Goal: Information Seeking & Learning: Learn about a topic

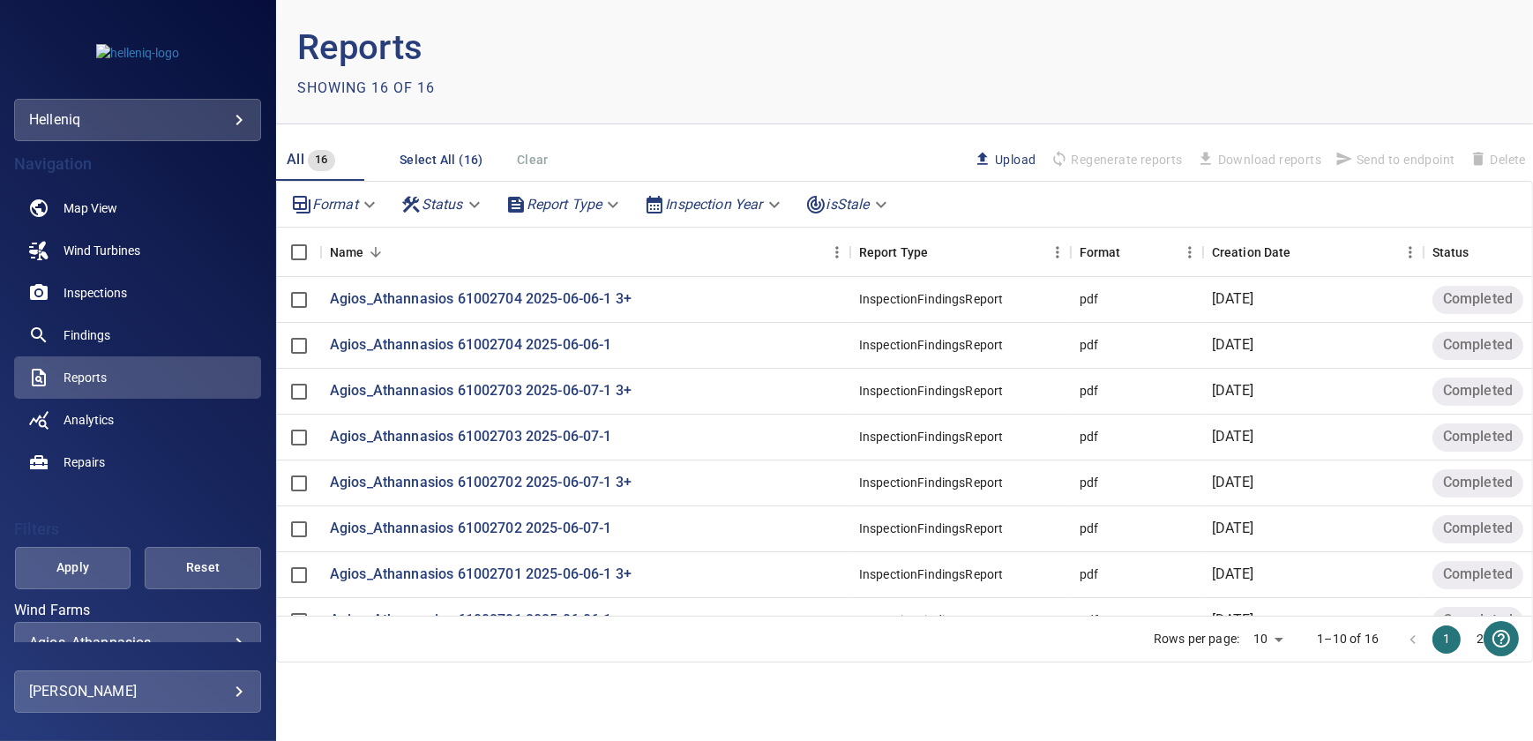
click at [146, 116] on body "**********" at bounding box center [766, 370] width 1533 height 741
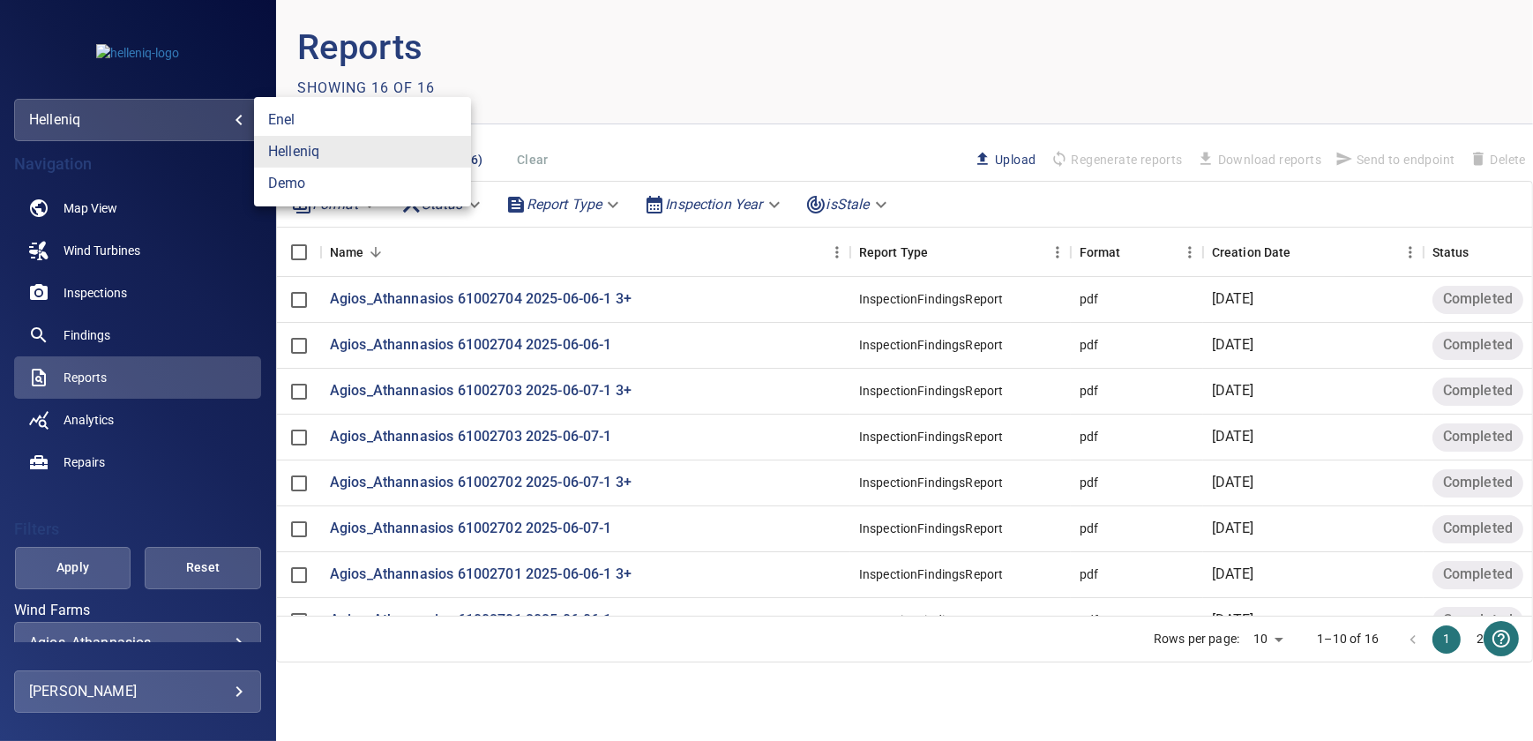
click at [138, 506] on div at bounding box center [766, 370] width 1533 height 741
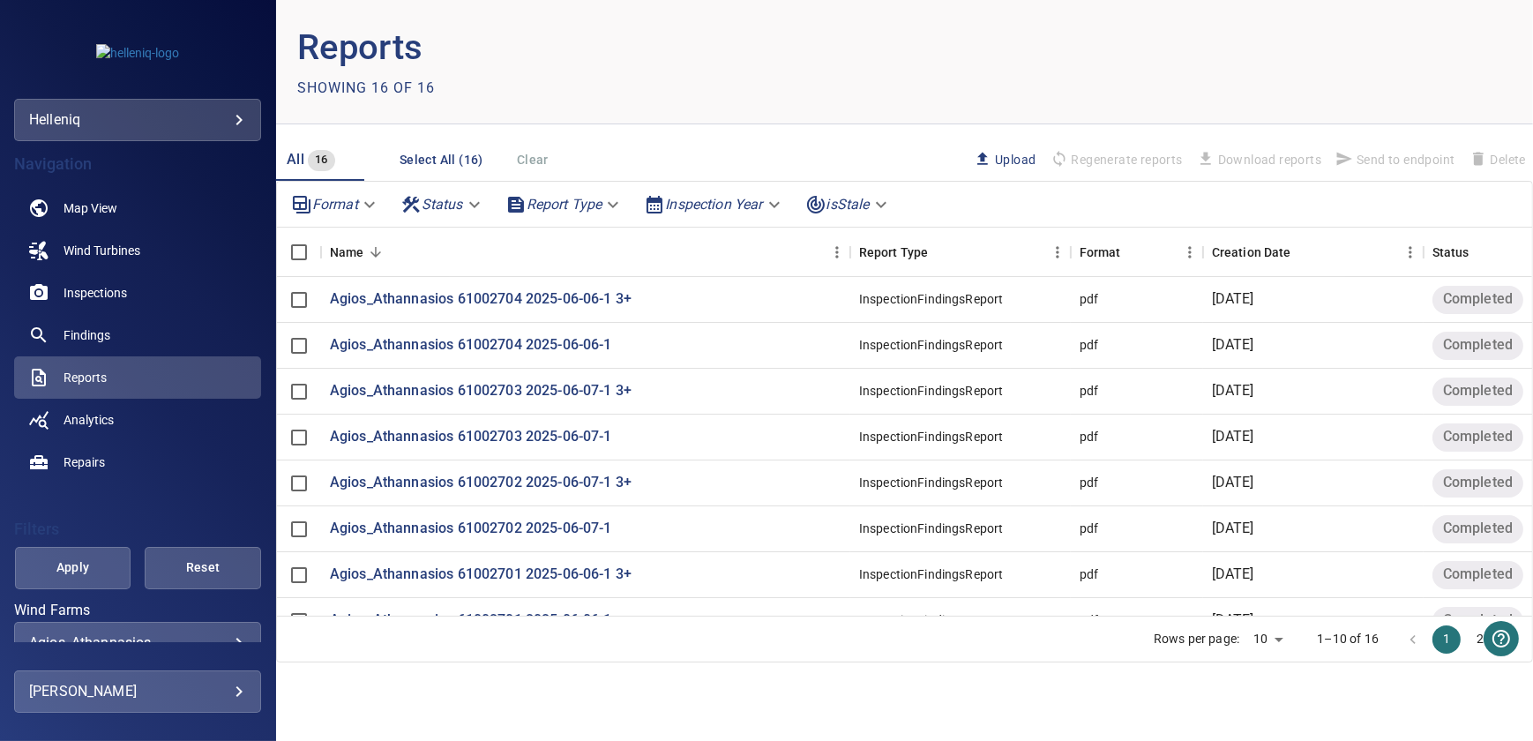
drag, startPoint x: 216, startPoint y: 622, endPoint x: 221, endPoint y: 635, distance: 14.2
click at [219, 631] on div "**********" at bounding box center [137, 643] width 247 height 42
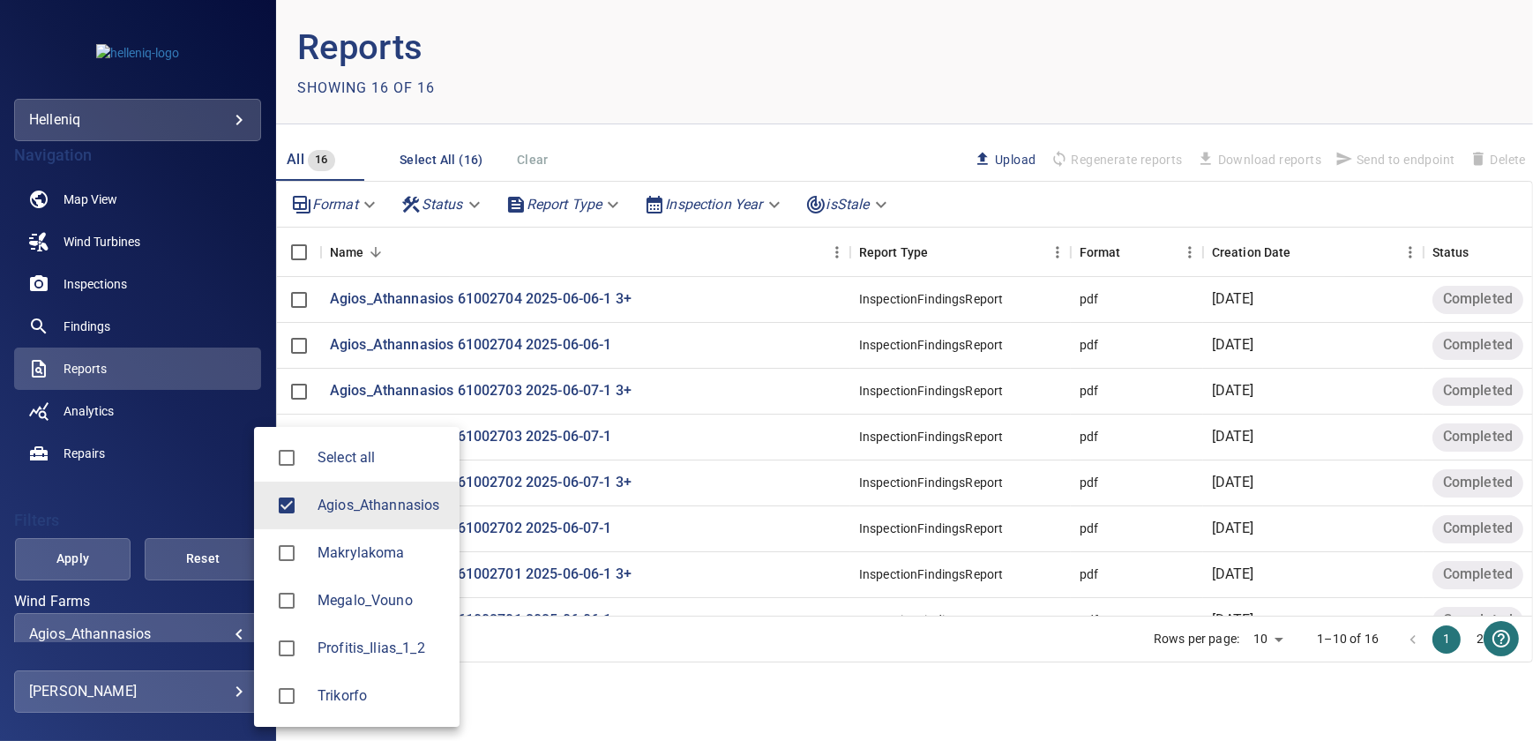
click at [223, 634] on body "**********" at bounding box center [766, 370] width 1533 height 741
click at [359, 607] on span "Megalo_Vouno" at bounding box center [382, 600] width 128 height 21
type input "**********"
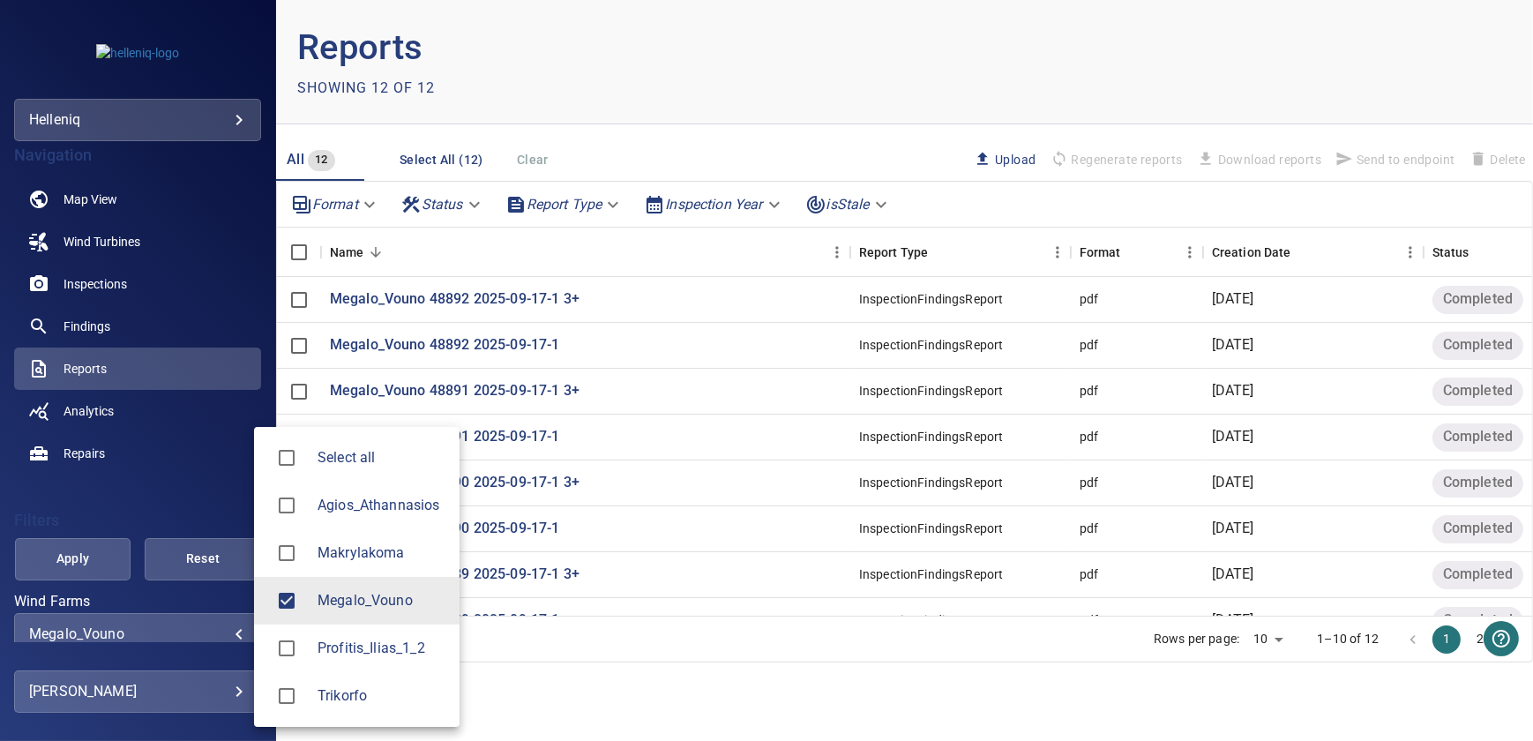
click at [182, 468] on div at bounding box center [766, 370] width 1533 height 741
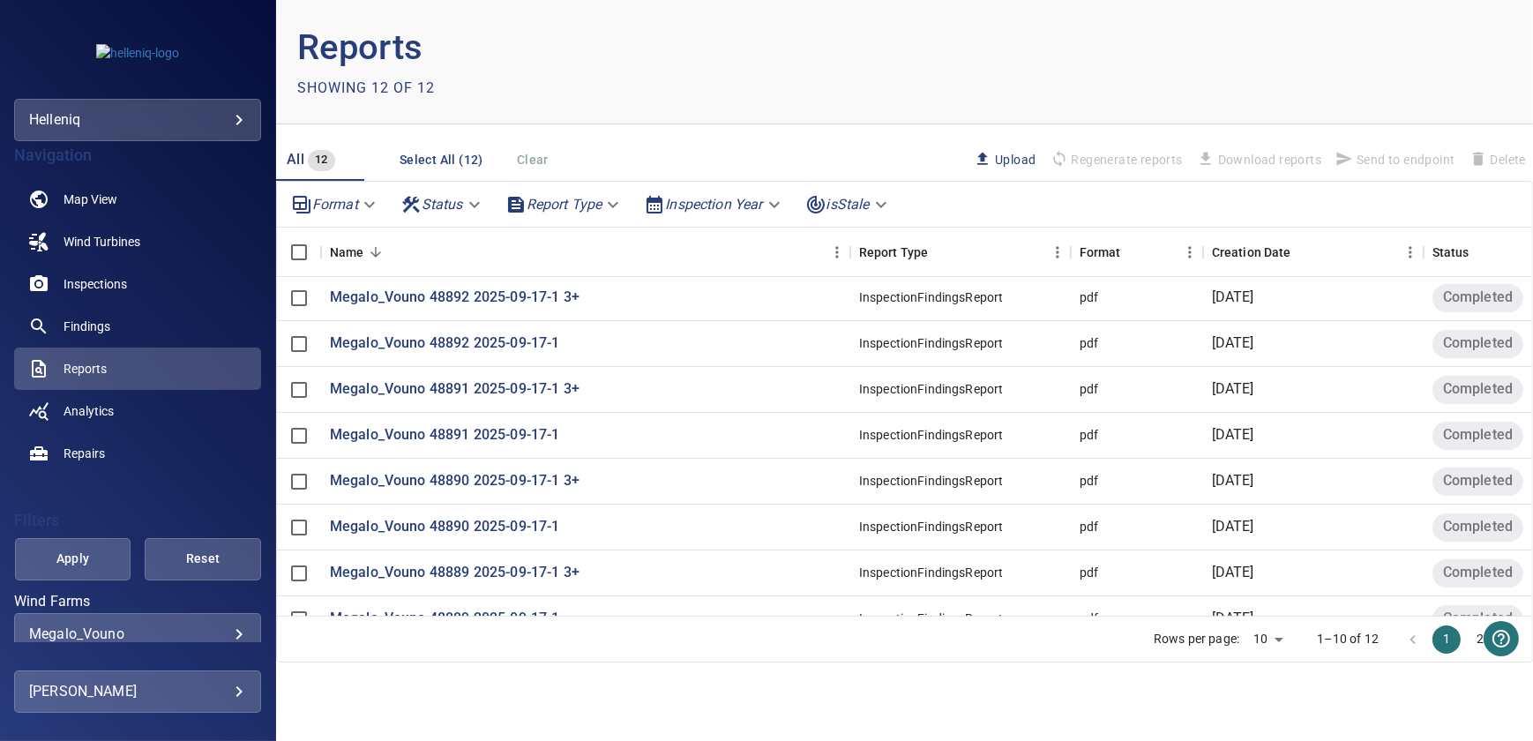
scroll to position [0, 0]
click at [123, 319] on link "Findings" at bounding box center [137, 326] width 247 height 42
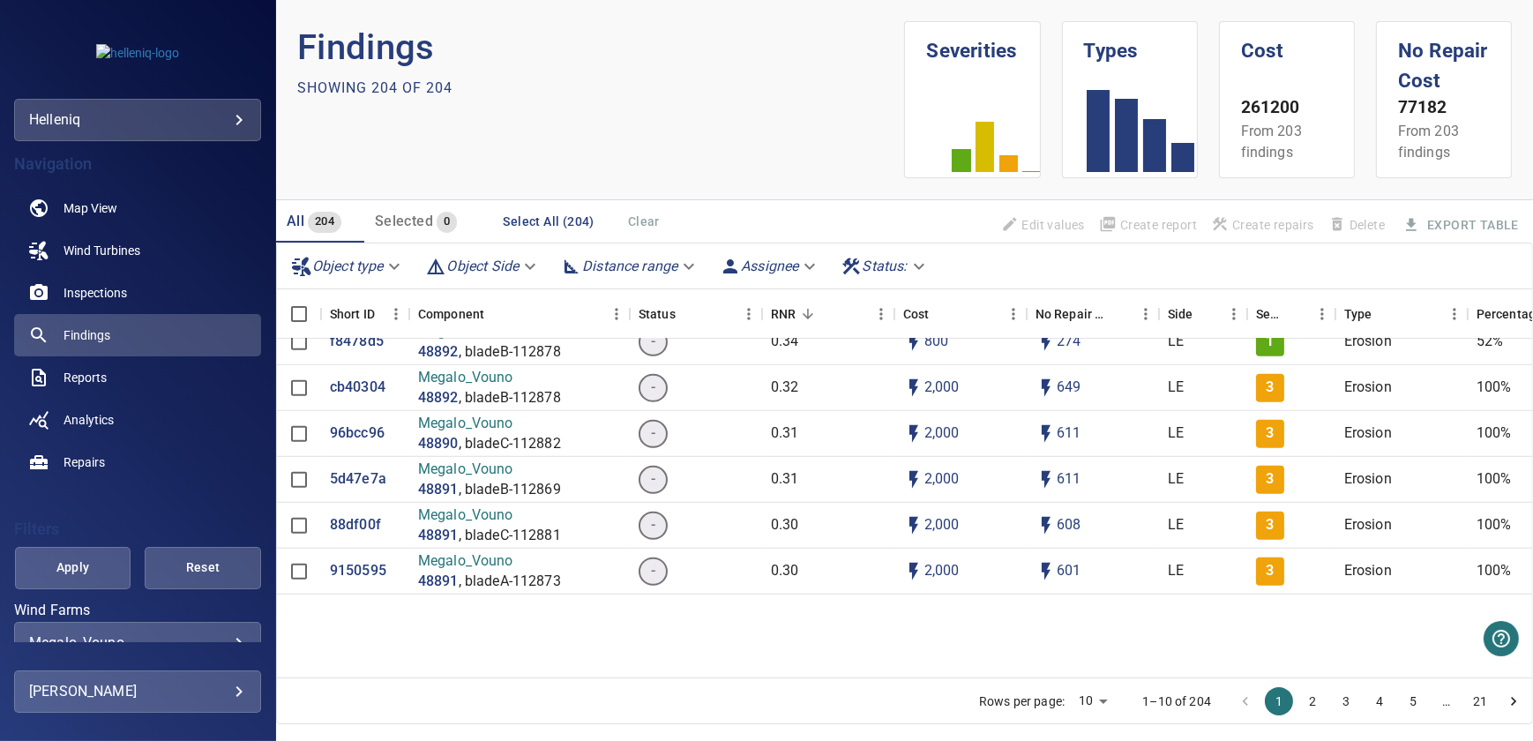
scroll to position [1924, 0]
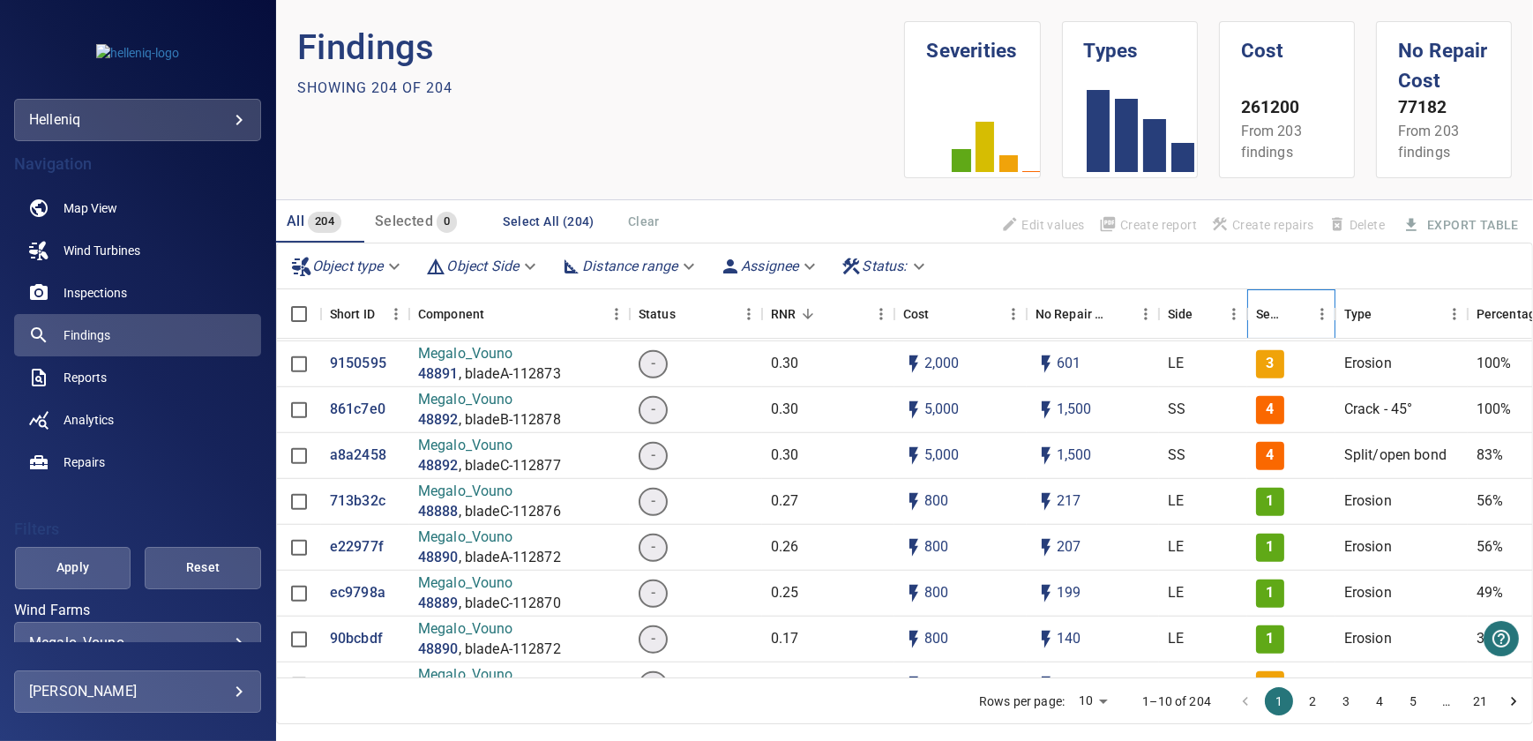
click at [1280, 311] on div "Severity" at bounding box center [1270, 313] width 28 height 49
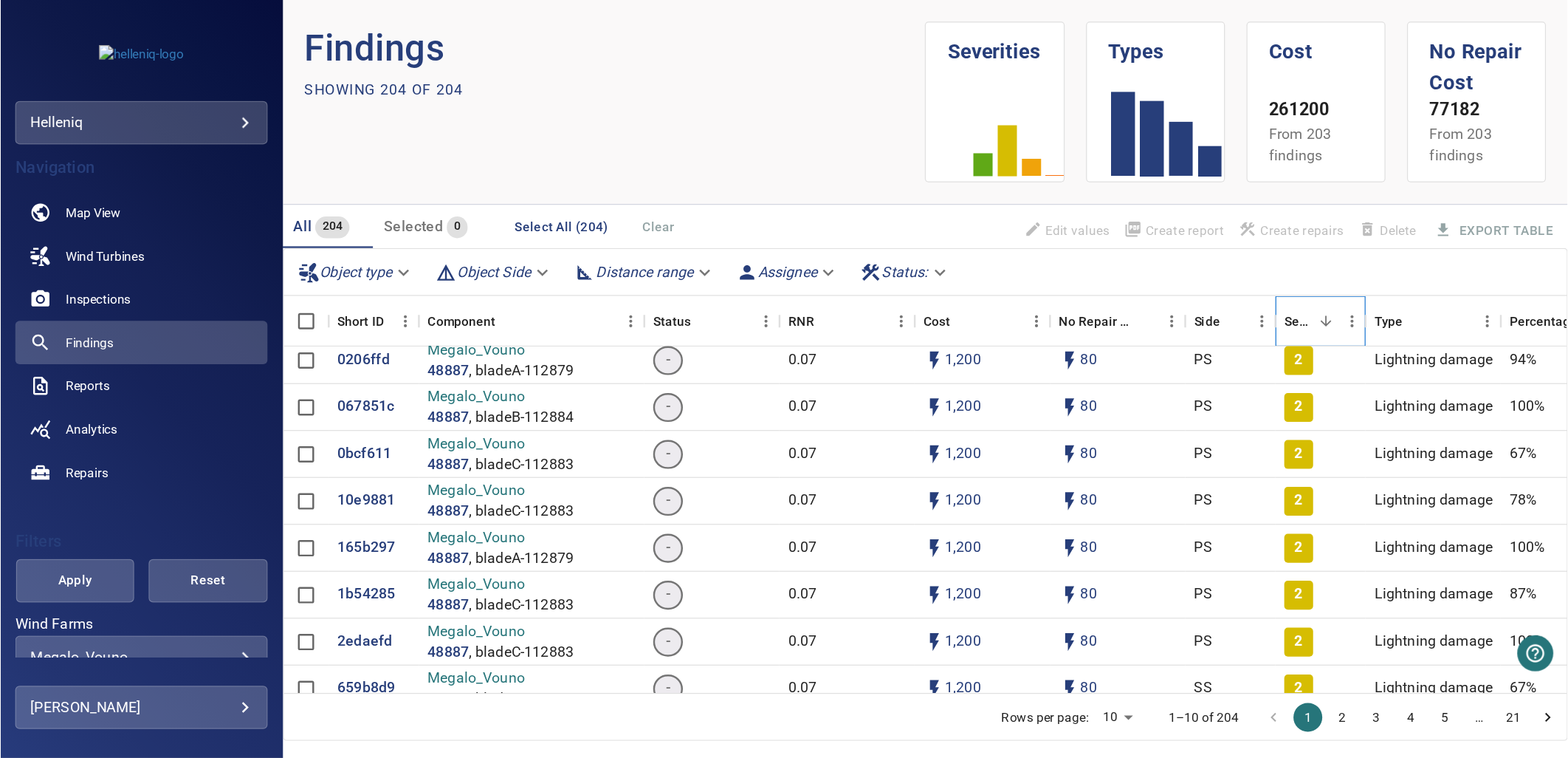
scroll to position [0, 0]
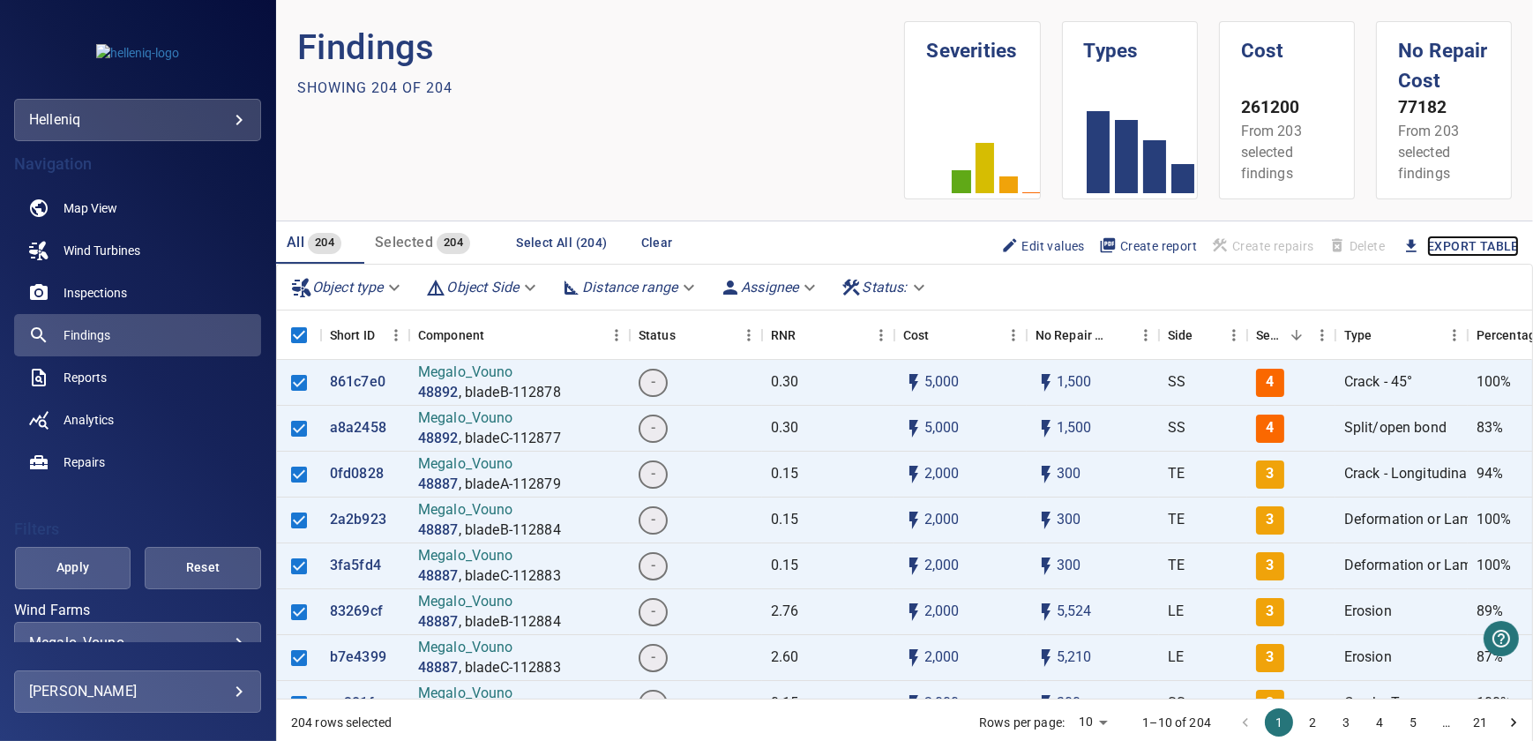
click at [1469, 244] on link "Export Table" at bounding box center [1473, 246] width 92 height 22
click at [468, 380] on p "Megalo_Vouno" at bounding box center [489, 372] width 143 height 20
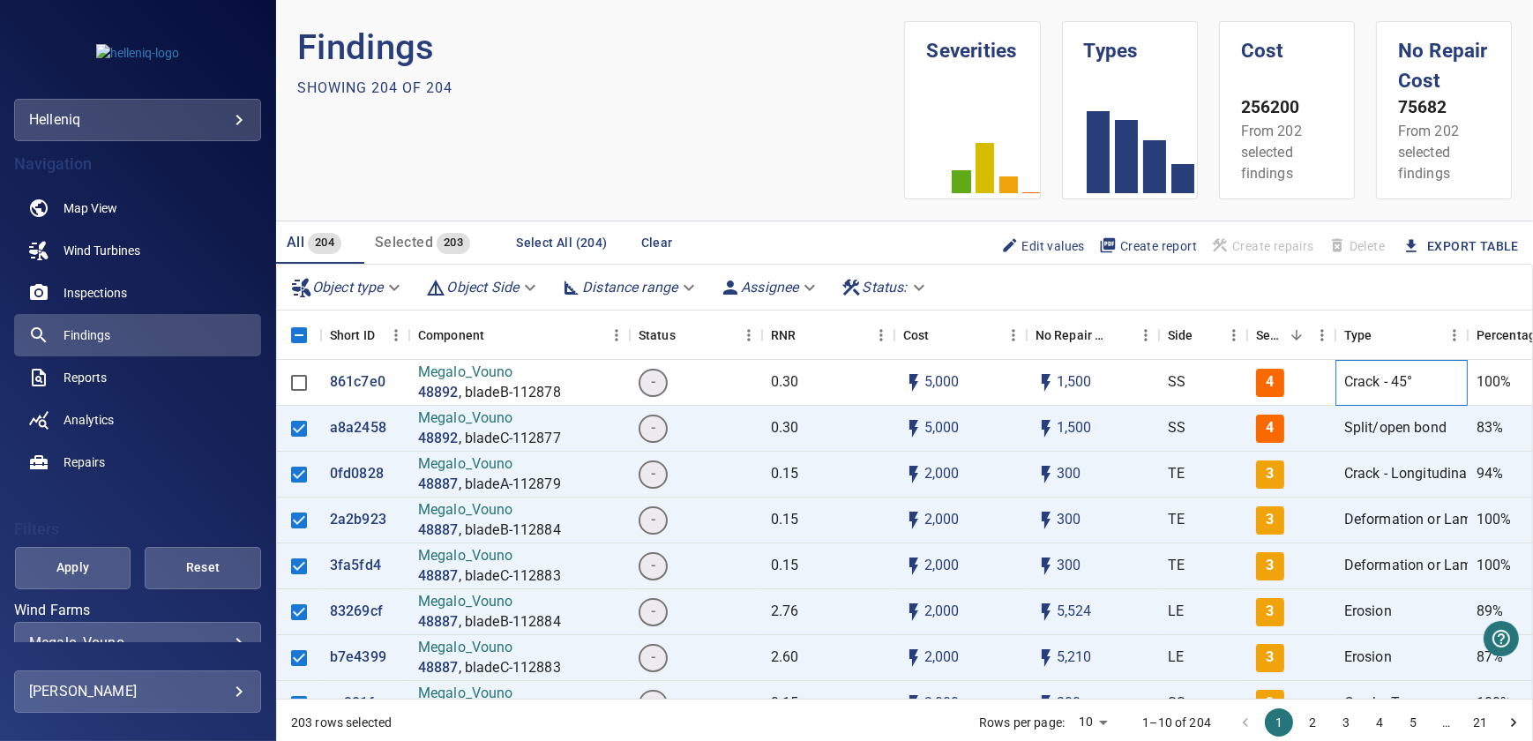
click at [1369, 385] on p "Crack - 45°" at bounding box center [1378, 382] width 69 height 20
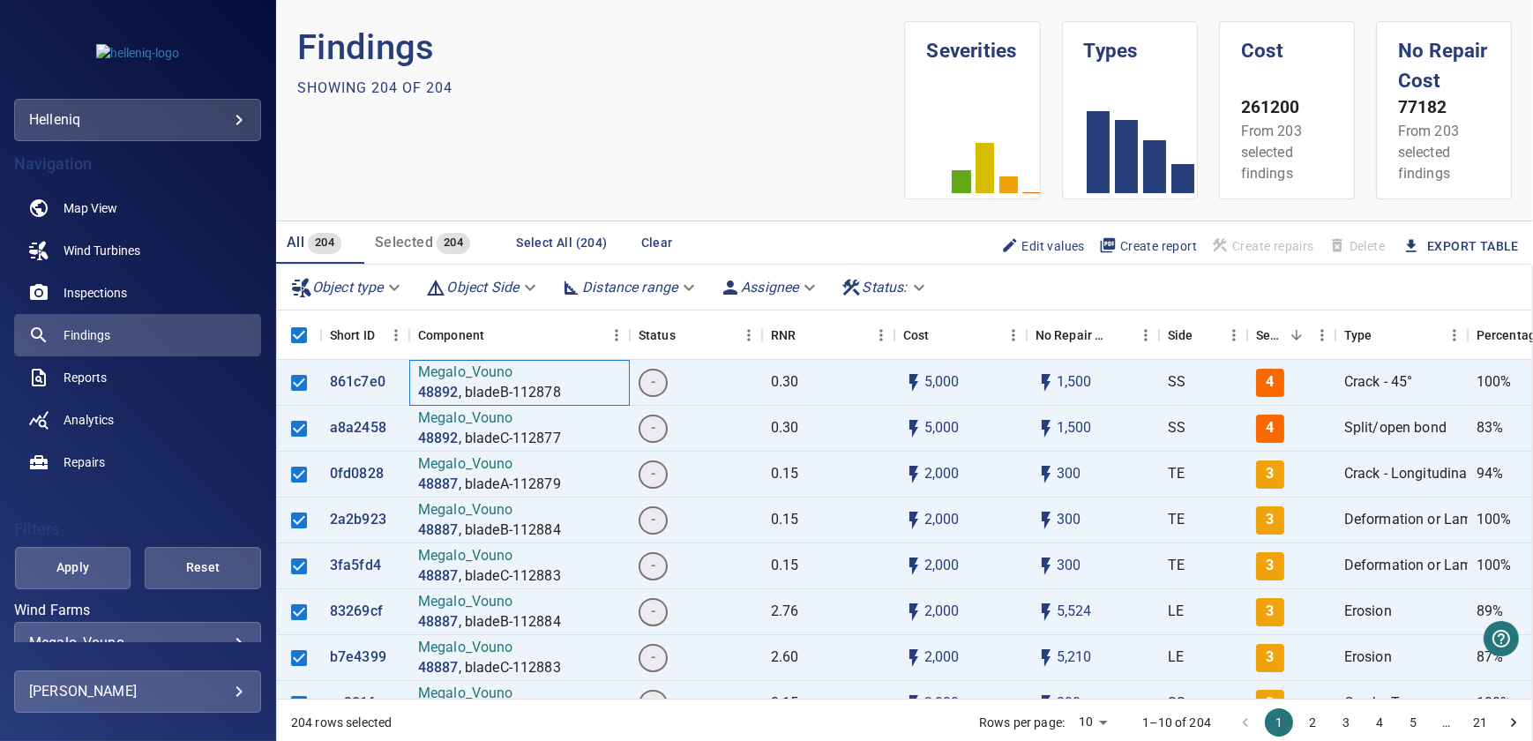
drag, startPoint x: 534, startPoint y: 394, endPoint x: 863, endPoint y: 376, distance: 329.5
click at [534, 395] on p ", bladeB-112878" at bounding box center [510, 393] width 102 height 20
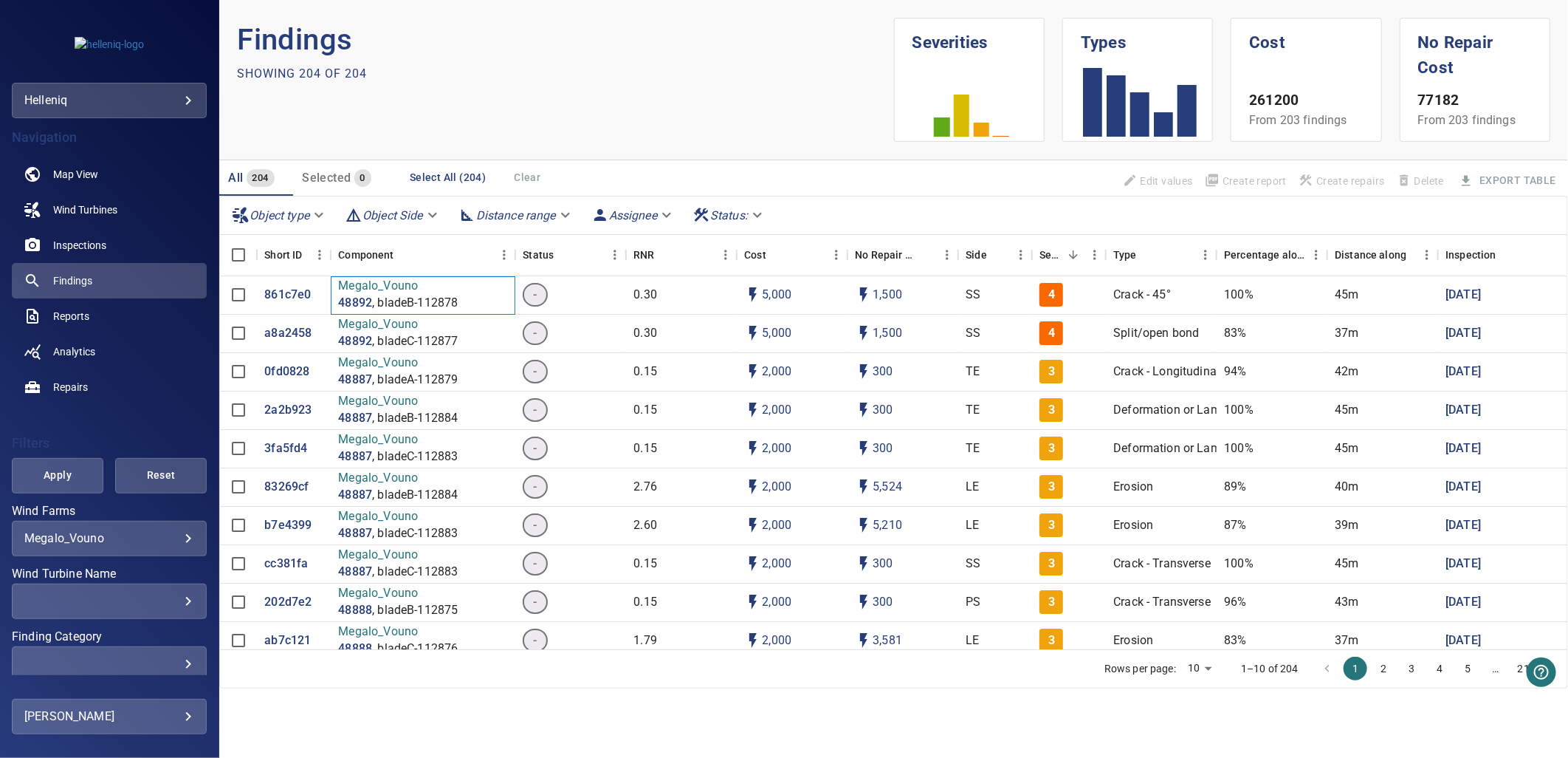
click at [378, 300] on p ", bladeB-112878" at bounding box center [415, 303] width 85 height 17
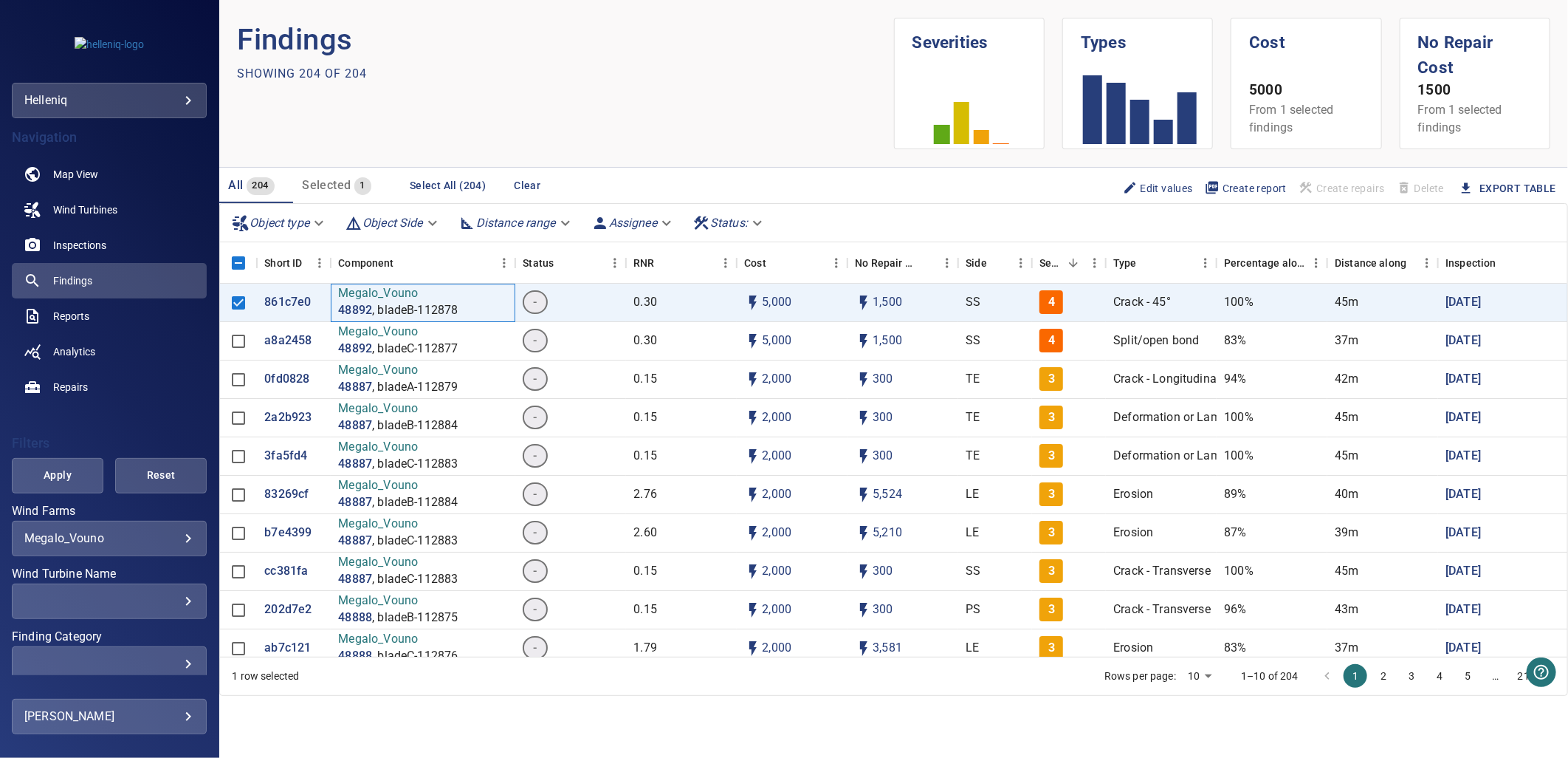
click at [378, 303] on p ", bladeB-112878" at bounding box center [415, 312] width 85 height 17
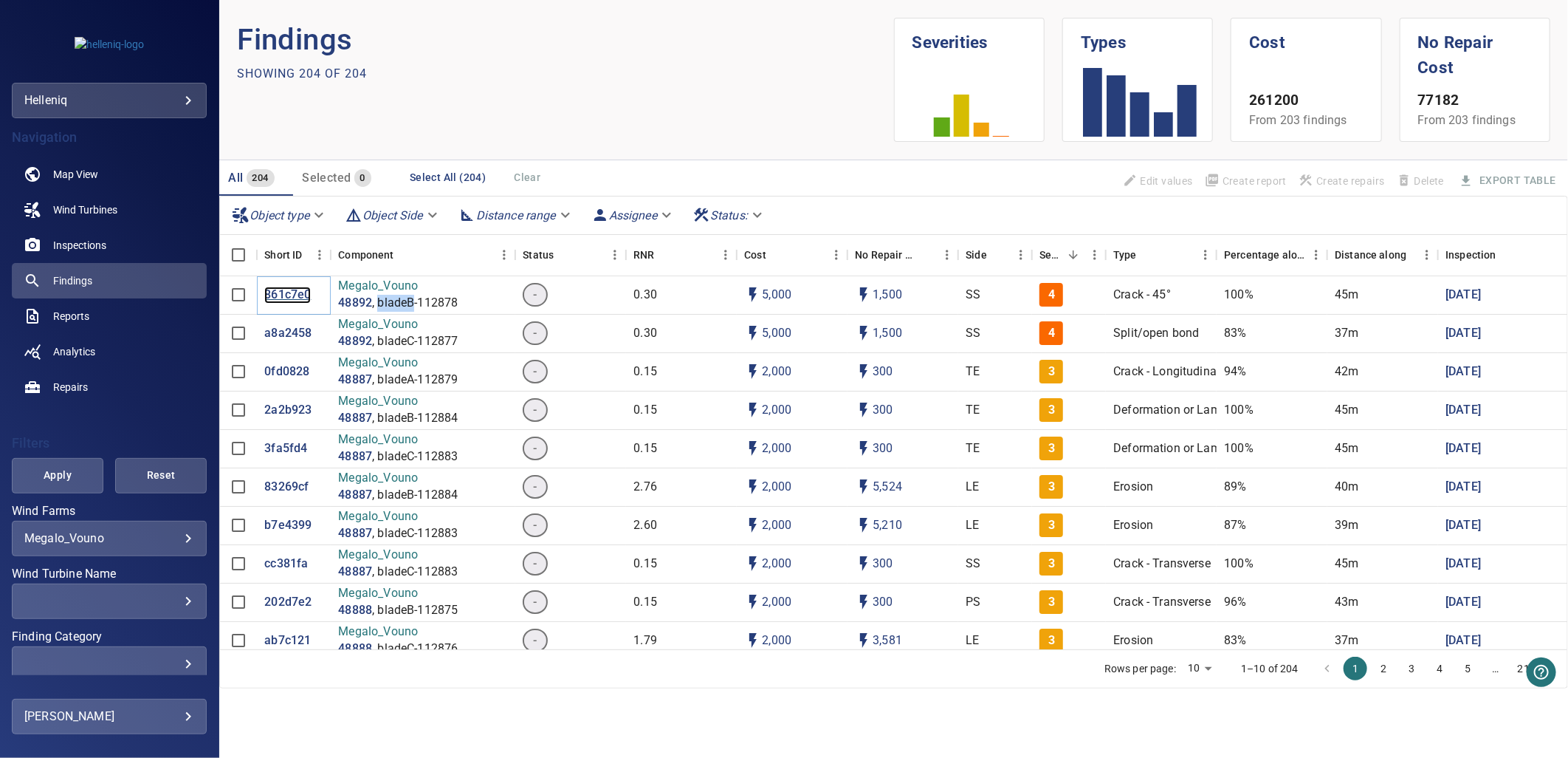
drag, startPoint x: 301, startPoint y: 292, endPoint x: 284, endPoint y: 291, distance: 17.0
click at [284, 291] on p "861c7e0" at bounding box center [288, 295] width 47 height 17
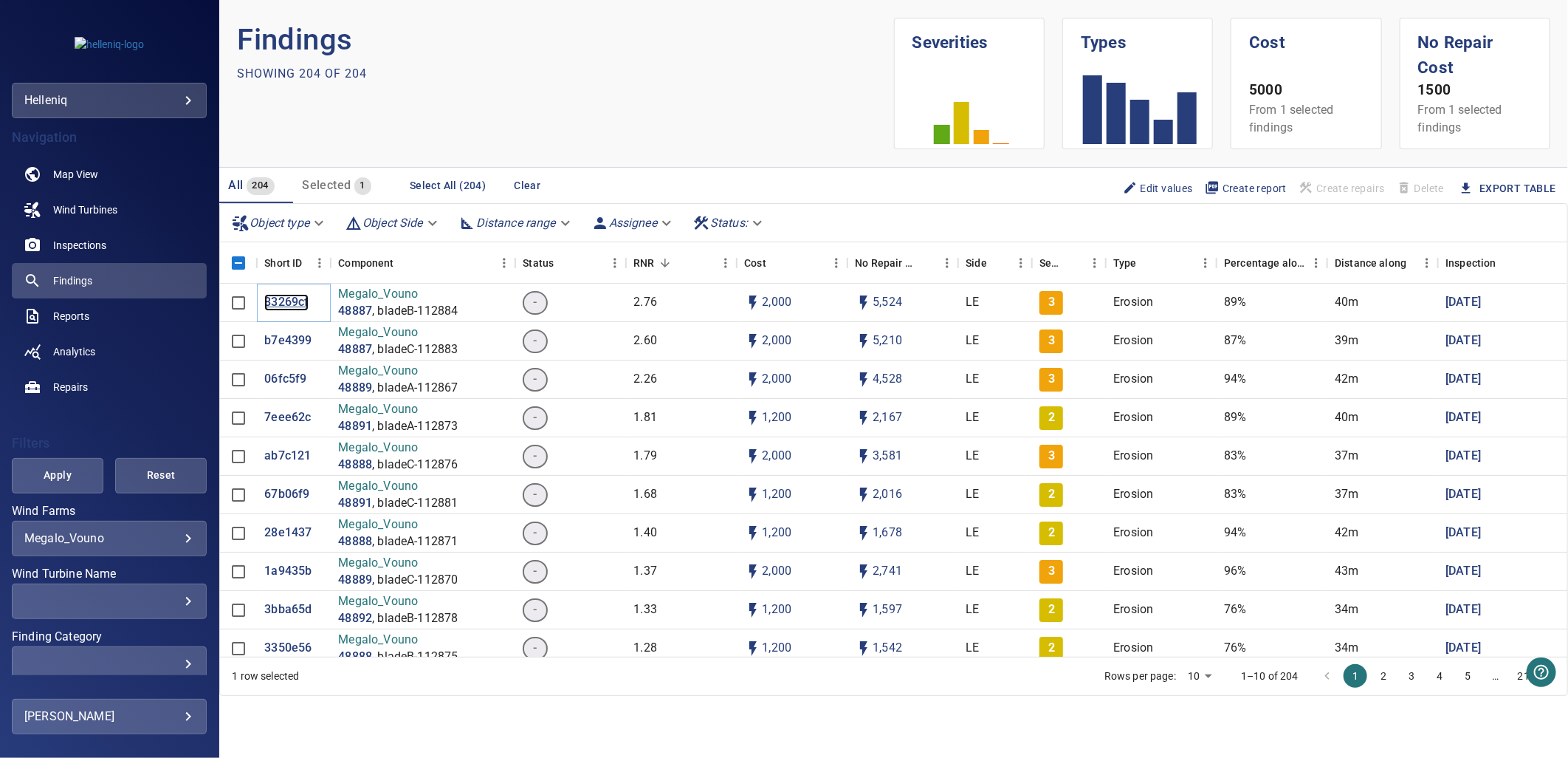
click at [291, 294] on p "83269cf" at bounding box center [286, 302] width 44 height 17
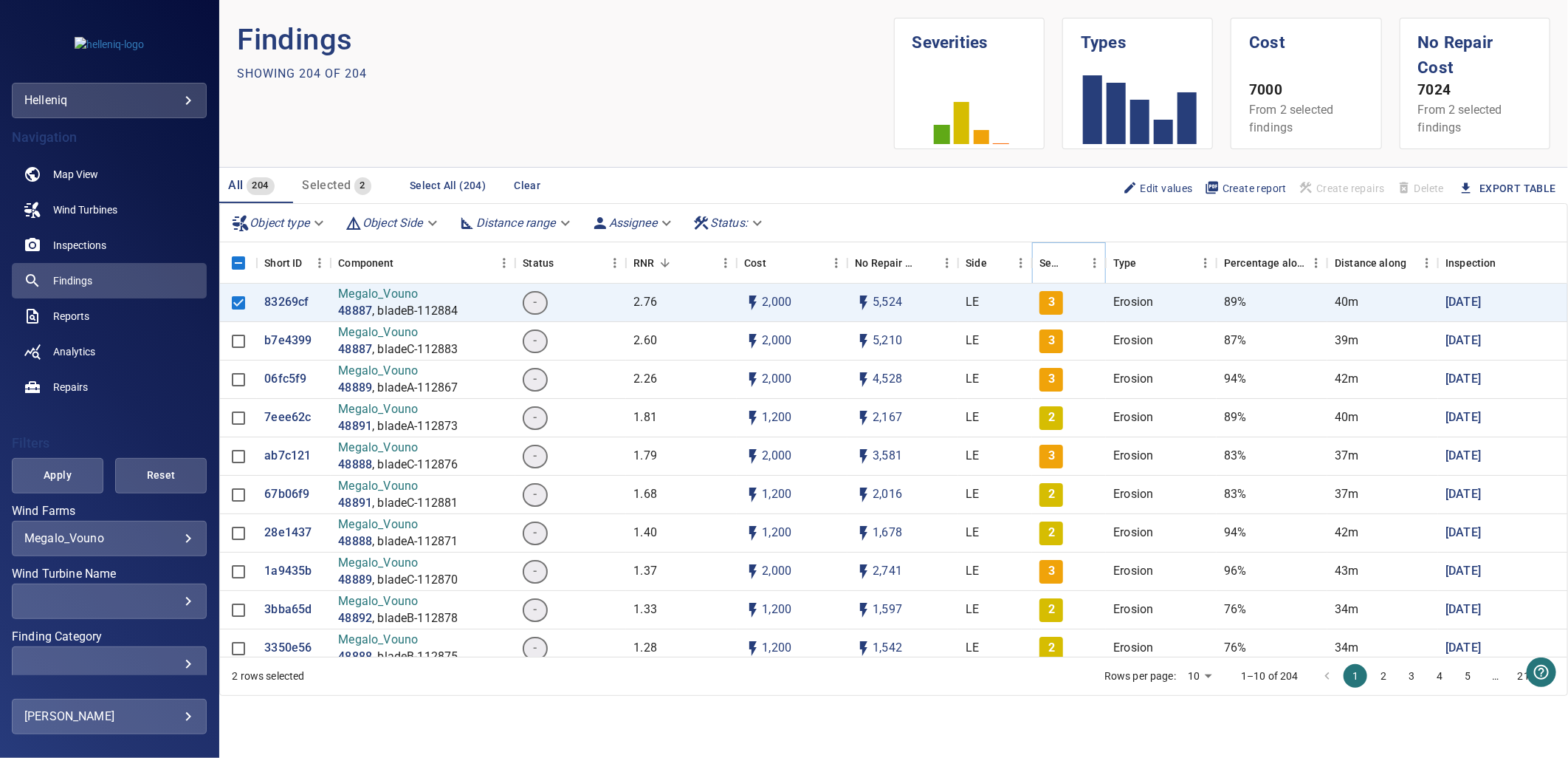
click at [1075, 259] on icon "Sort" at bounding box center [1073, 263] width 13 height 13
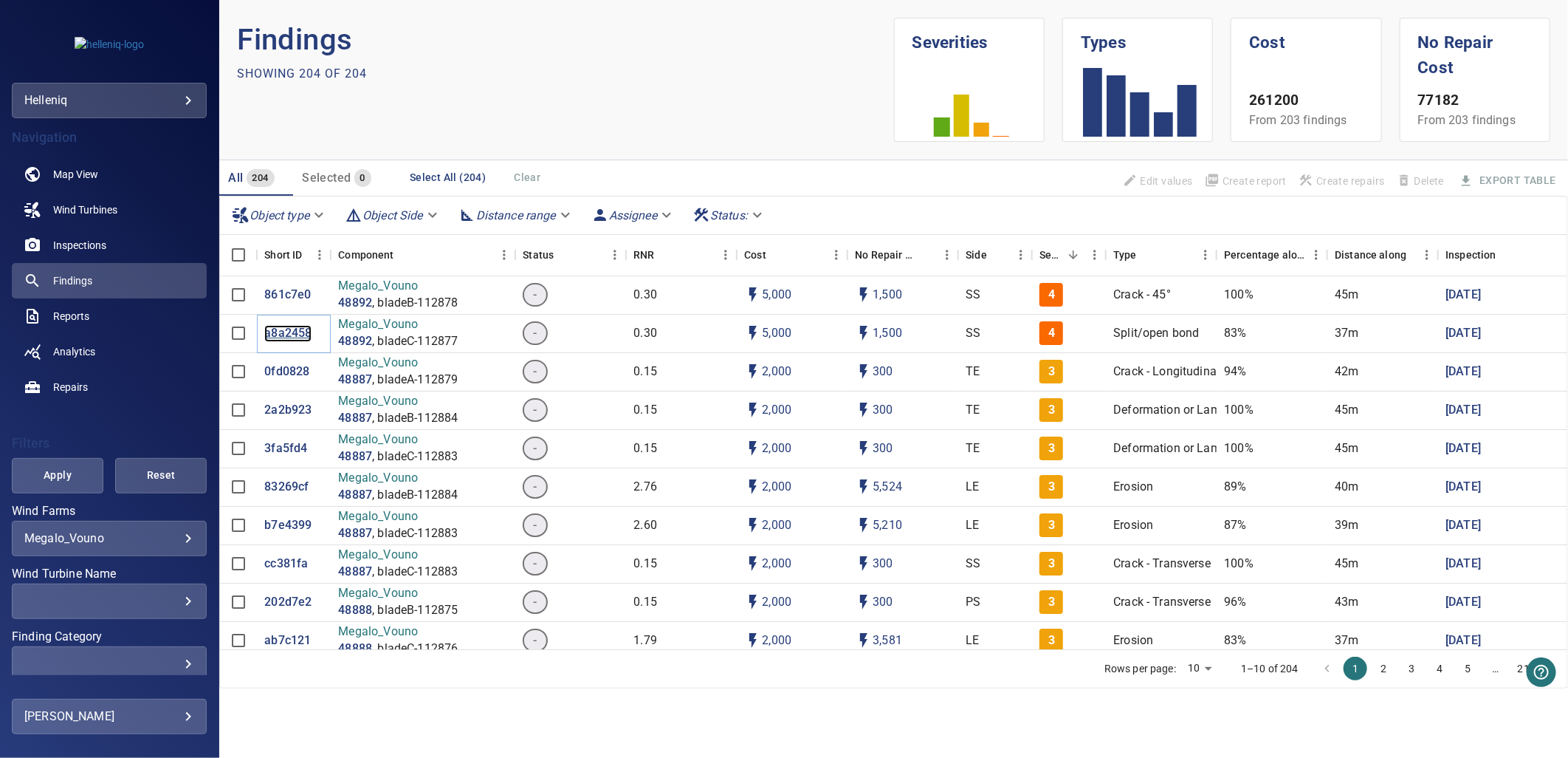
click at [285, 327] on p "a8a2458" at bounding box center [288, 333] width 47 height 17
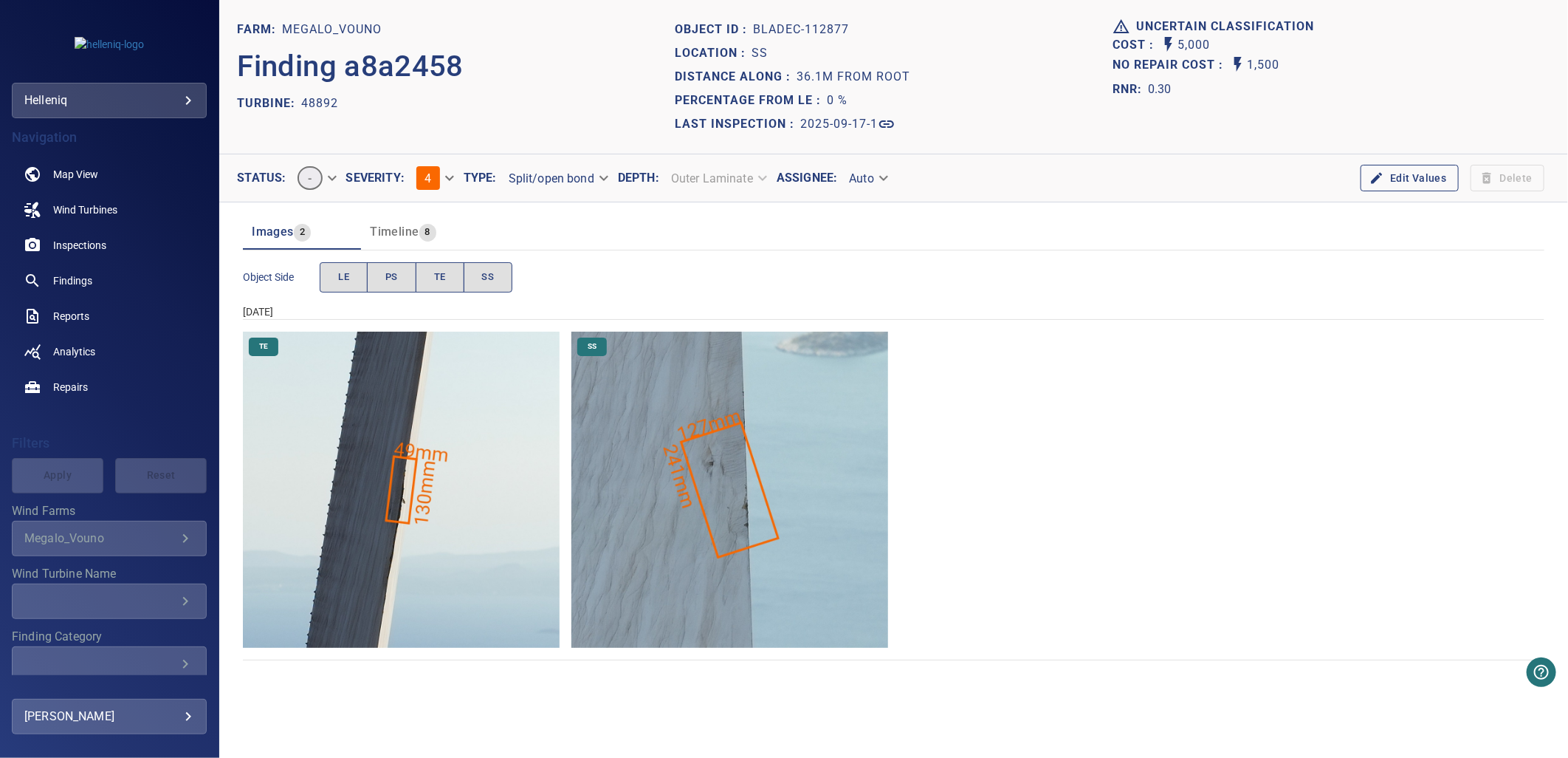
click at [409, 486] on img "Megalo_Vouno/48892/2025-09-17-1/2025-09-17-1/image172wp180.jpg" at bounding box center [401, 490] width 316 height 317
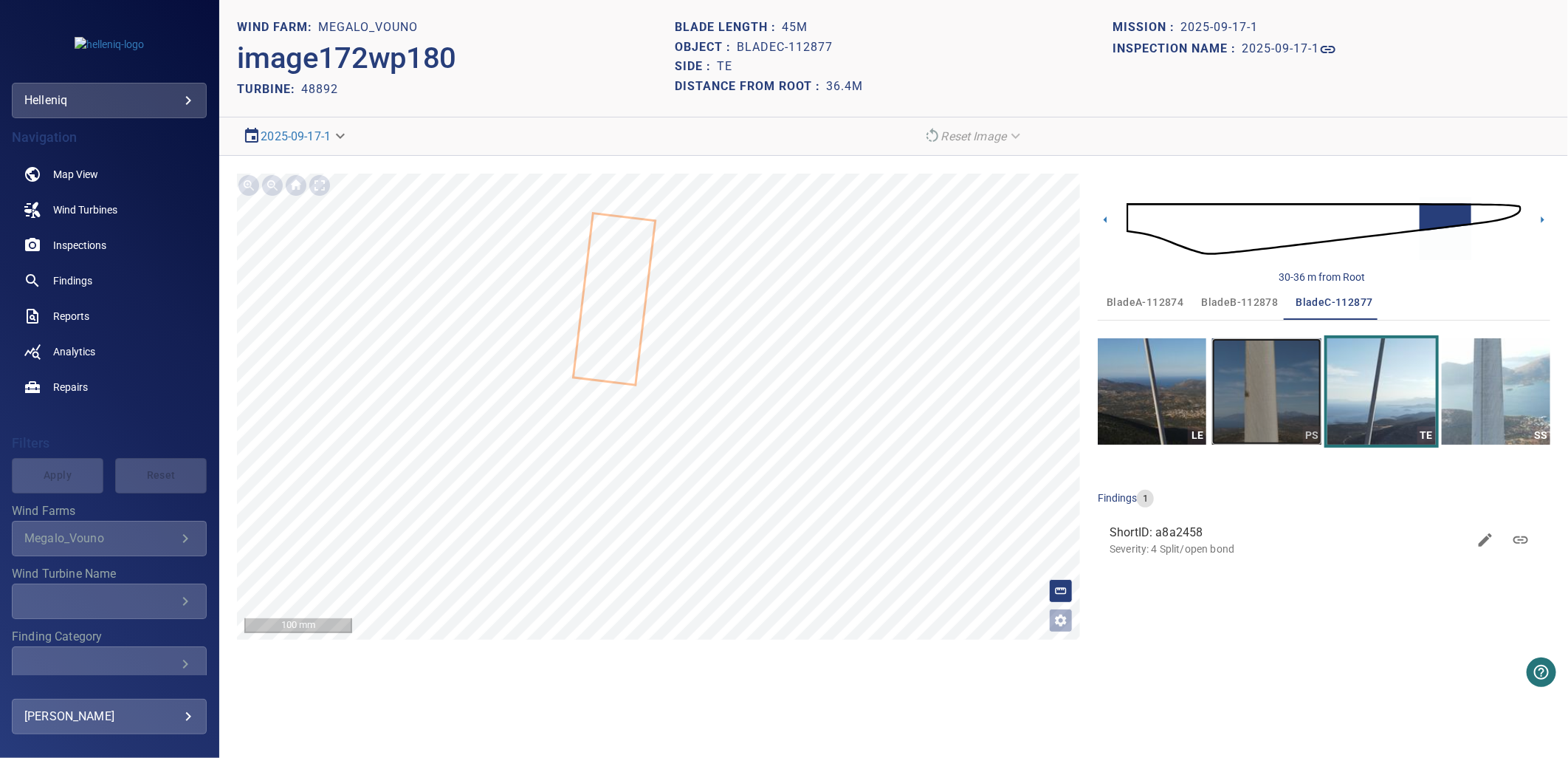
click at [1283, 404] on img "button" at bounding box center [1267, 391] width 109 height 106
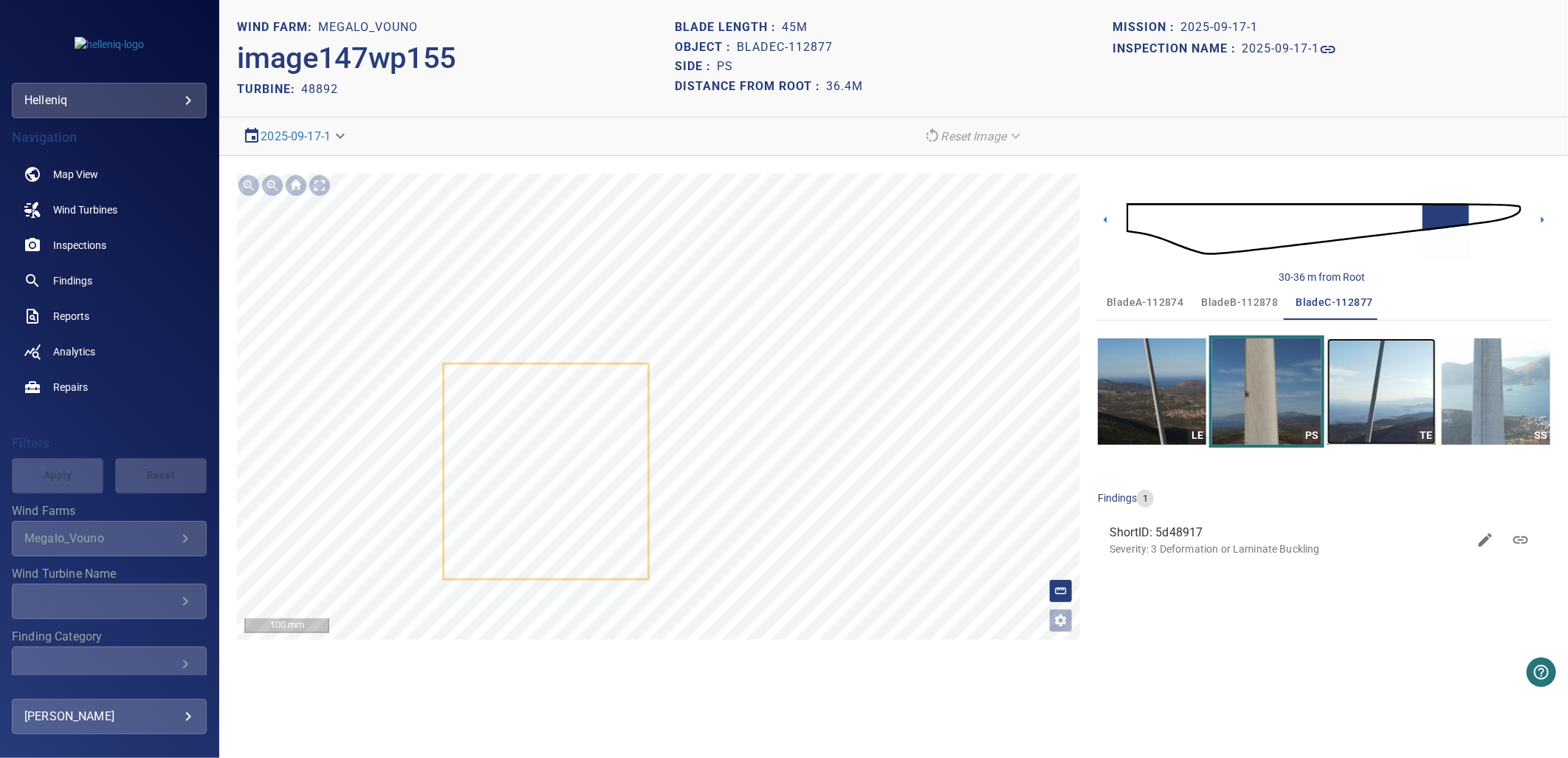
click at [1283, 421] on img "button" at bounding box center [1382, 391] width 109 height 106
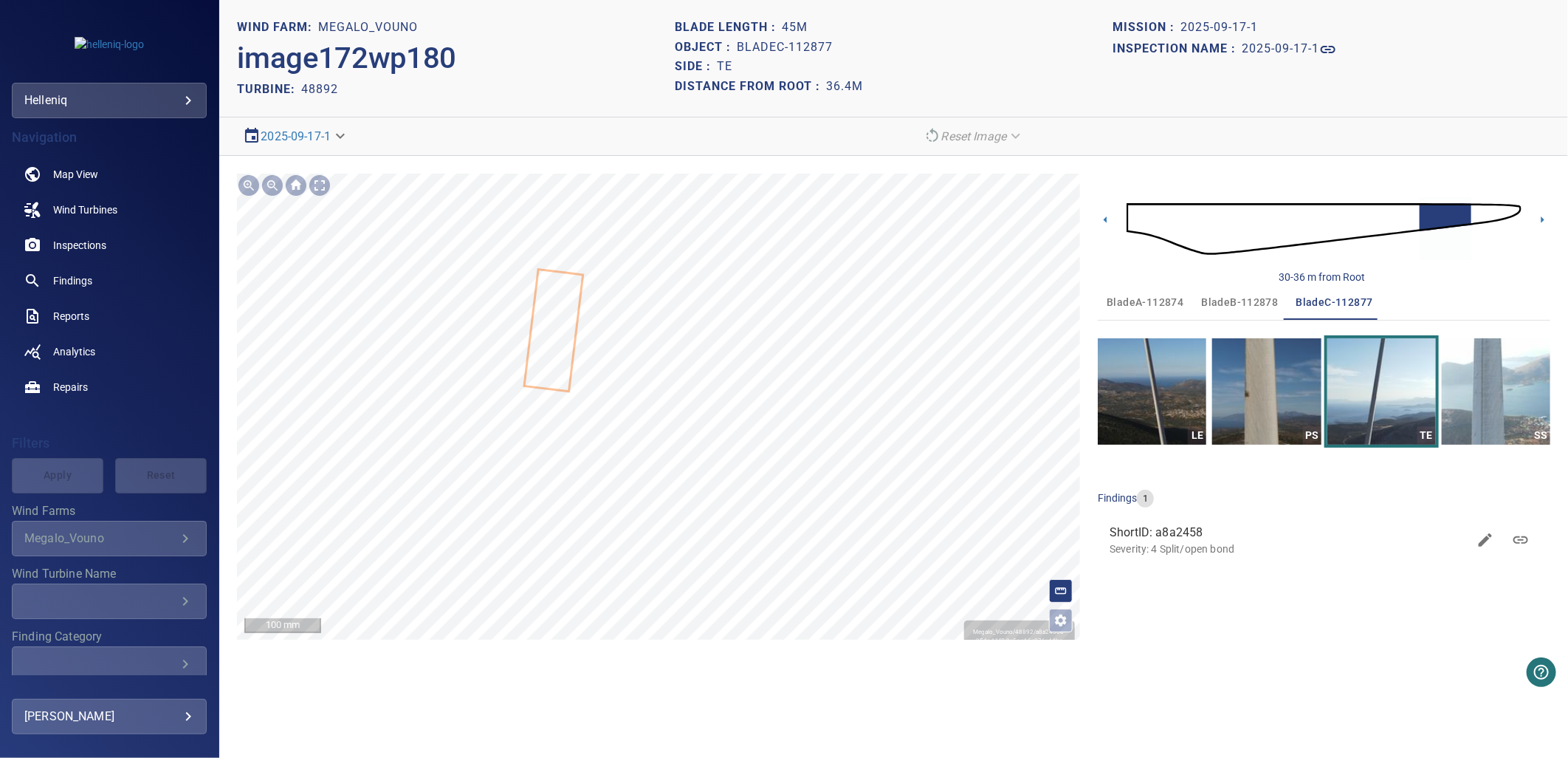
click at [698, 482] on div "Megalo_Vouno/48892/a8a24580-954e-11f0-9a5e-c16e076c44be Severity 4 Split/open b…" at bounding box center [658, 406] width 843 height 467
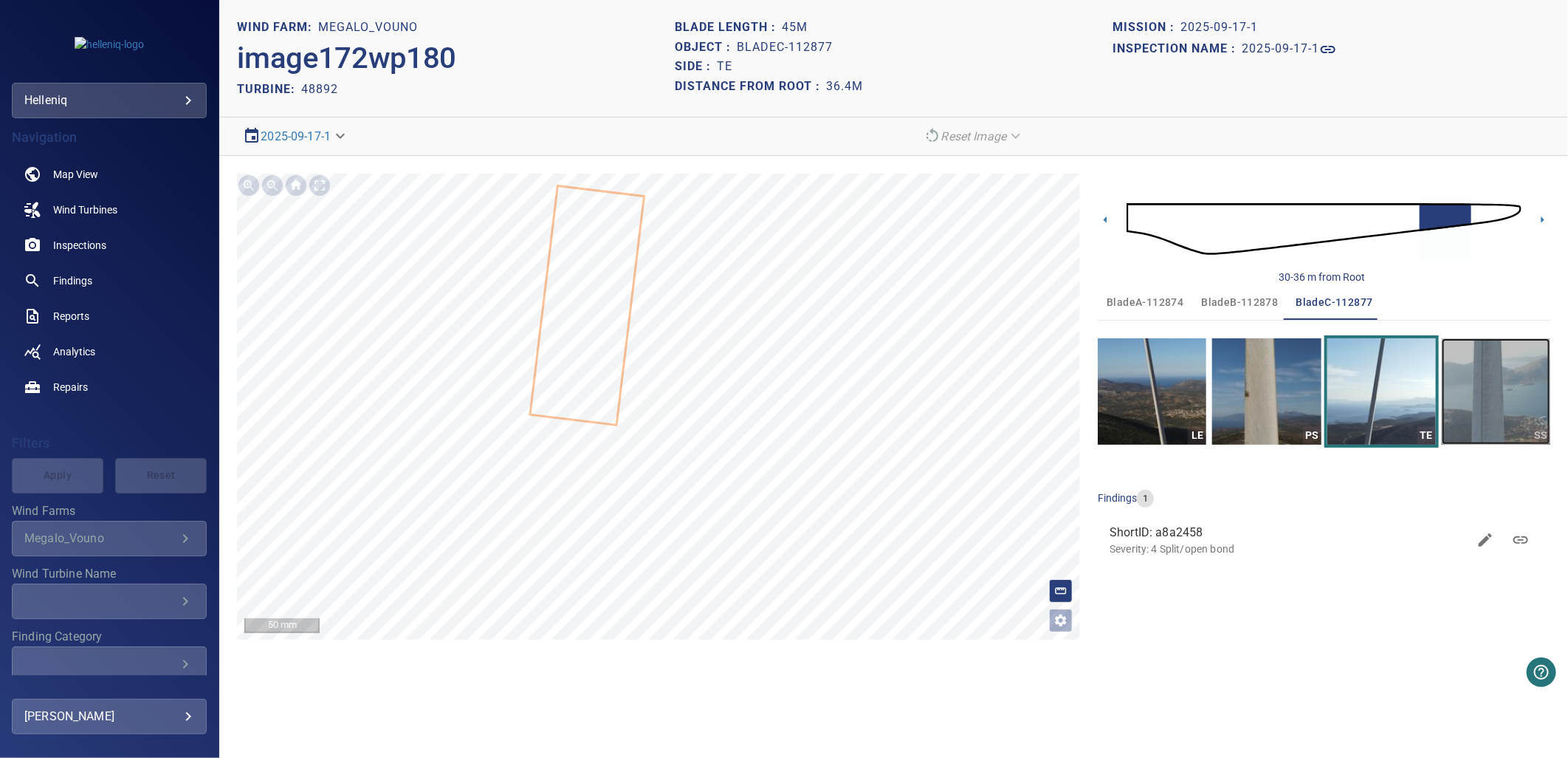
drag, startPoint x: 1448, startPoint y: 389, endPoint x: 1473, endPoint y: 391, distance: 25.1
click at [1283, 389] on img "button" at bounding box center [1496, 391] width 109 height 106
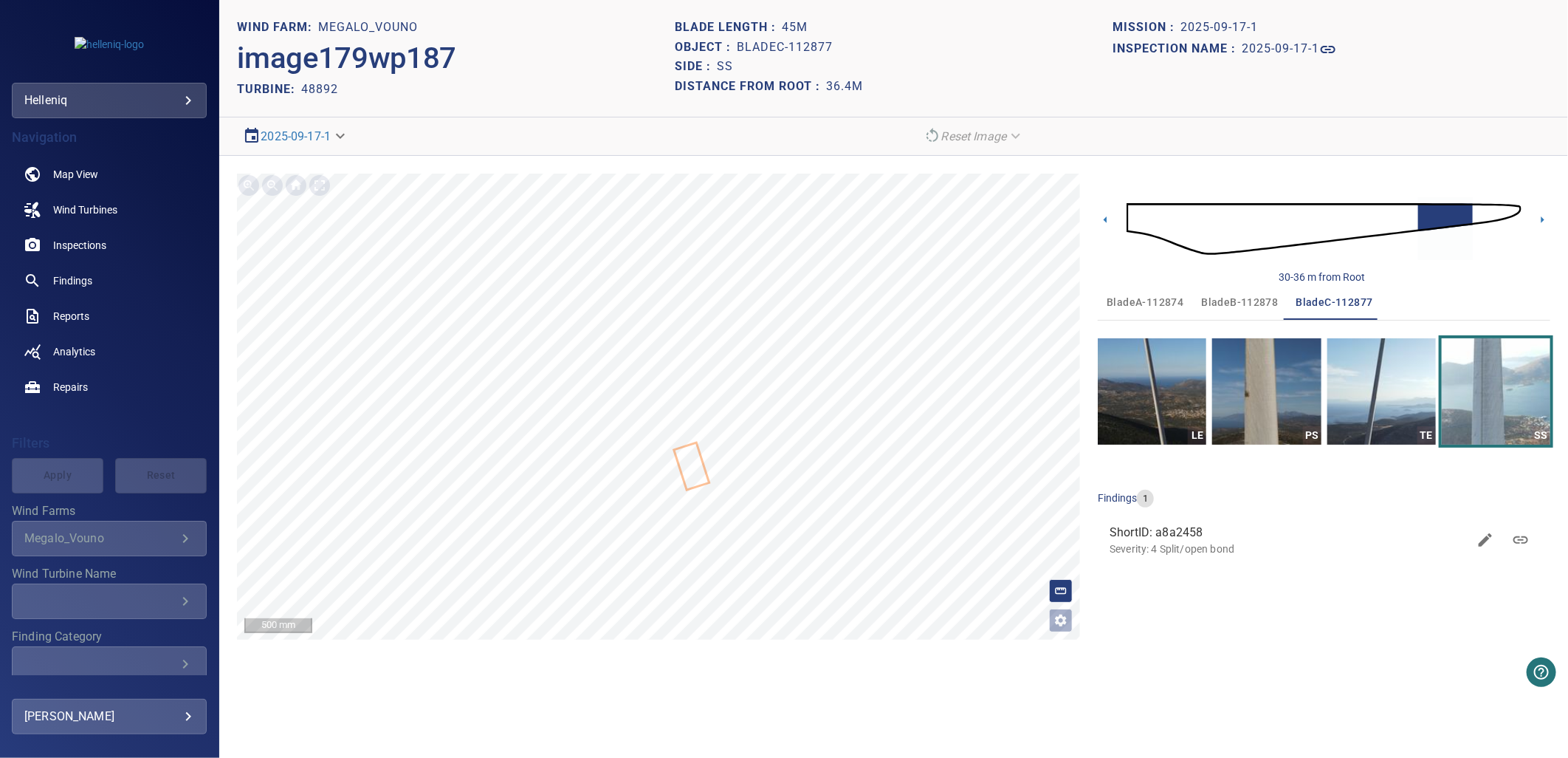
click at [1192, 297] on button "bladeB-112878" at bounding box center [1239, 302] width 95 height 35
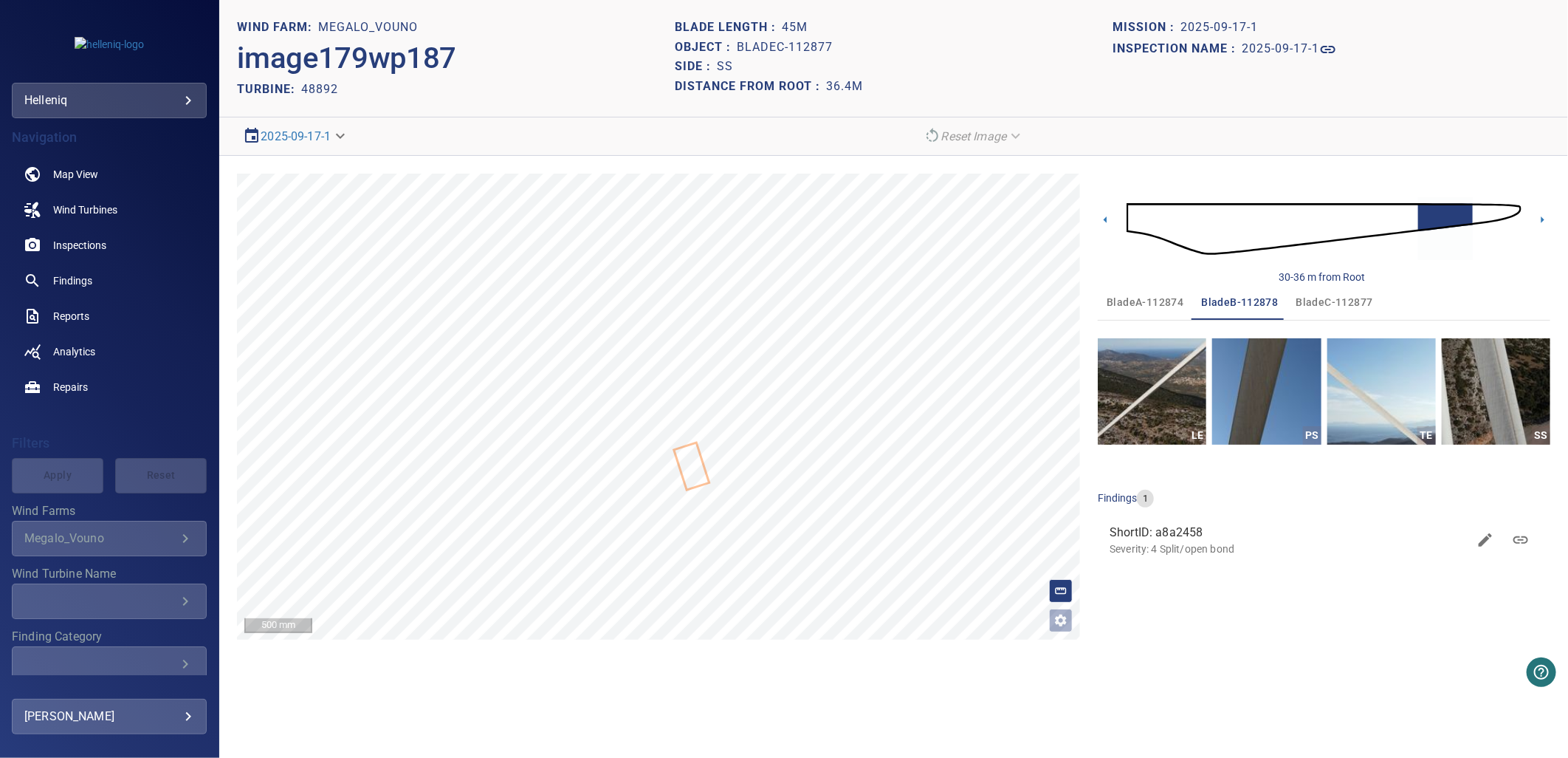
click at [1147, 296] on span "bladeA-112874" at bounding box center [1145, 302] width 77 height 18
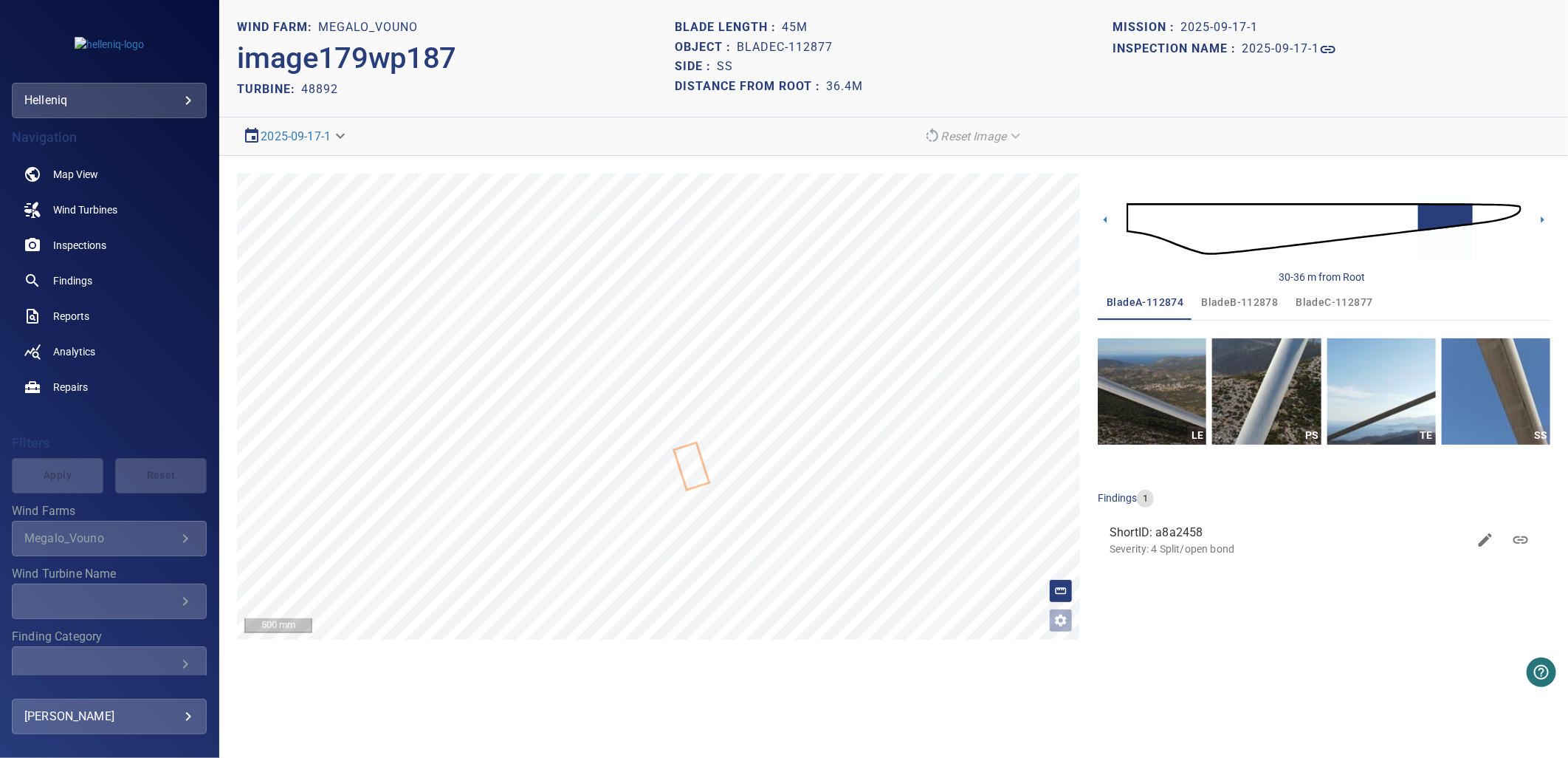
click at [1244, 309] on span "bladeB-112878" at bounding box center [1240, 302] width 77 height 18
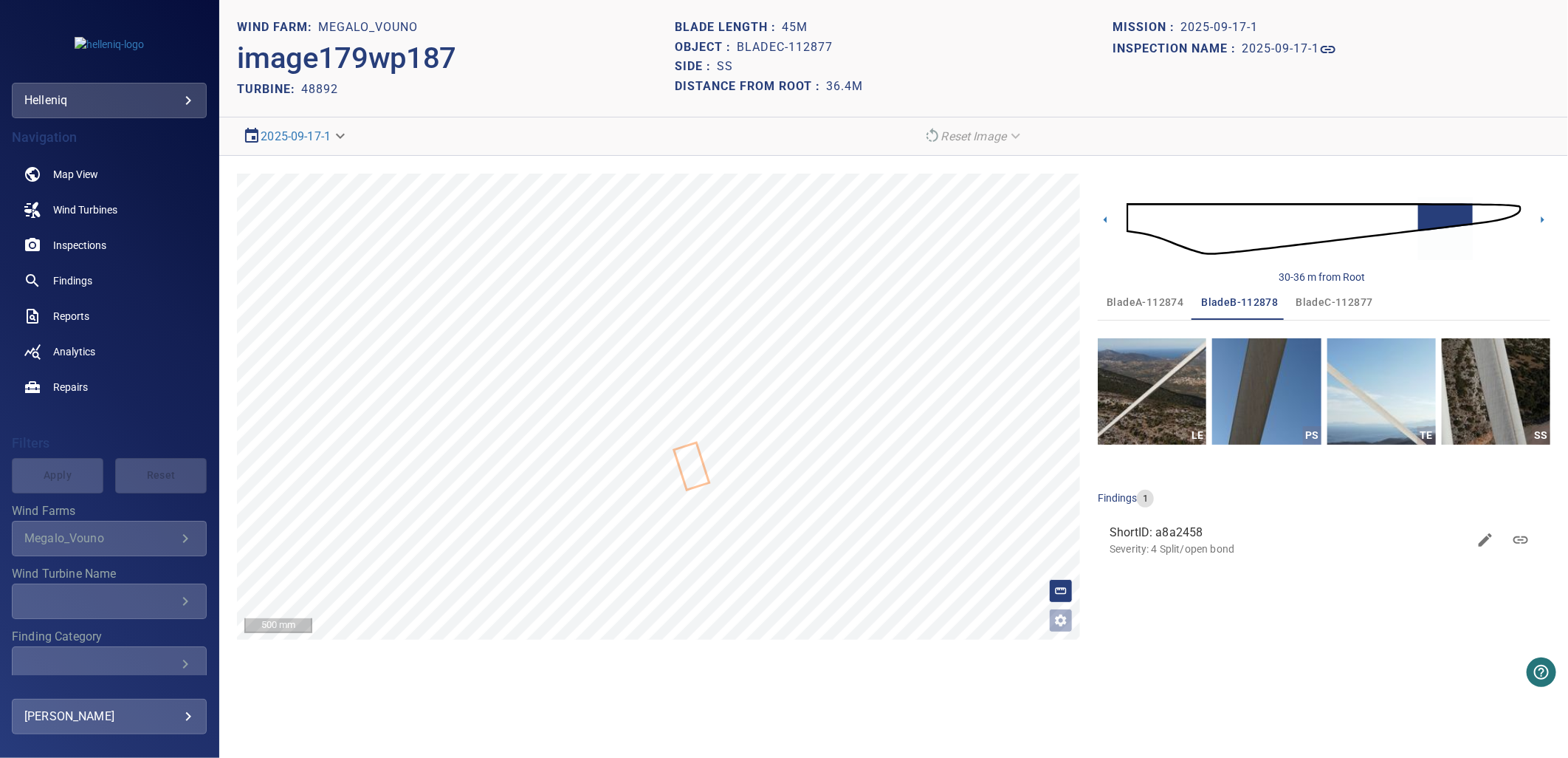
click at [1283, 305] on div "bladeA-112874 bladeB-112878 bladeC-112877" at bounding box center [1324, 302] width 453 height 35
click at [1283, 303] on span "bladeC-112877" at bounding box center [1335, 302] width 77 height 18
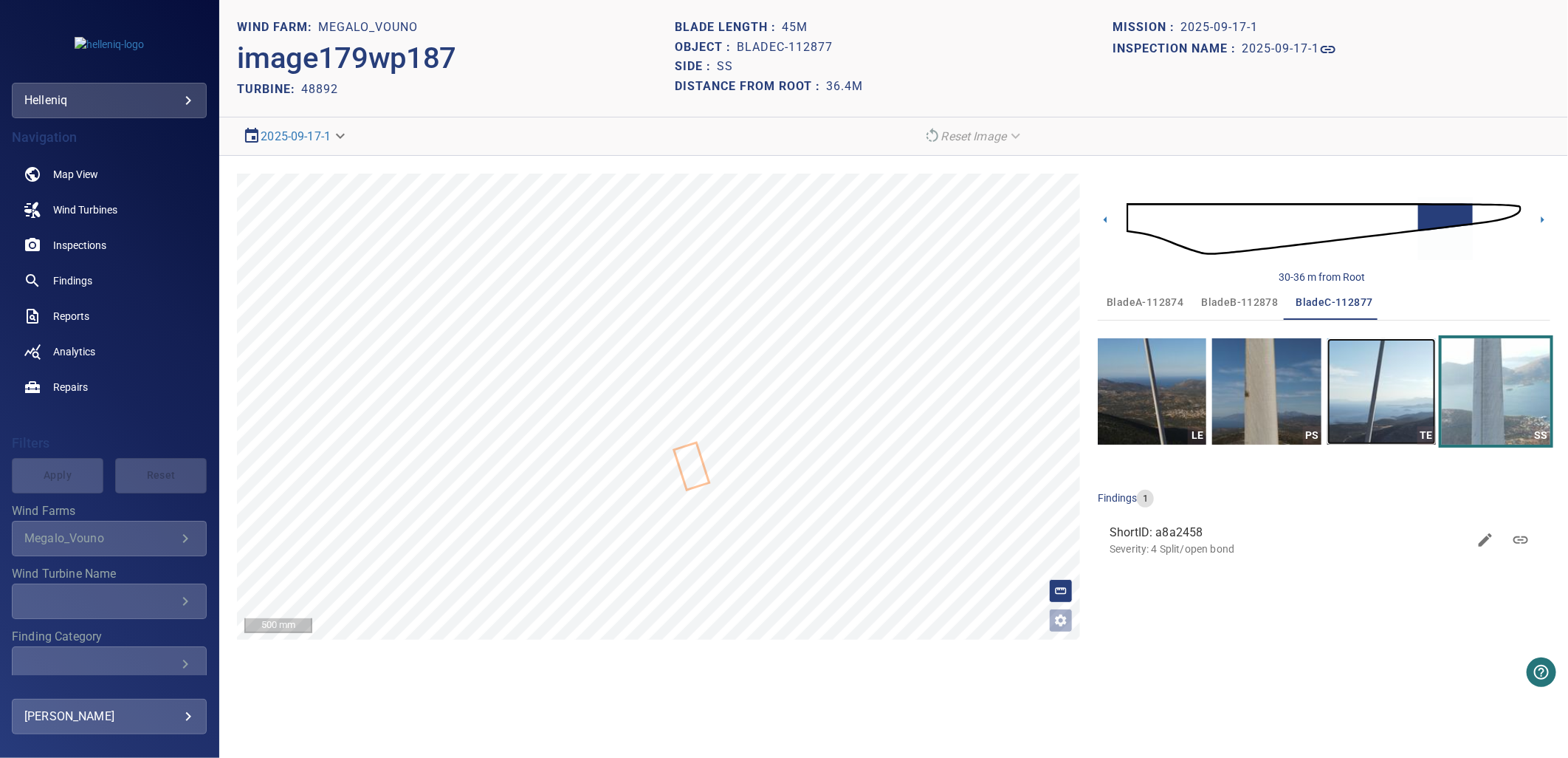
click at [1283, 377] on img "button" at bounding box center [1382, 391] width 109 height 106
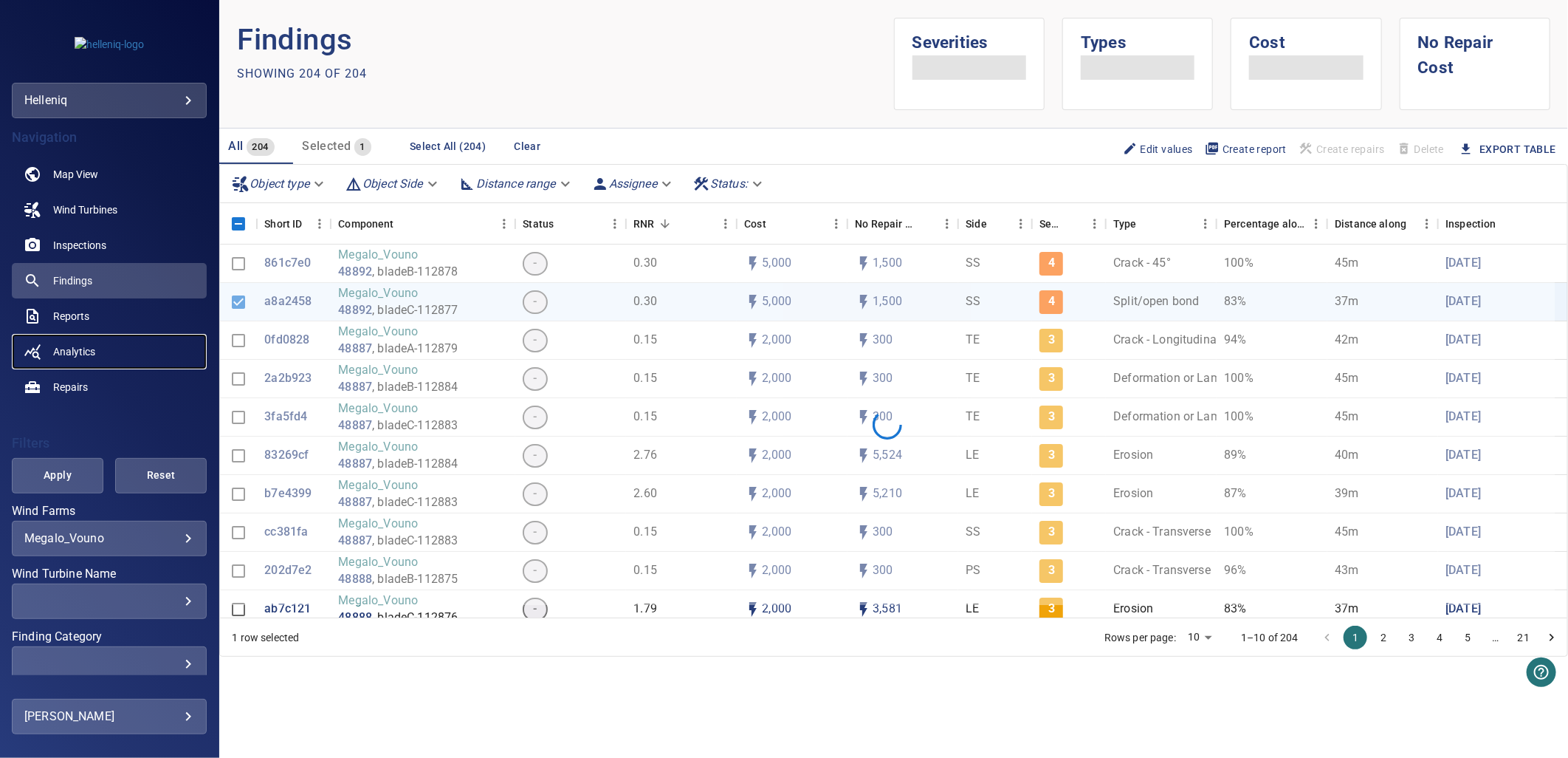
click at [76, 349] on span "Analytics" at bounding box center [75, 352] width 42 height 15
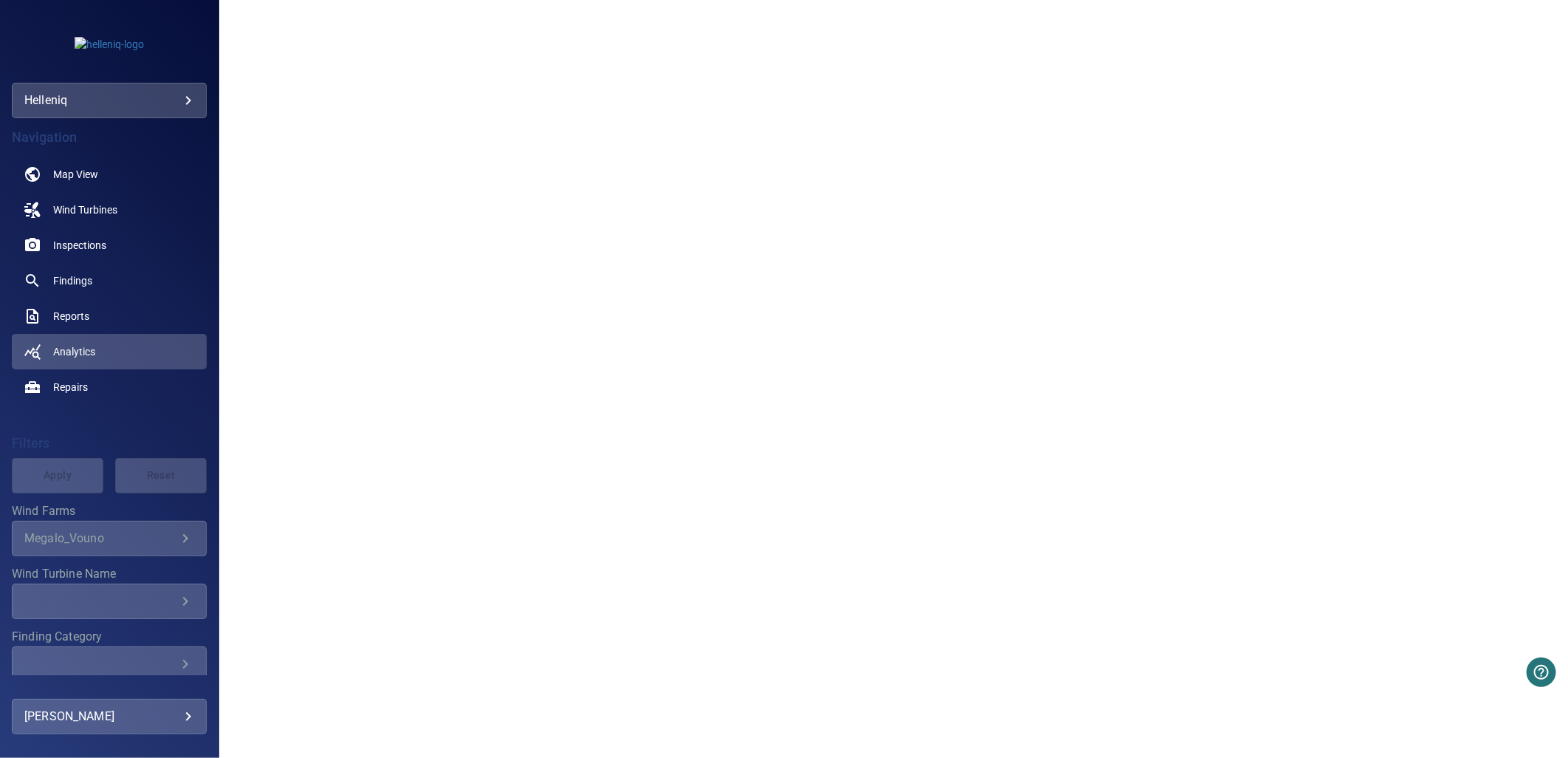
scroll to position [1067, 0]
click at [133, 233] on link "Inspections" at bounding box center [109, 245] width 195 height 35
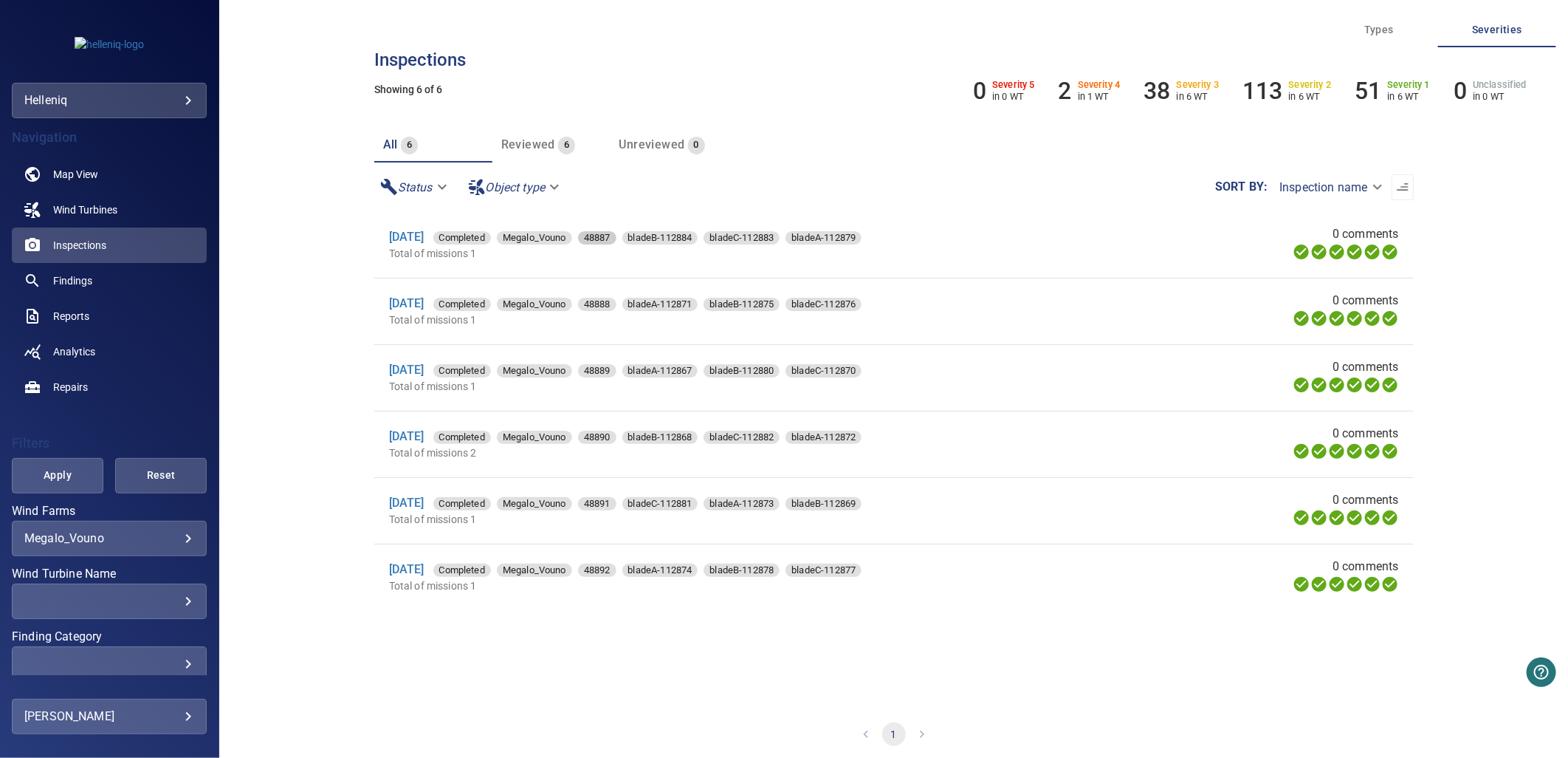
click at [616, 231] on span "48887" at bounding box center [598, 238] width 39 height 15
type input "**********"
click at [633, 245] on div "17 Sep 2025 Completed Megalo_Vouno 48887 bladeB-112884 bladeC-112883 bladeA-112…" at bounding box center [734, 237] width 690 height 18
click at [616, 240] on span "48887" at bounding box center [598, 238] width 39 height 15
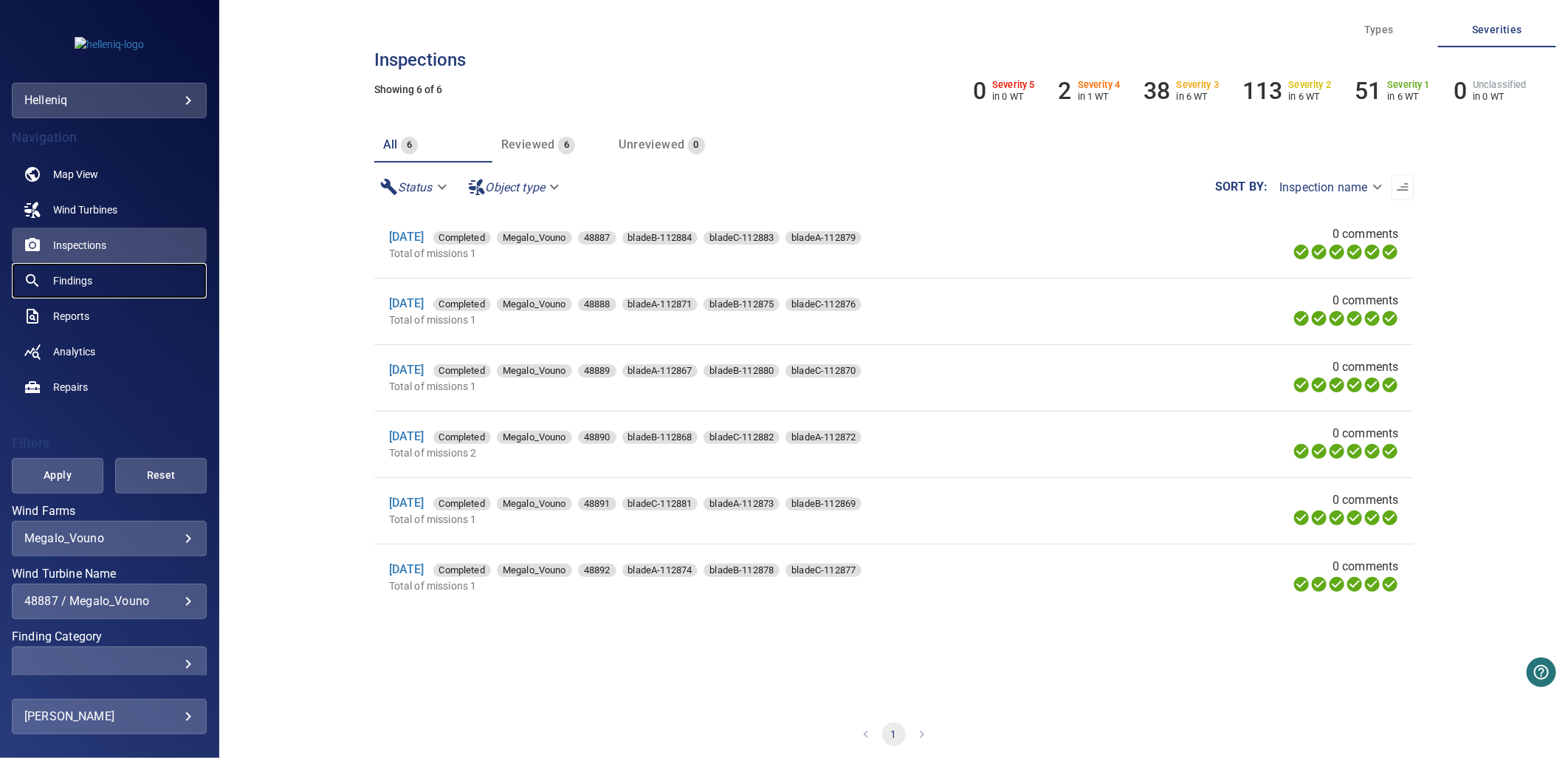
click at [76, 275] on span "Findings" at bounding box center [73, 281] width 39 height 15
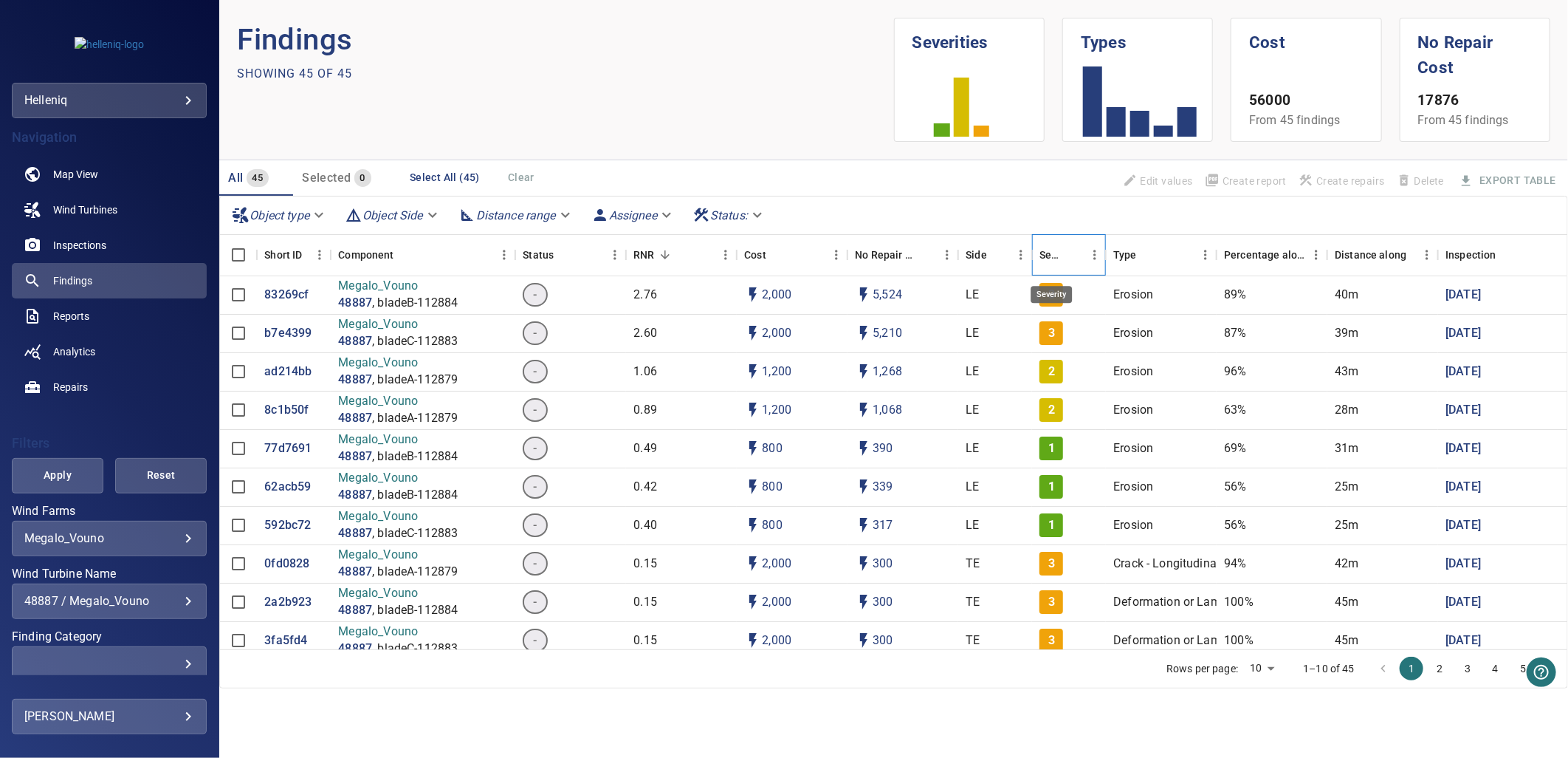
click at [1054, 257] on div "Severity" at bounding box center [1051, 255] width 23 height 41
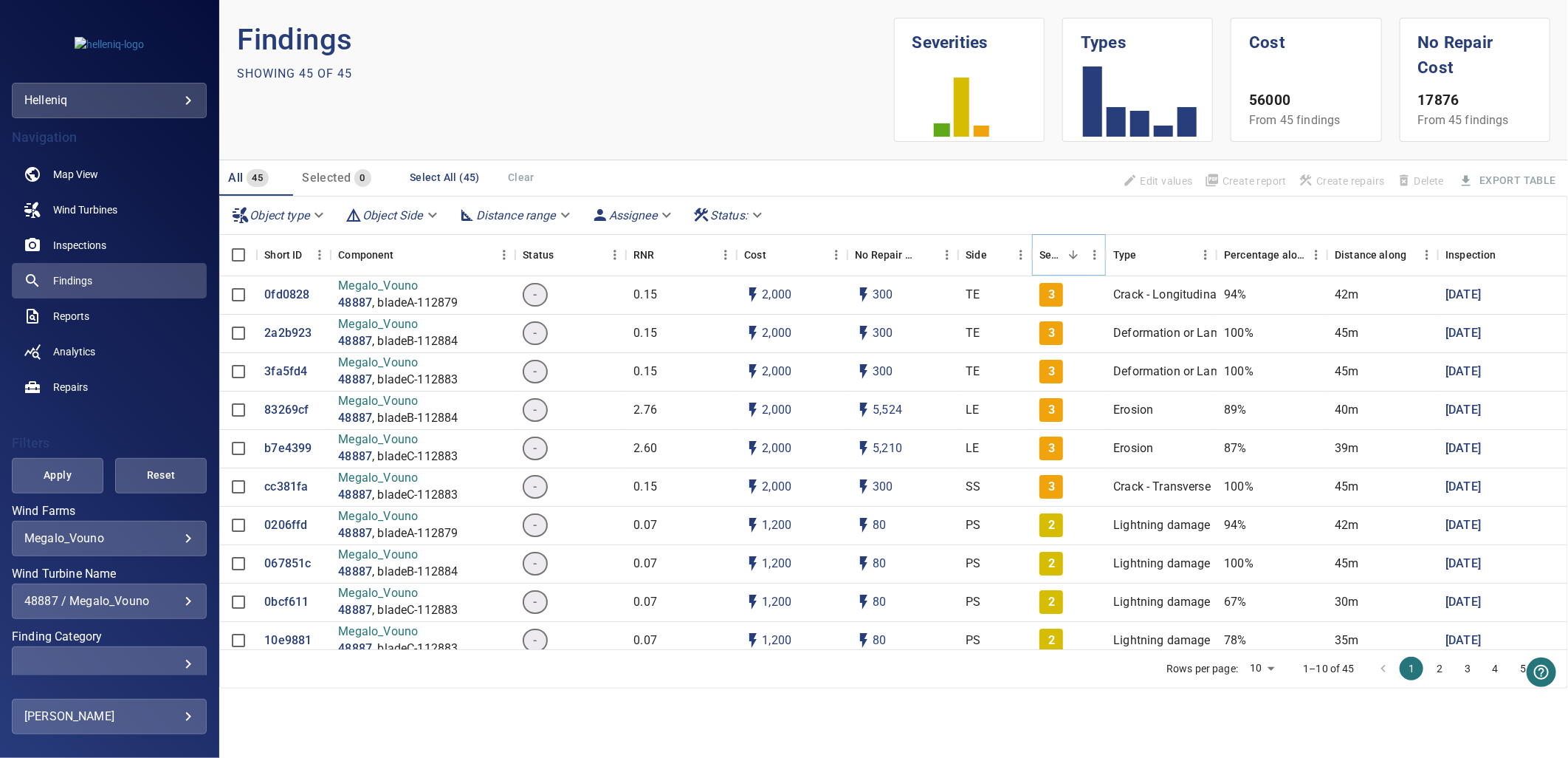
click at [1071, 254] on icon "Sort" at bounding box center [1073, 255] width 13 height 13
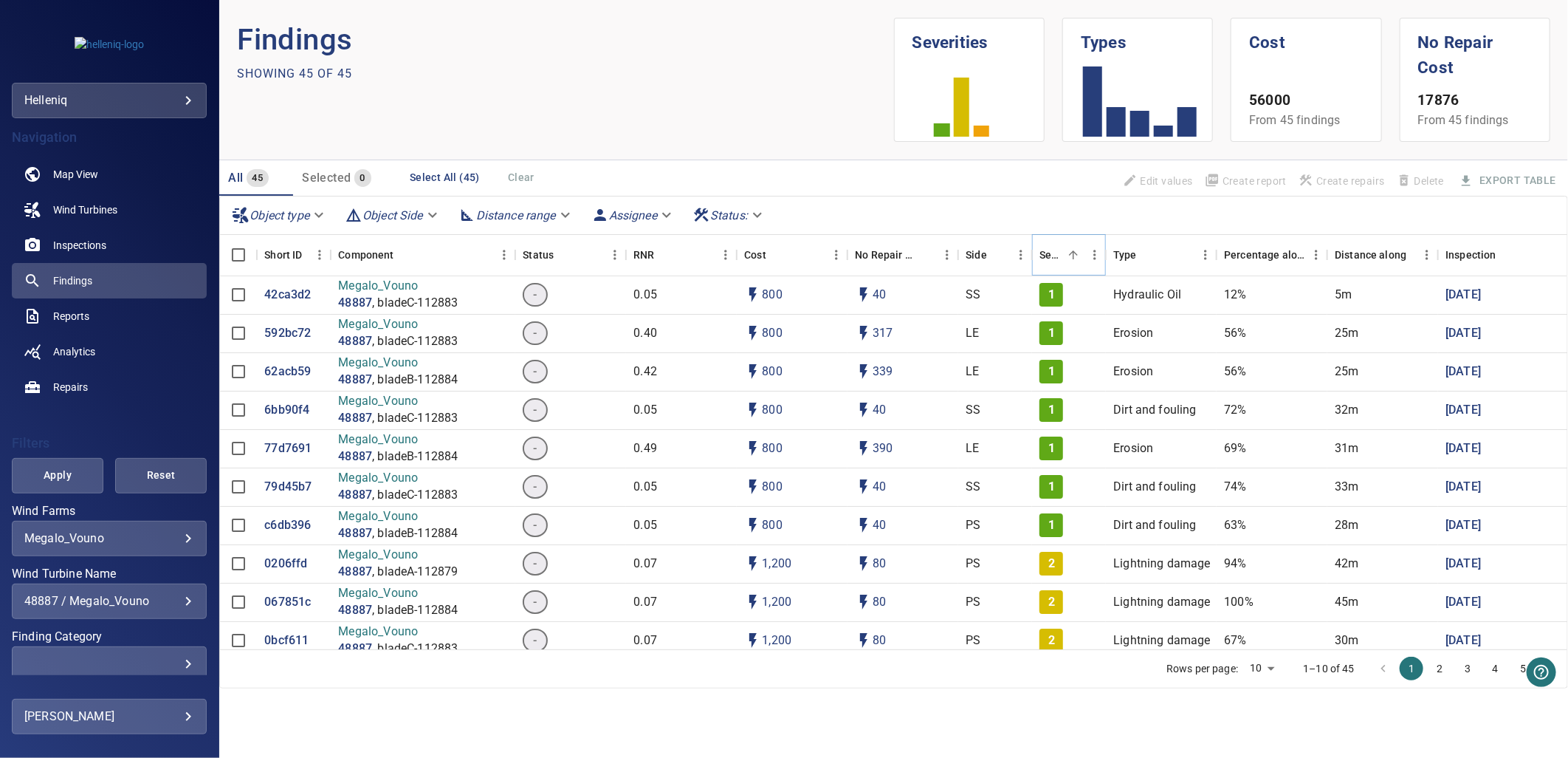
click at [1067, 255] on icon "Sort" at bounding box center [1073, 255] width 13 height 13
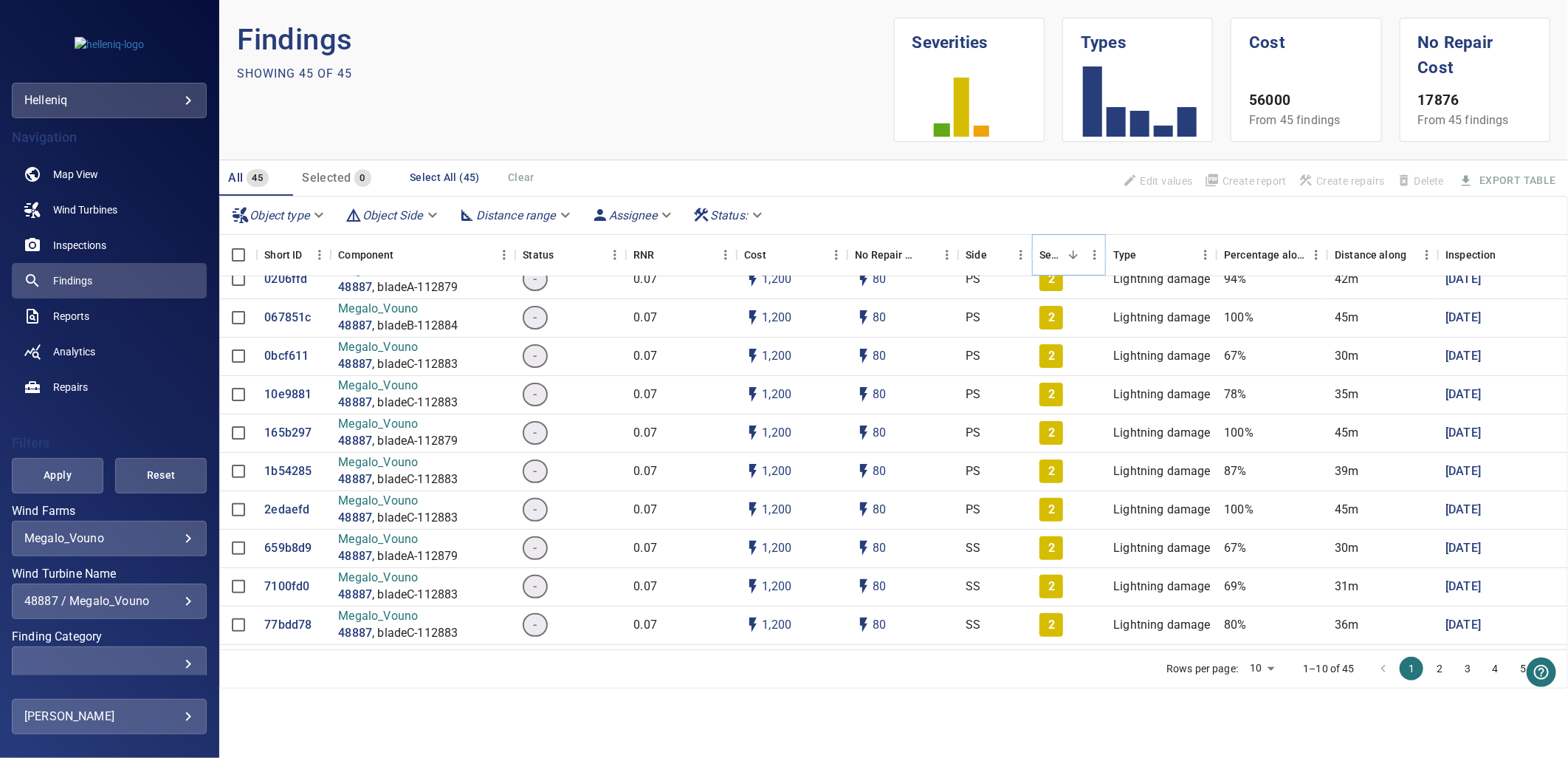
scroll to position [821, 0]
click at [119, 592] on div "**********" at bounding box center [109, 601] width 195 height 35
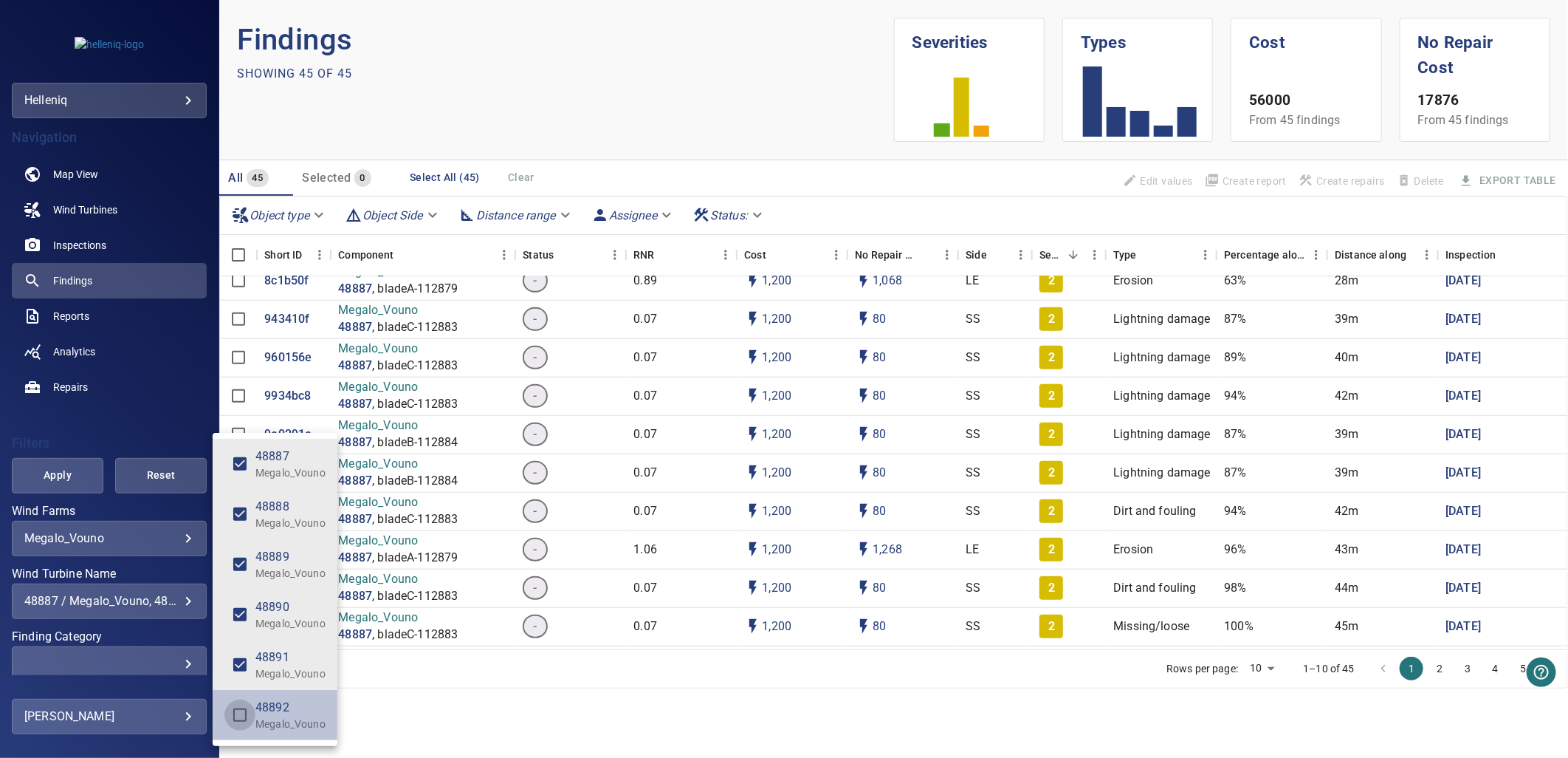
type input "**********"
click at [596, 620] on div "Wind Turbine Name" at bounding box center [784, 379] width 1568 height 758
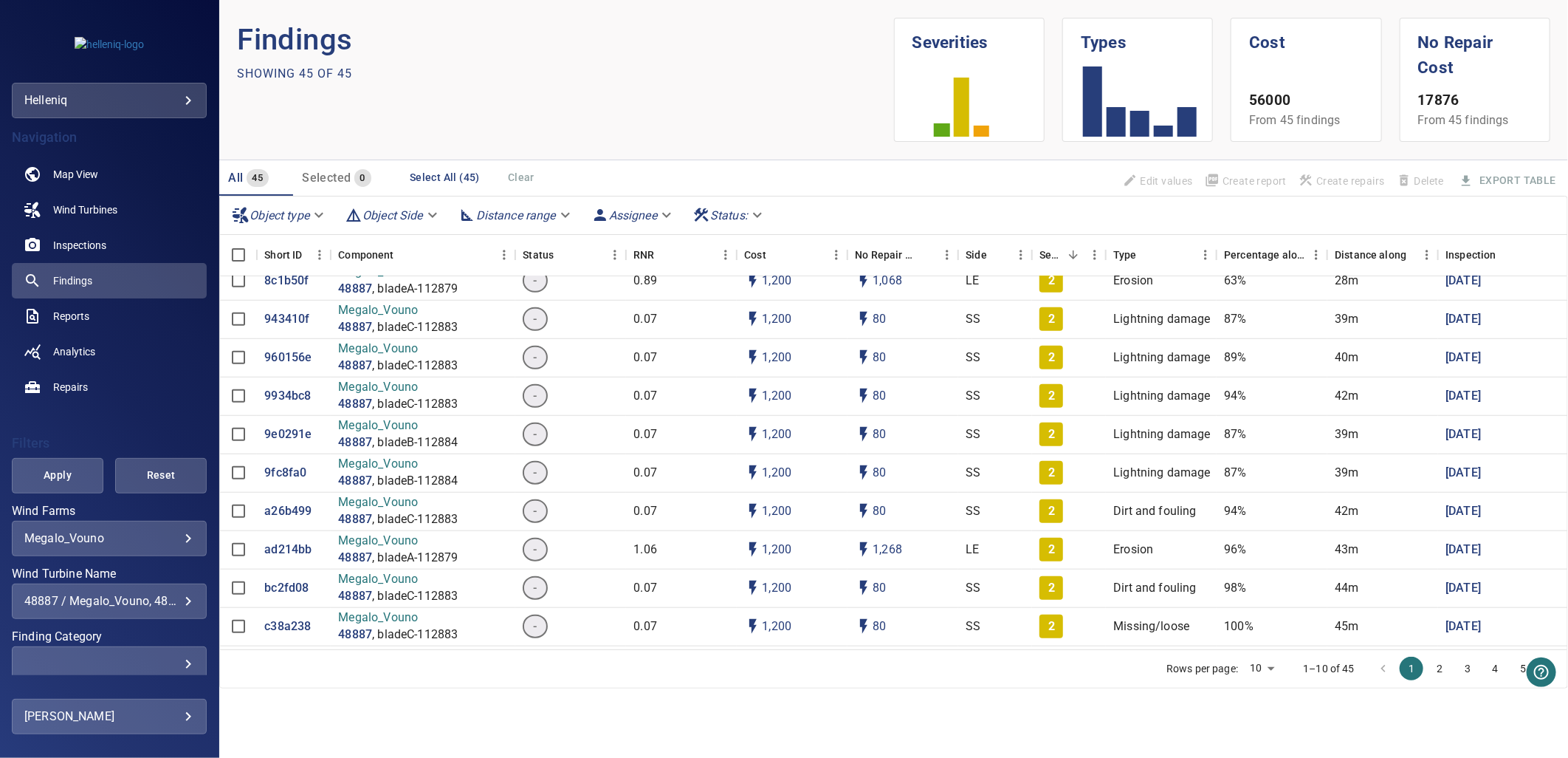
click at [76, 459] on button "Apply" at bounding box center [57, 476] width 91 height 35
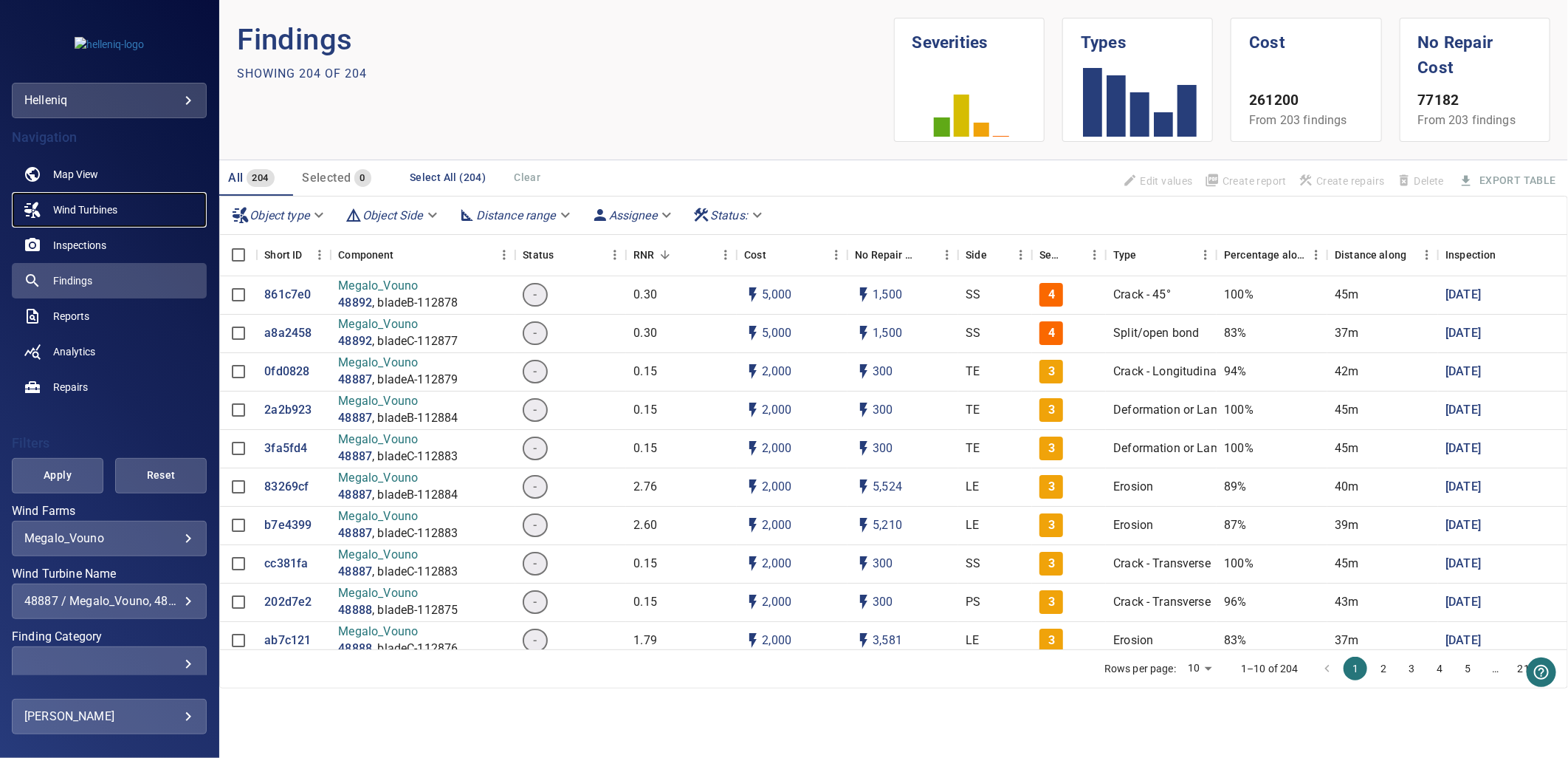
click at [93, 215] on span "Wind Turbines" at bounding box center [85, 210] width 64 height 15
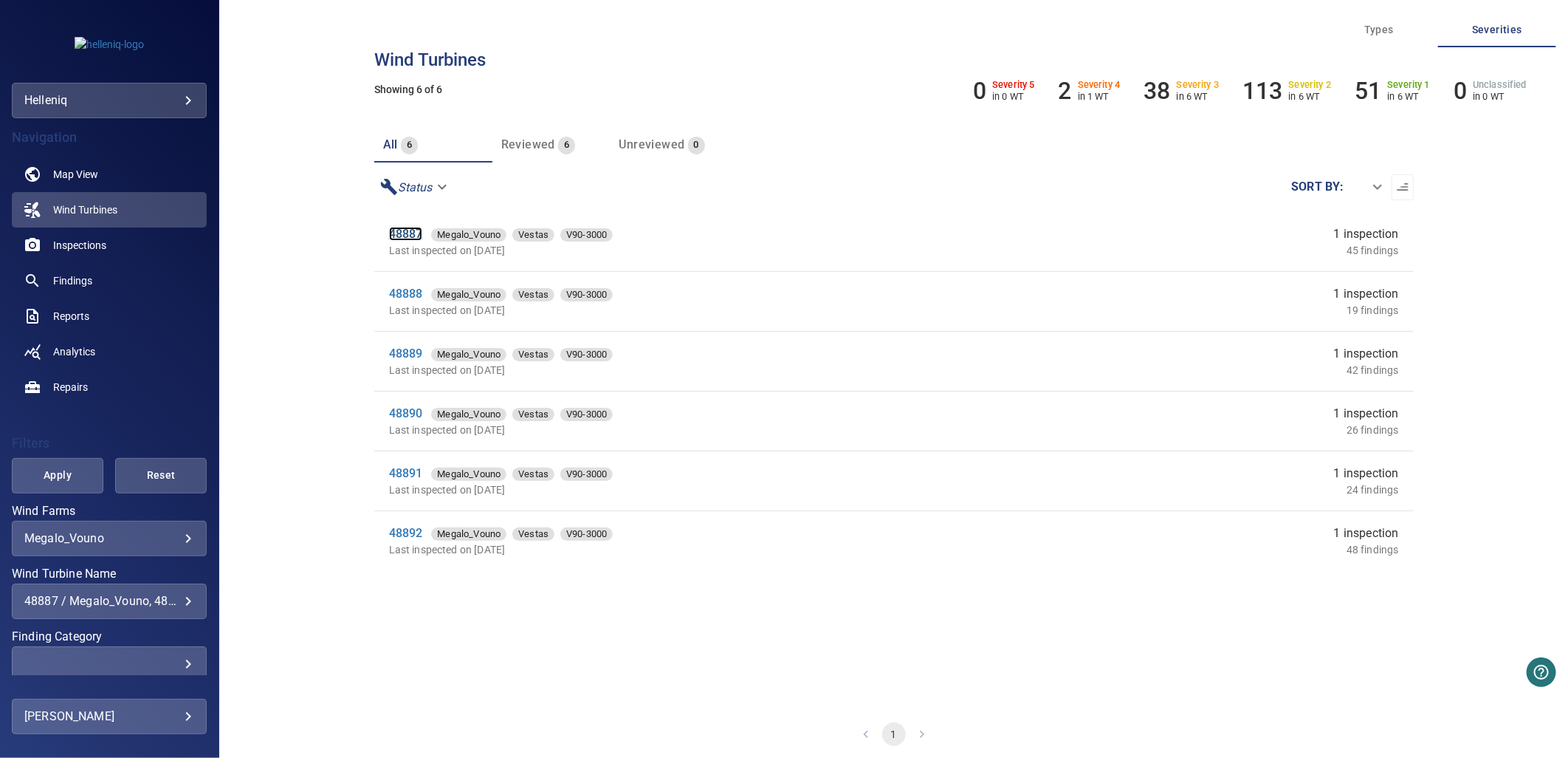
click at [398, 231] on link "48887" at bounding box center [406, 234] width 34 height 14
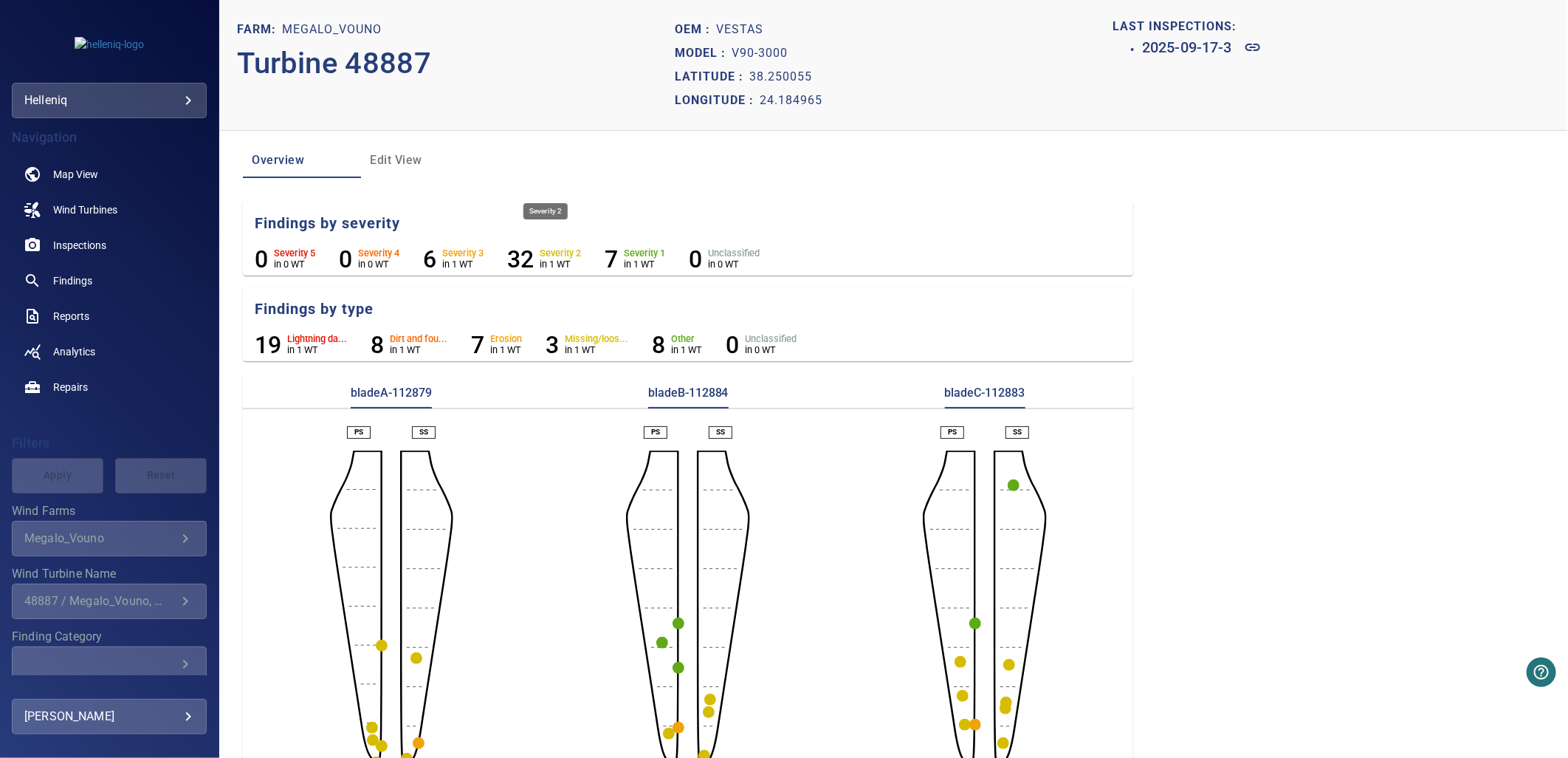
scroll to position [30, 0]
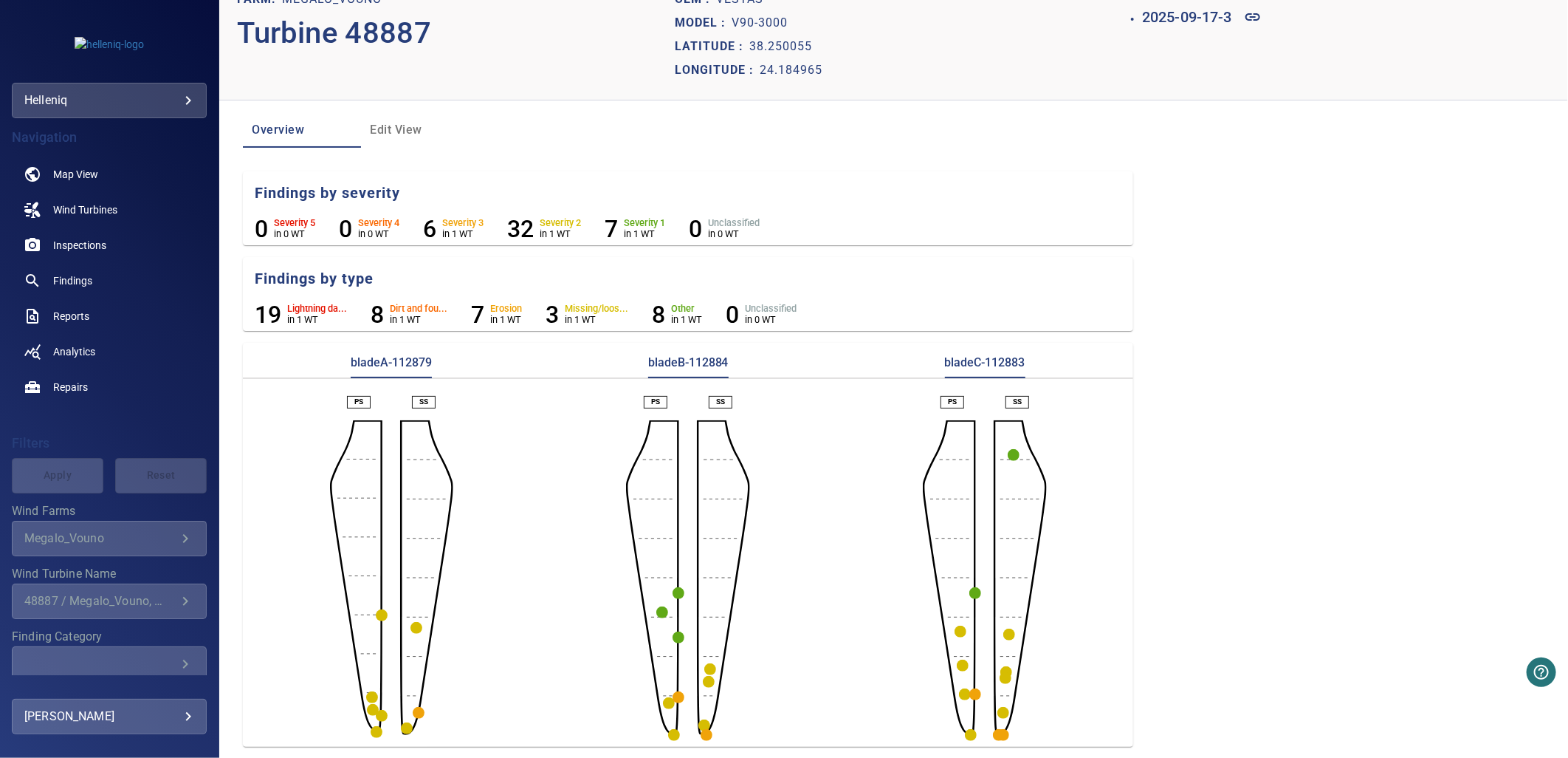
click at [998, 620] on circle "button" at bounding box center [1004, 735] width 12 height 12
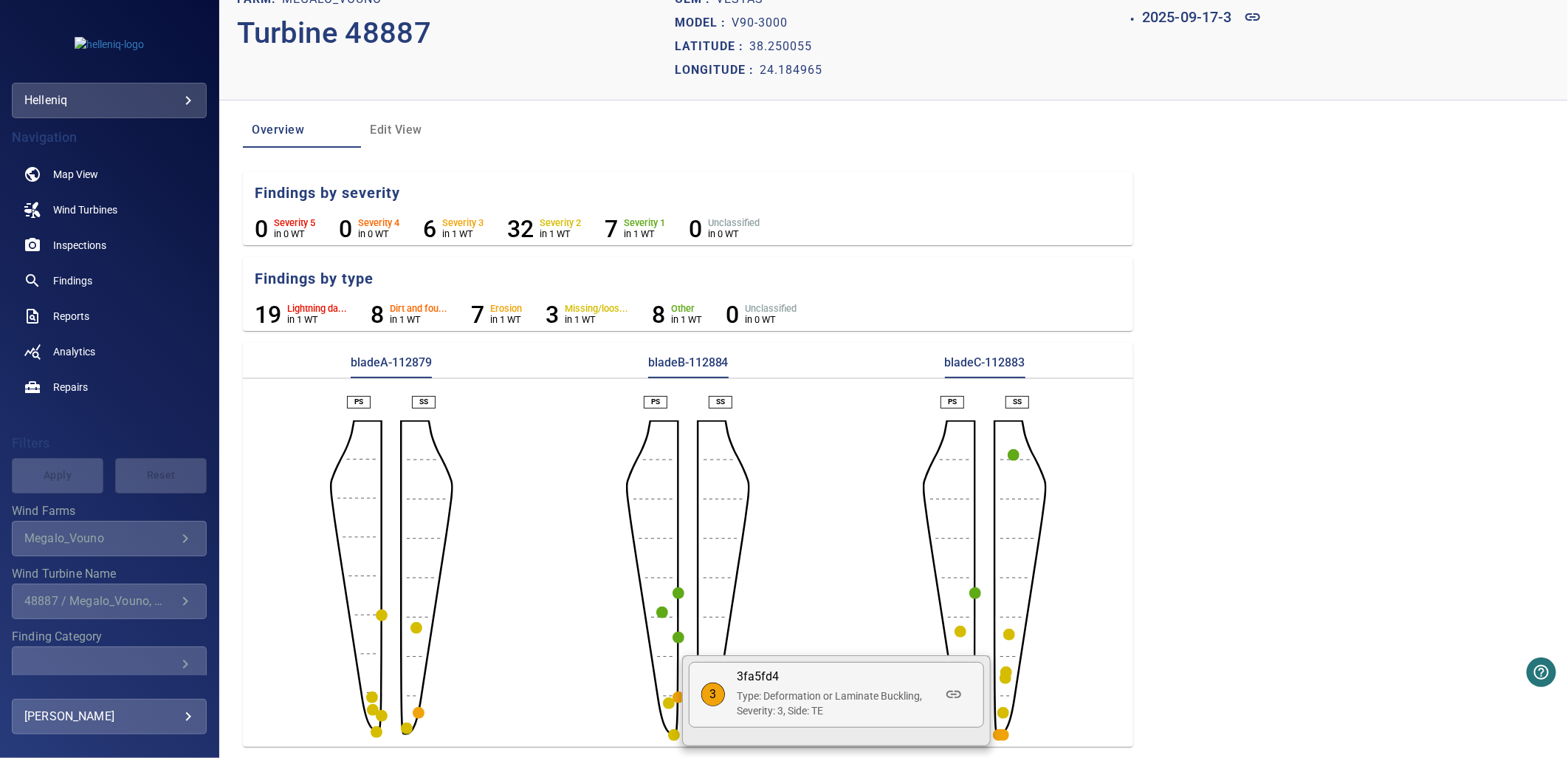
click at [852, 478] on div at bounding box center [784, 379] width 1568 height 758
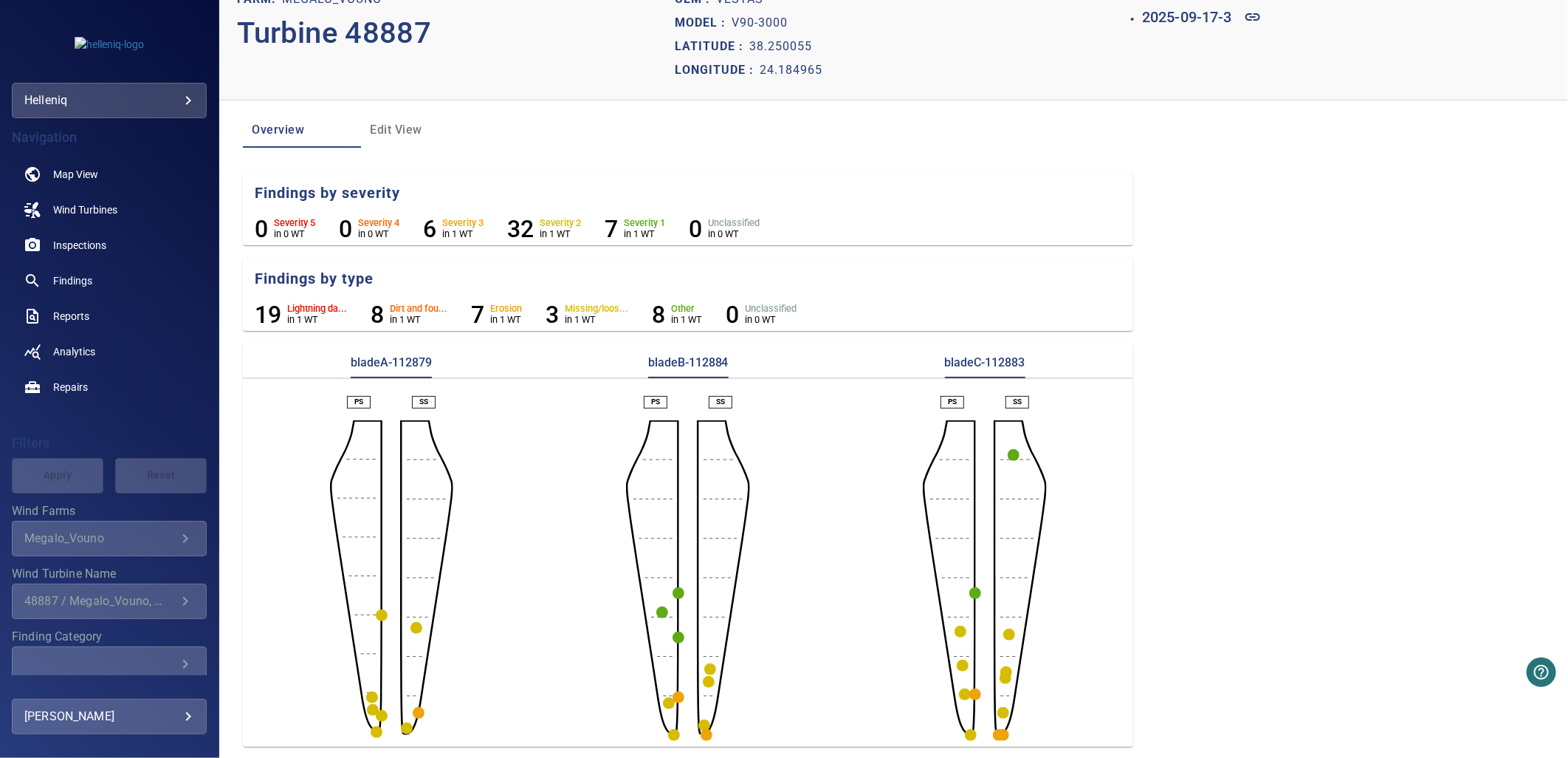
click at [416, 620] on circle "button" at bounding box center [419, 713] width 12 height 12
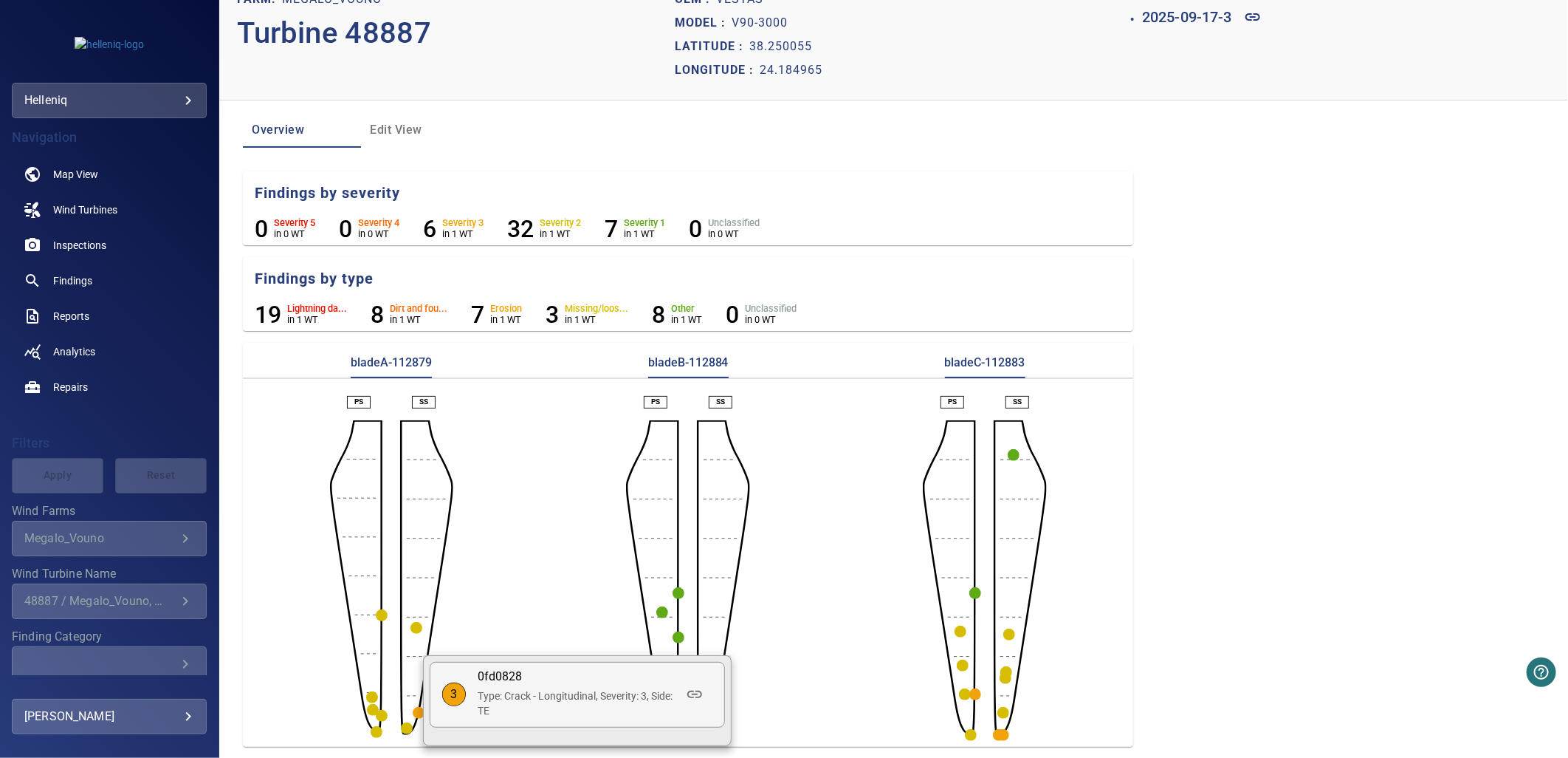
click at [501, 620] on p "Type: Crack - Longitudinal, Severity: 3, Side: TE" at bounding box center [578, 703] width 199 height 29
click at [691, 620] on icon at bounding box center [695, 694] width 15 height 8
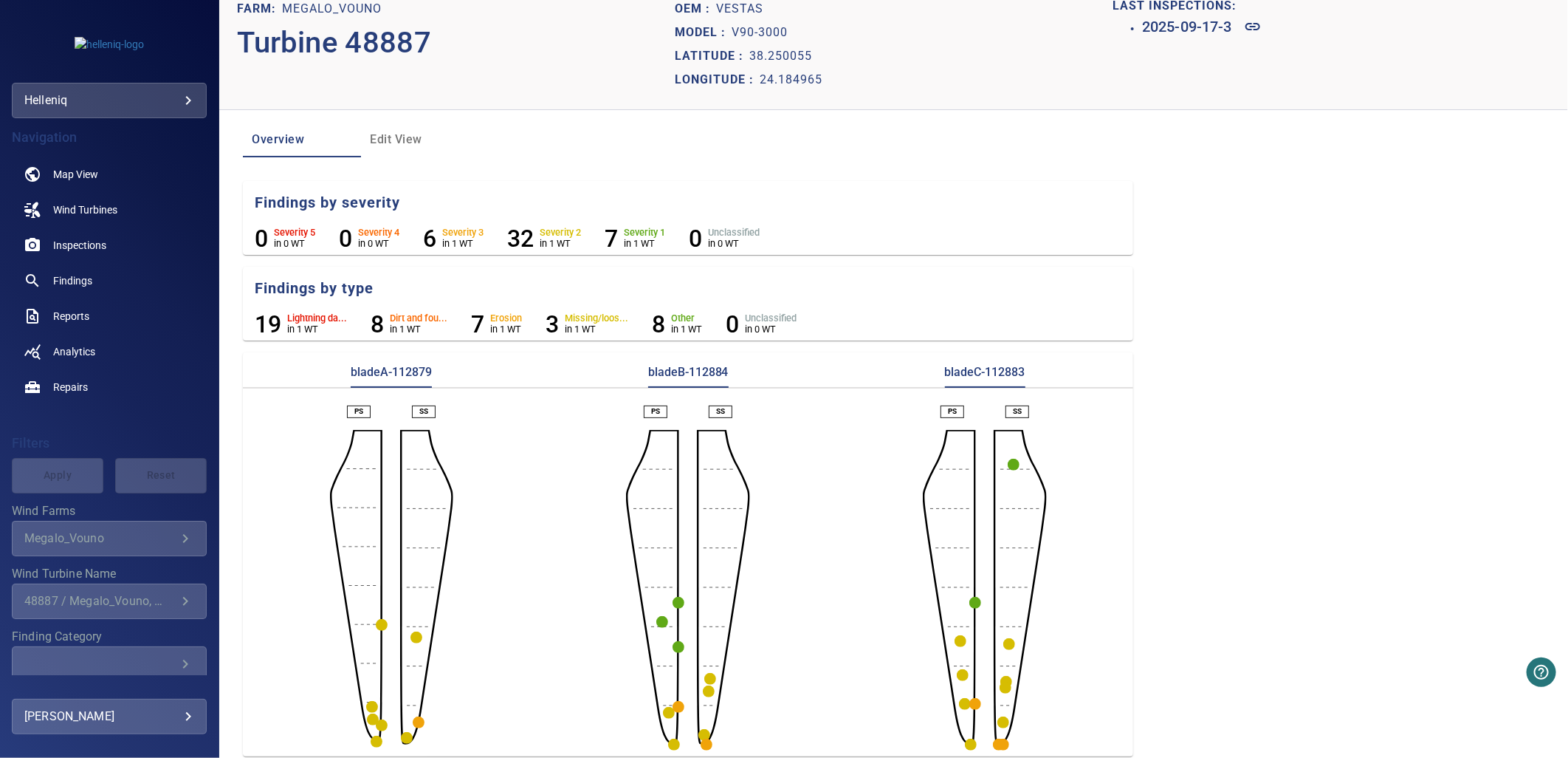
scroll to position [30, 0]
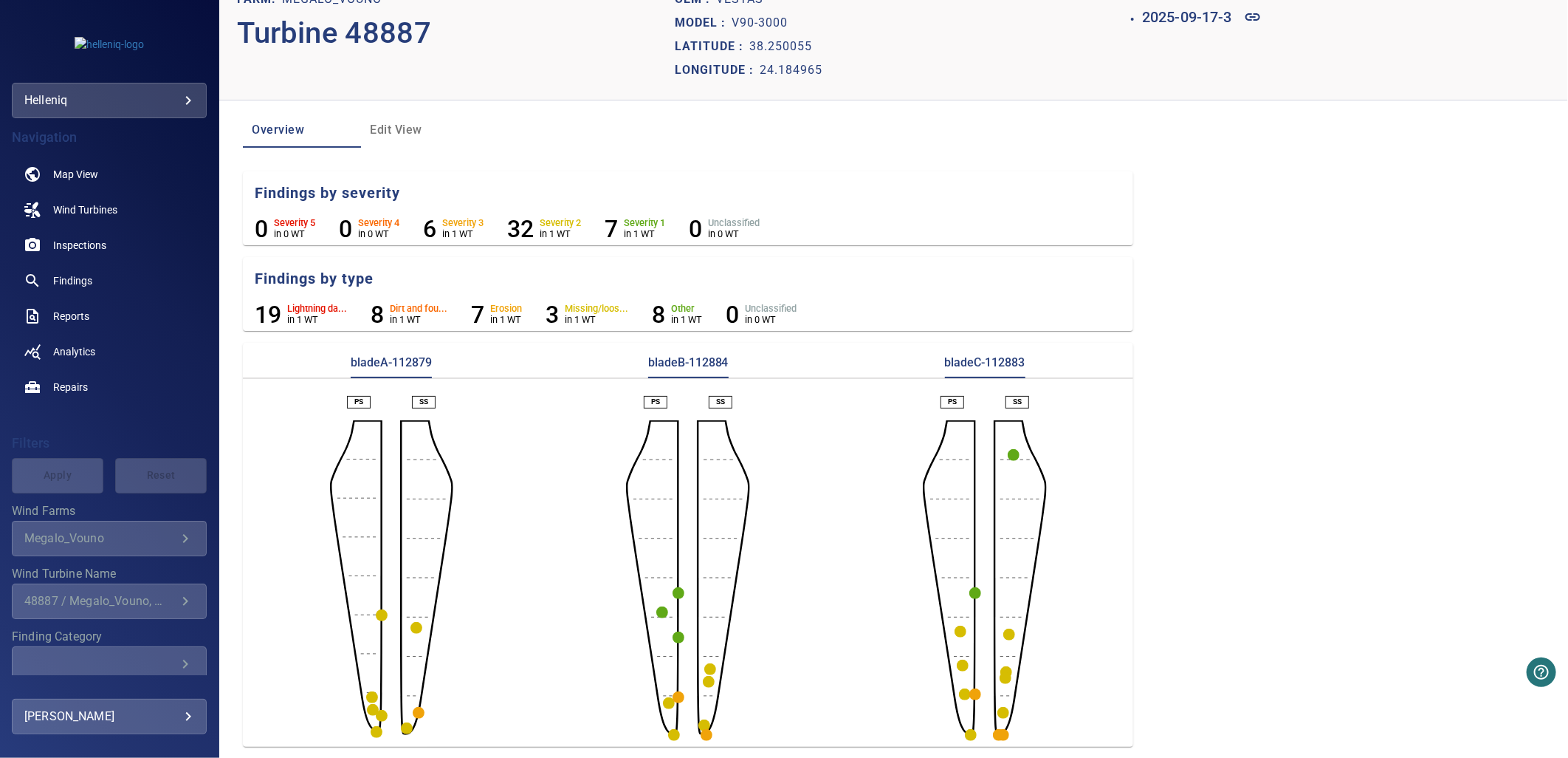
click at [998, 620] on circle "button" at bounding box center [1004, 735] width 12 height 12
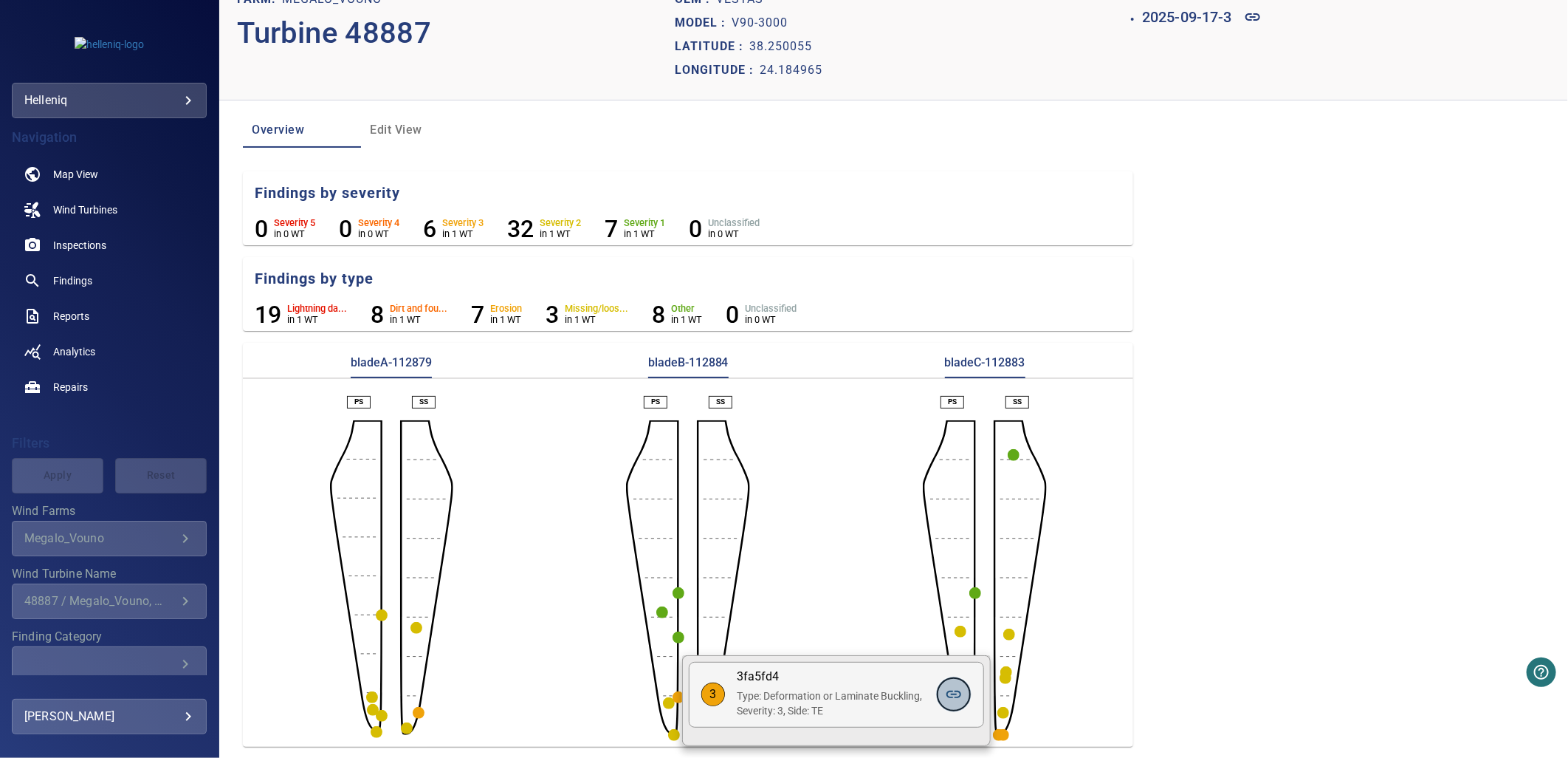
click at [966, 620] on link at bounding box center [954, 694] width 35 height 35
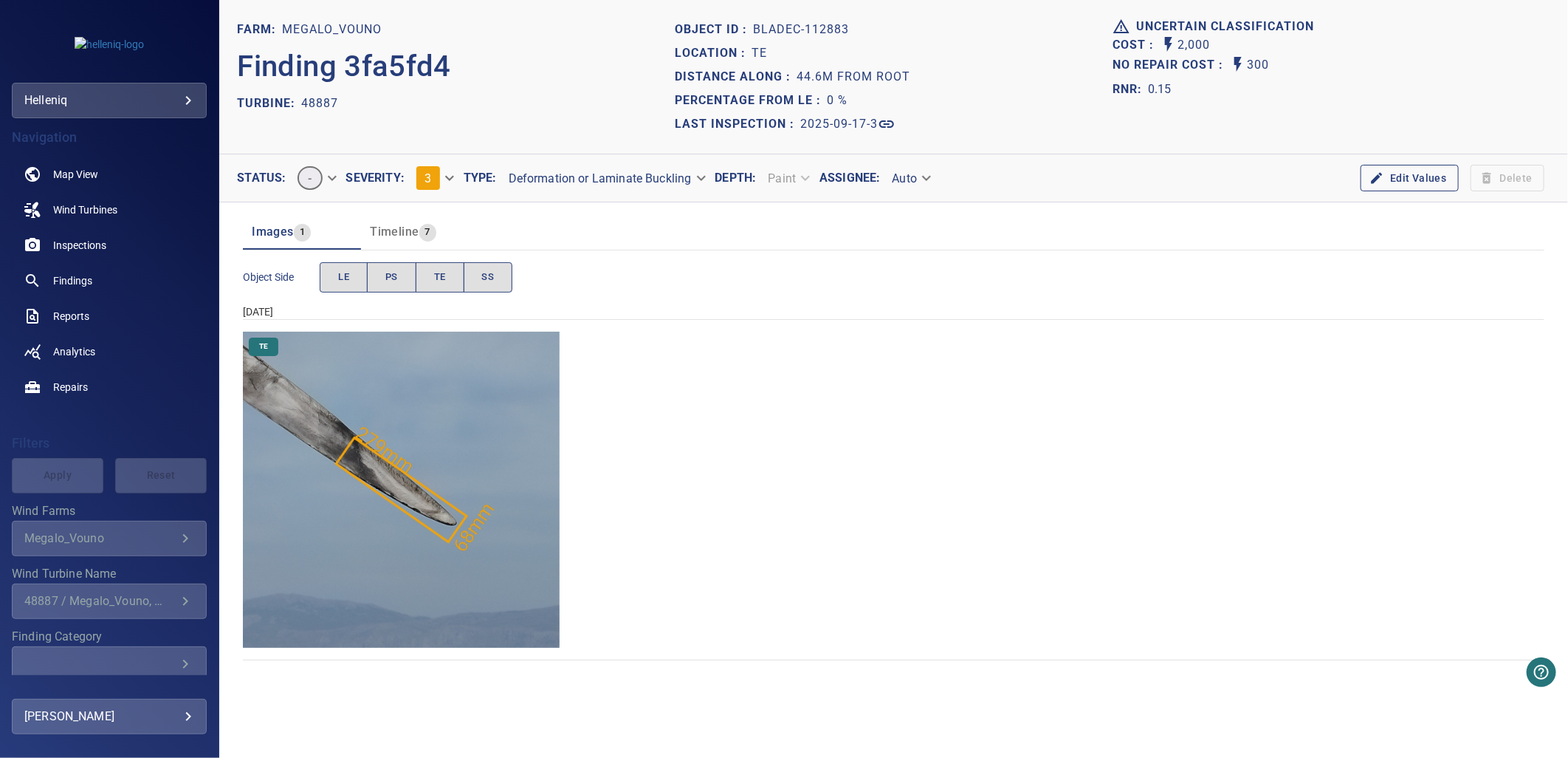
click at [434, 535] on img "Megalo_Vouno/48887/2025-09-17-3/2025-09-17-1/image111wp118.jpg" at bounding box center [401, 490] width 316 height 317
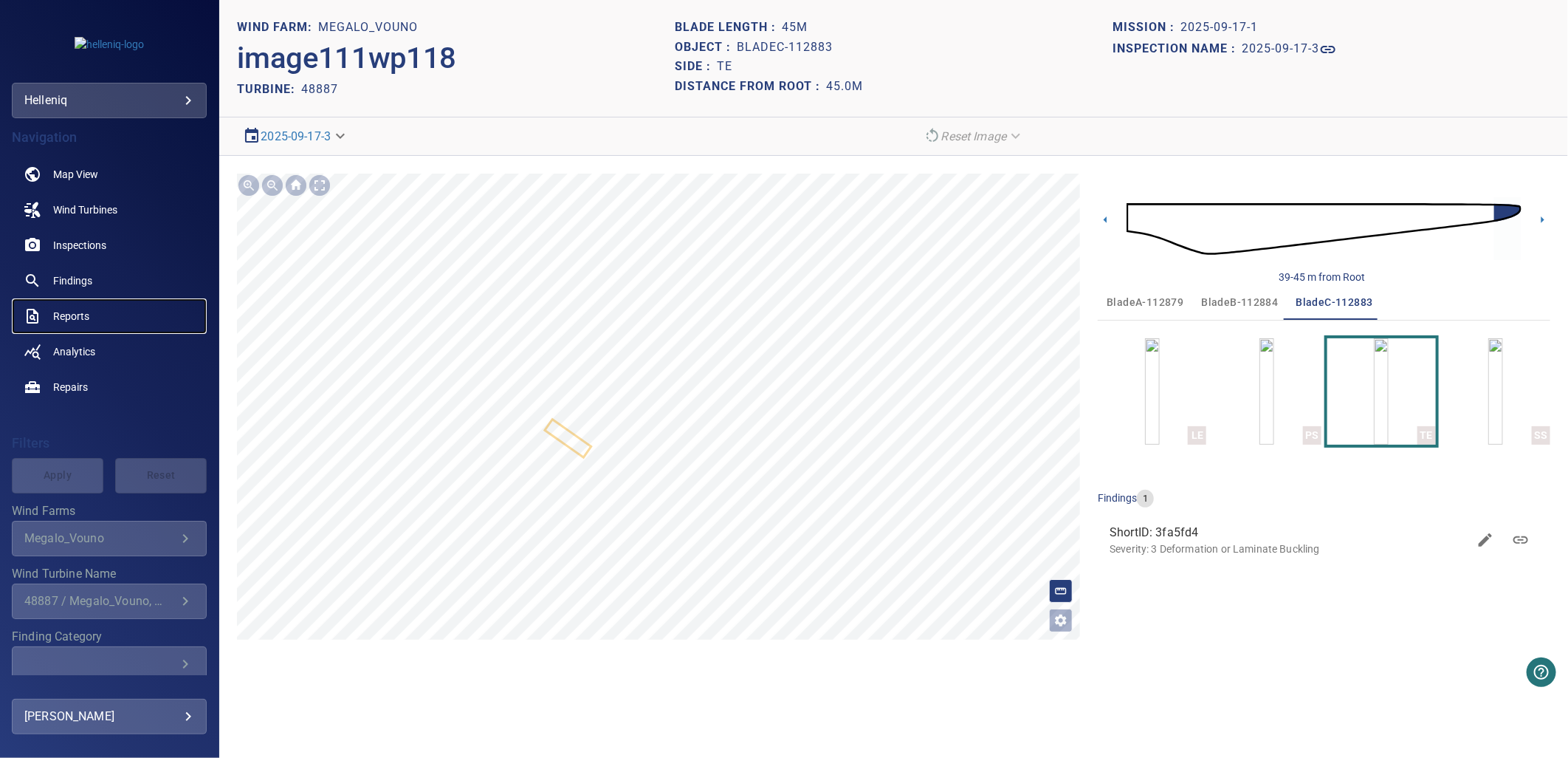
click at [82, 306] on link "Reports" at bounding box center [109, 316] width 195 height 35
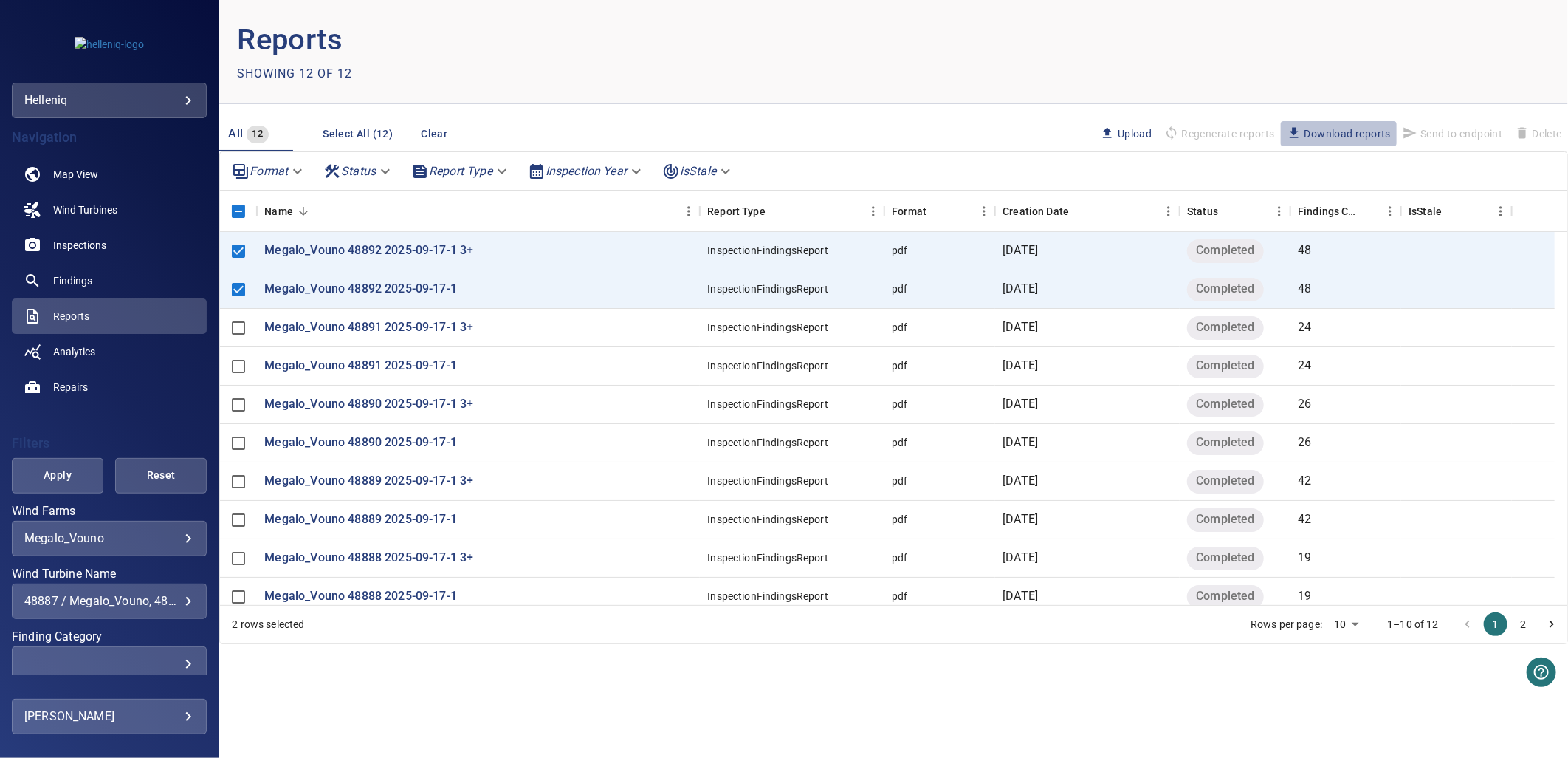
click at [1283, 129] on span "Download reports" at bounding box center [1339, 133] width 104 height 16
click at [102, 281] on link "Findings" at bounding box center [109, 281] width 195 height 35
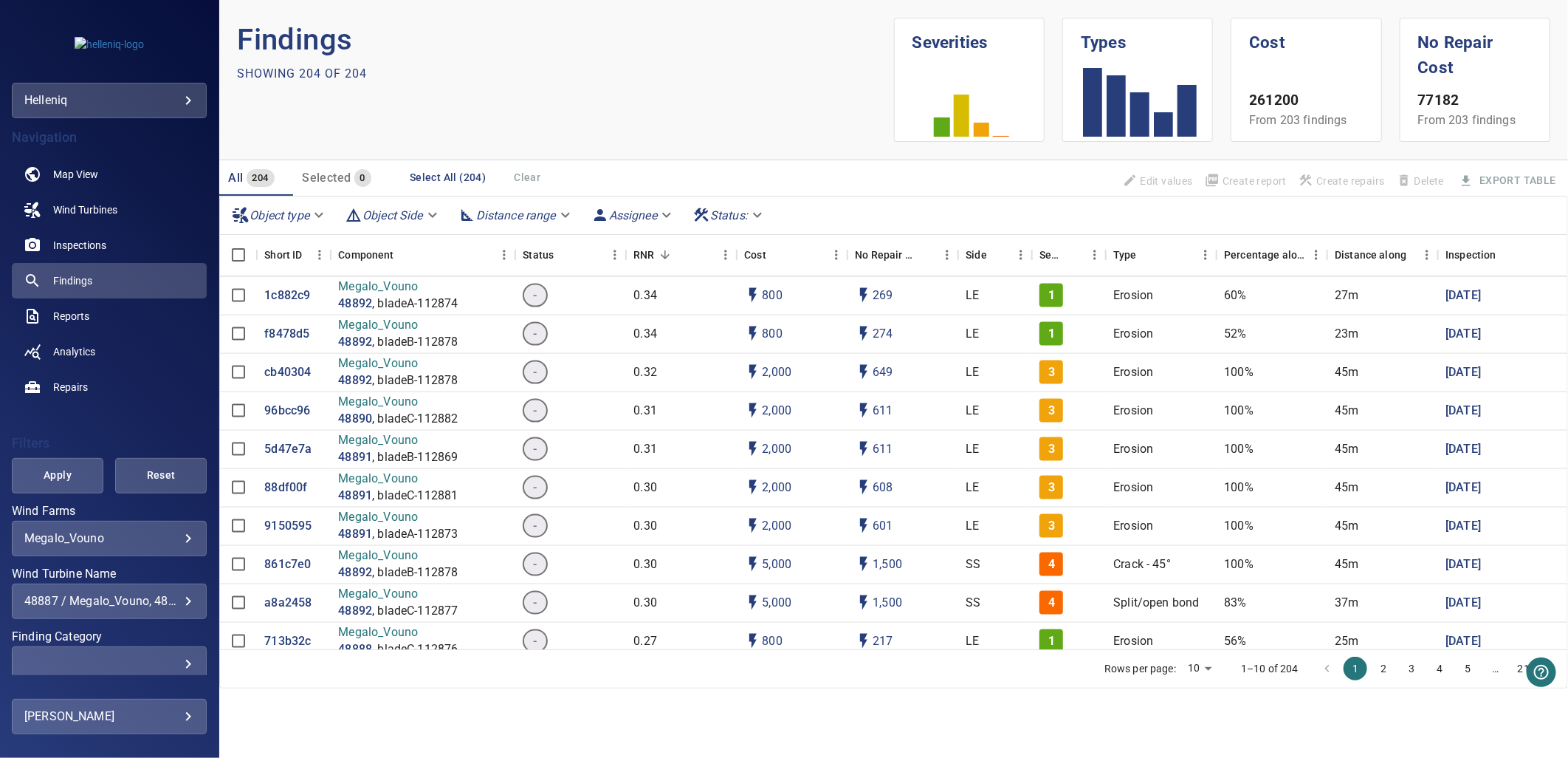
scroll to position [1395, 0]
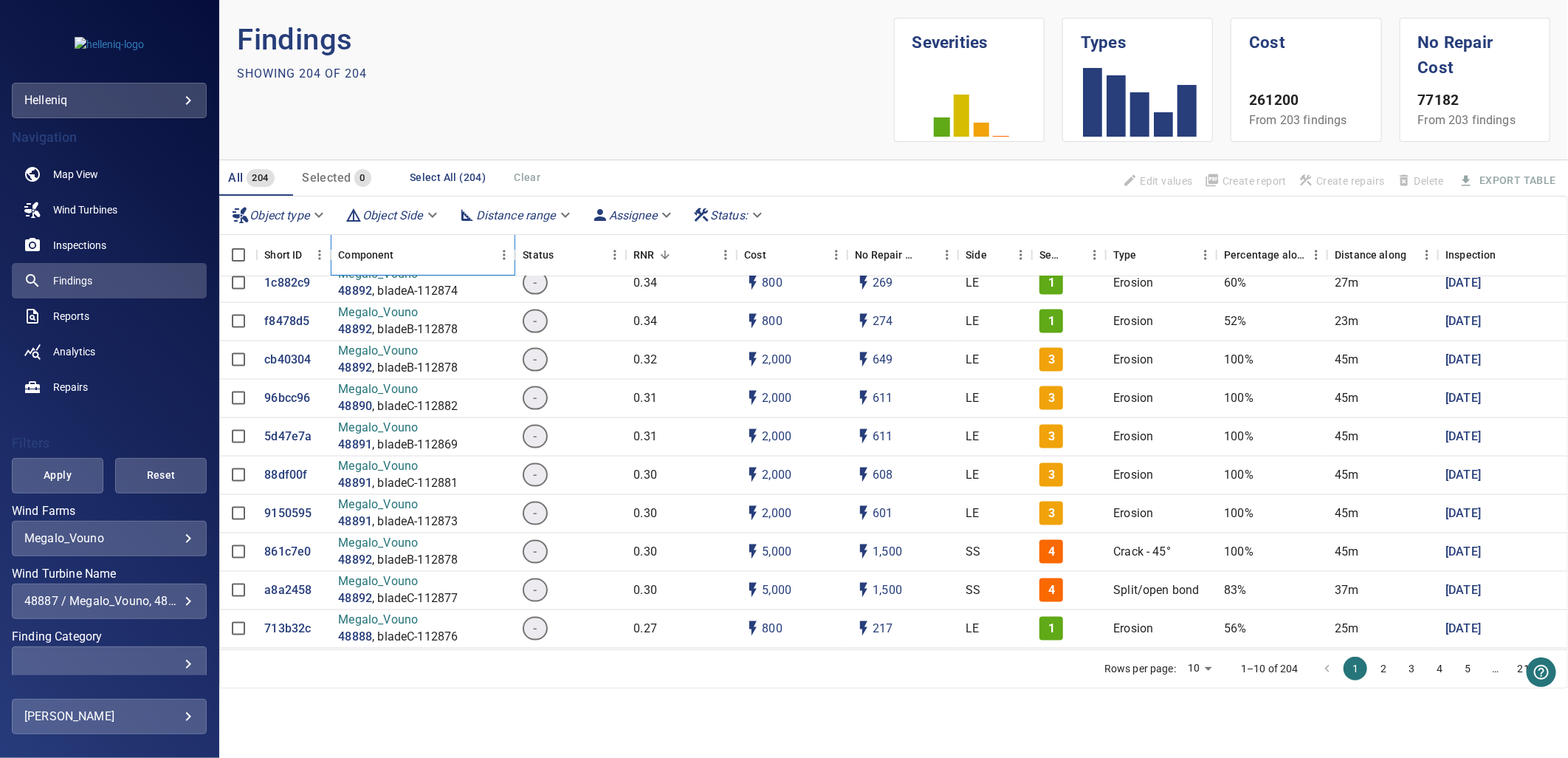
click at [377, 248] on div "Component" at bounding box center [366, 255] width 55 height 41
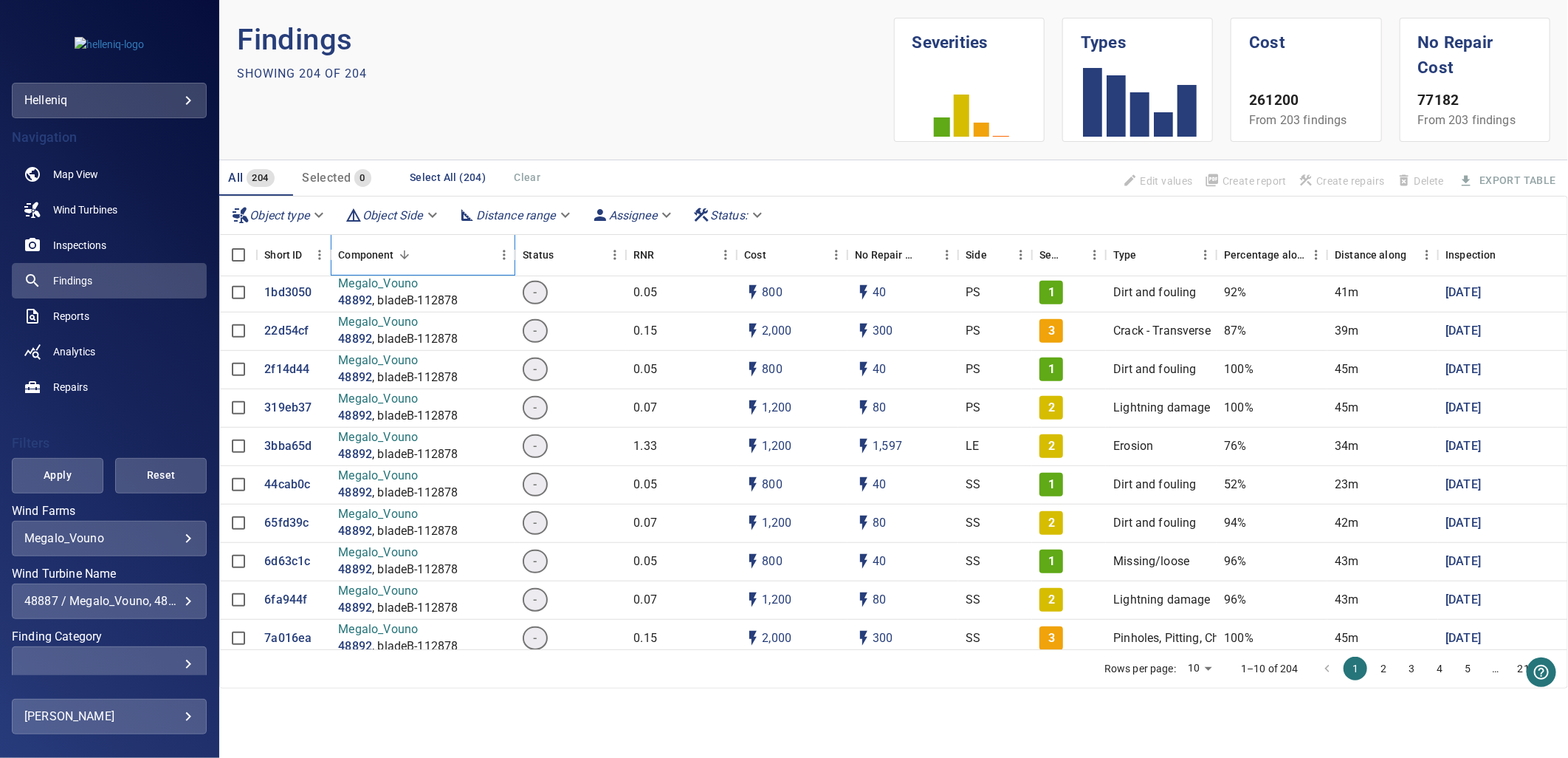
scroll to position [618, 0]
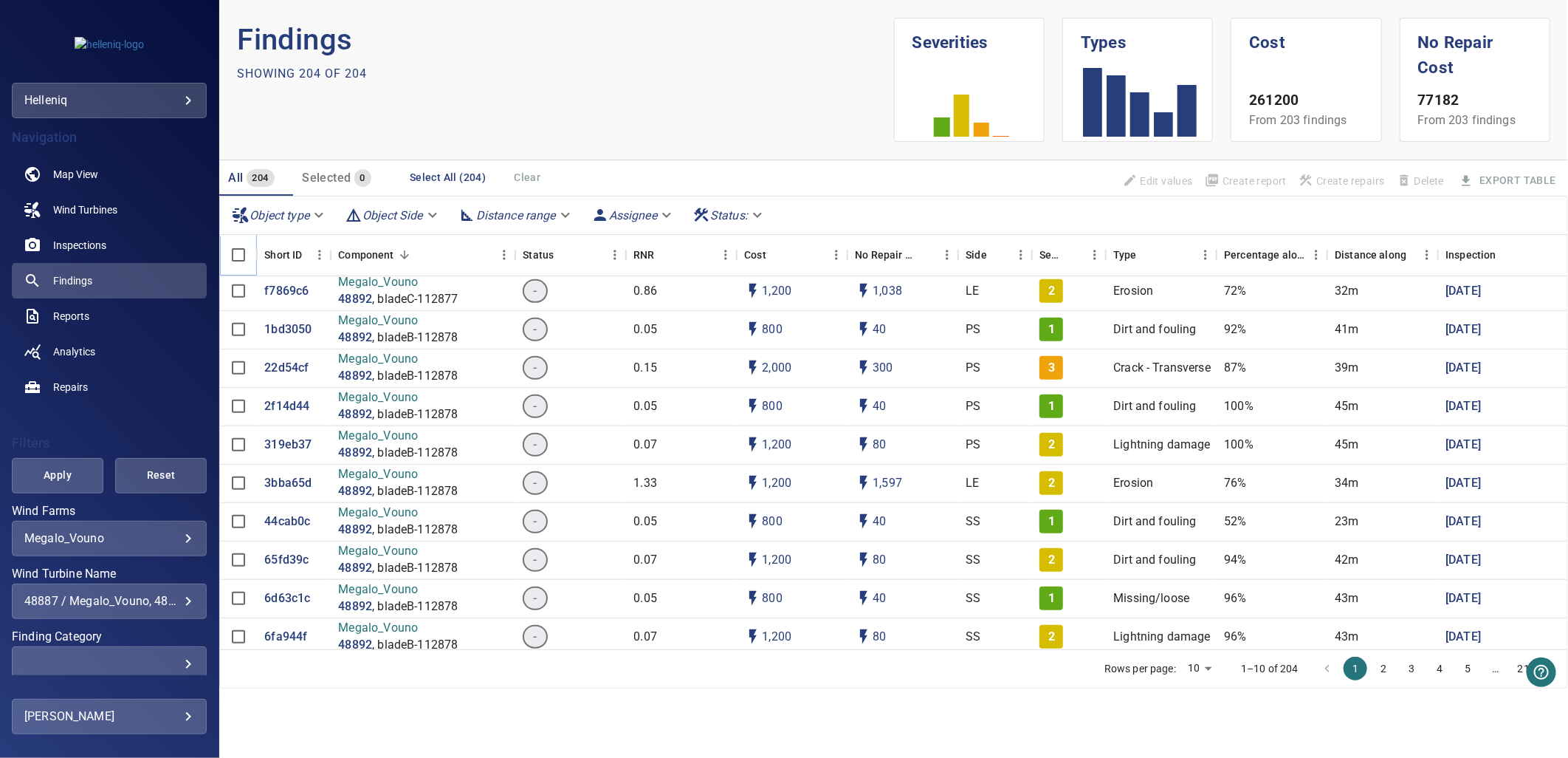
drag, startPoint x: 260, startPoint y: 260, endPoint x: 270, endPoint y: 254, distance: 11.7
click at [260, 260] on icon at bounding box center [256, 255] width 18 height 18
click at [301, 249] on div "Short ID" at bounding box center [283, 255] width 38 height 41
click at [296, 250] on div "Short ID" at bounding box center [283, 255] width 38 height 41
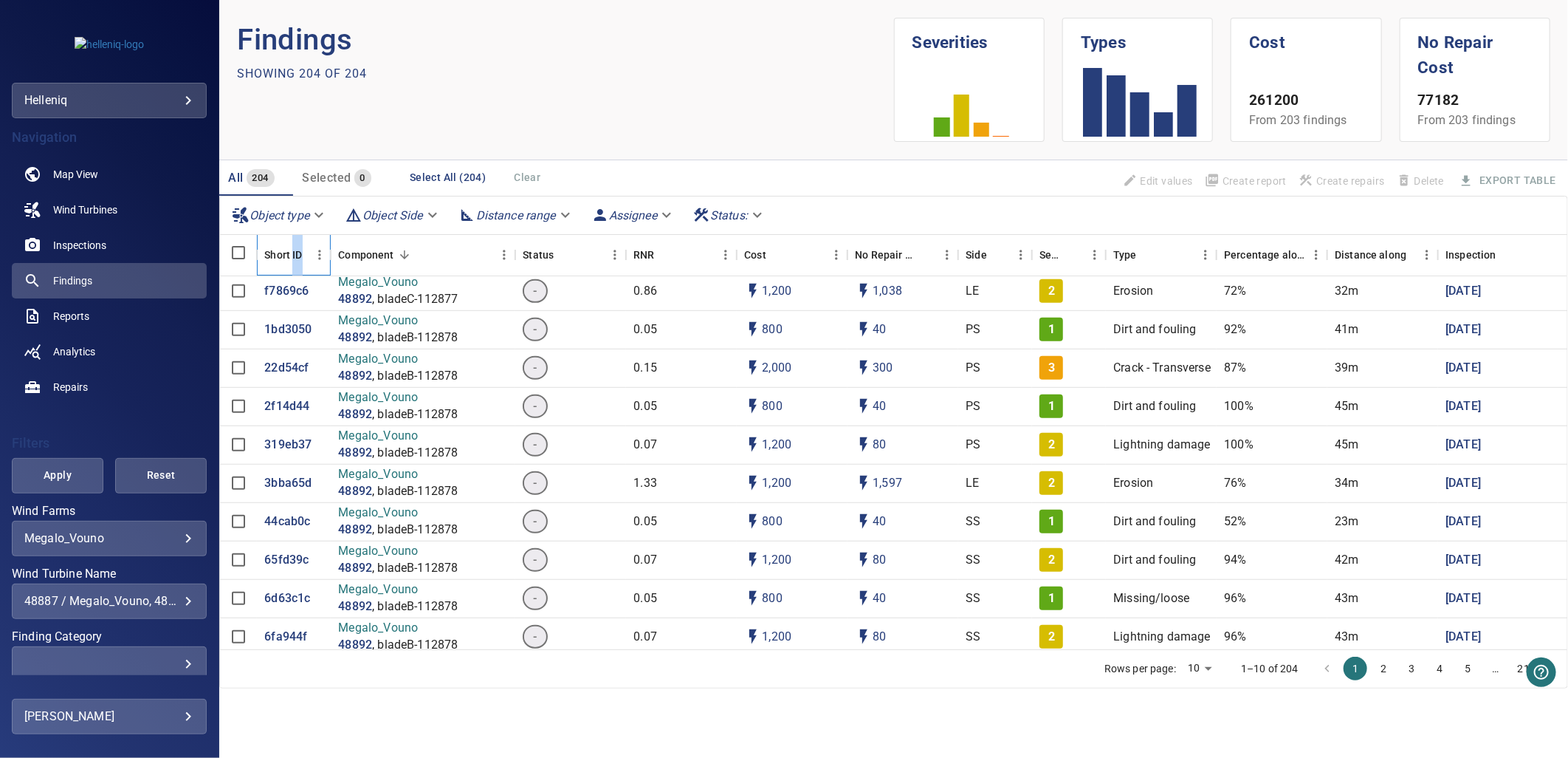
click at [296, 250] on div "Short ID" at bounding box center [283, 255] width 38 height 41
drag, startPoint x: 296, startPoint y: 250, endPoint x: 275, endPoint y: 256, distance: 21.8
click at [275, 256] on div "Short ID" at bounding box center [283, 255] width 38 height 41
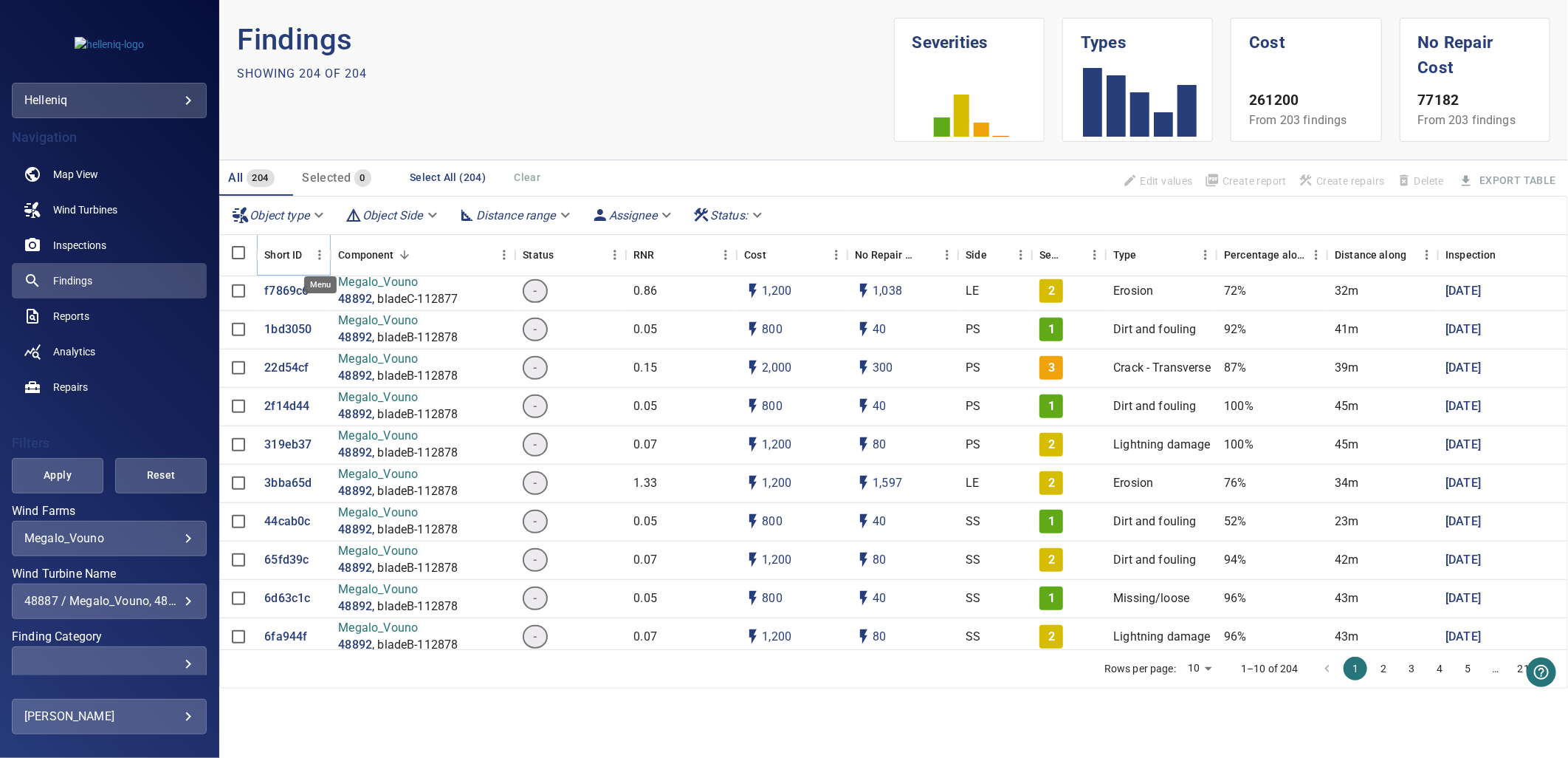
click at [317, 248] on icon "Menu" at bounding box center [320, 255] width 15 height 15
click at [273, 240] on div "Short ID" at bounding box center [283, 255] width 38 height 41
click at [288, 260] on div "Short ID" at bounding box center [283, 255] width 38 height 41
click at [300, 255] on div "Short ID" at bounding box center [283, 255] width 38 height 41
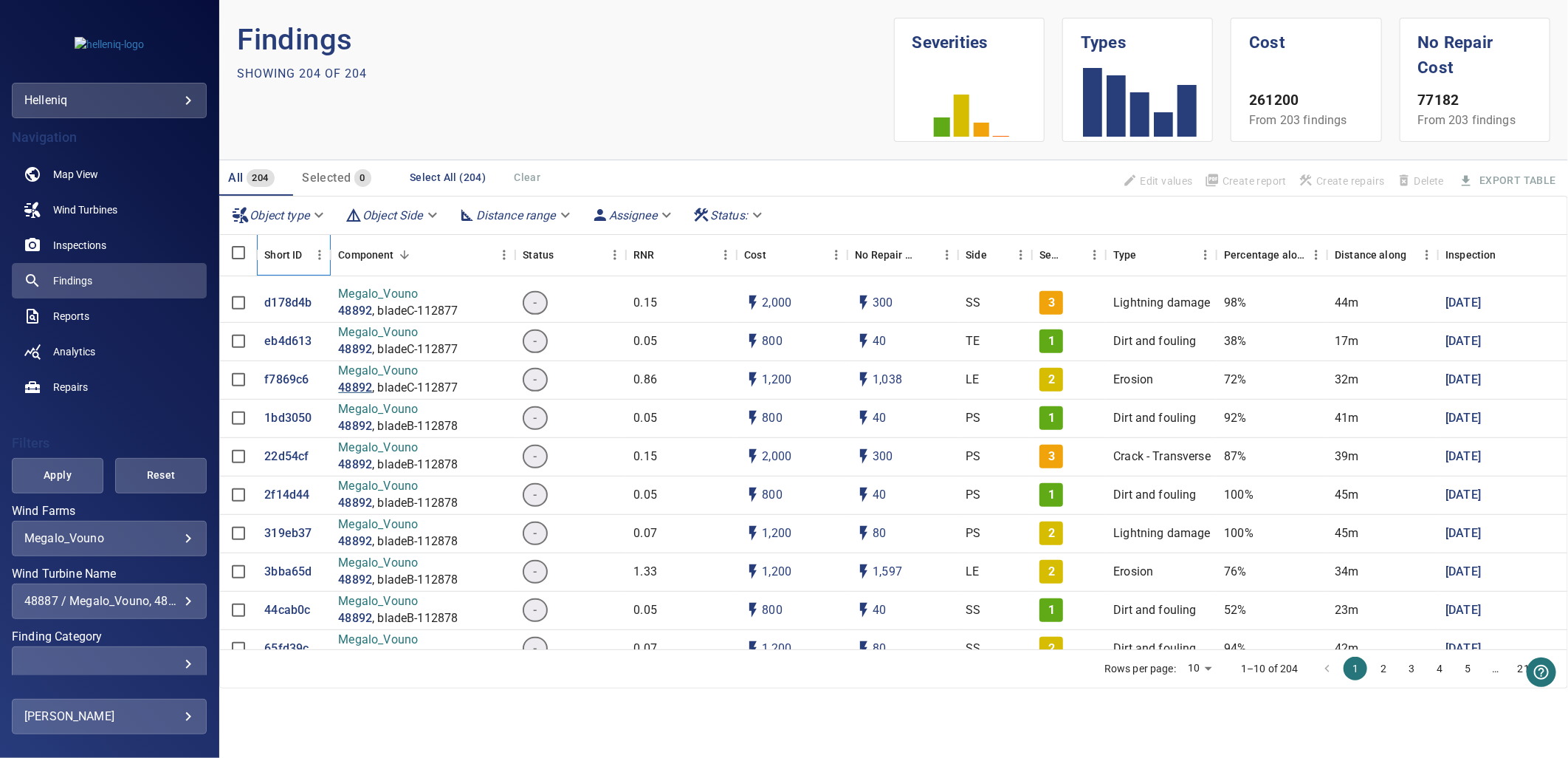
scroll to position [454, 0]
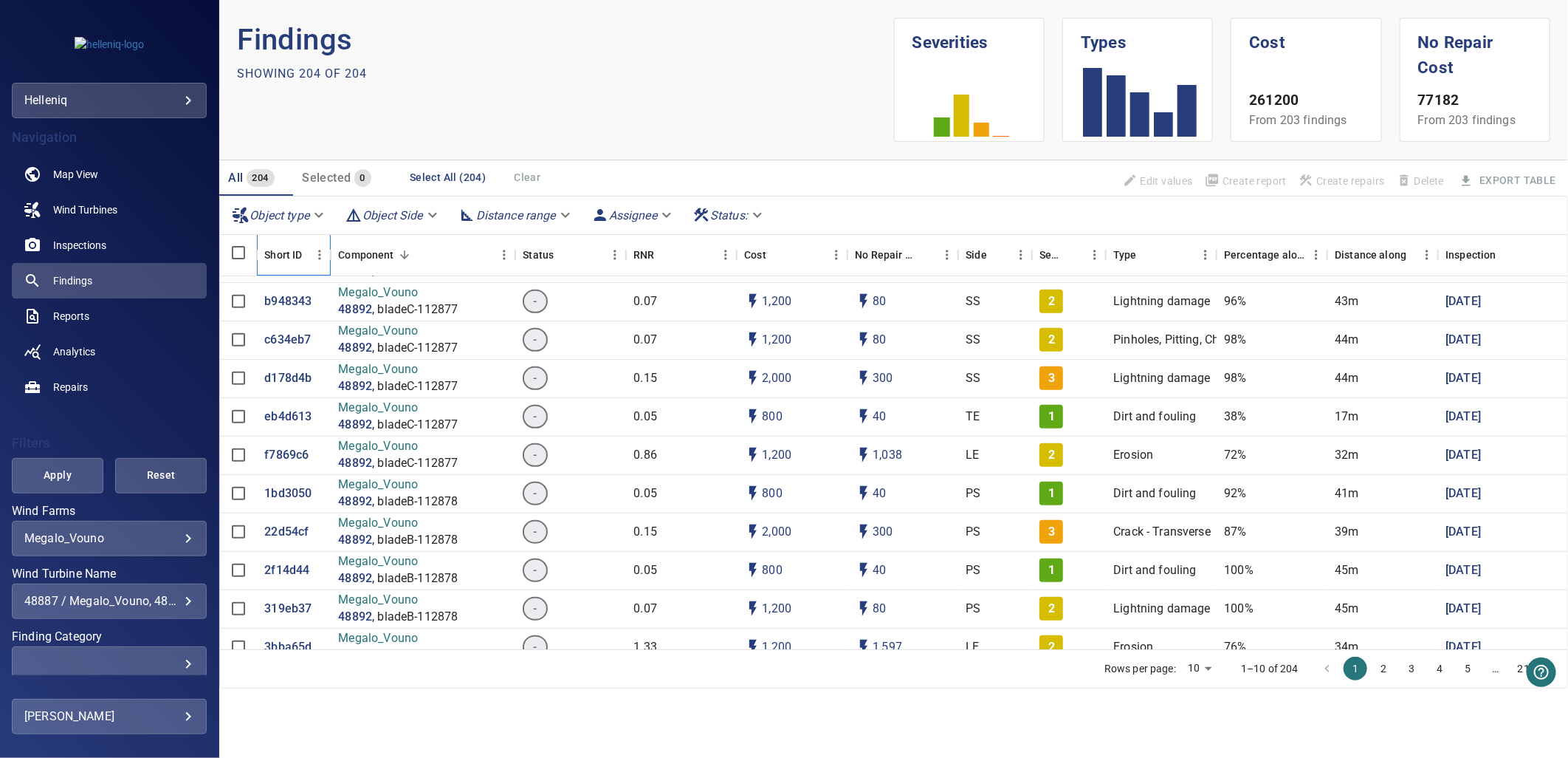
click at [284, 255] on div "Short ID" at bounding box center [283, 255] width 38 height 41
click at [323, 253] on icon "Short ID" at bounding box center [331, 255] width 18 height 18
click at [320, 254] on icon "Menu" at bounding box center [320, 254] width 3 height 9
click at [318, 254] on icon "Menu" at bounding box center [320, 255] width 15 height 15
click at [279, 250] on div "Short ID" at bounding box center [283, 255] width 38 height 41
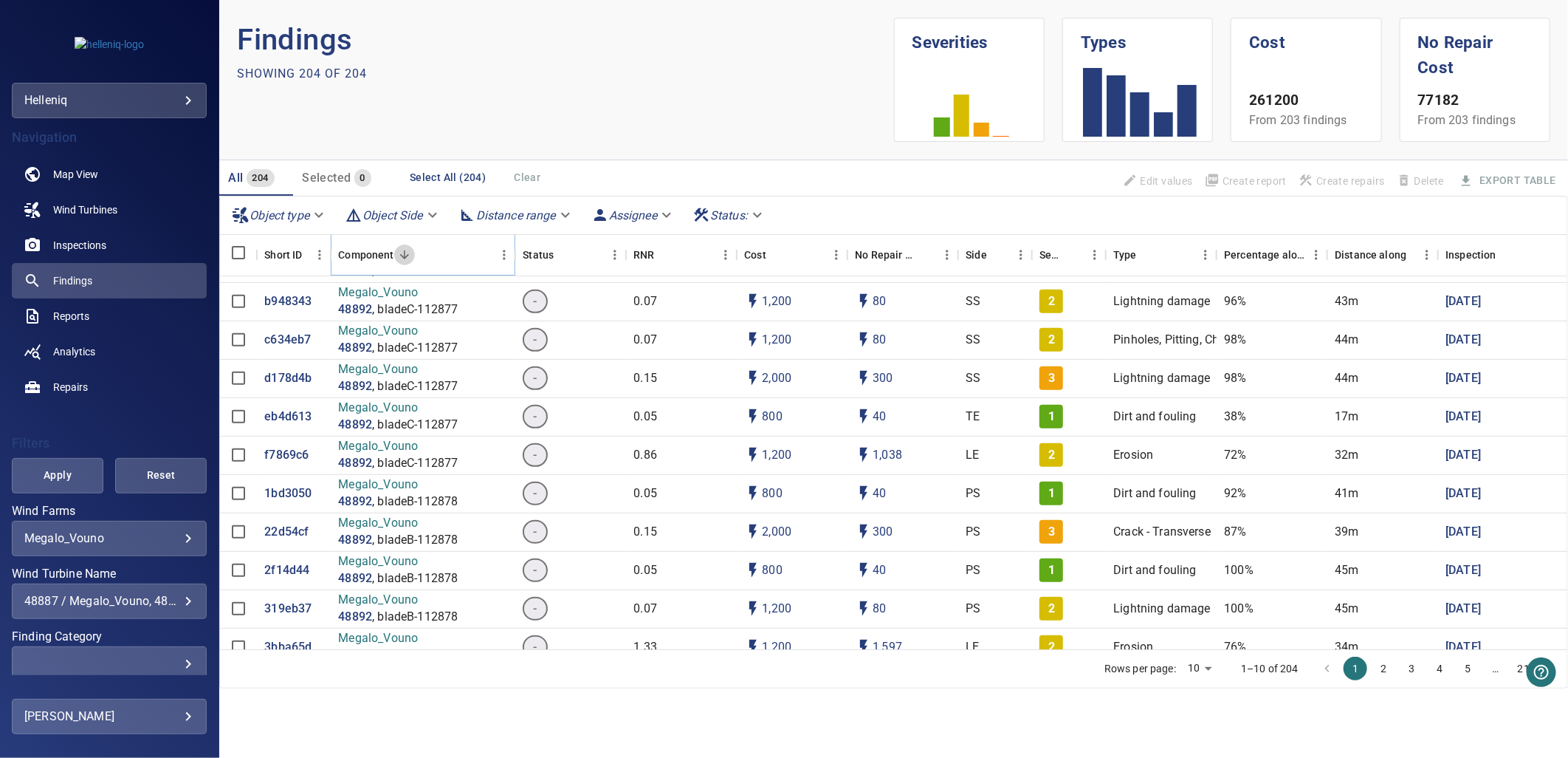
click at [409, 252] on icon "Sort" at bounding box center [404, 255] width 13 height 13
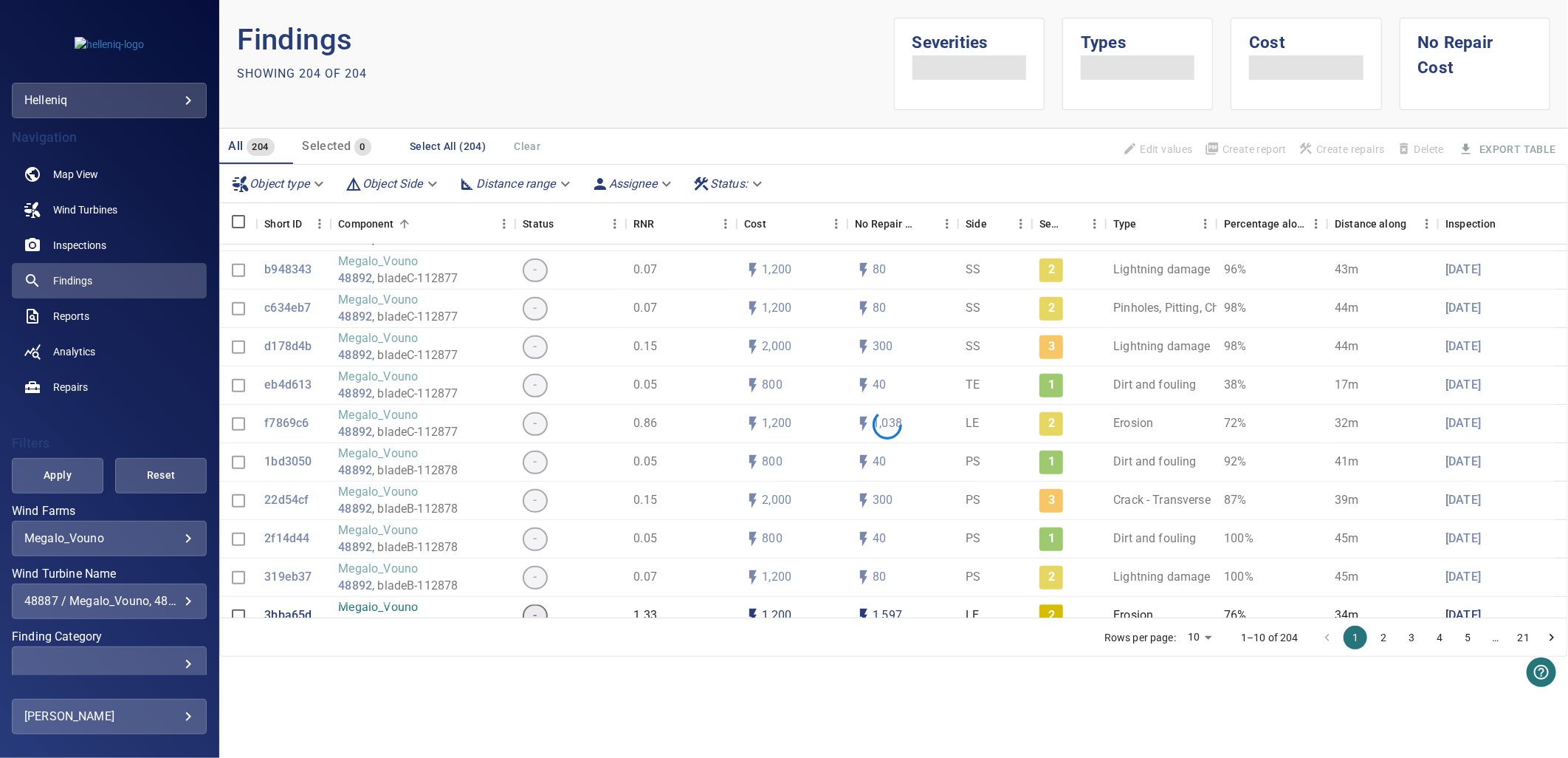
click at [404, 201] on div "Object type Object Side Distance range Assignee Status :" at bounding box center [894, 184] width 1348 height 39
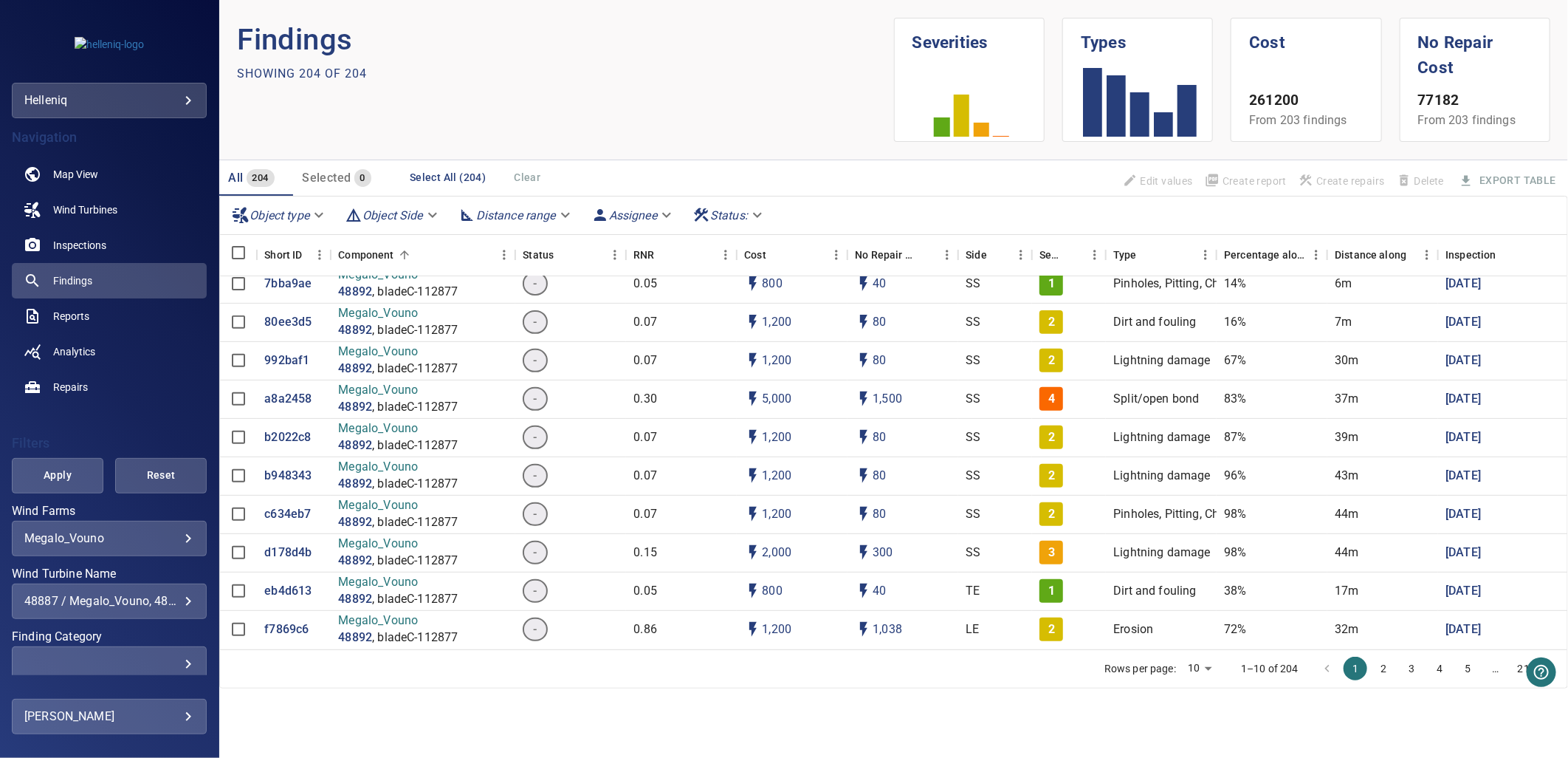
scroll to position [7474, 0]
click at [1283, 620] on button "2" at bounding box center [1384, 668] width 23 height 23
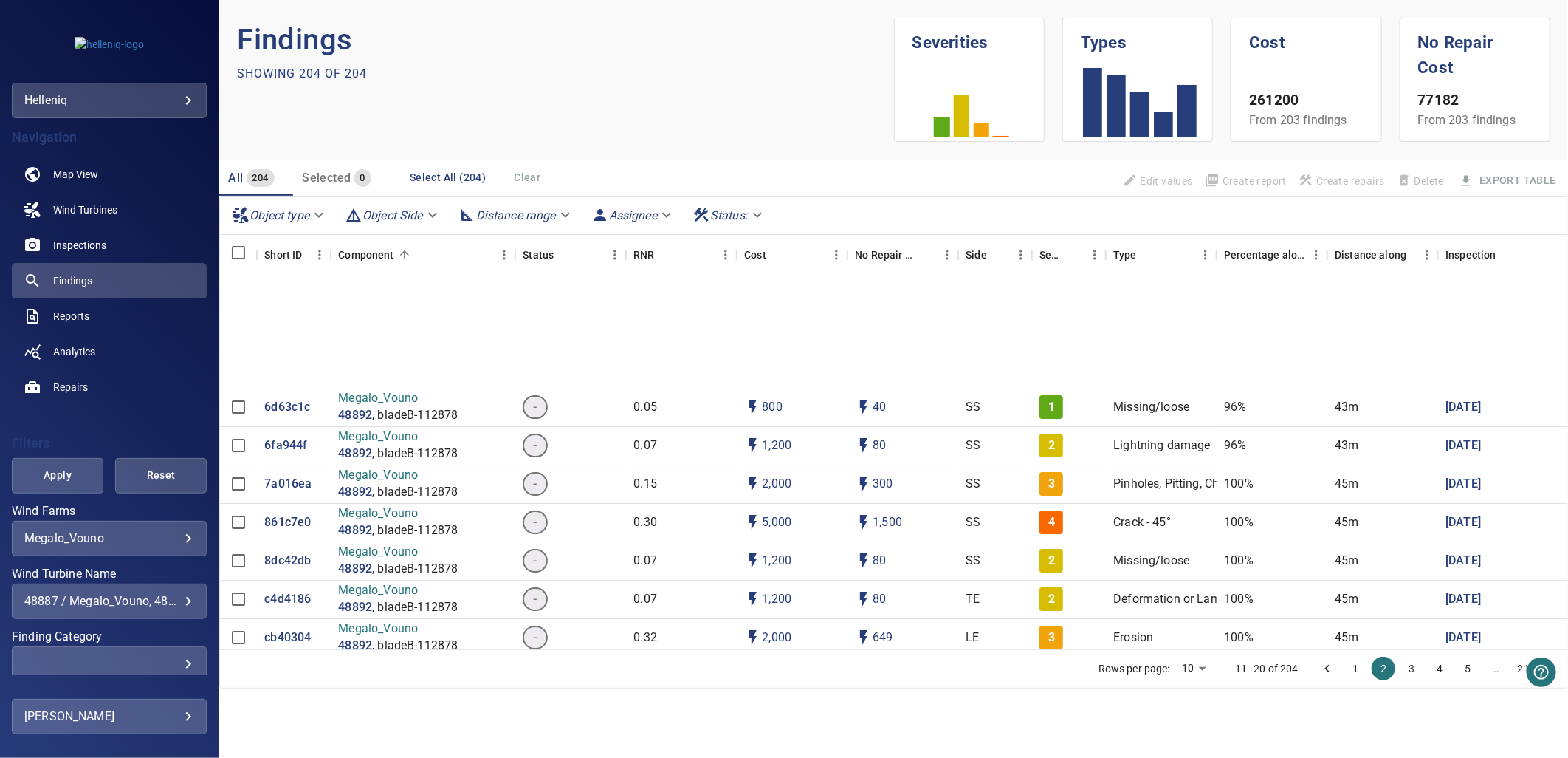
scroll to position [6976, 0]
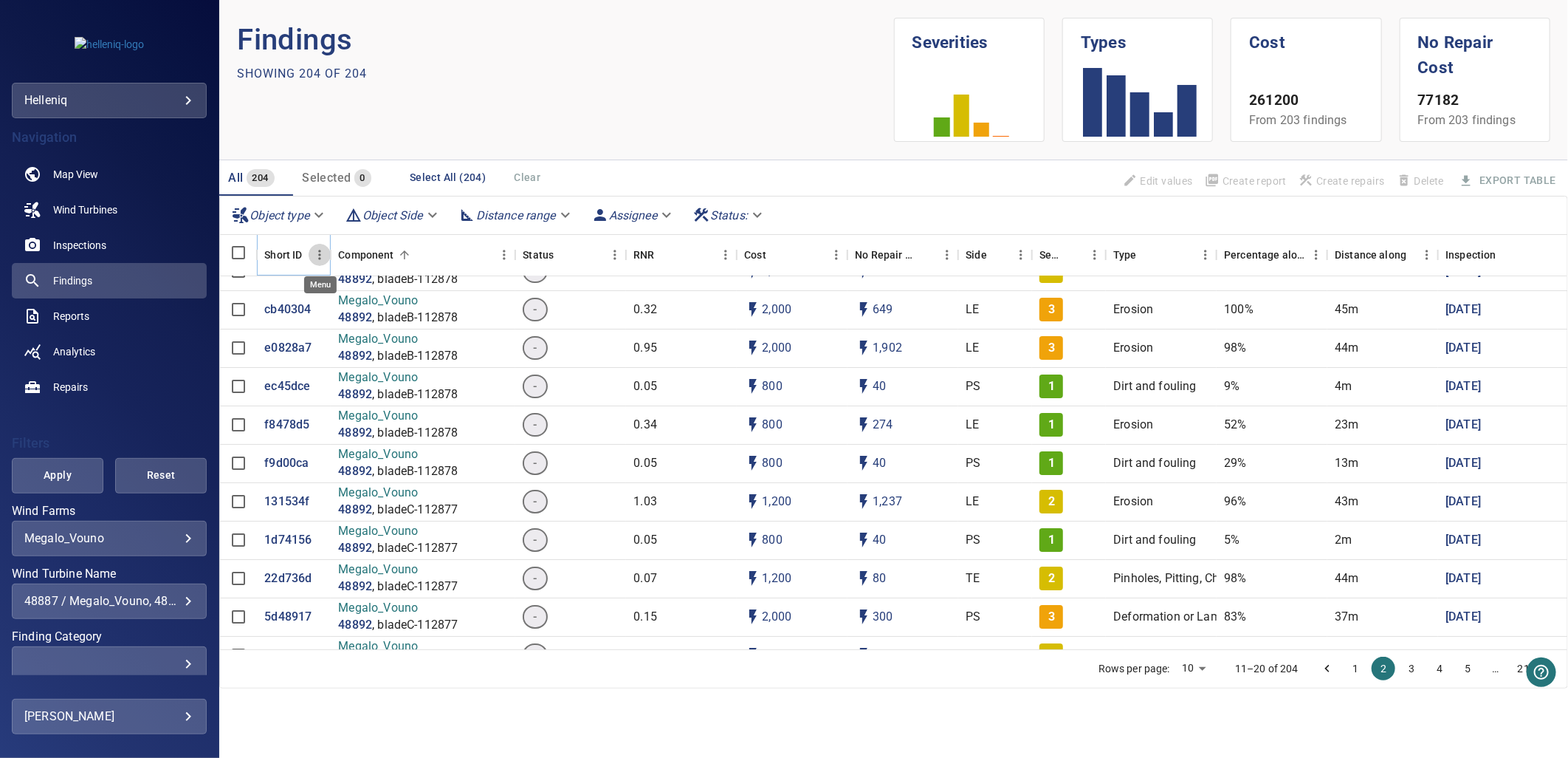
click at [320, 257] on icon "Menu" at bounding box center [320, 254] width 3 height 9
drag, startPoint x: 1080, startPoint y: 173, endPoint x: 1062, endPoint y: 170, distance: 18.2
click at [1078, 173] on div "All 204 Selected 0 Select All (204) Clear Edit values Create report Create repa…" at bounding box center [893, 178] width 1349 height 35
click at [251, 210] on body "**********" at bounding box center [784, 379] width 1568 height 758
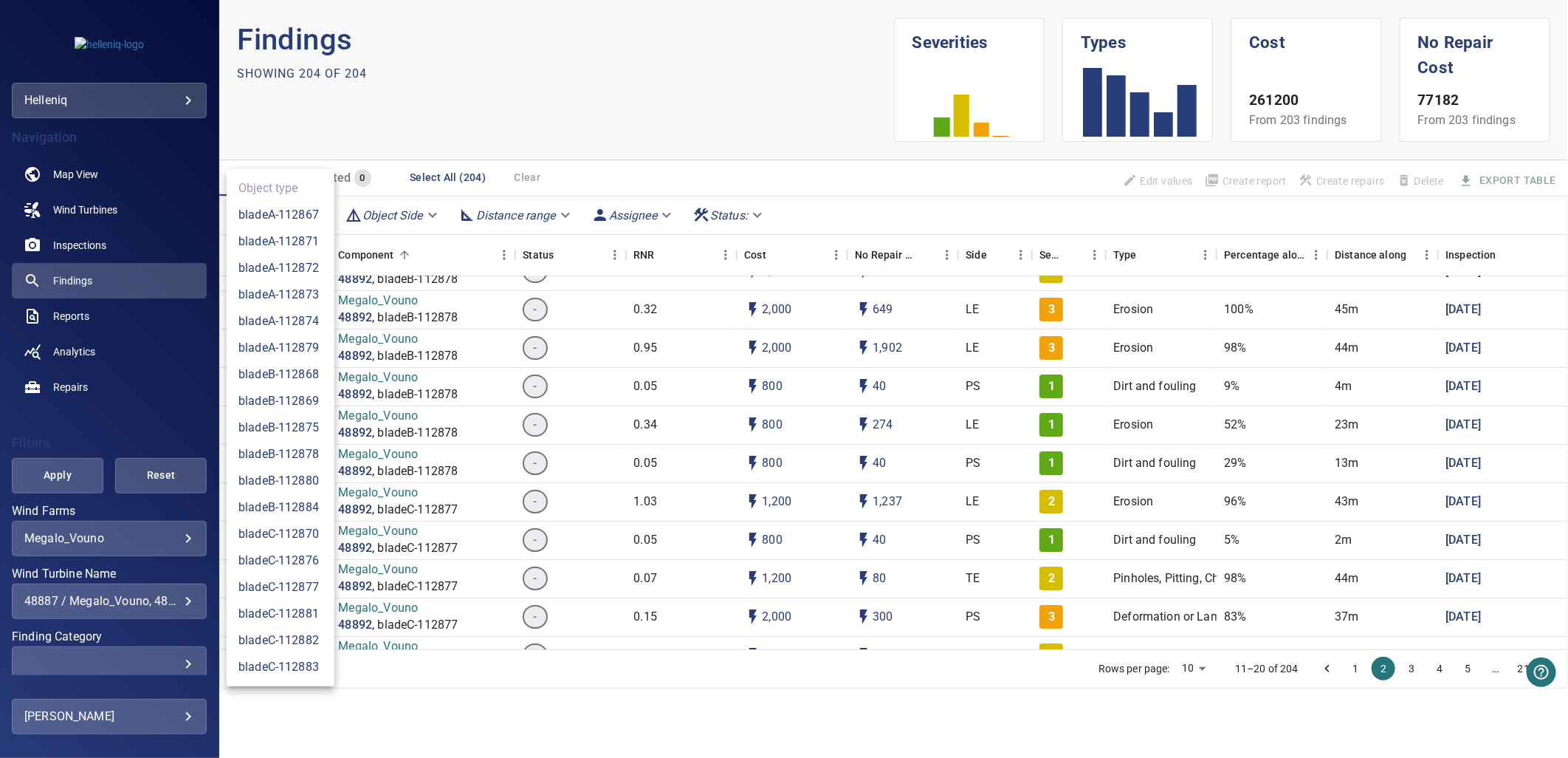
click at [300, 456] on li "bladeB-112878" at bounding box center [280, 455] width 108 height 27
type input "**********"
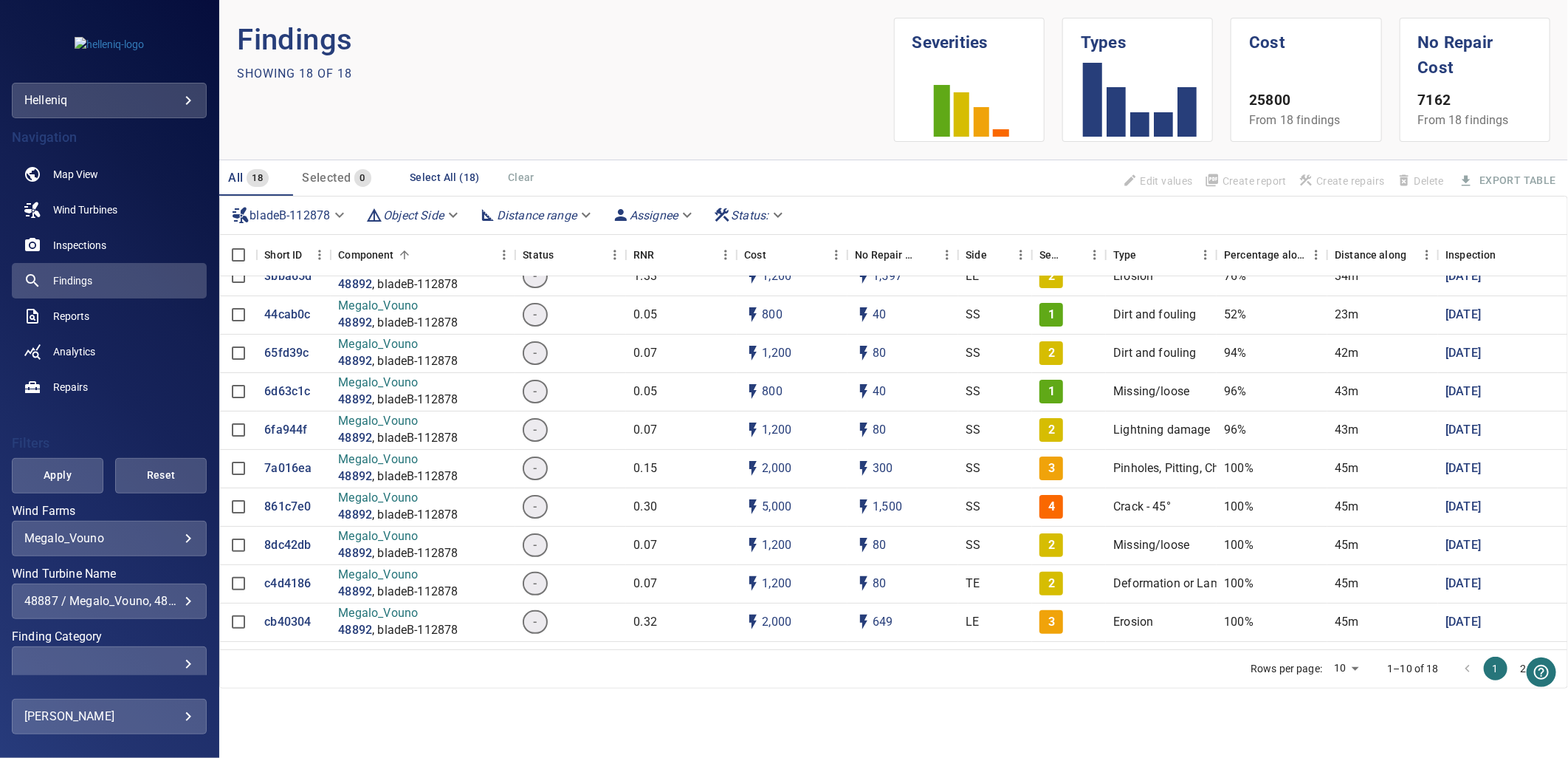
scroll to position [0, 0]
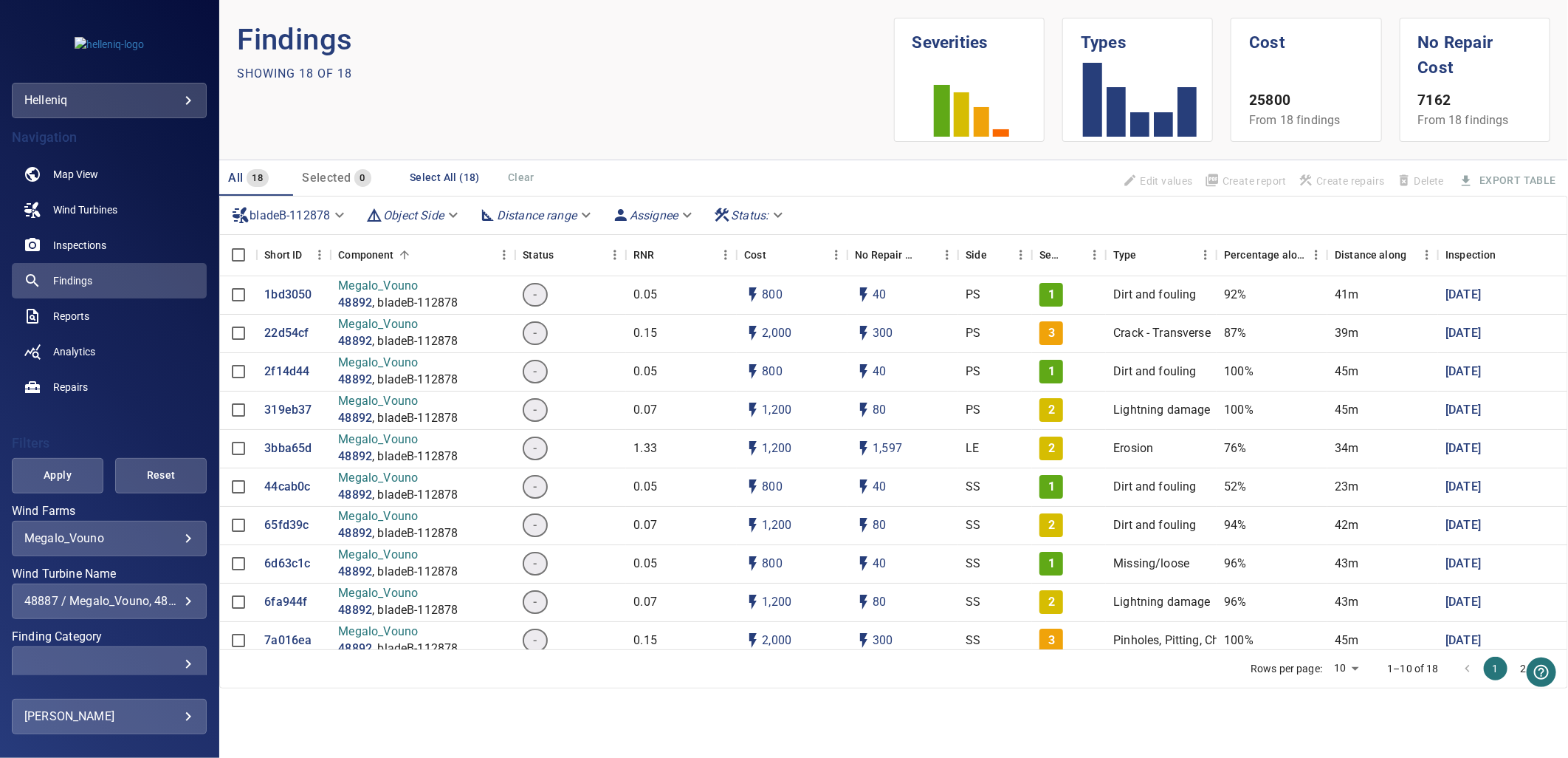
click at [1283, 620] on button "2" at bounding box center [1524, 668] width 23 height 23
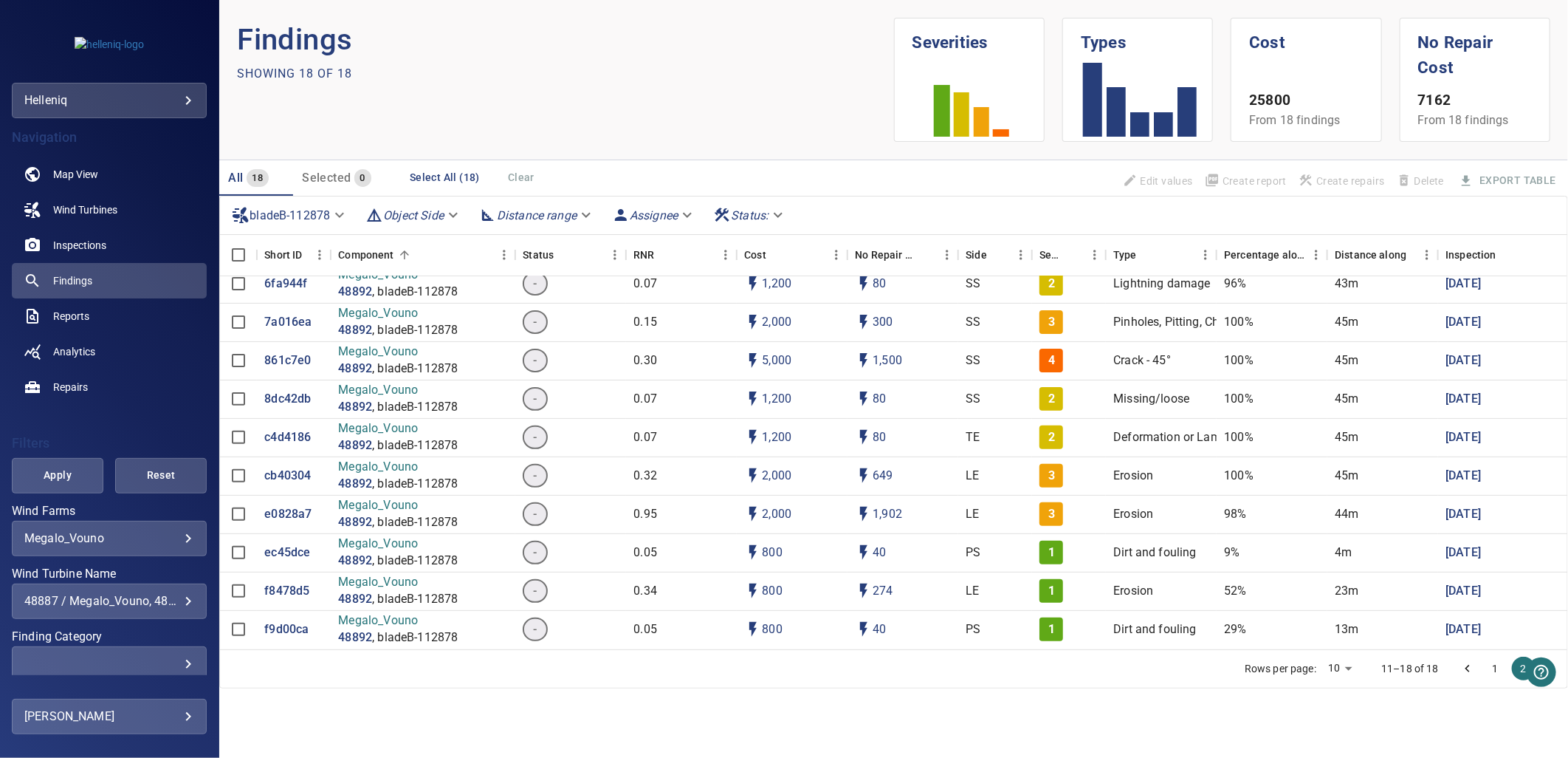
scroll to position [329, 0]
click at [296, 431] on p "c4d4186" at bounding box center [288, 437] width 47 height 17
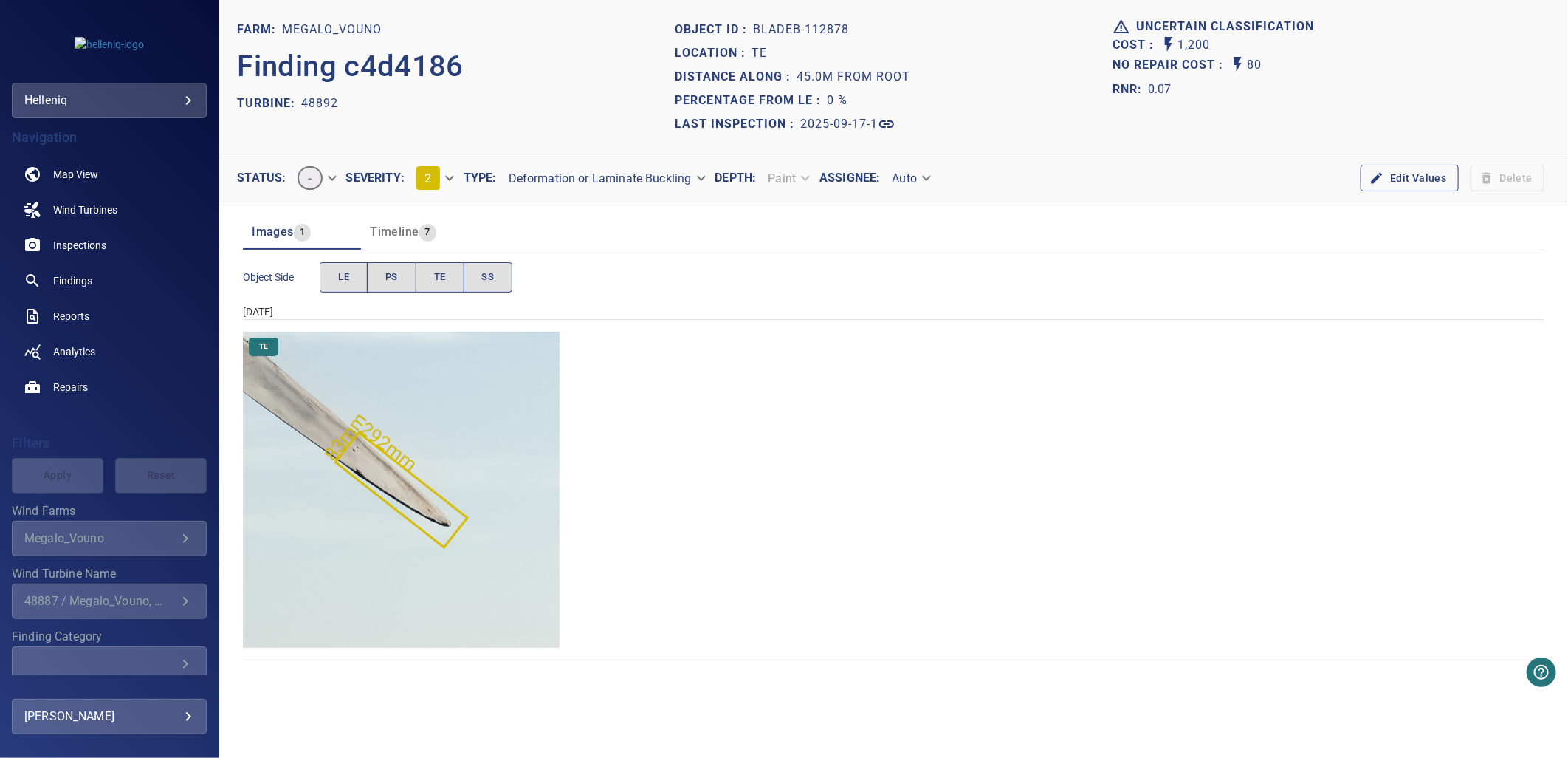
drag, startPoint x: 1034, startPoint y: 367, endPoint x: 421, endPoint y: 241, distance: 625.8
click at [1031, 367] on div "TE" at bounding box center [893, 490] width 1302 height 317
click at [379, 270] on button "PS" at bounding box center [391, 277] width 49 height 30
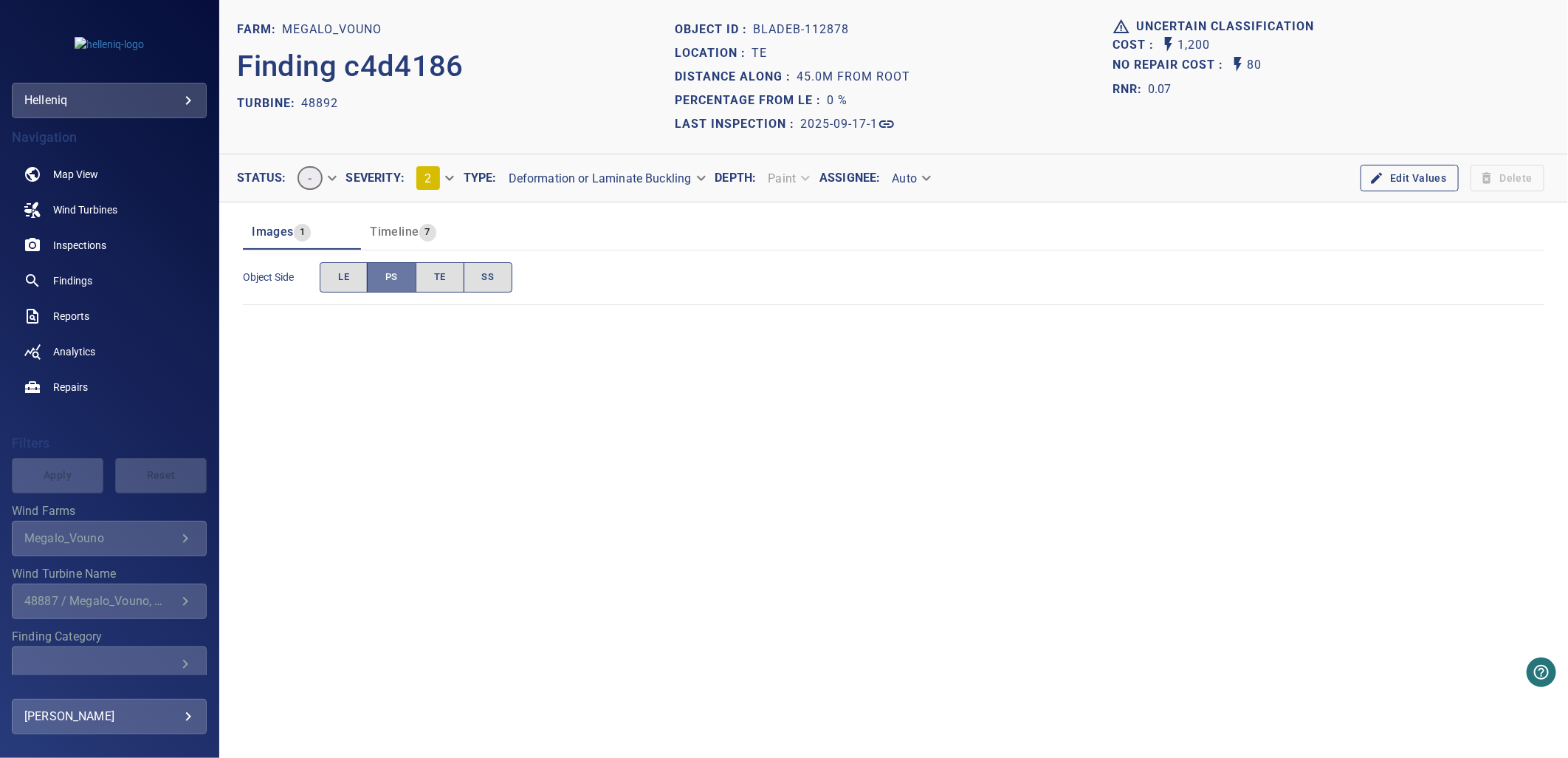
click at [398, 282] on button "PS" at bounding box center [391, 277] width 49 height 30
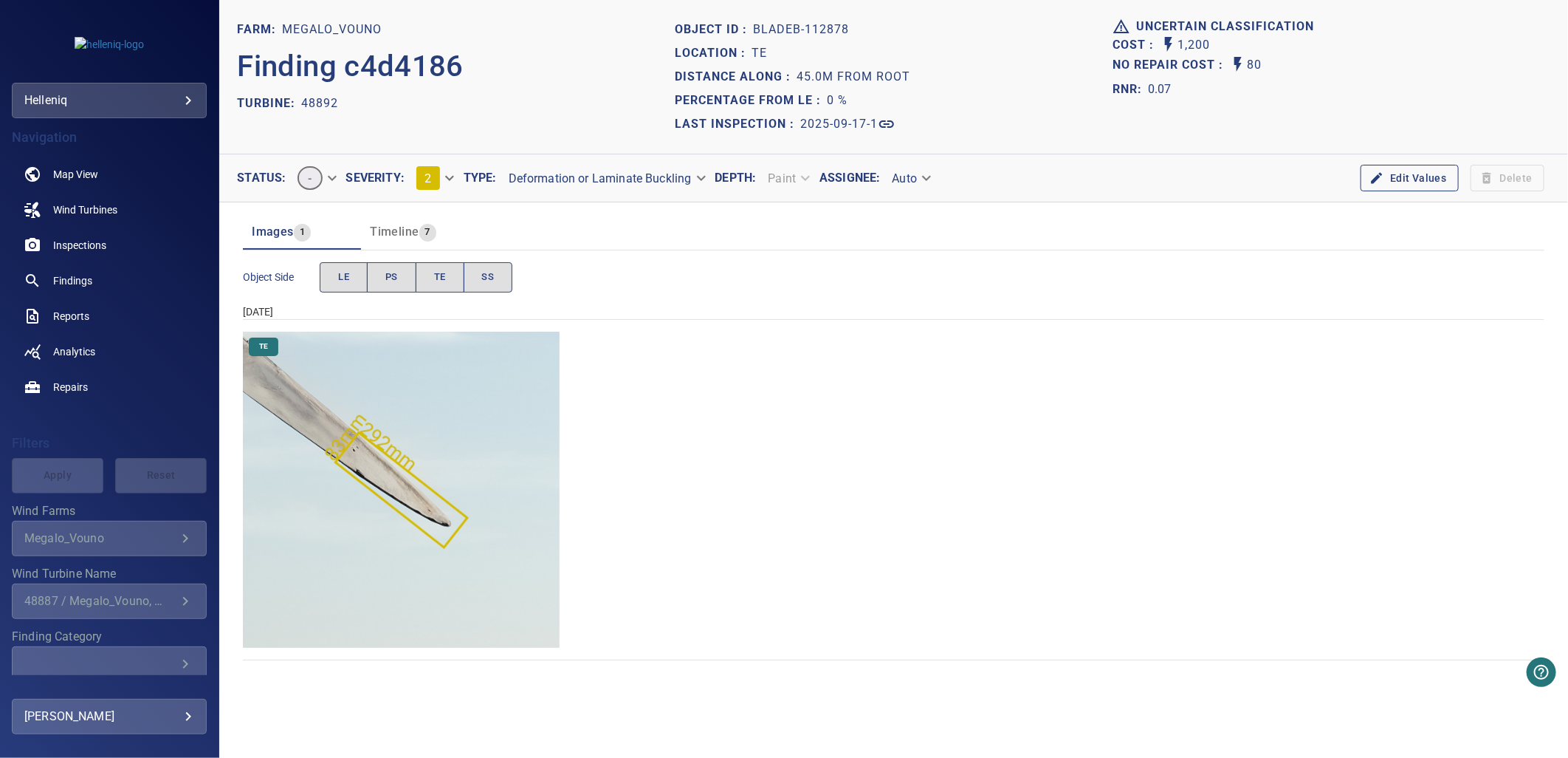
click at [341, 282] on span "LE" at bounding box center [343, 277] width 11 height 17
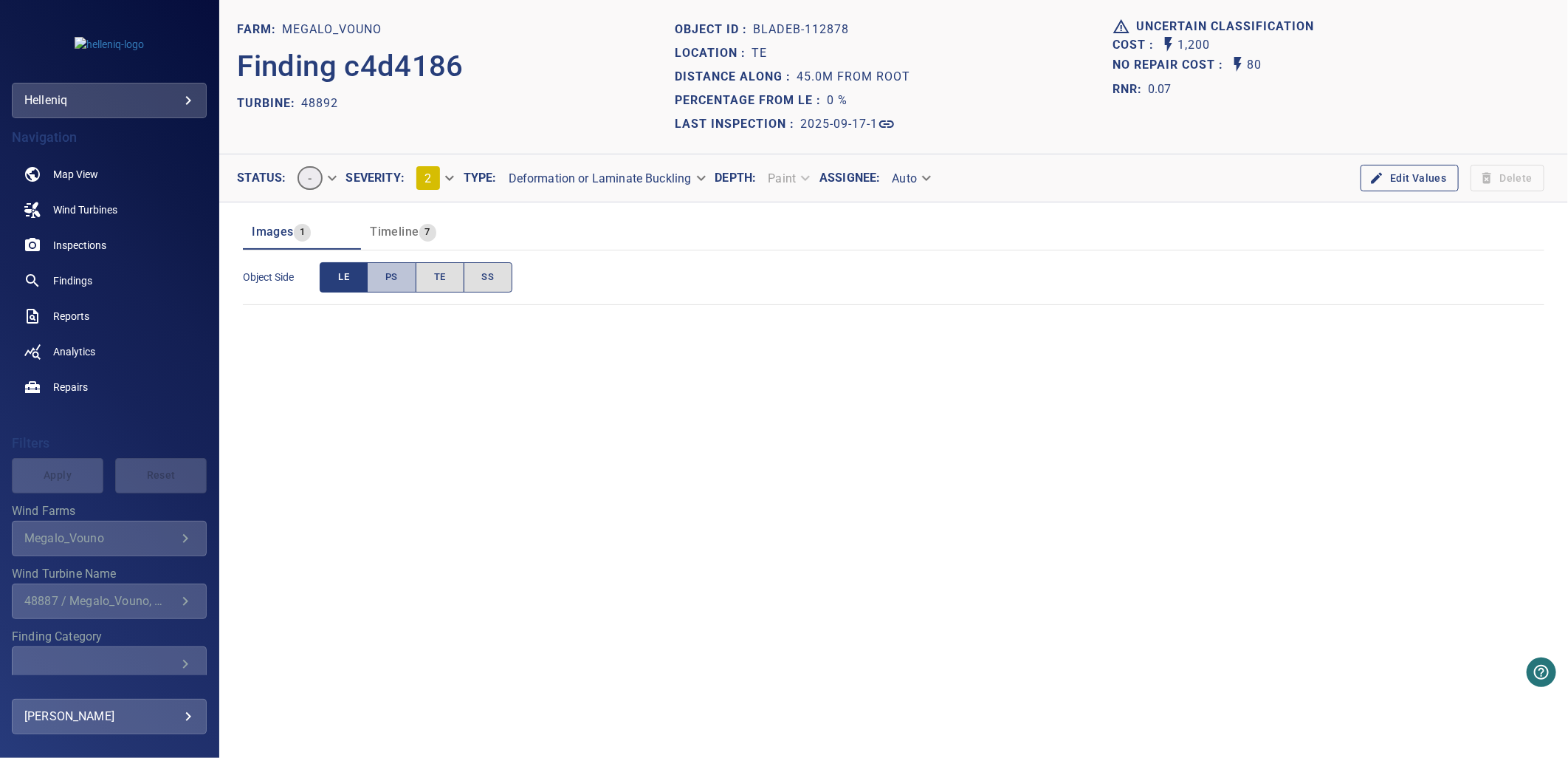
click at [393, 273] on span "PS" at bounding box center [391, 277] width 13 height 17
click at [444, 275] on span "TE" at bounding box center [440, 277] width 12 height 17
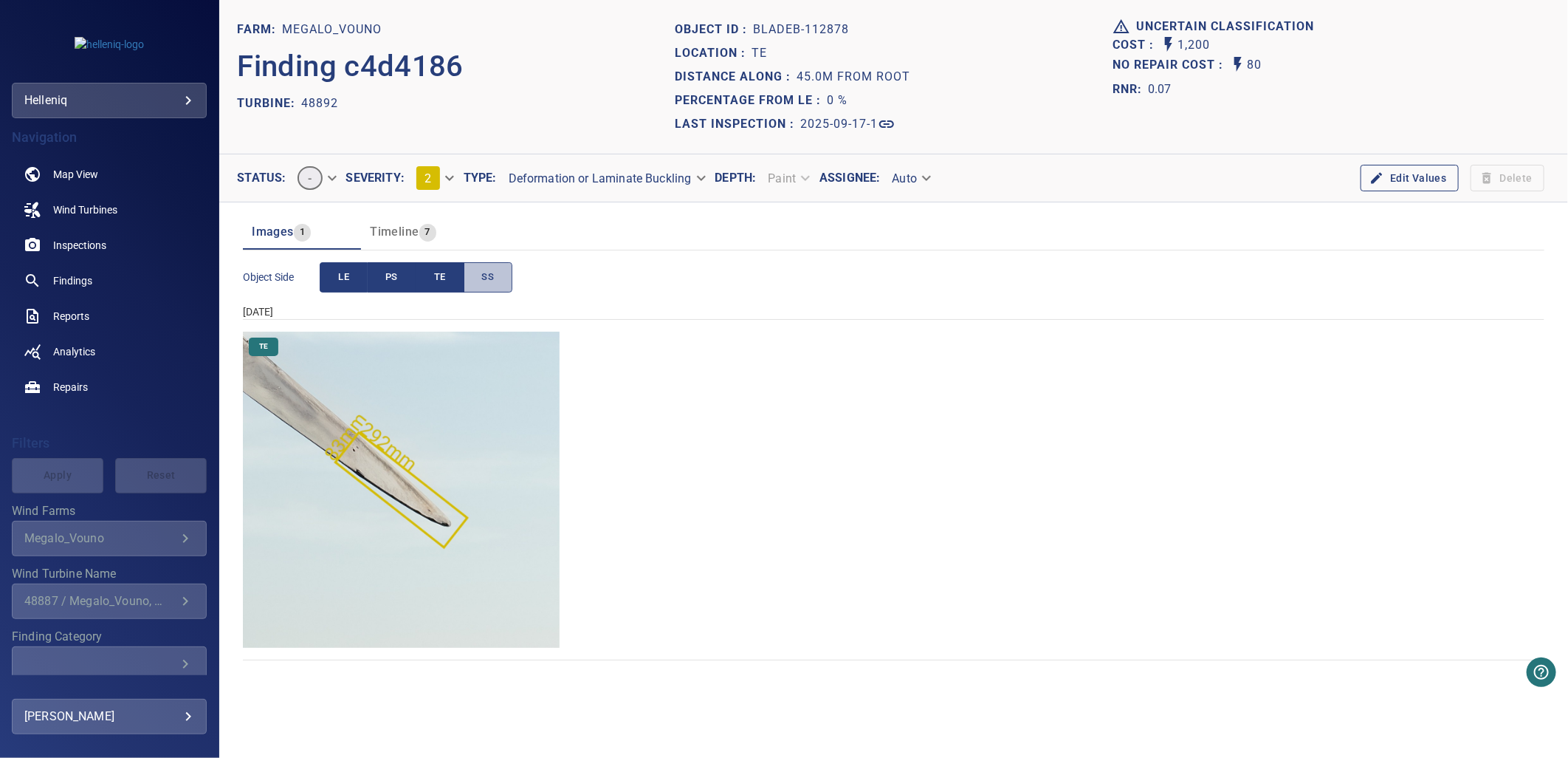
click at [491, 273] on span "SS" at bounding box center [488, 277] width 13 height 17
click at [335, 275] on button "LE" at bounding box center [343, 277] width 48 height 30
click at [941, 443] on div "TE" at bounding box center [893, 490] width 1302 height 317
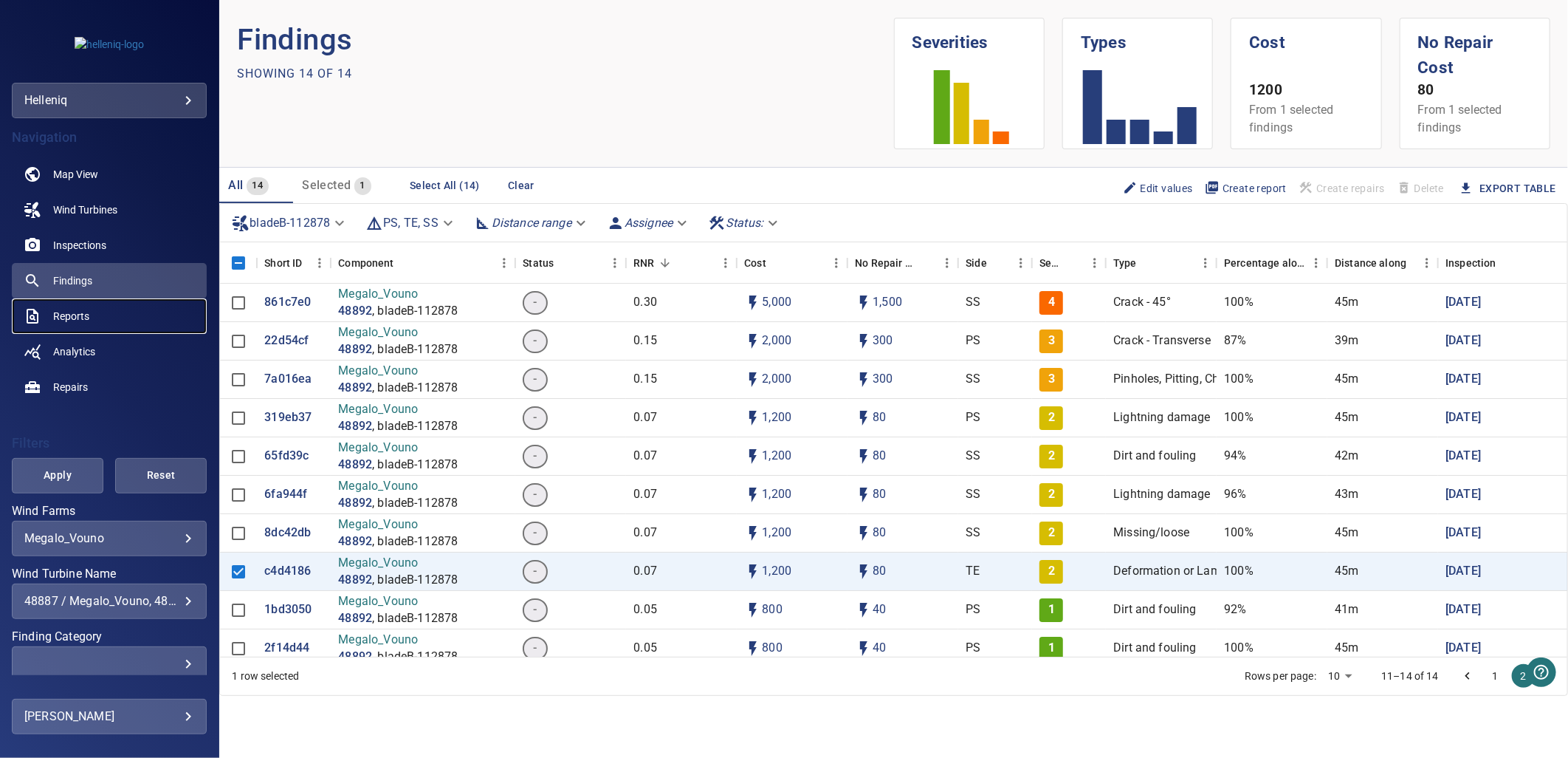
click at [76, 325] on link "Reports" at bounding box center [109, 316] width 195 height 35
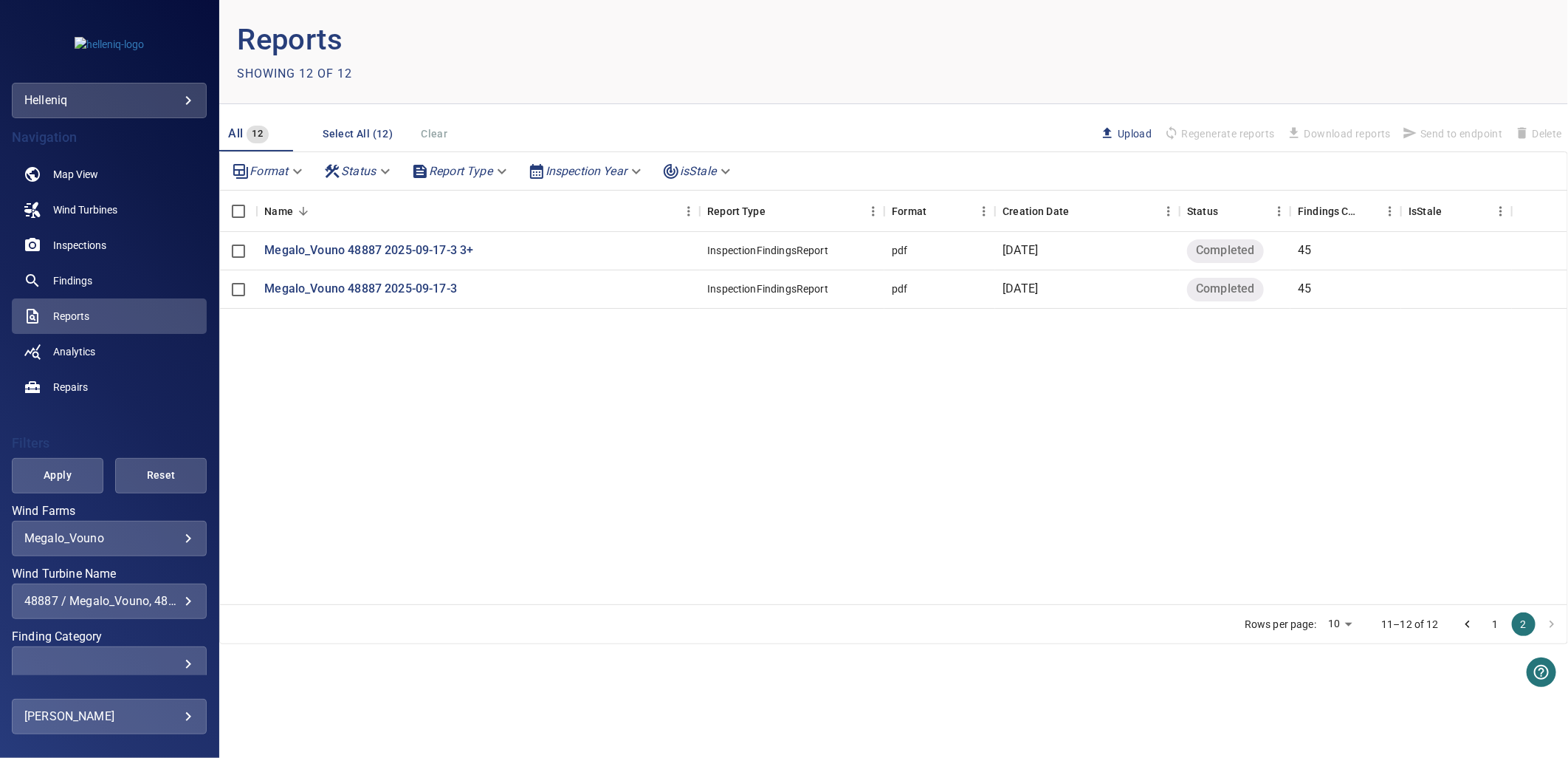
click at [168, 606] on div "48887 / Megalo_Vouno, 48888 / Megalo_Vouno, 48889 / Megalo_Vouno, 48890 / Megal…" at bounding box center [109, 601] width 170 height 14
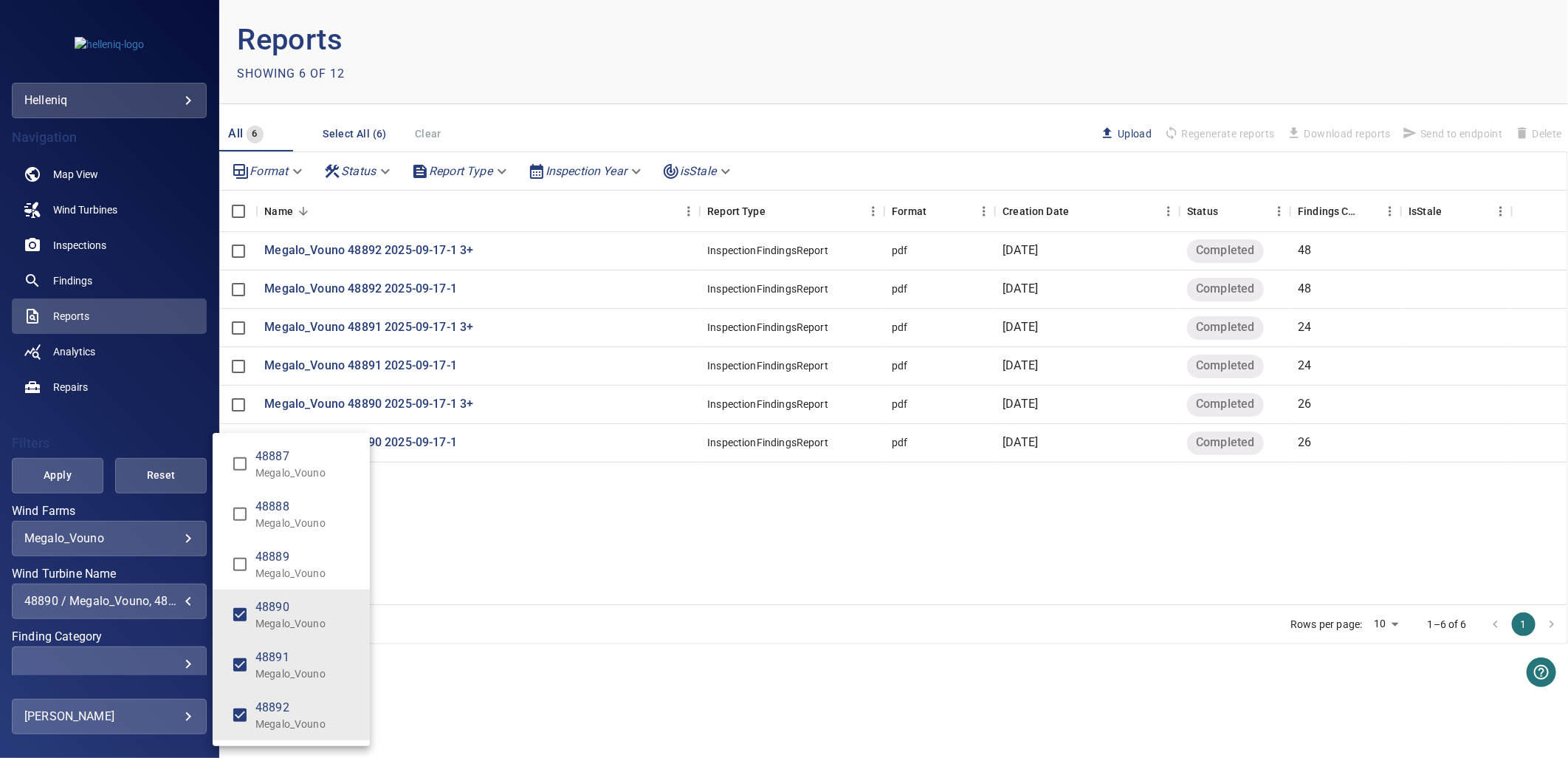
click at [239, 597] on li "48890 Megalo_Vouno" at bounding box center [291, 615] width 157 height 50
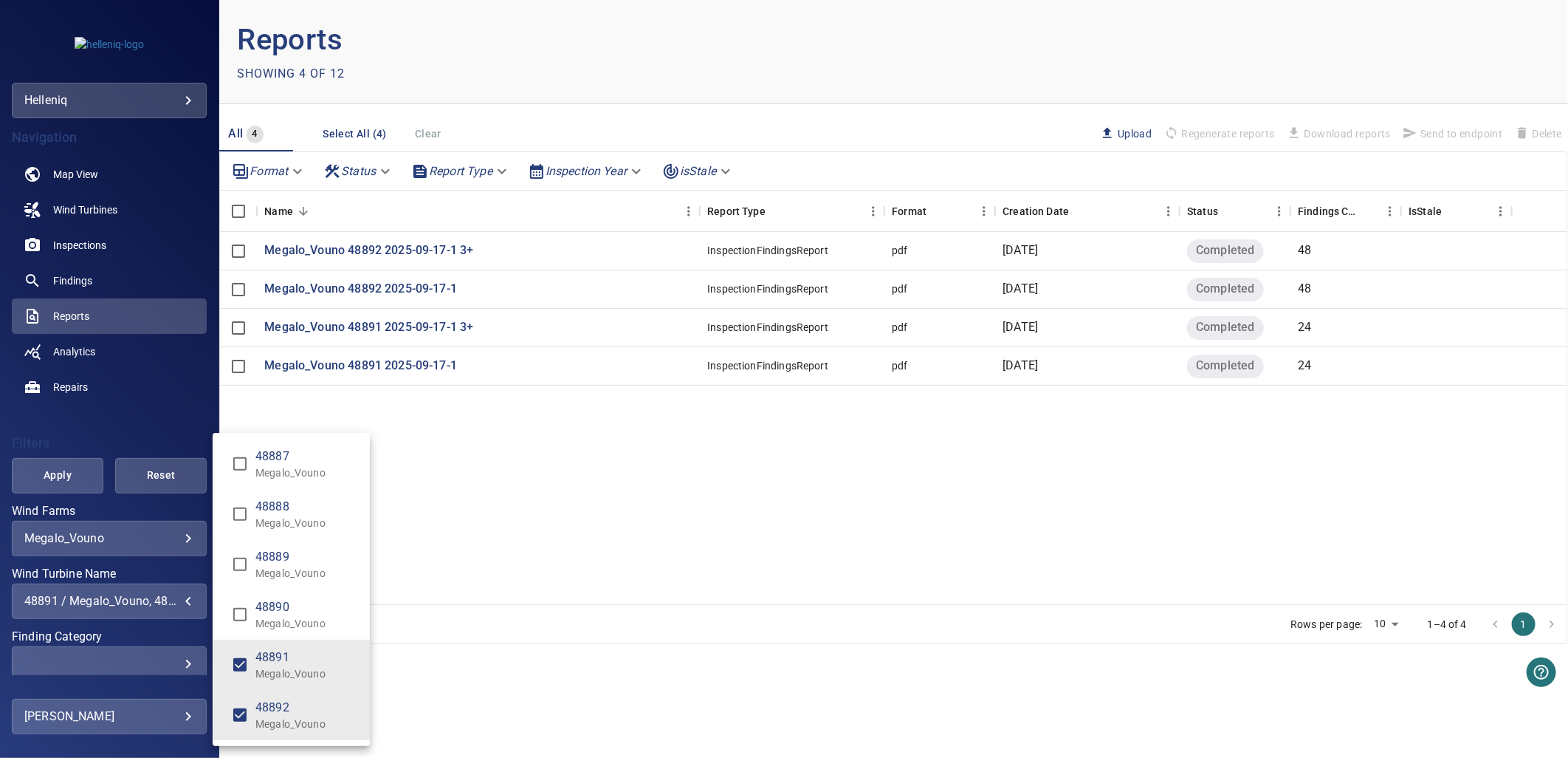
type input "**********"
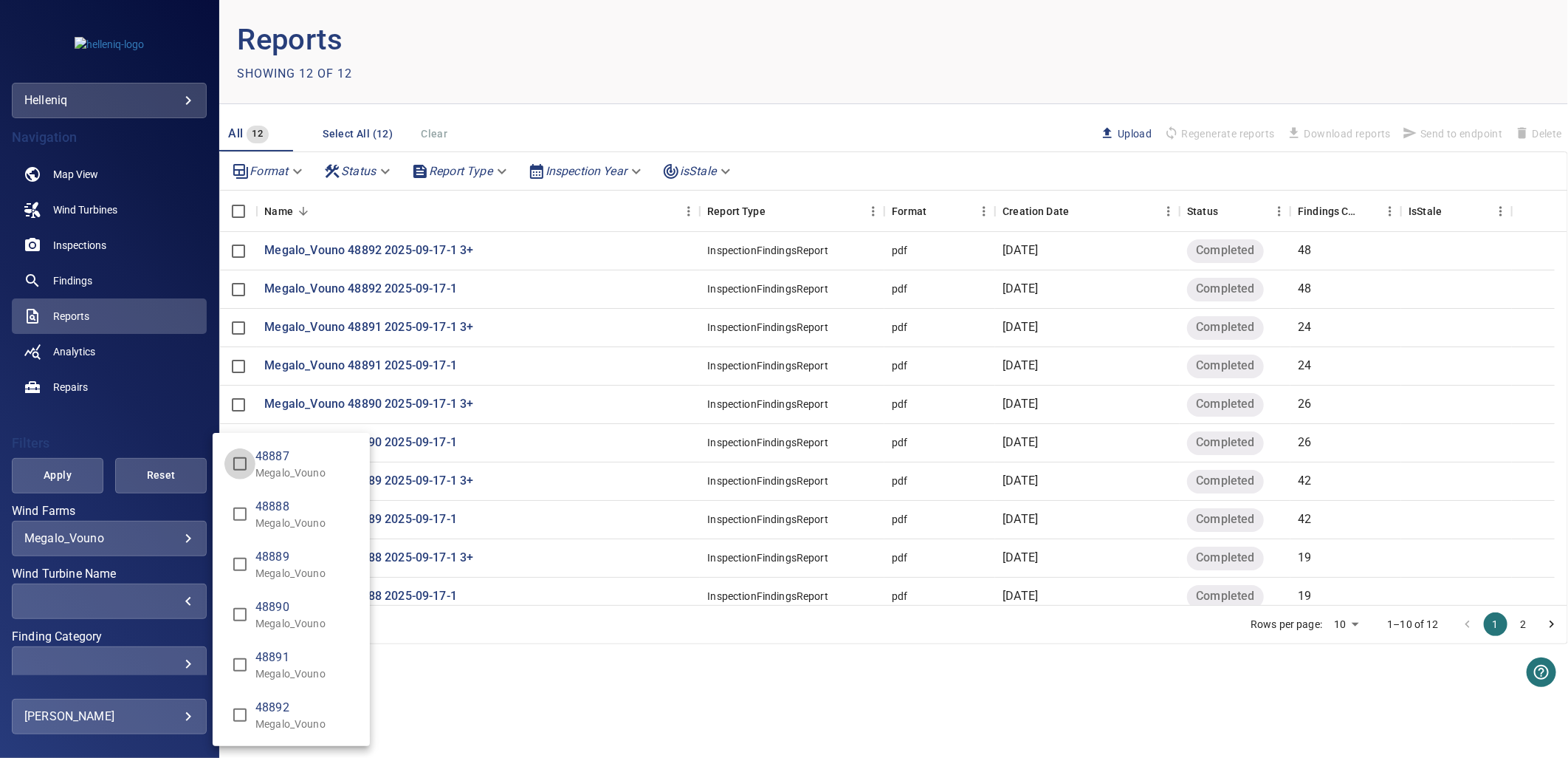
type input "**********"
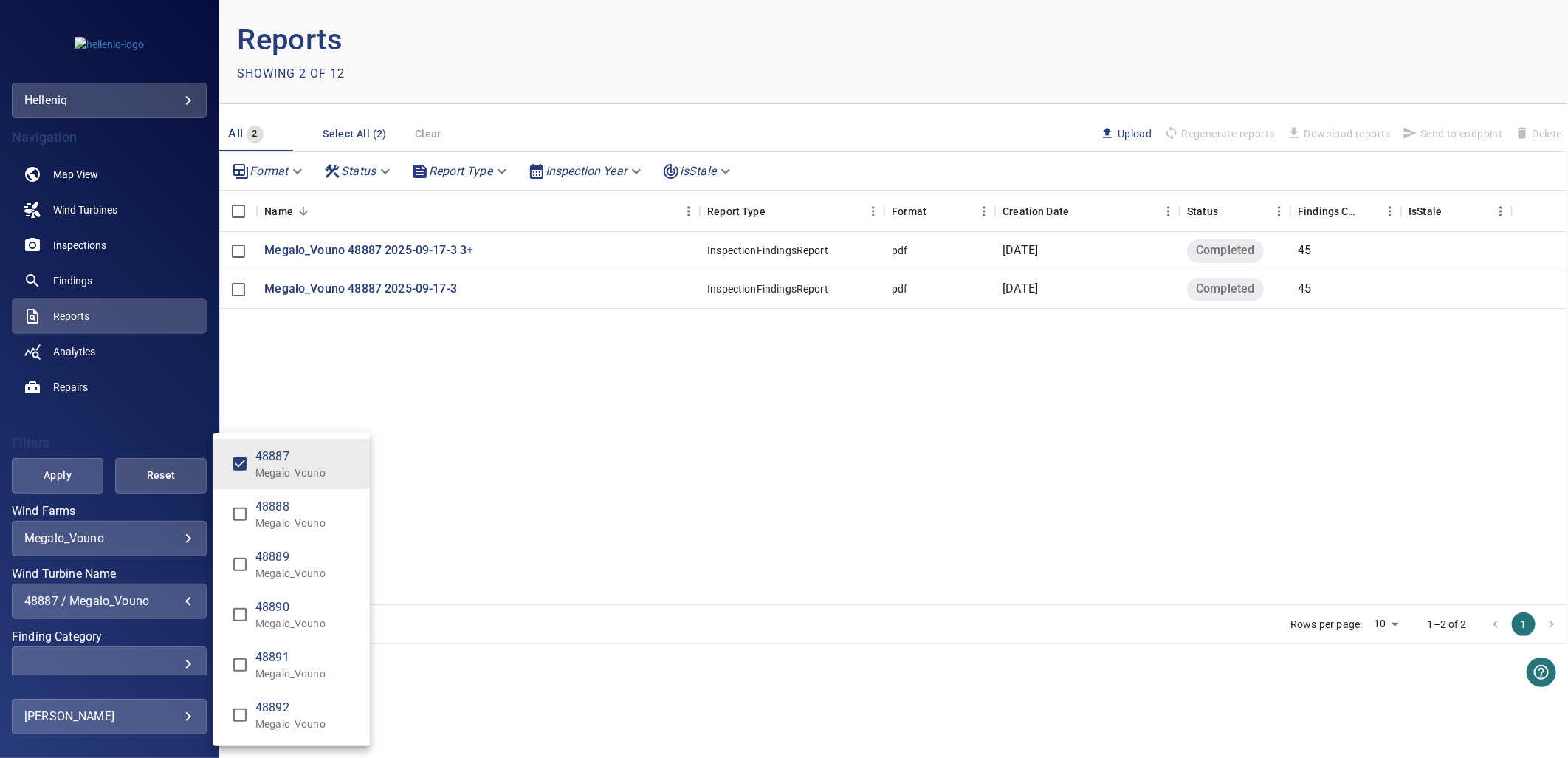
click at [608, 440] on div "Wind Turbine Name" at bounding box center [784, 379] width 1568 height 758
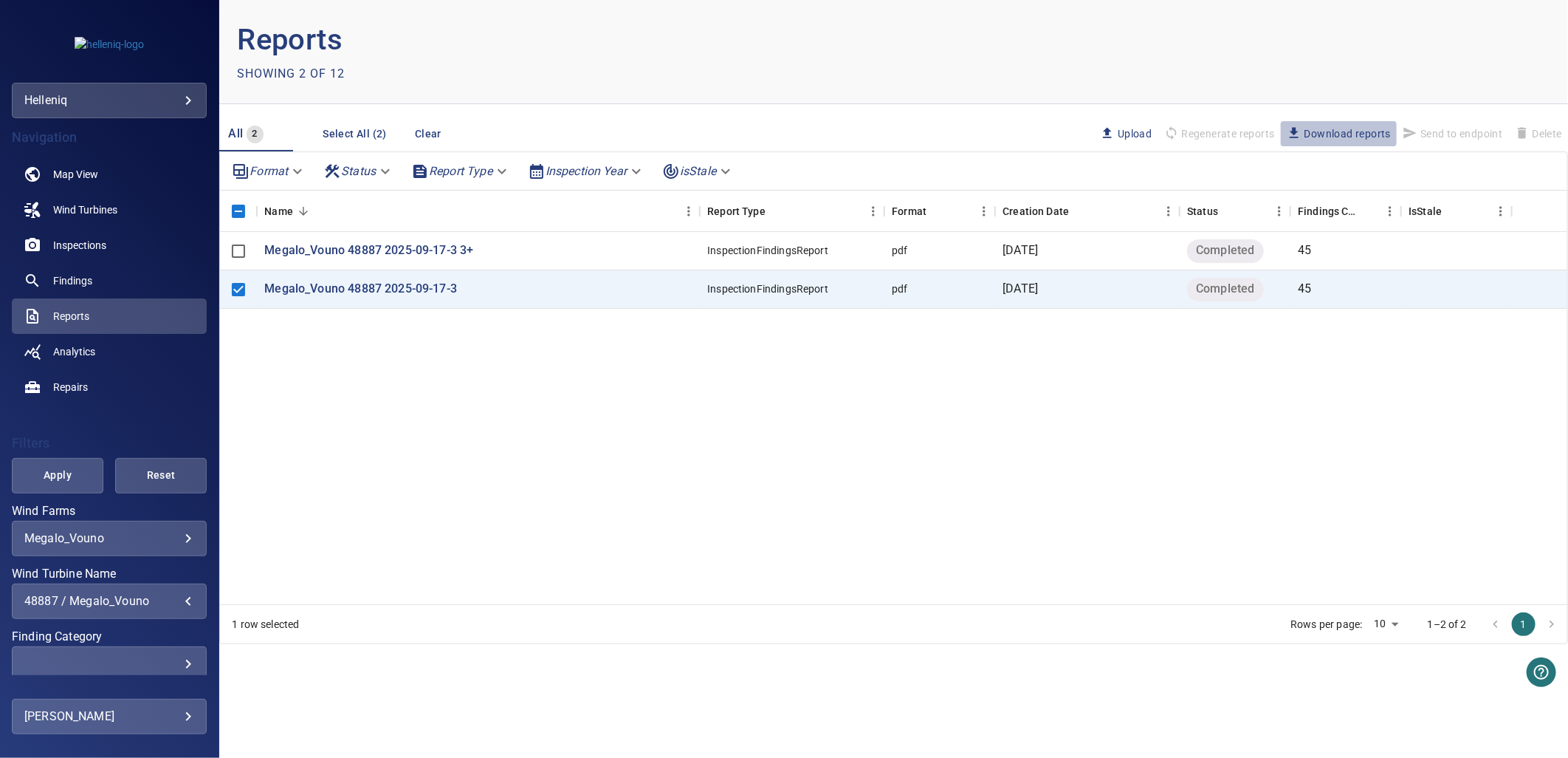
click at [1283, 137] on span "Download reports" at bounding box center [1339, 133] width 104 height 16
click at [168, 604] on div "48887 / Megalo_Vouno" at bounding box center [109, 601] width 170 height 14
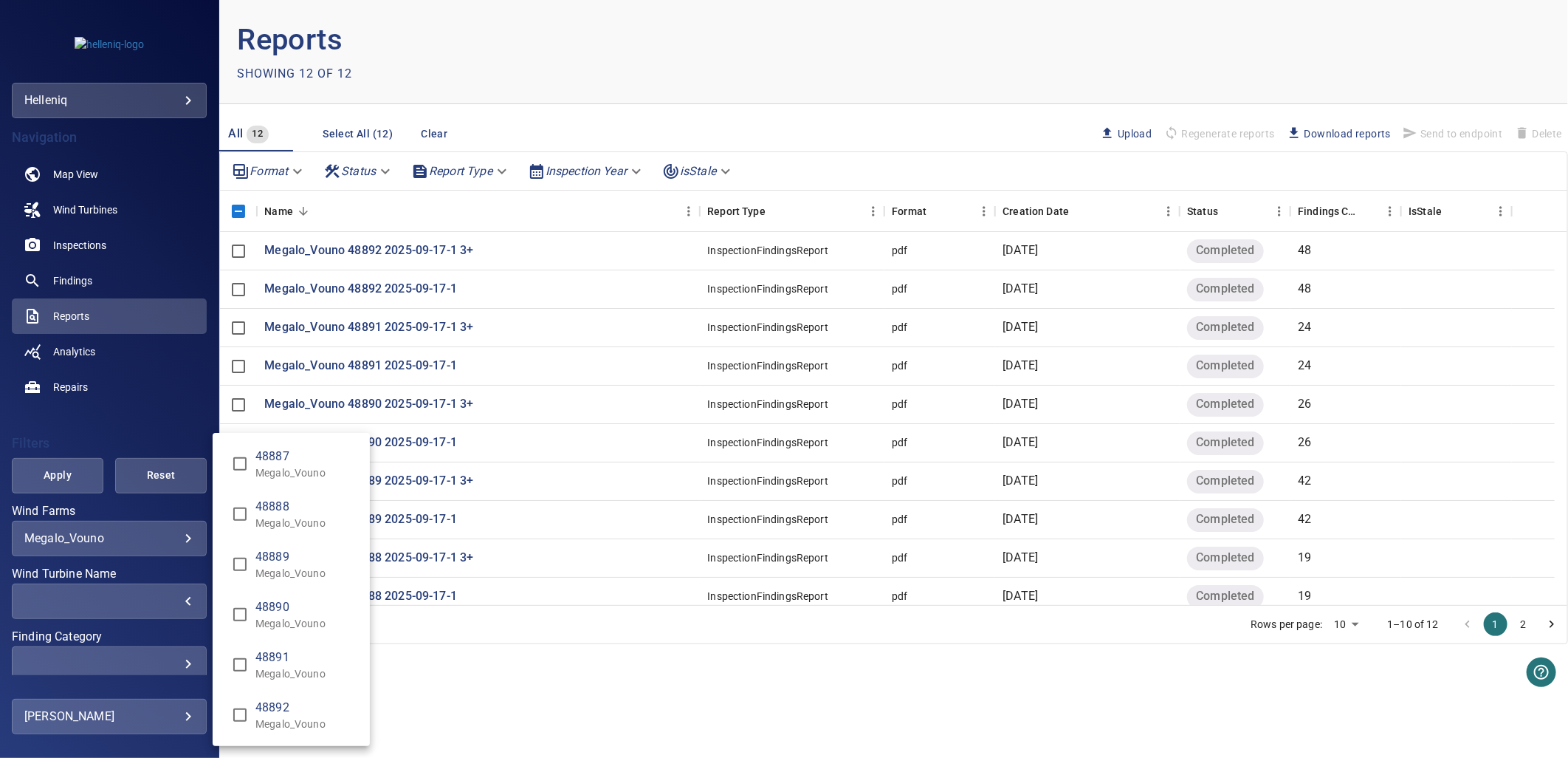
type input "**********"
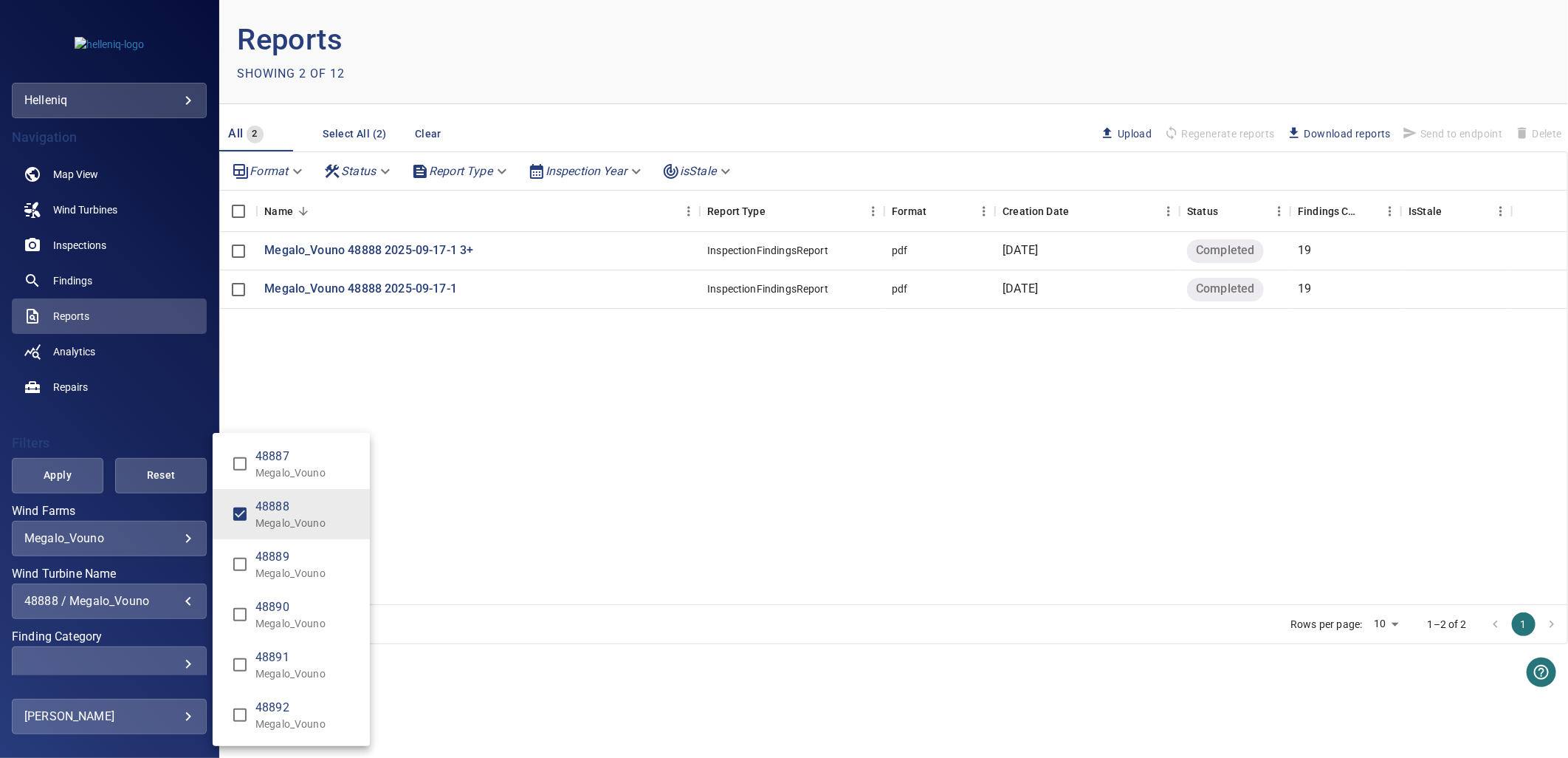
click at [629, 390] on div "Wind Turbine Name" at bounding box center [784, 379] width 1568 height 758
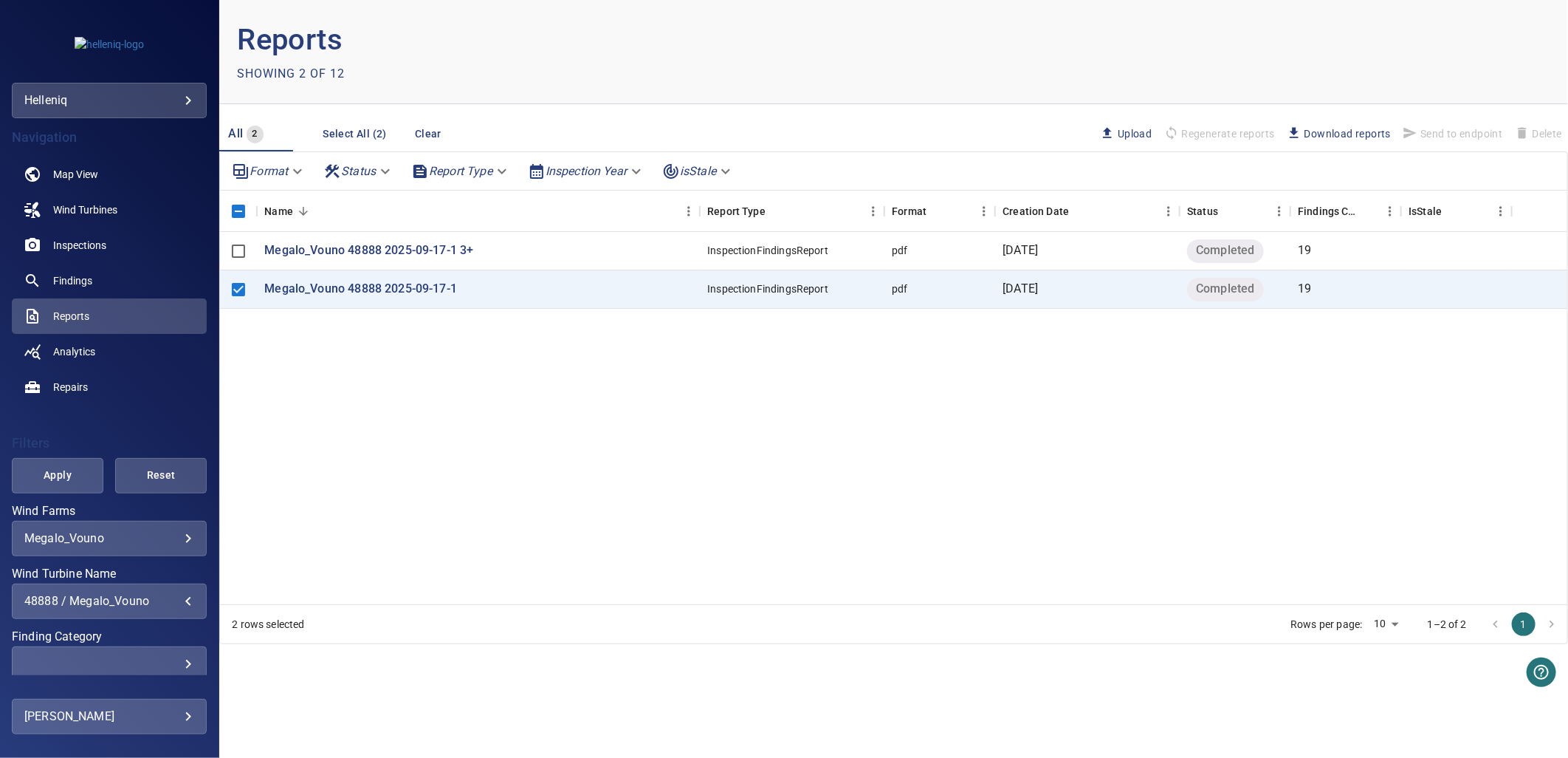
click at [1283, 133] on span "Download reports" at bounding box center [1339, 133] width 104 height 16
drag, startPoint x: 662, startPoint y: 730, endPoint x: 316, endPoint y: 695, distance: 347.8
click at [662, 620] on main "Reports Showing 2 of 12 All 2 Select All (2) Clear Upload Regenerate reports Do…" at bounding box center [893, 379] width 1349 height 758
click at [156, 604] on div "48888 / Megalo_Vouno" at bounding box center [109, 601] width 170 height 14
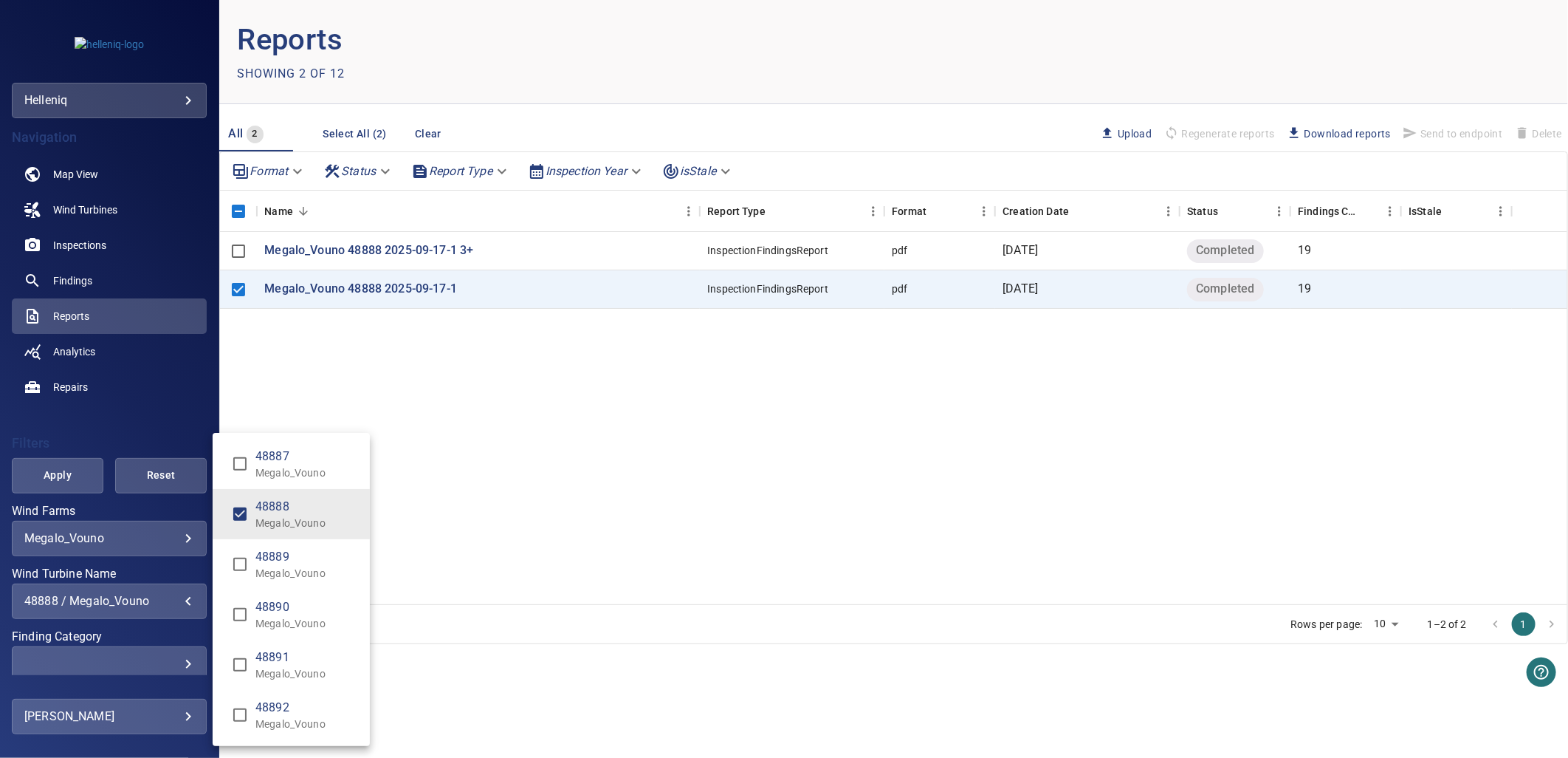
click at [260, 523] on p "Megalo_Vouno" at bounding box center [306, 523] width 103 height 15
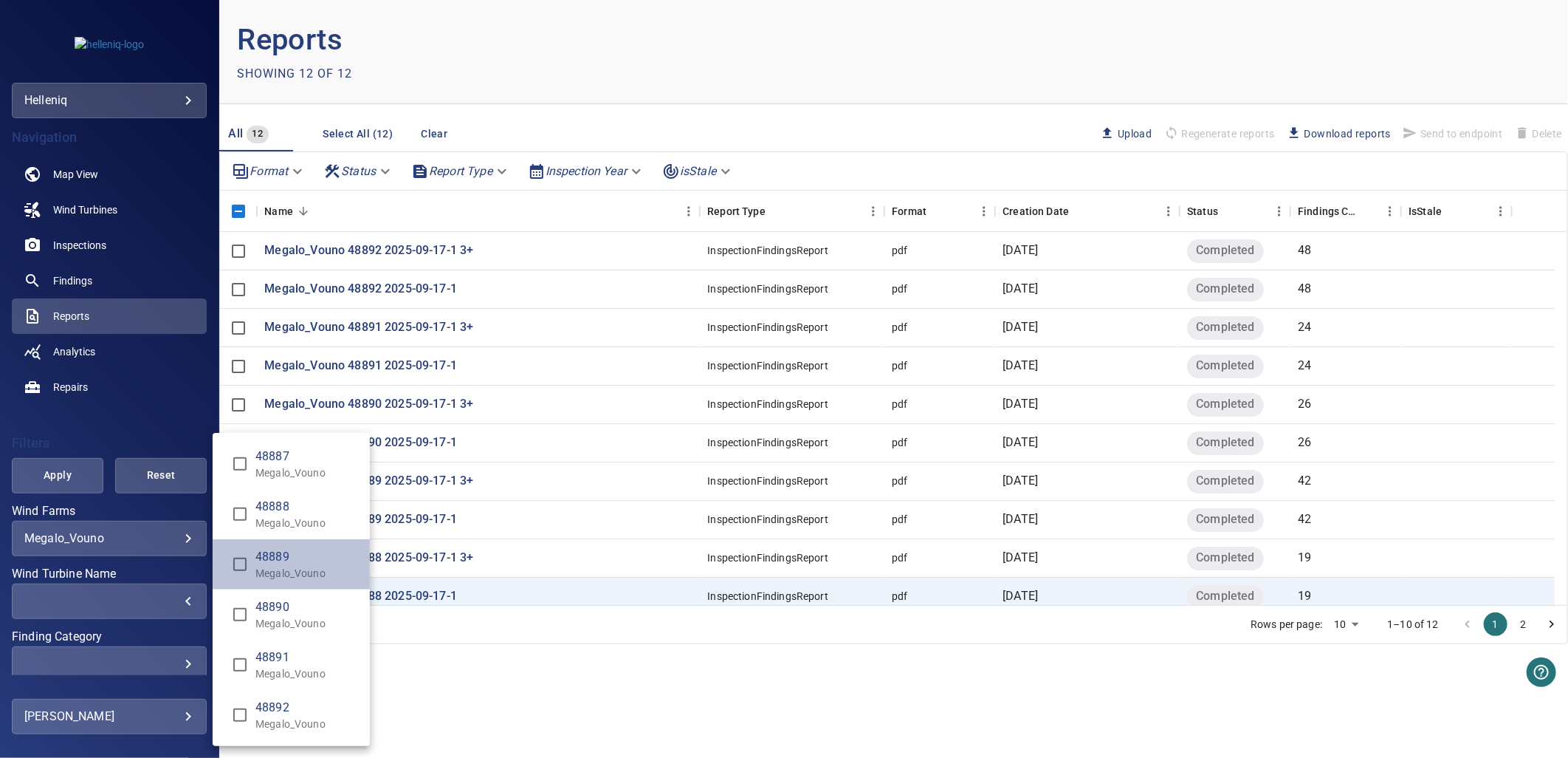
click at [260, 562] on span "48889" at bounding box center [306, 556] width 103 height 18
type input "**********"
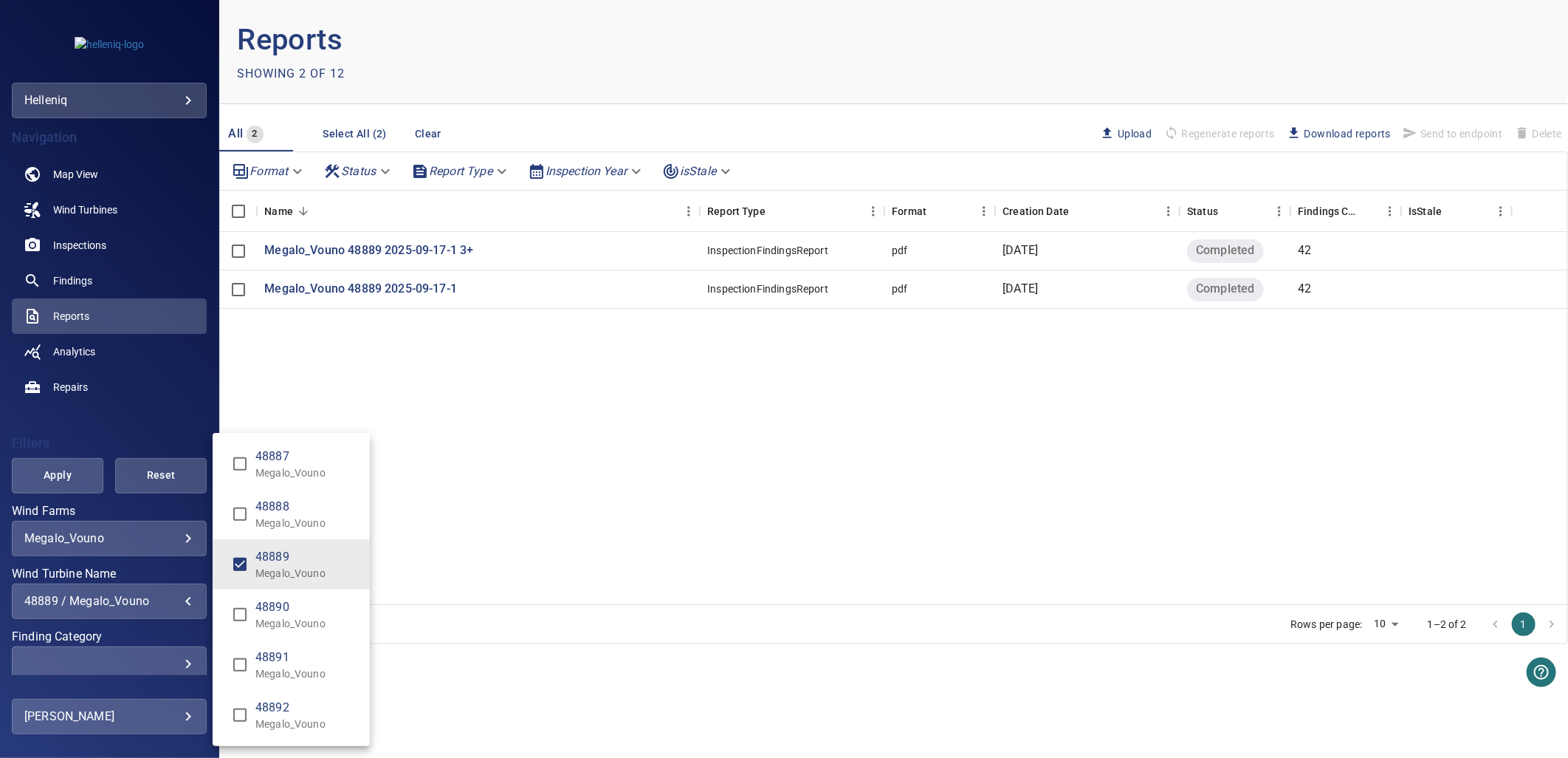
click at [489, 422] on div "Wind Turbine Name" at bounding box center [784, 379] width 1568 height 758
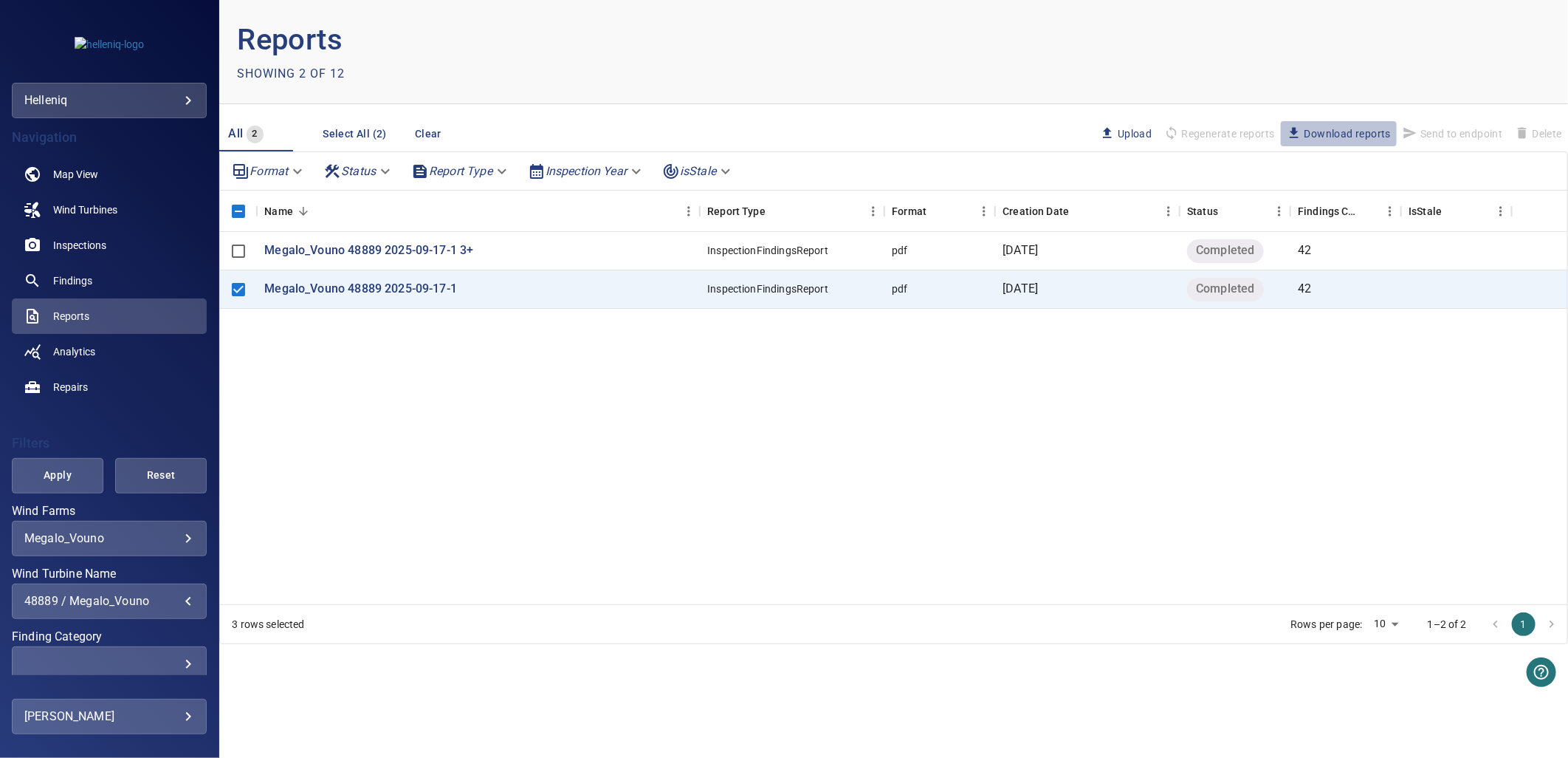
click at [1283, 129] on span "Download reports" at bounding box center [1339, 133] width 104 height 16
click at [166, 604] on div "48889 / Megalo_Vouno" at bounding box center [109, 601] width 170 height 14
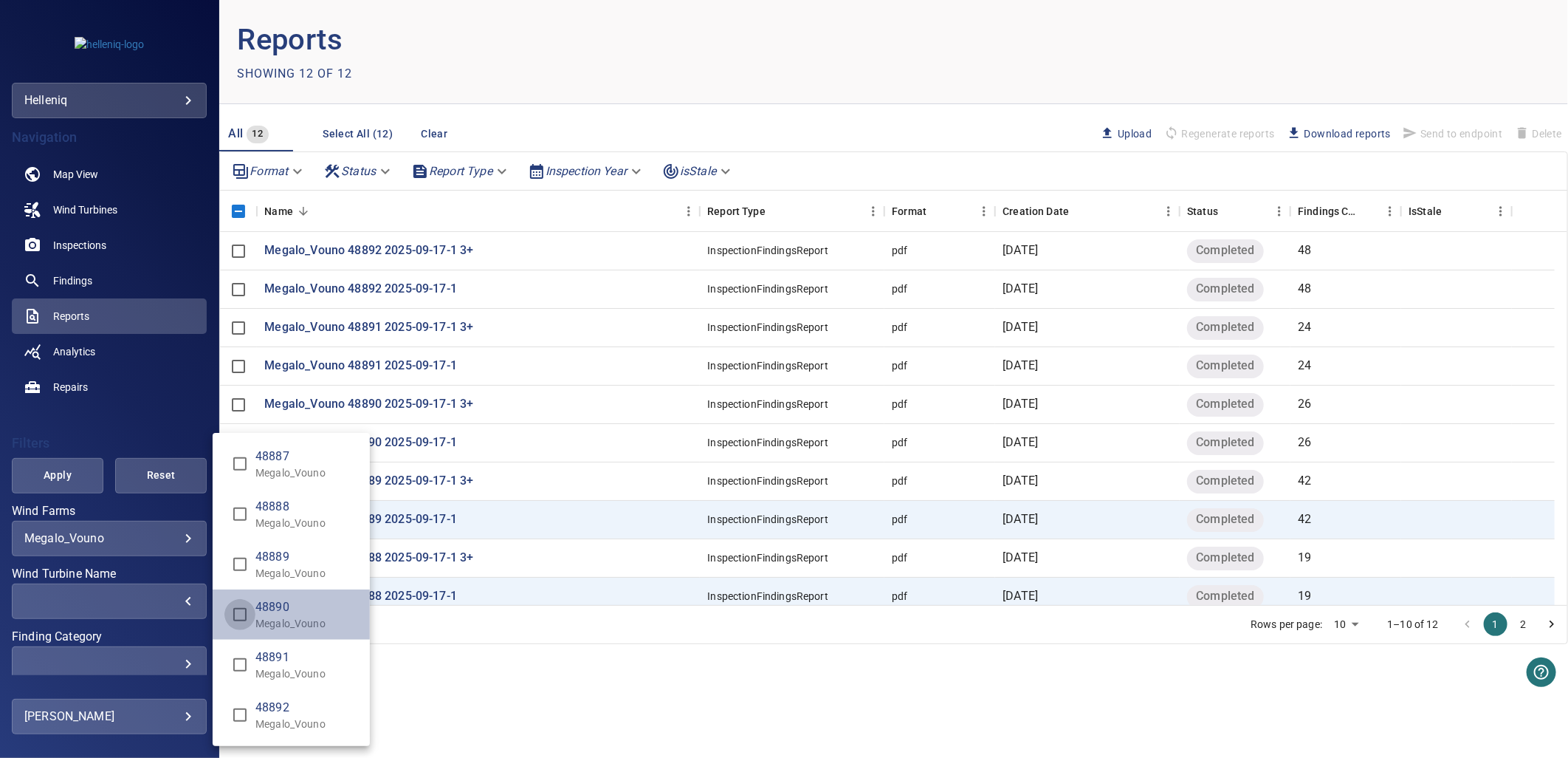
type input "**********"
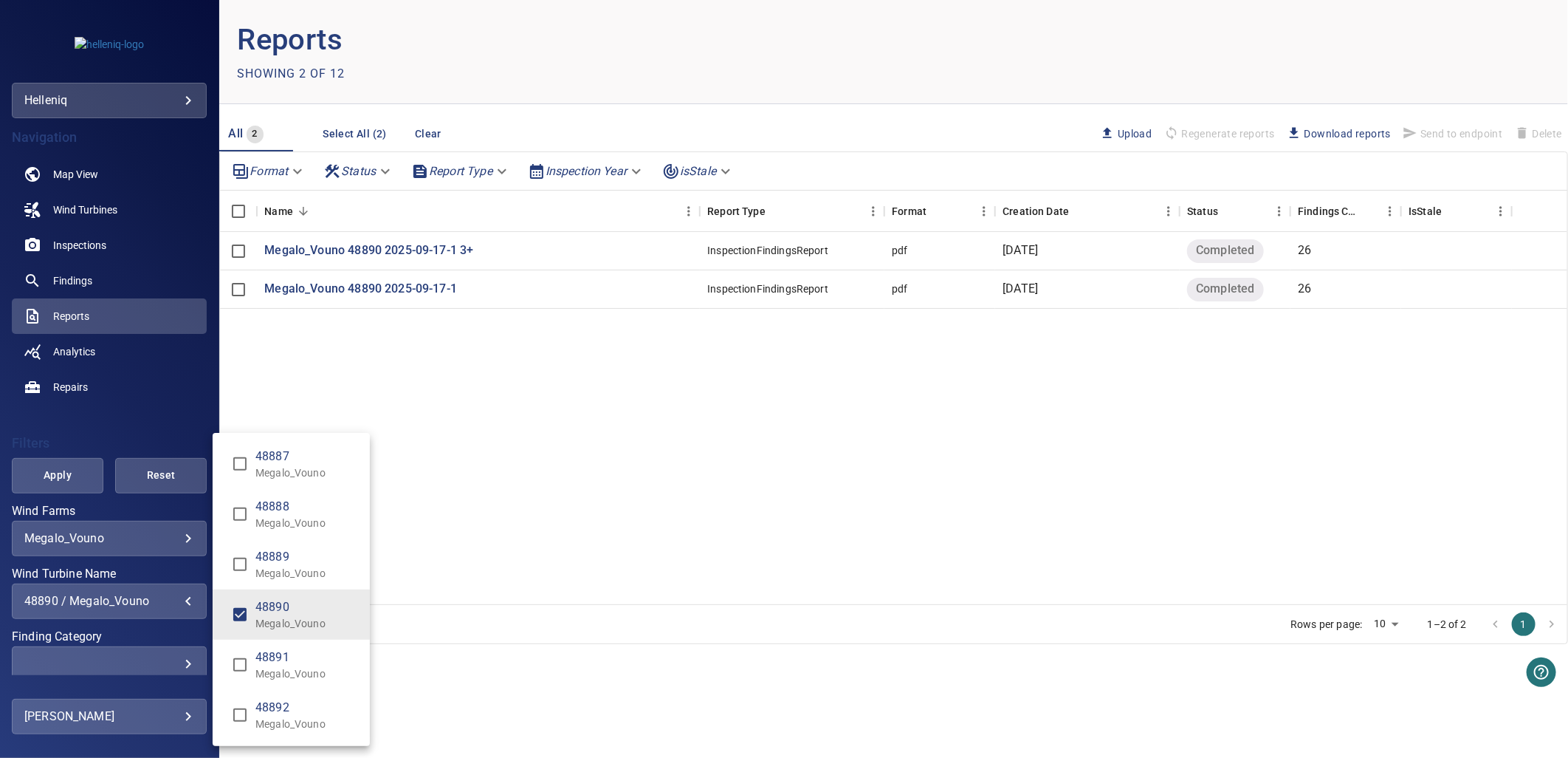
drag, startPoint x: 449, startPoint y: 402, endPoint x: 424, endPoint y: 374, distance: 37.5
click at [449, 400] on div "Wind Turbine Name" at bounding box center [784, 379] width 1568 height 758
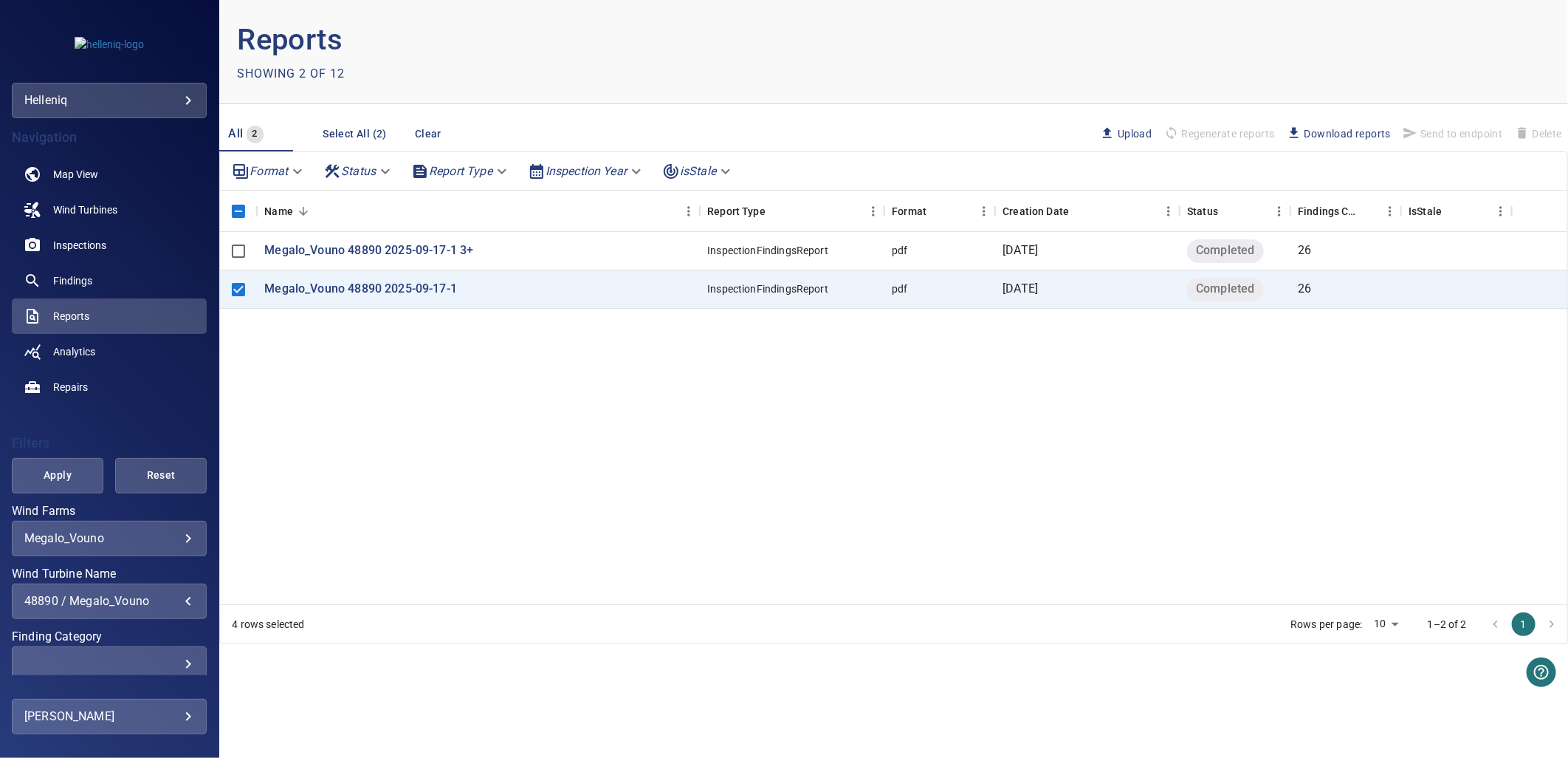
click at [1283, 136] on span "Download reports" at bounding box center [1339, 133] width 104 height 16
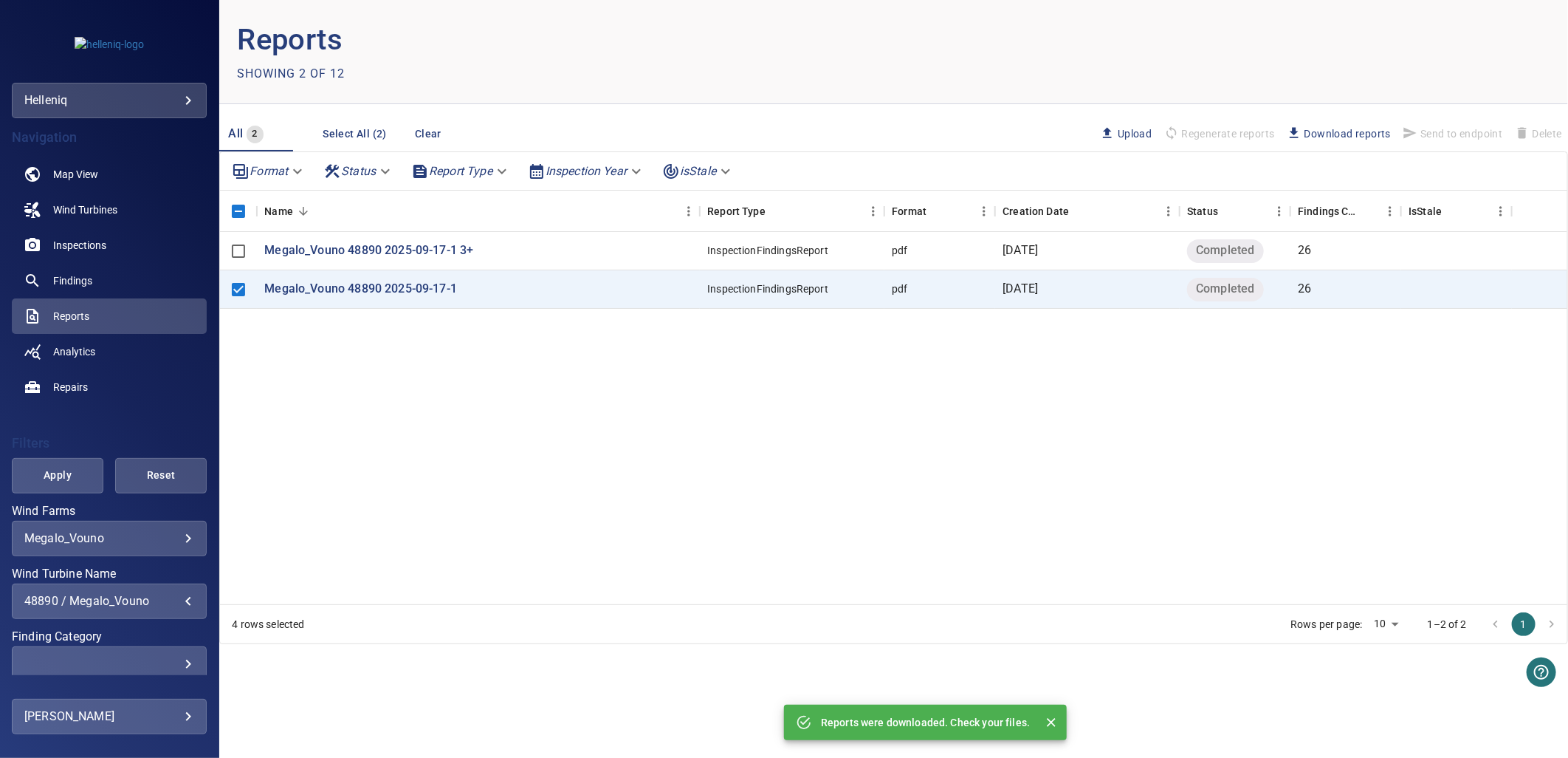
click at [835, 417] on div "Megalo_Vouno 48890 2025-09-17-1 3+ InspectionFindingsReport pdf 23 September 20…" at bounding box center [894, 418] width 1348 height 373
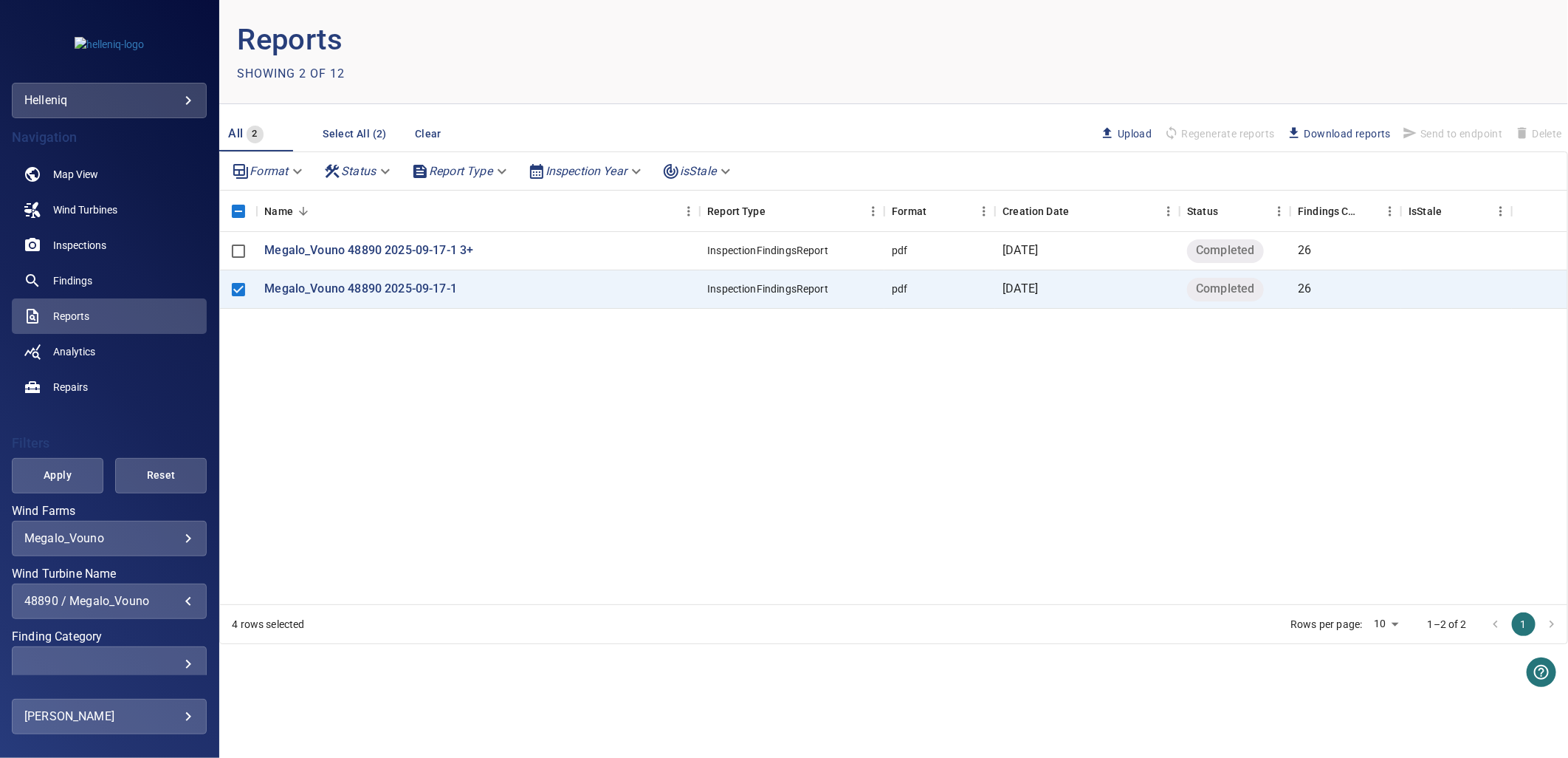
click at [136, 600] on div "48890 / Megalo_Vouno" at bounding box center [109, 601] width 170 height 14
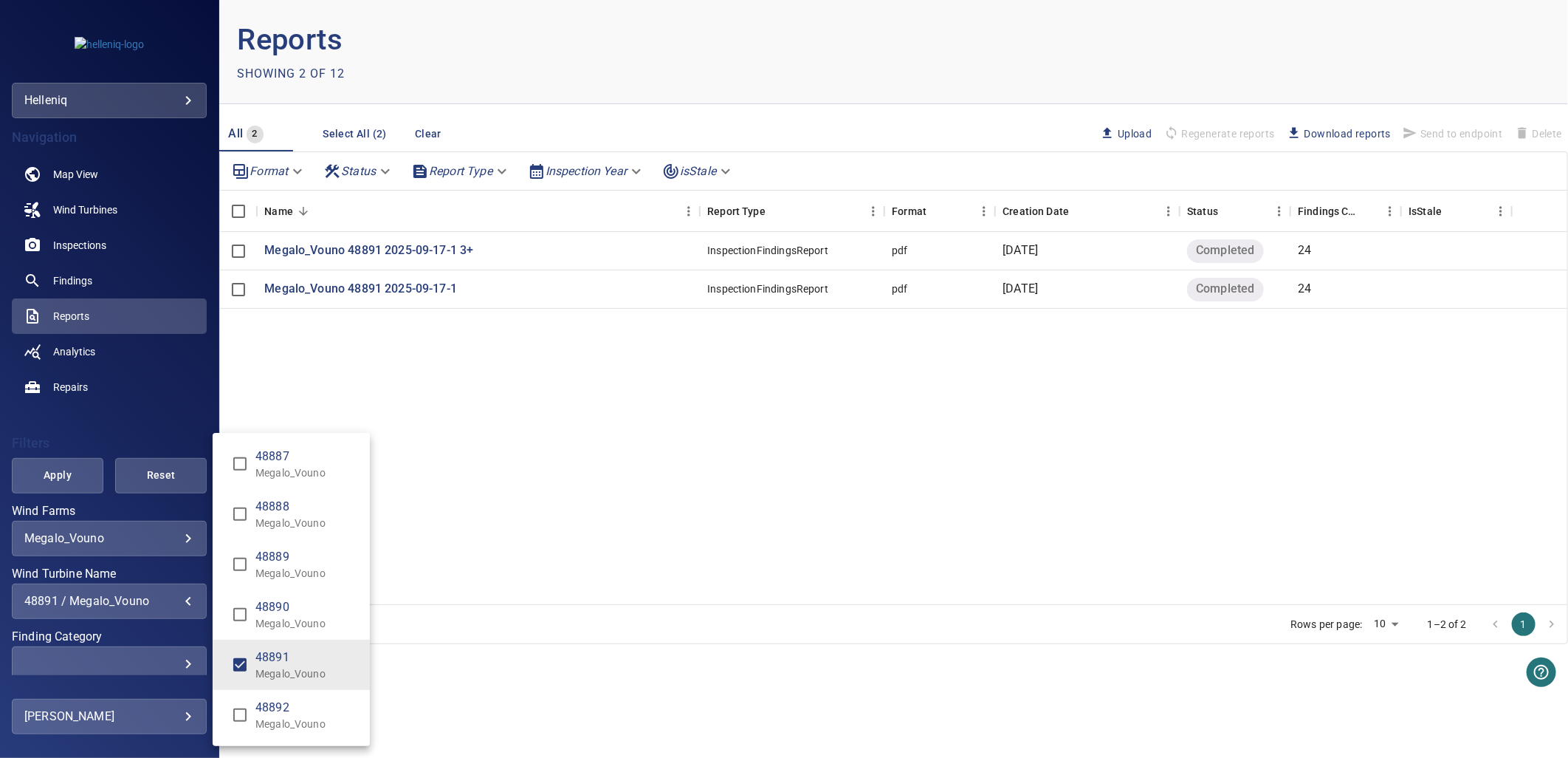
click at [528, 400] on div "Wind Turbine Name" at bounding box center [784, 379] width 1568 height 758
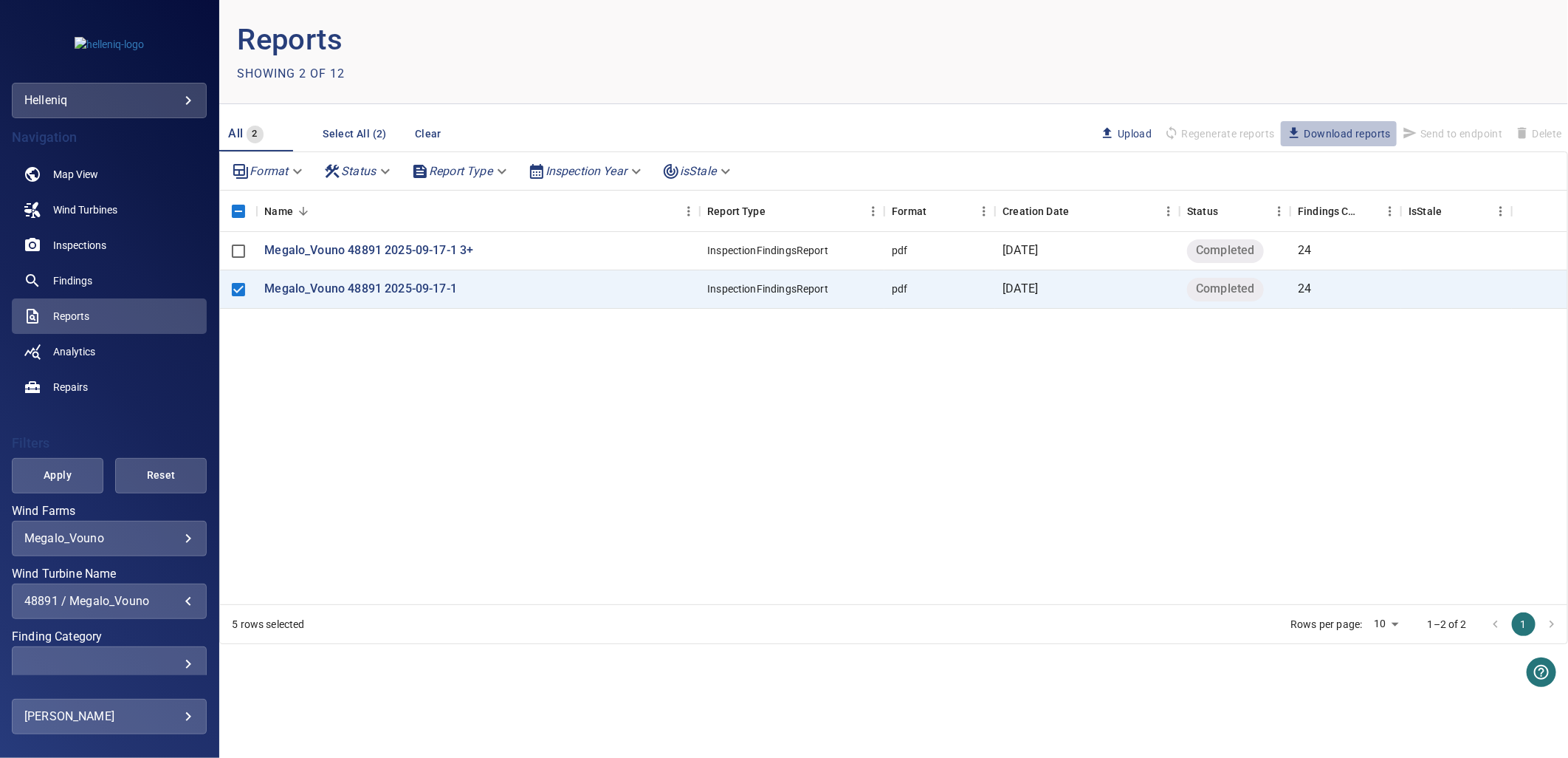
click at [1283, 137] on span "Download reports" at bounding box center [1339, 133] width 104 height 16
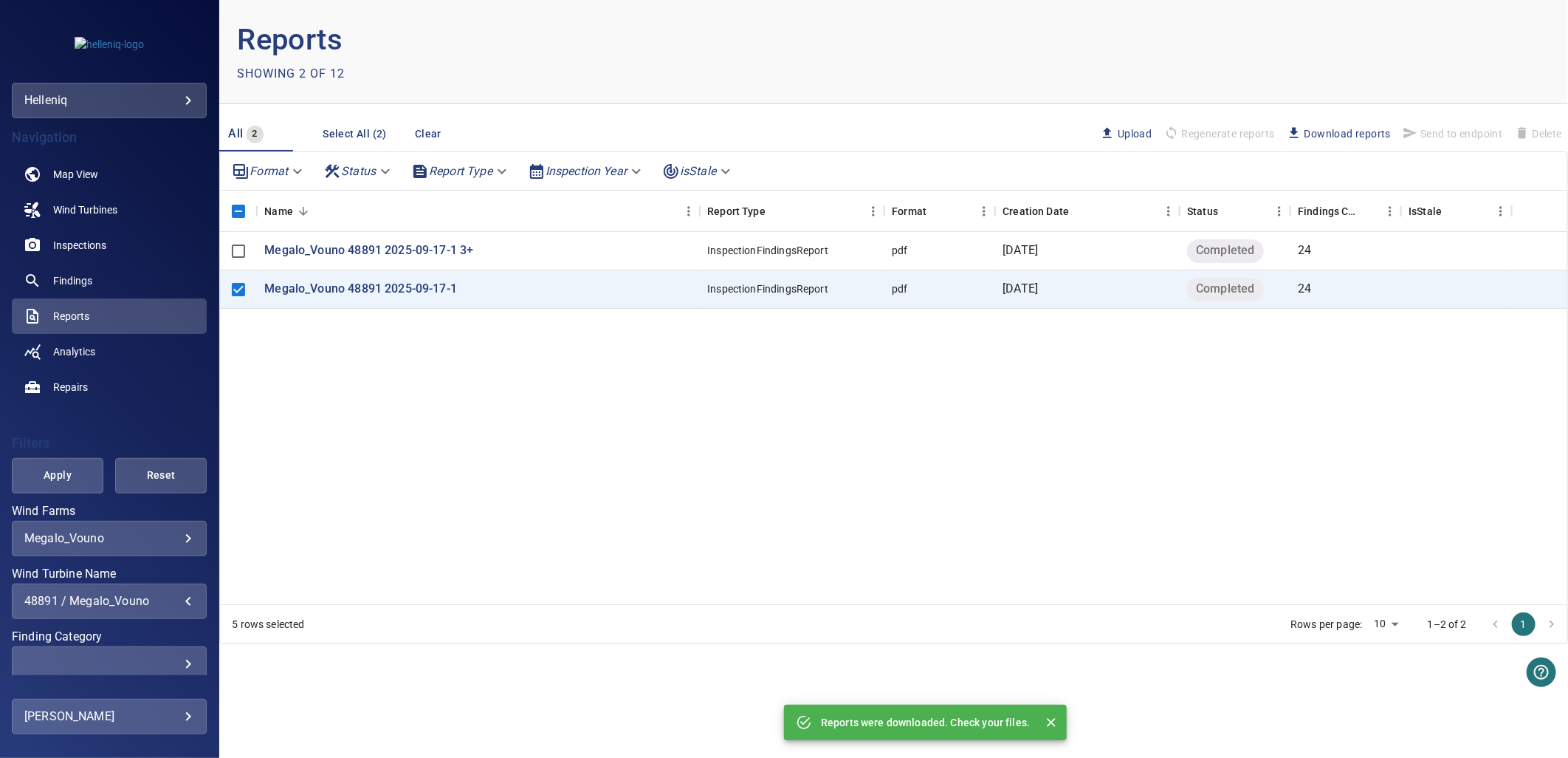
click at [709, 383] on div "Megalo_Vouno 48891 2025-09-17-1 3+ InspectionFindingsReport pdf 23 September 20…" at bounding box center [894, 418] width 1348 height 373
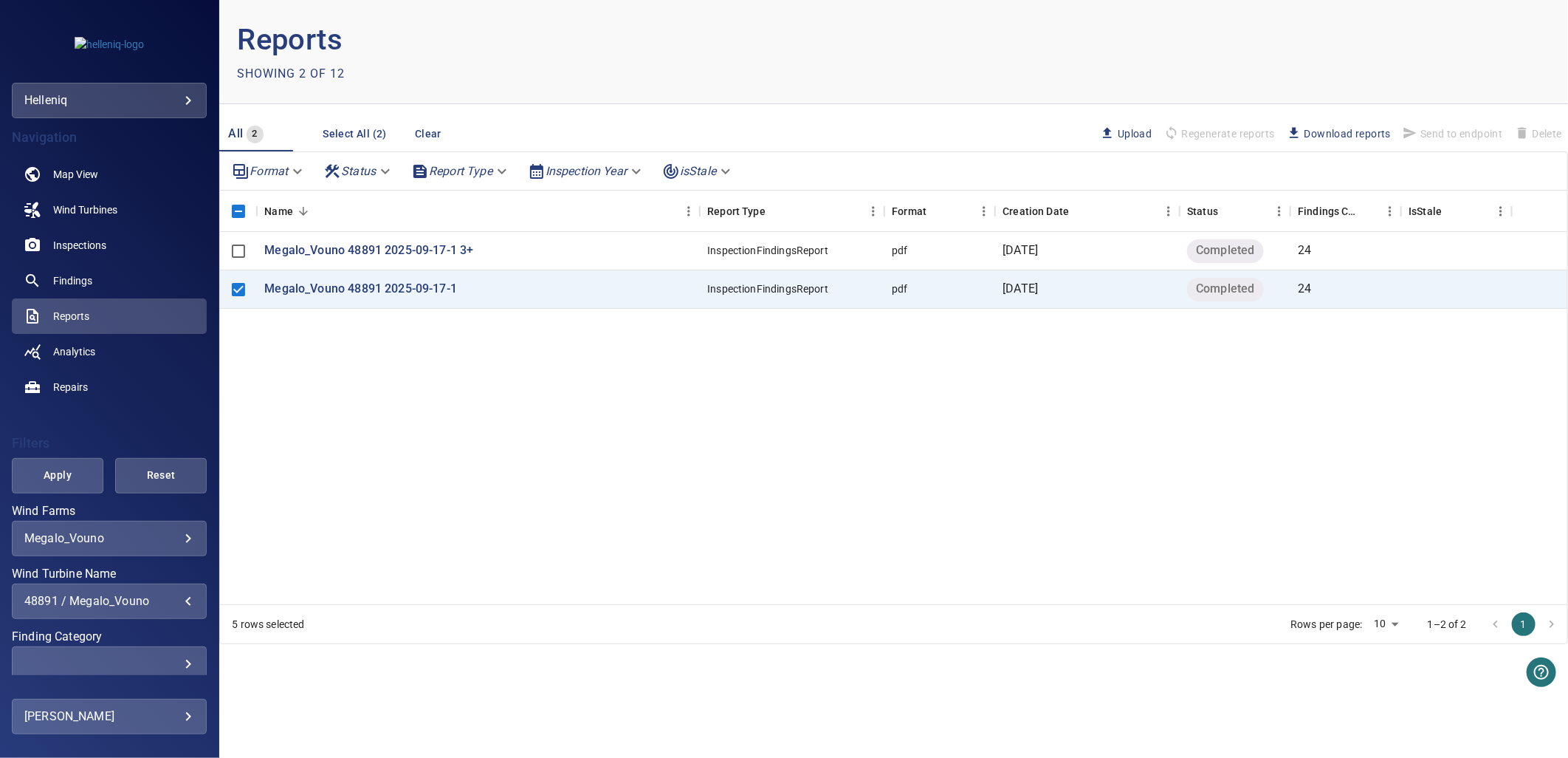
click at [113, 601] on div "48891 / Megalo_Vouno" at bounding box center [109, 601] width 170 height 14
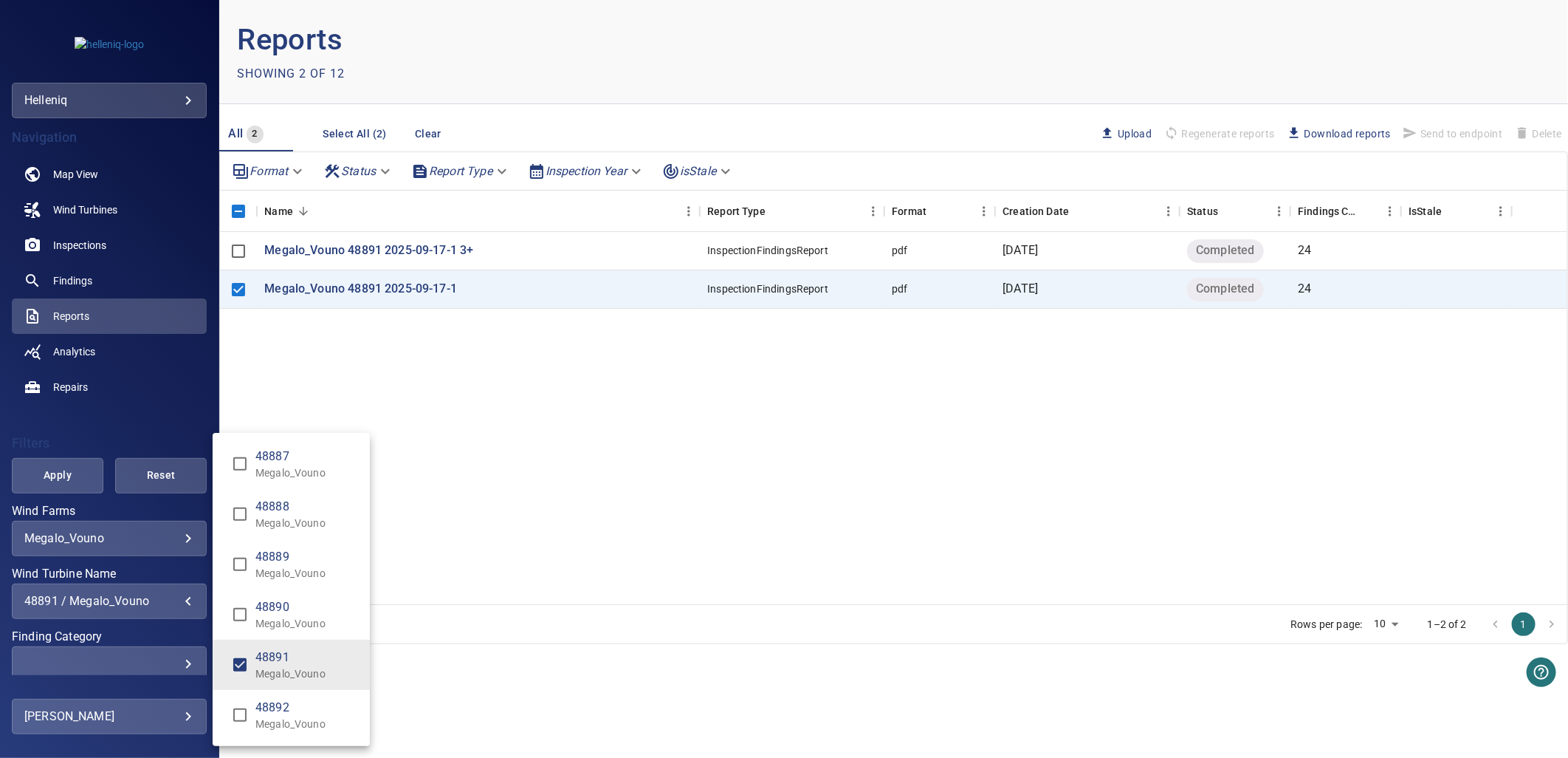
drag, startPoint x: 326, startPoint y: 717, endPoint x: 281, endPoint y: 690, distance: 52.5
click at [323, 620] on div "48892 Megalo_Vouno" at bounding box center [306, 714] width 103 height 33
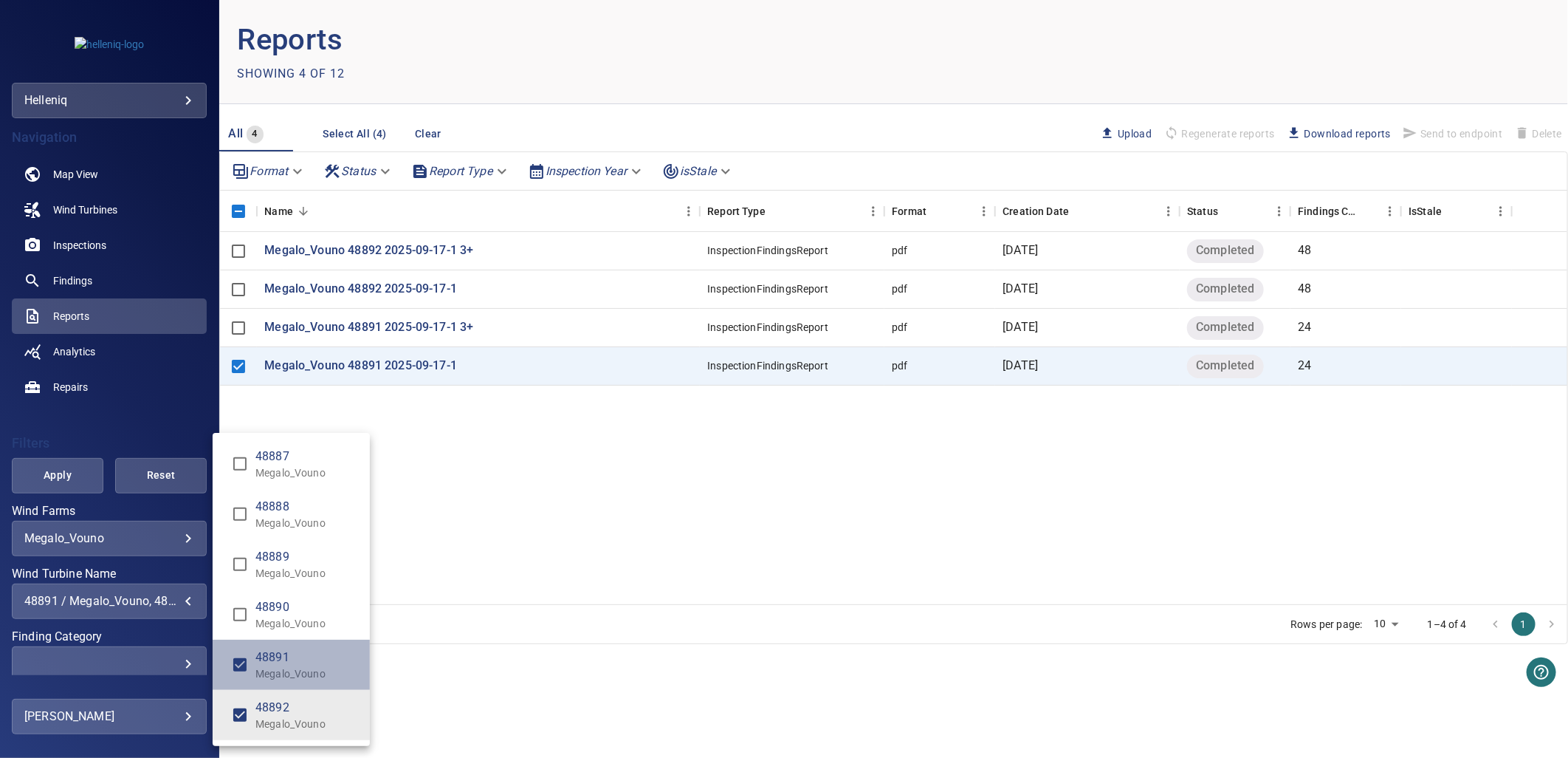
drag, startPoint x: 266, startPoint y: 667, endPoint x: 472, endPoint y: 637, distance: 208.2
click at [272, 620] on p "Megalo_Vouno" at bounding box center [306, 674] width 103 height 15
type input "**********"
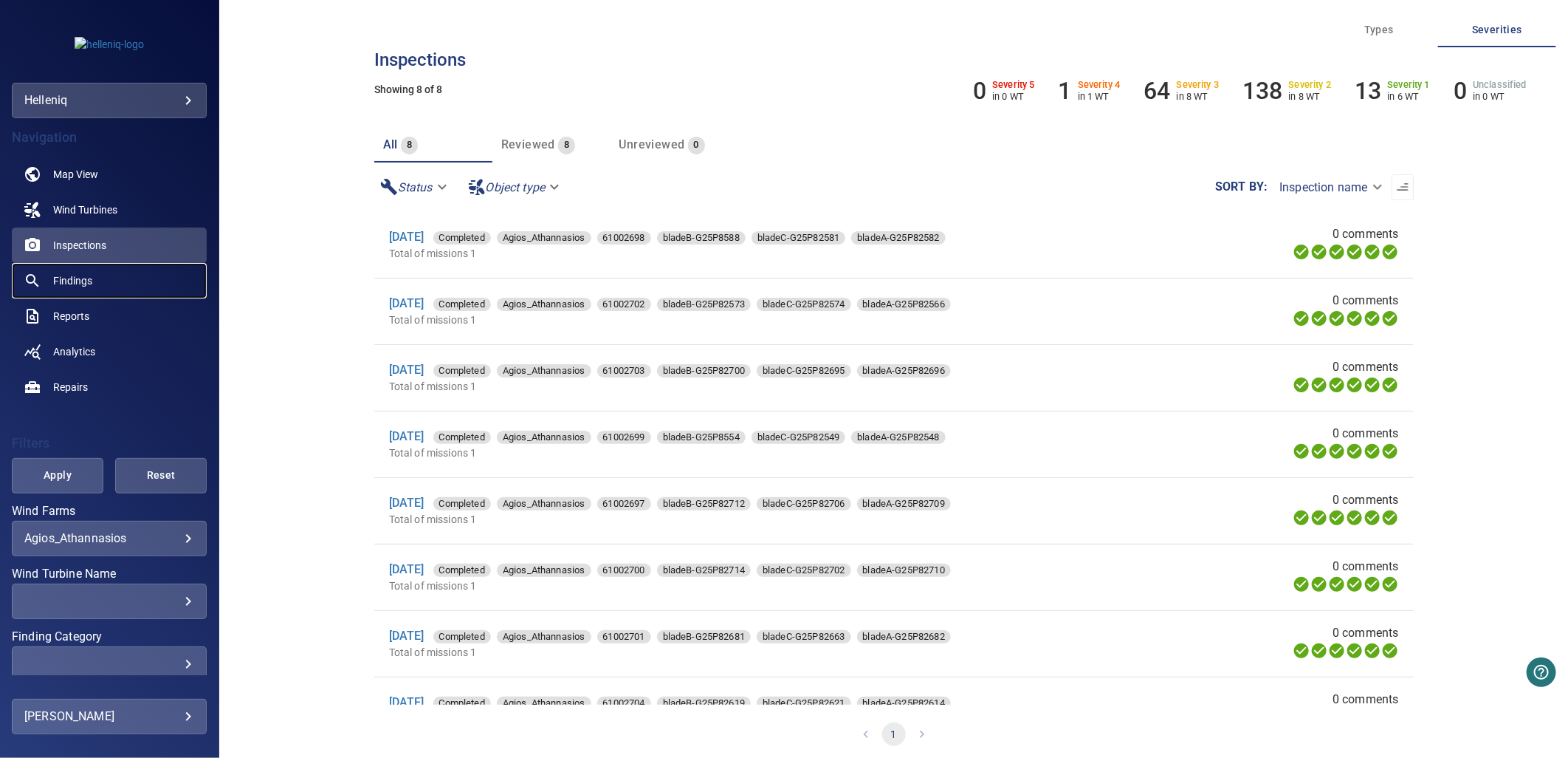
click at [105, 279] on link "Findings" at bounding box center [109, 281] width 195 height 35
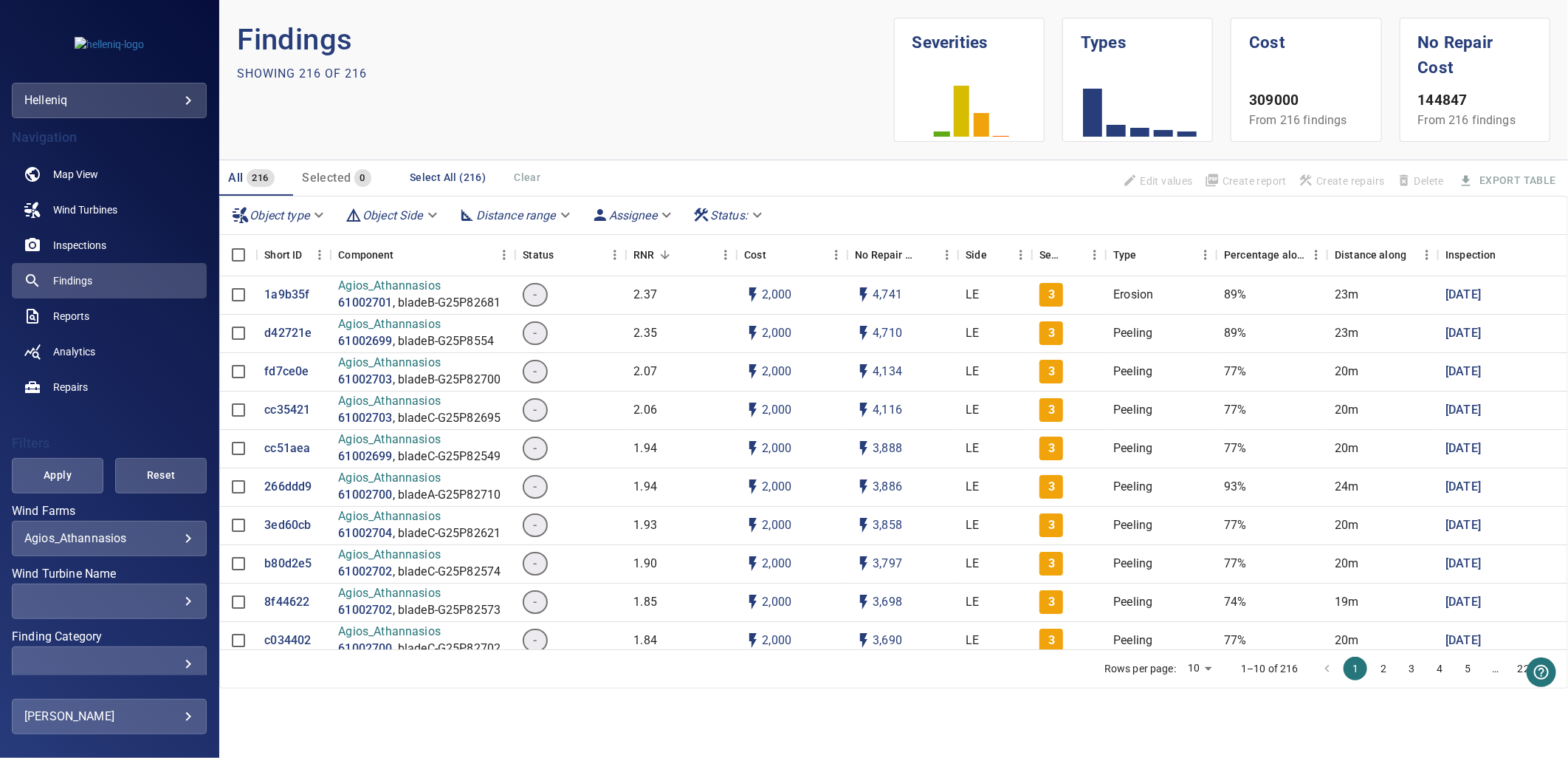
click at [163, 533] on body "**********" at bounding box center [784, 379] width 1568 height 758
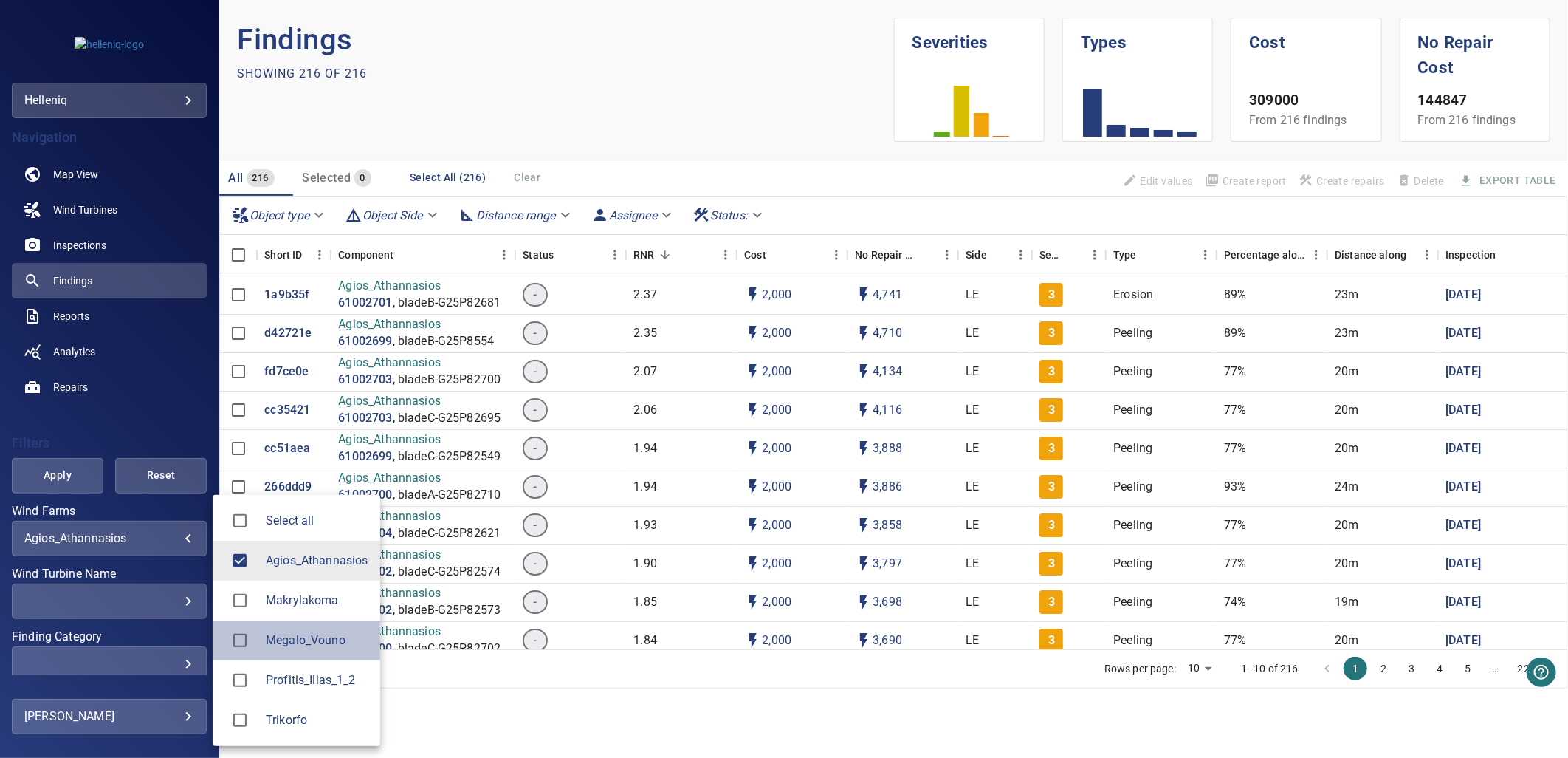
click at [300, 640] on span "Megalo_Vouno" at bounding box center [317, 640] width 103 height 18
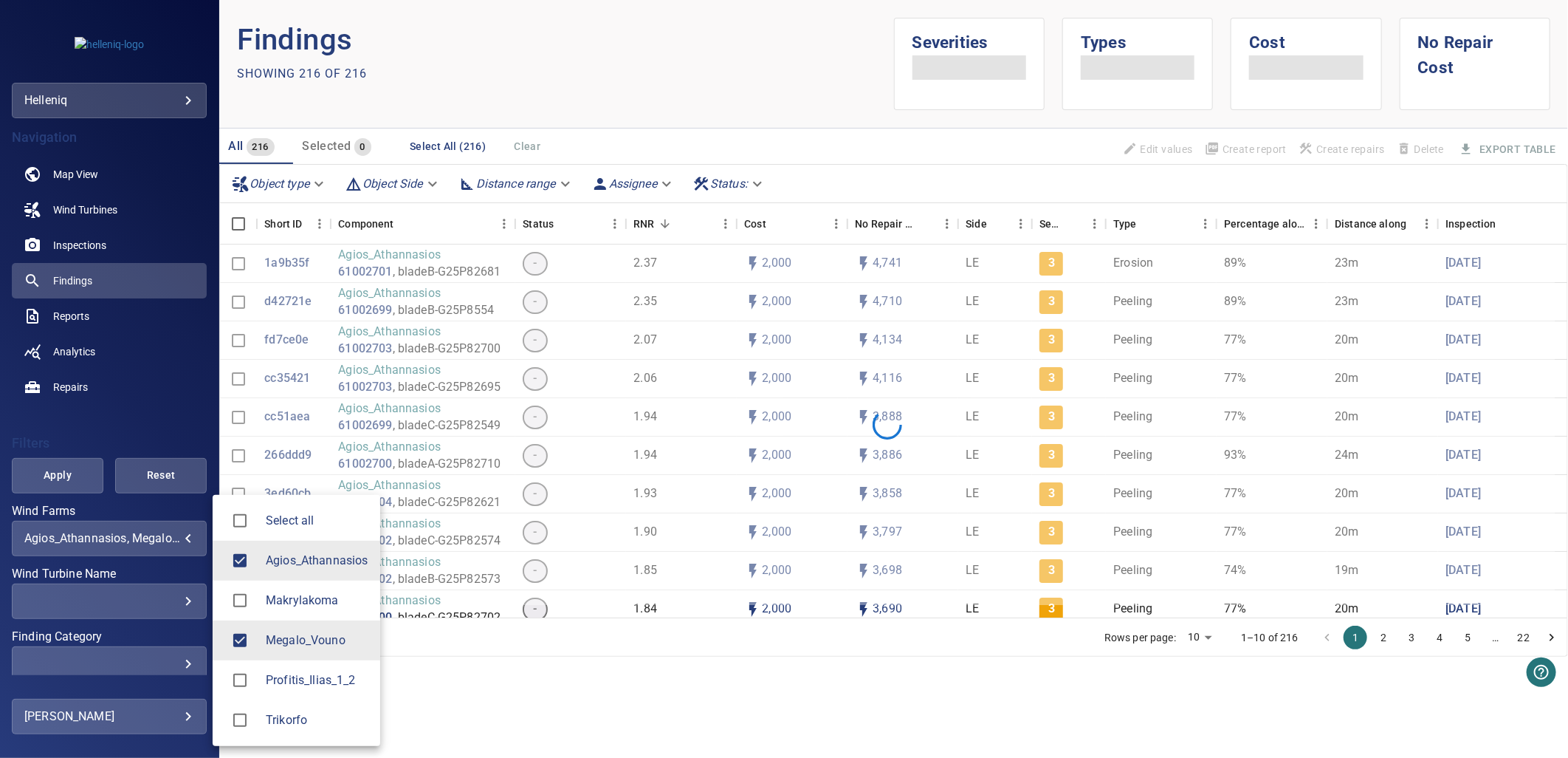
click at [284, 563] on span "Agios_Athannasios" at bounding box center [317, 560] width 103 height 18
type input "**********"
click at [160, 599] on div at bounding box center [784, 379] width 1568 height 758
click at [126, 604] on div "Select all Agios_Athannasios Makrylakoma Megalo_Vouno Profitis_Ilias_1_2 Trikor…" at bounding box center [784, 379] width 1568 height 758
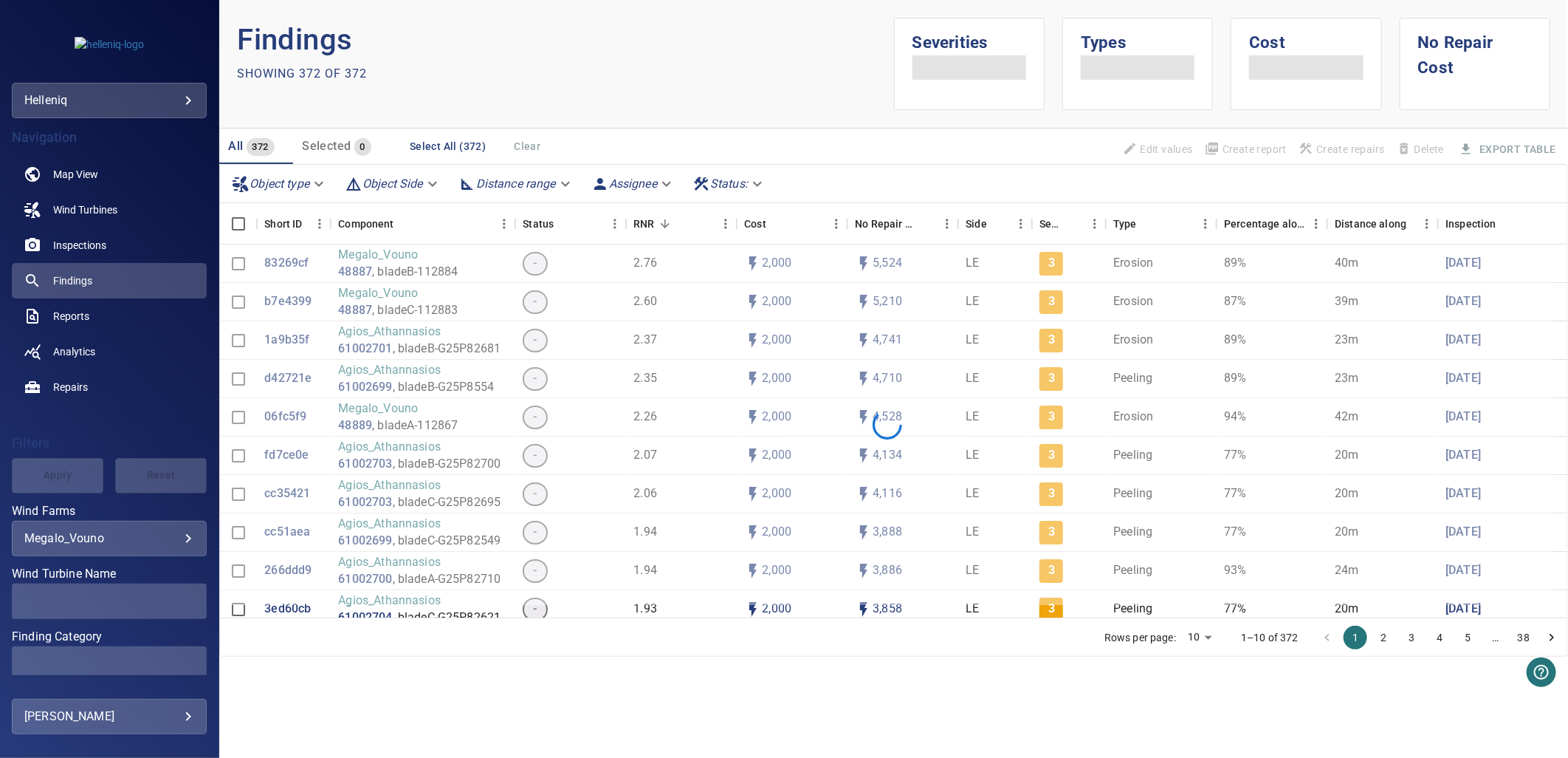
click at [136, 606] on div "Select all Agios_Athannasios Makrylakoma Megalo_Vouno Profitis_Ilias_1_2 Trikor…" at bounding box center [784, 379] width 1568 height 758
click at [160, 602] on div "​" at bounding box center [109, 601] width 170 height 14
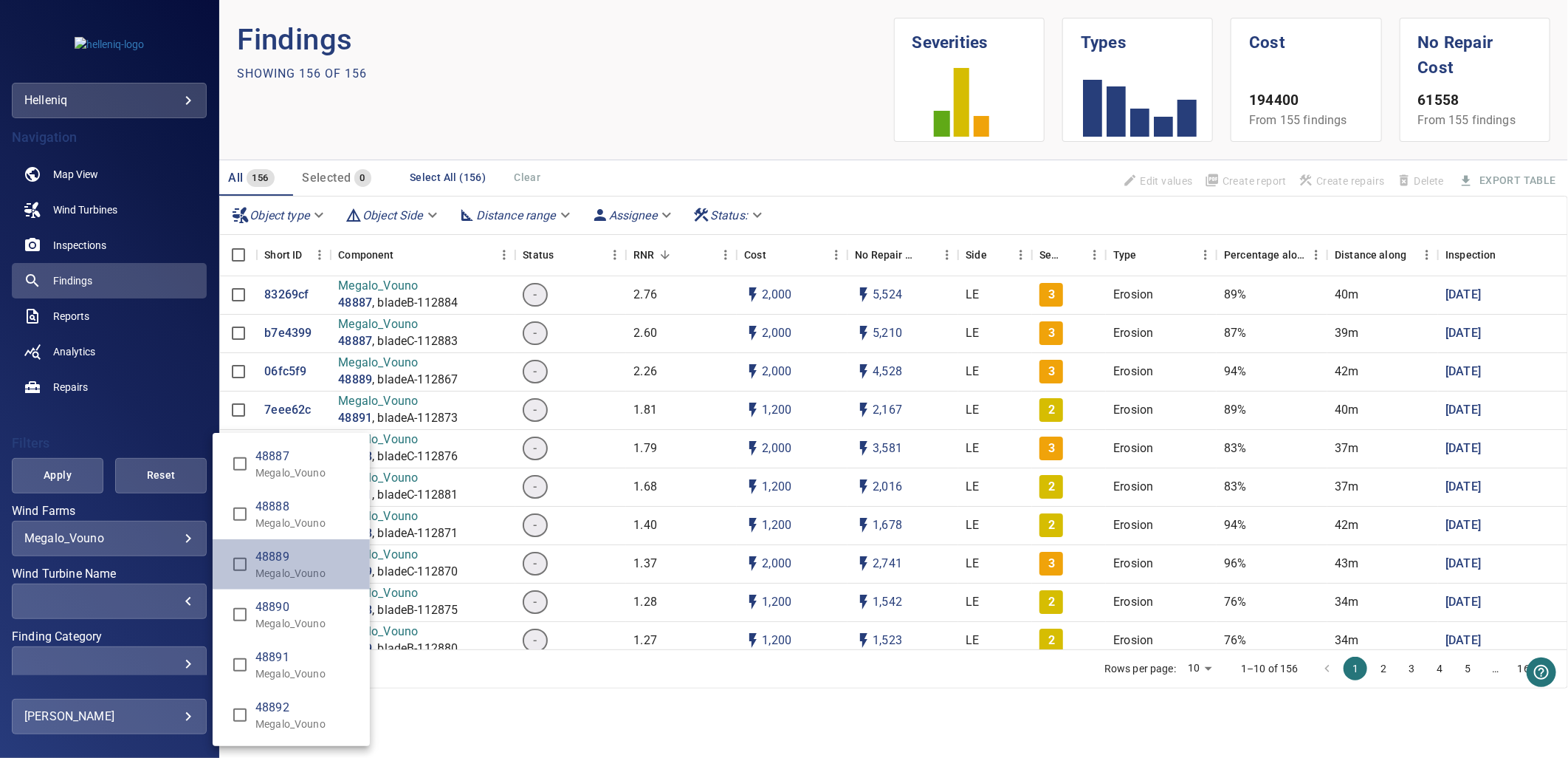
click at [279, 561] on span "48889" at bounding box center [306, 556] width 103 height 18
type input "**********"
click at [142, 637] on div "Wind Turbine Name" at bounding box center [784, 379] width 1568 height 758
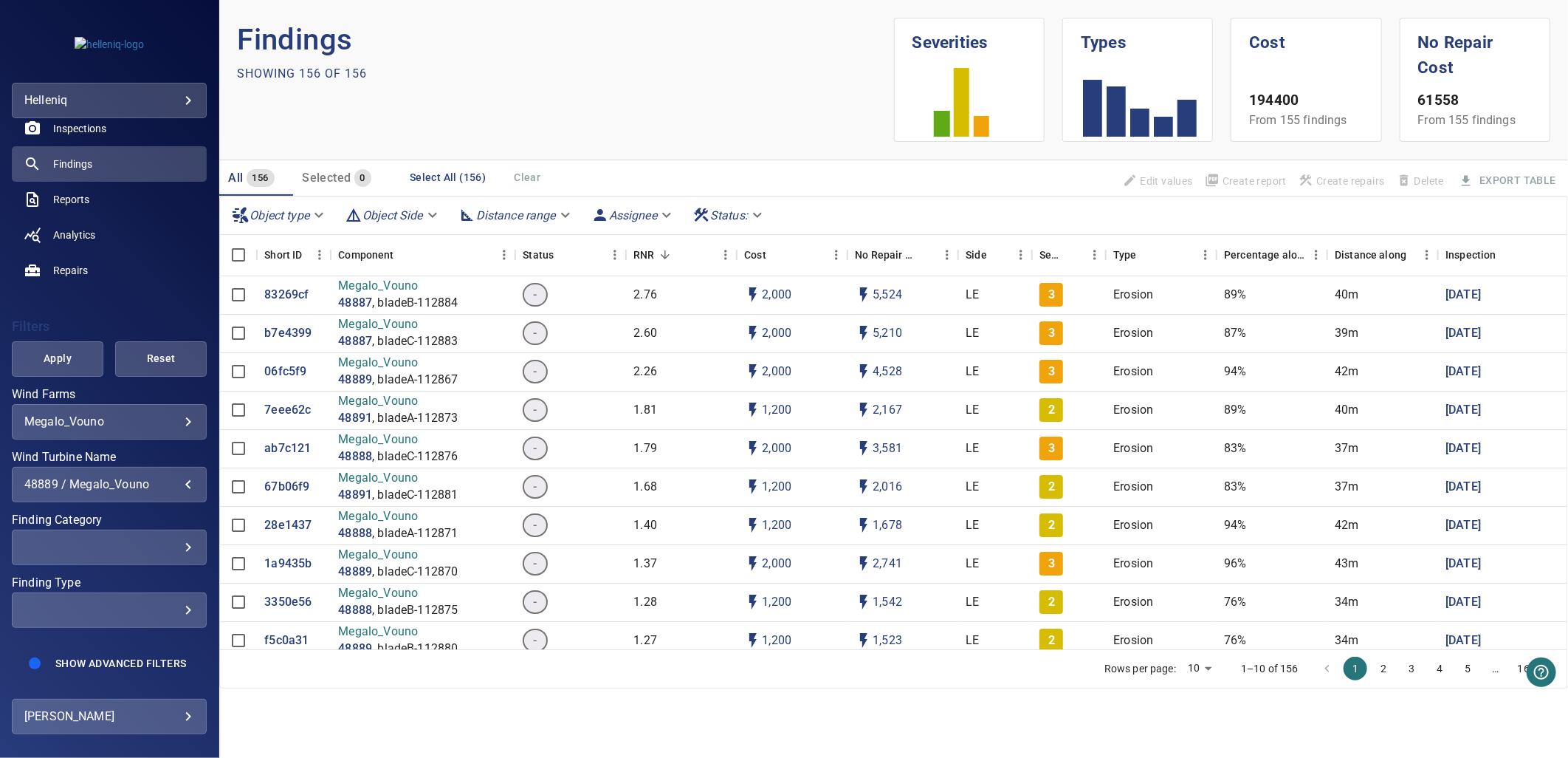
scroll to position [128, 0]
click at [166, 540] on div "​" at bounding box center [109, 547] width 170 height 14
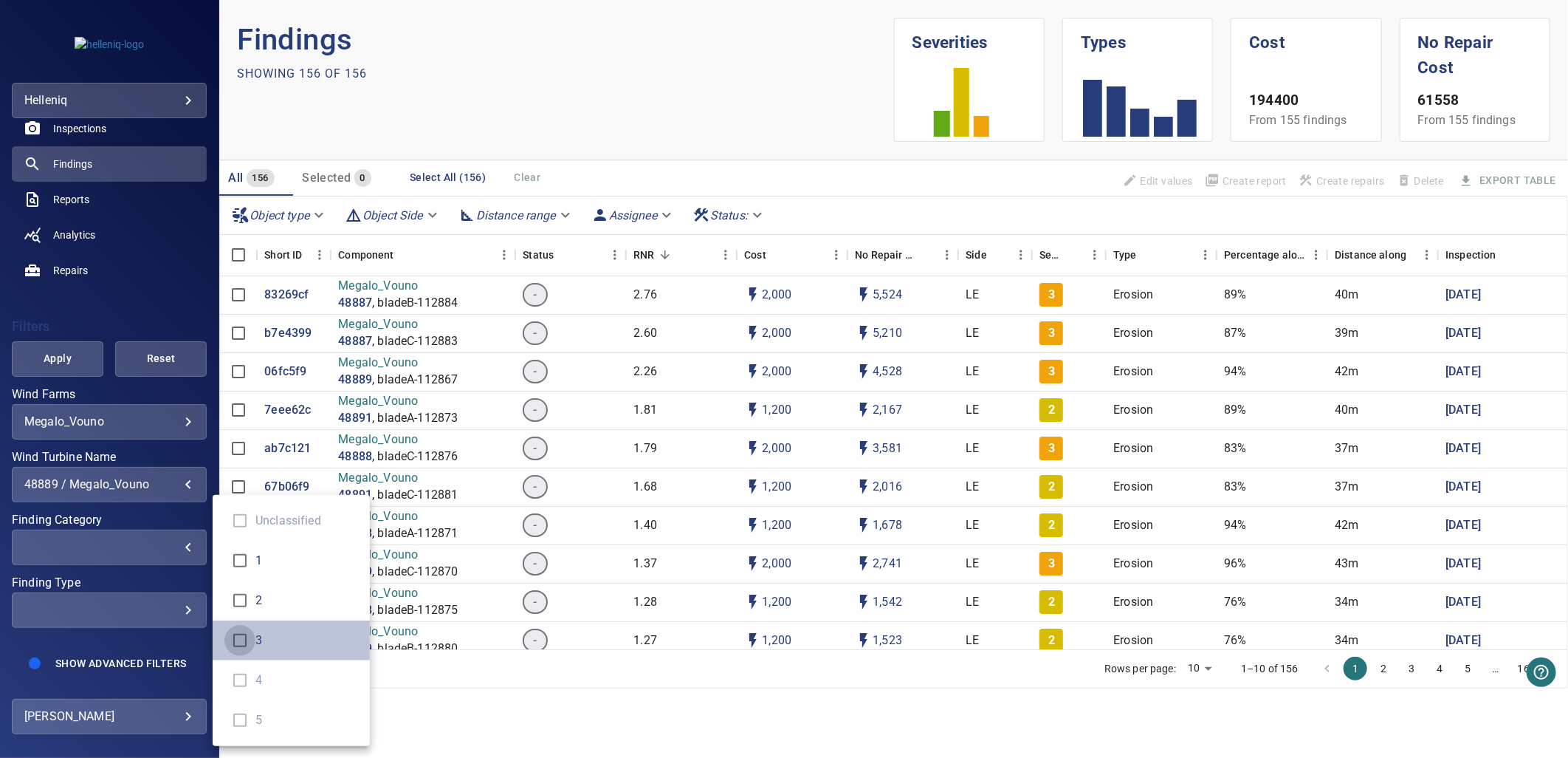
type input "*"
click at [162, 642] on div "Finding Category" at bounding box center [784, 379] width 1568 height 758
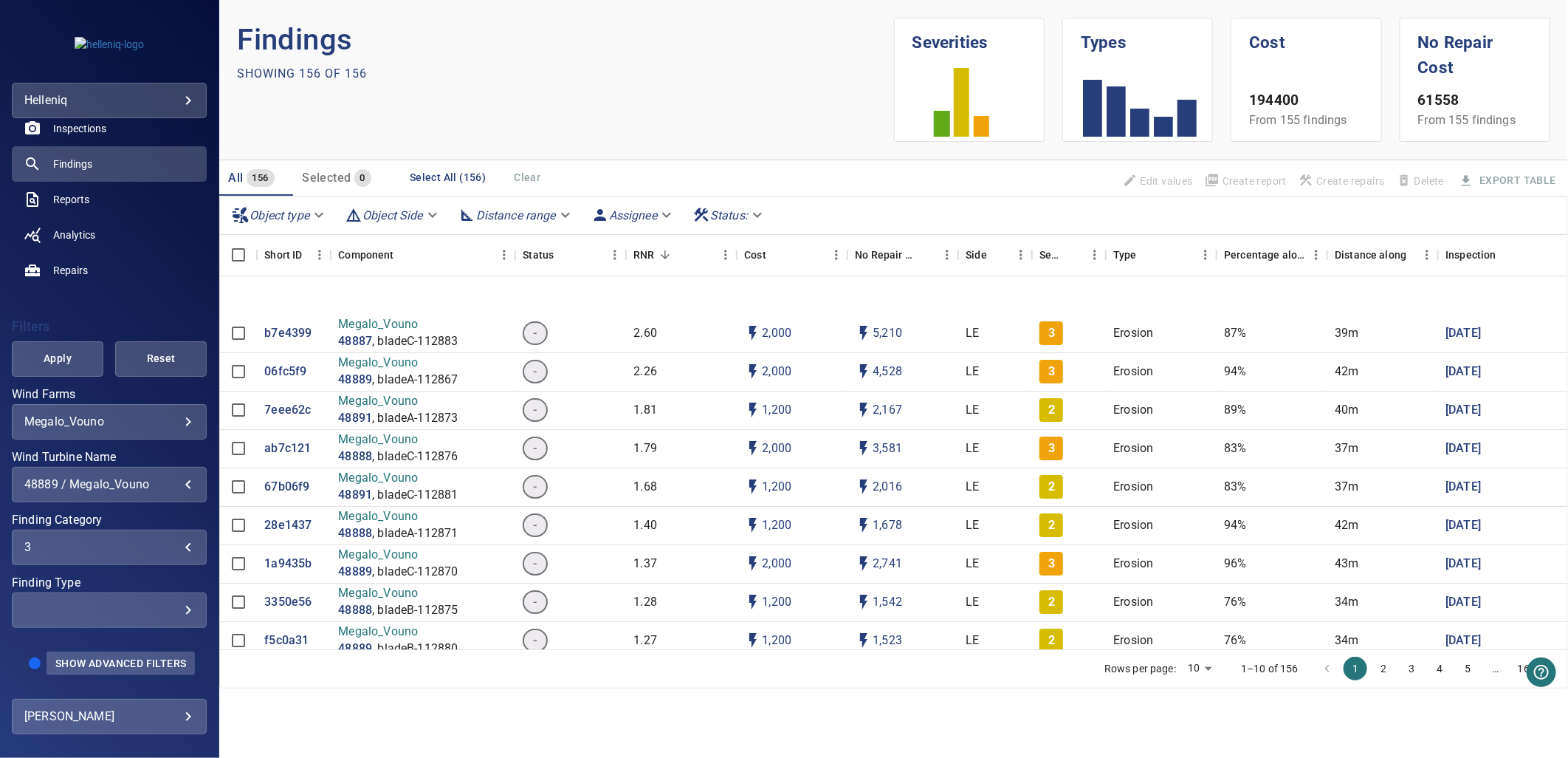
scroll to position [492, 0]
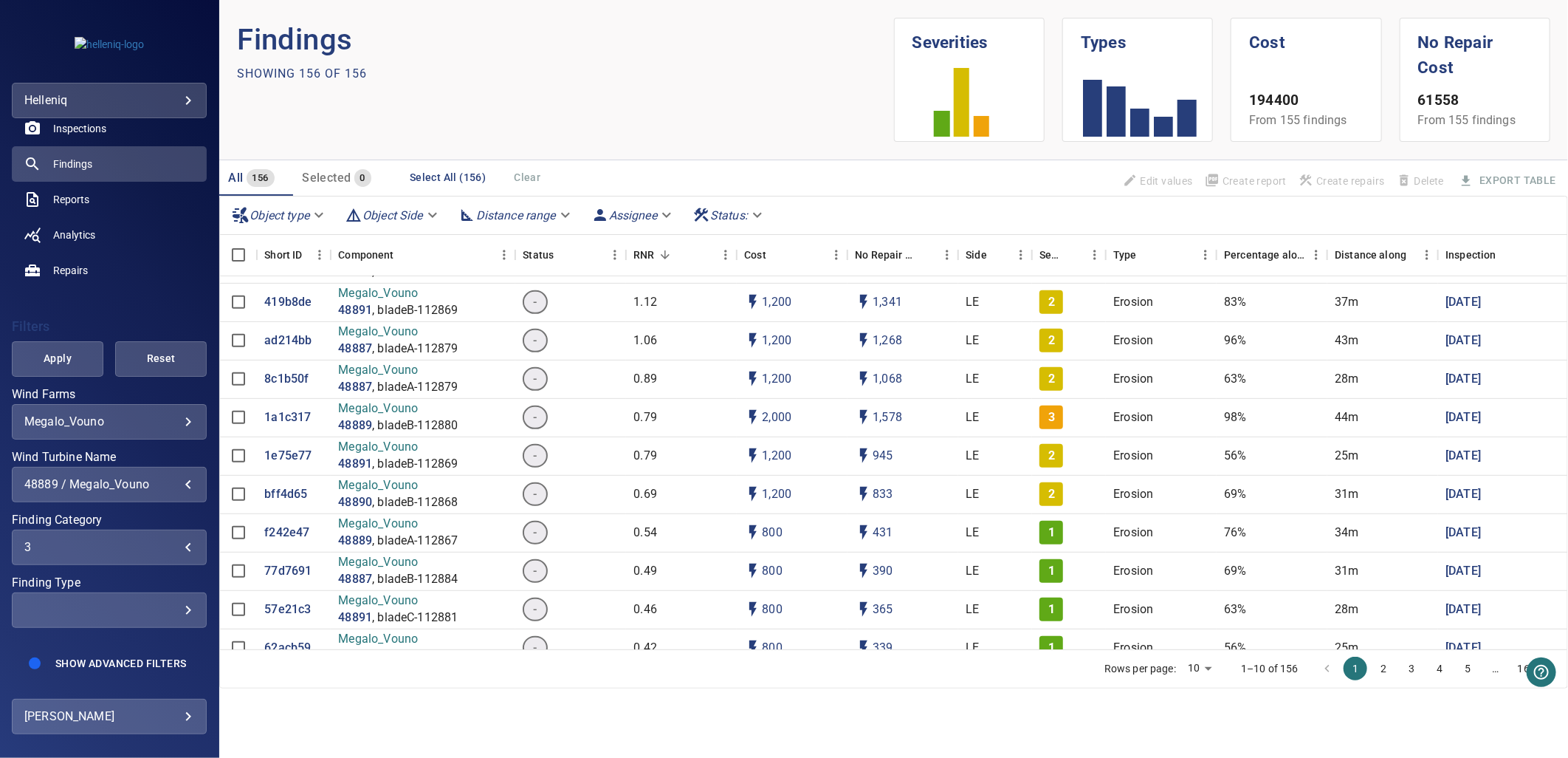
click at [49, 360] on button "Apply" at bounding box center [57, 358] width 91 height 35
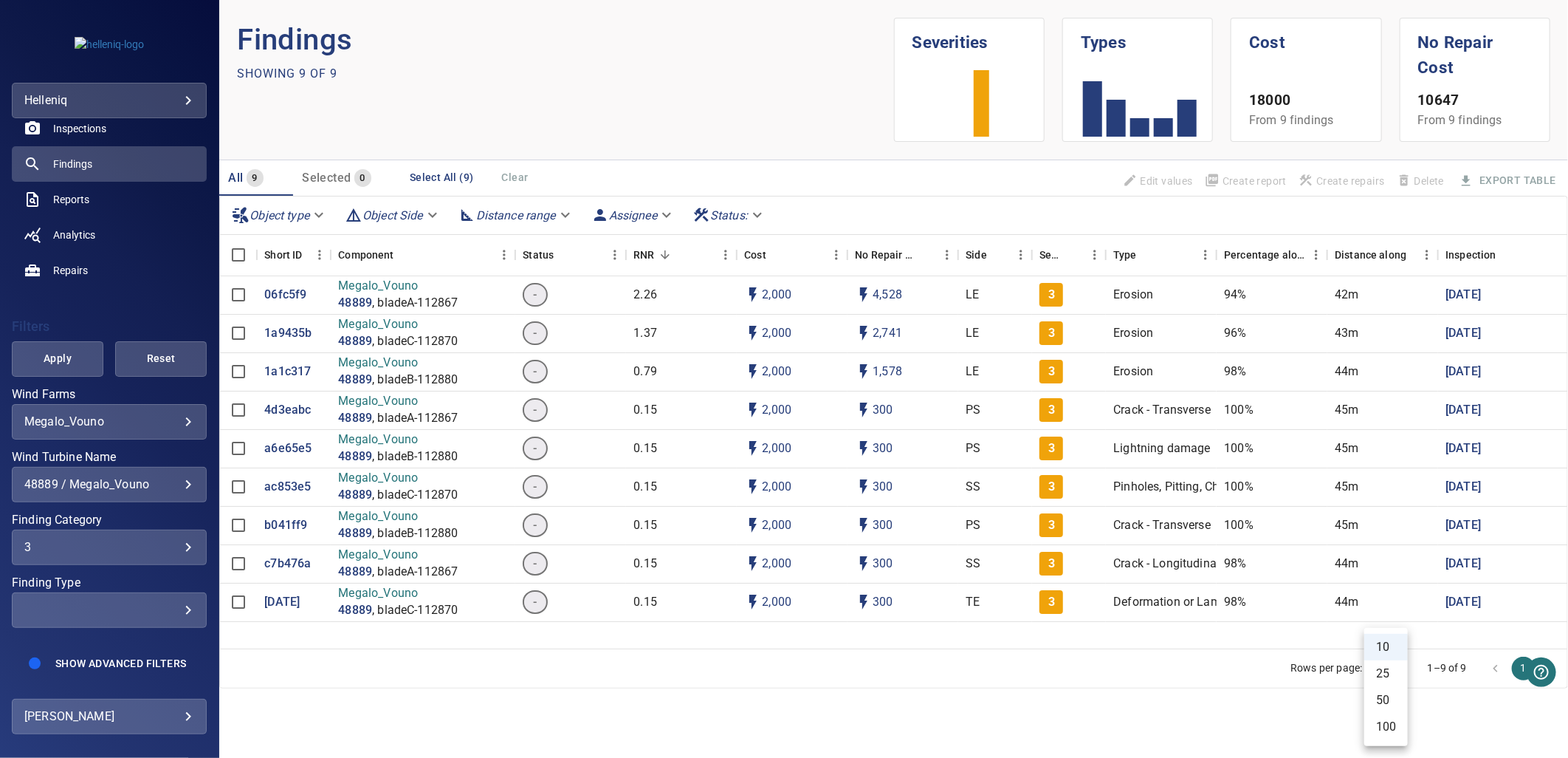
click at [1394, 673] on body "**********" at bounding box center [784, 379] width 1568 height 758
click at [1394, 673] on li "25" at bounding box center [1386, 673] width 44 height 27
type input "**"
click at [294, 417] on p "4d3eabc" at bounding box center [288, 410] width 47 height 17
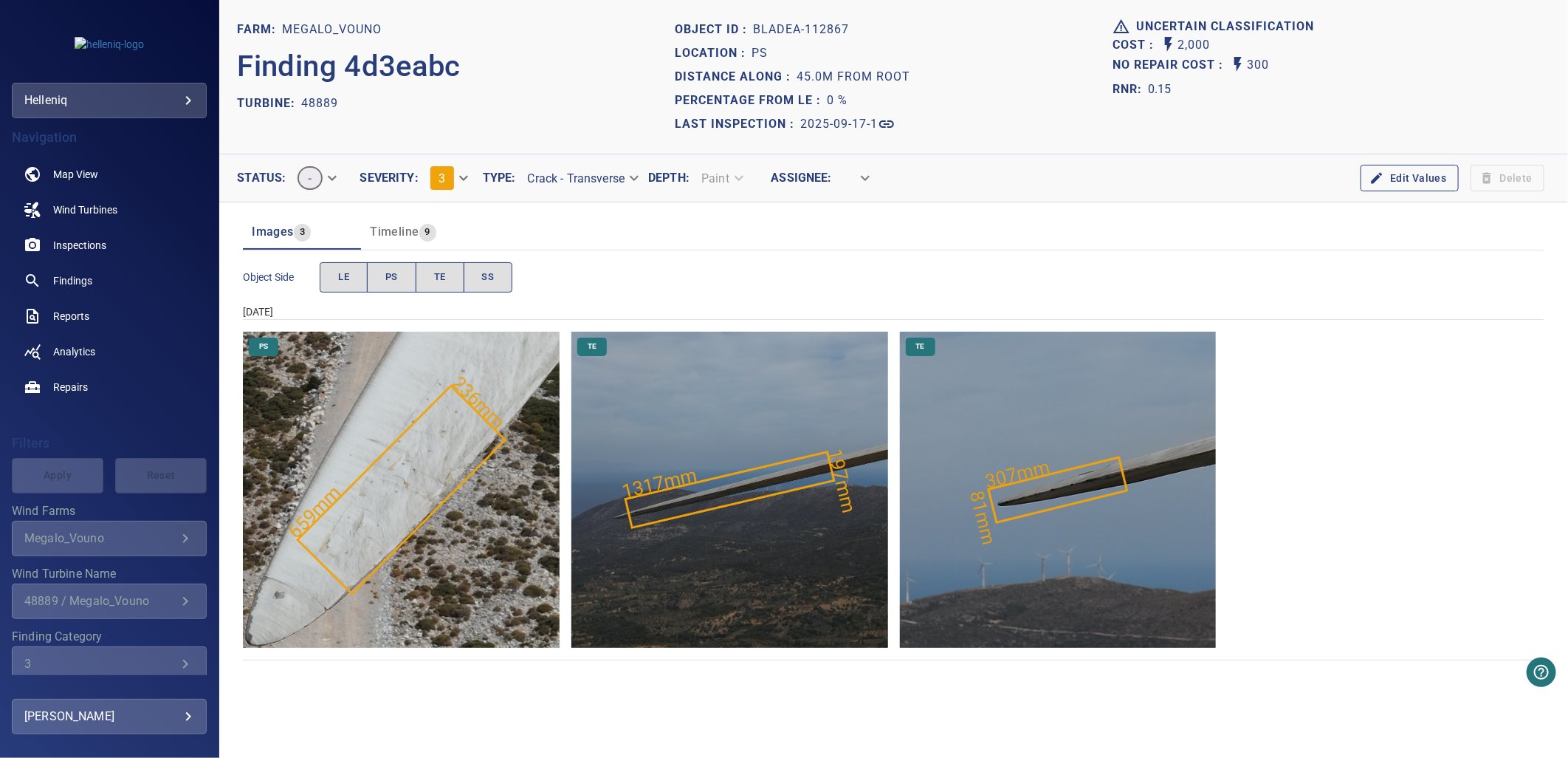
click at [427, 473] on img "Megalo_Vouno/48889/2025-09-17-1/2025-09-17-1/image16wp19.jpg" at bounding box center [401, 490] width 316 height 317
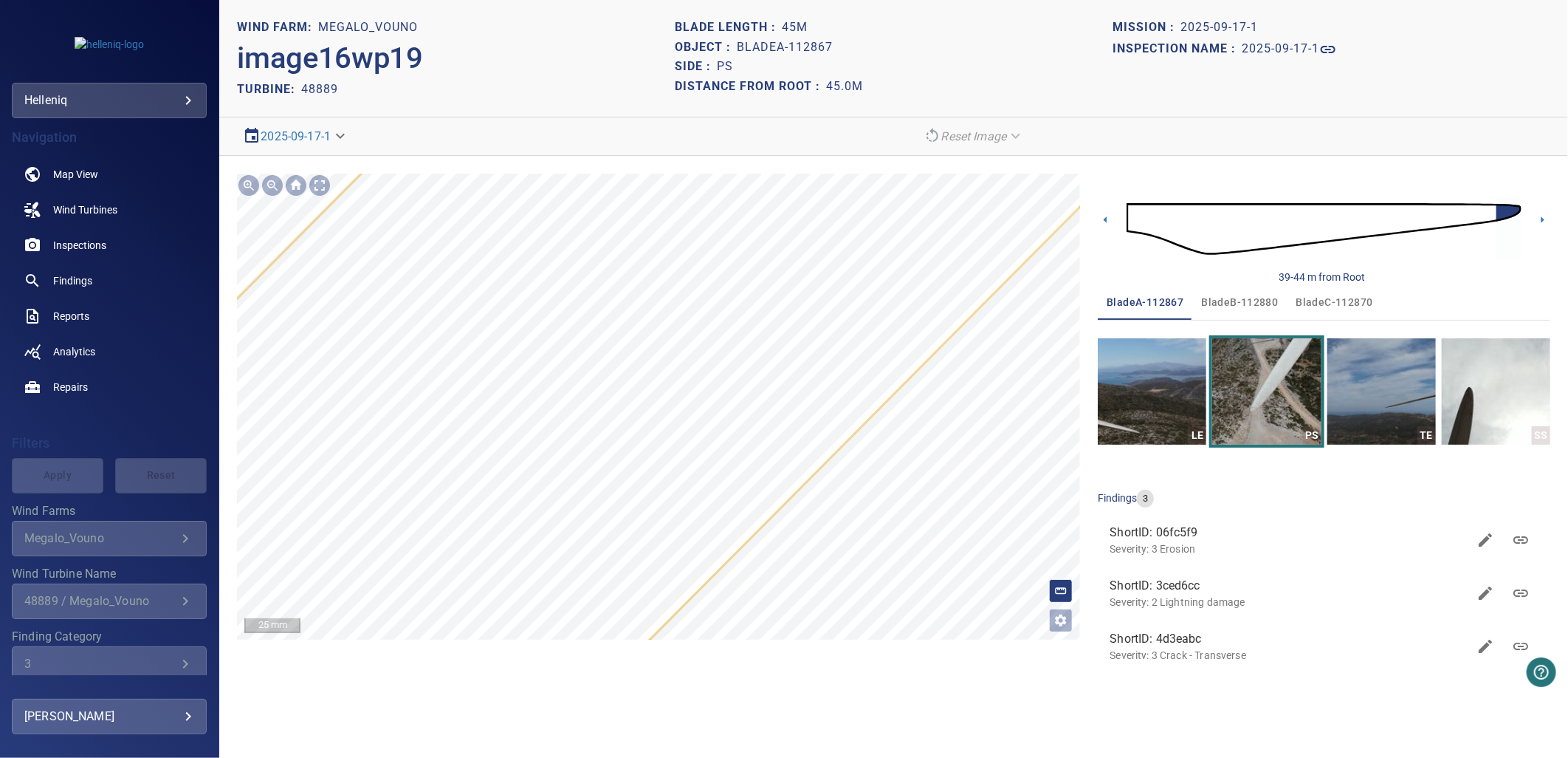
click at [630, 424] on icon at bounding box center [632, 279] width 1417 height 1422
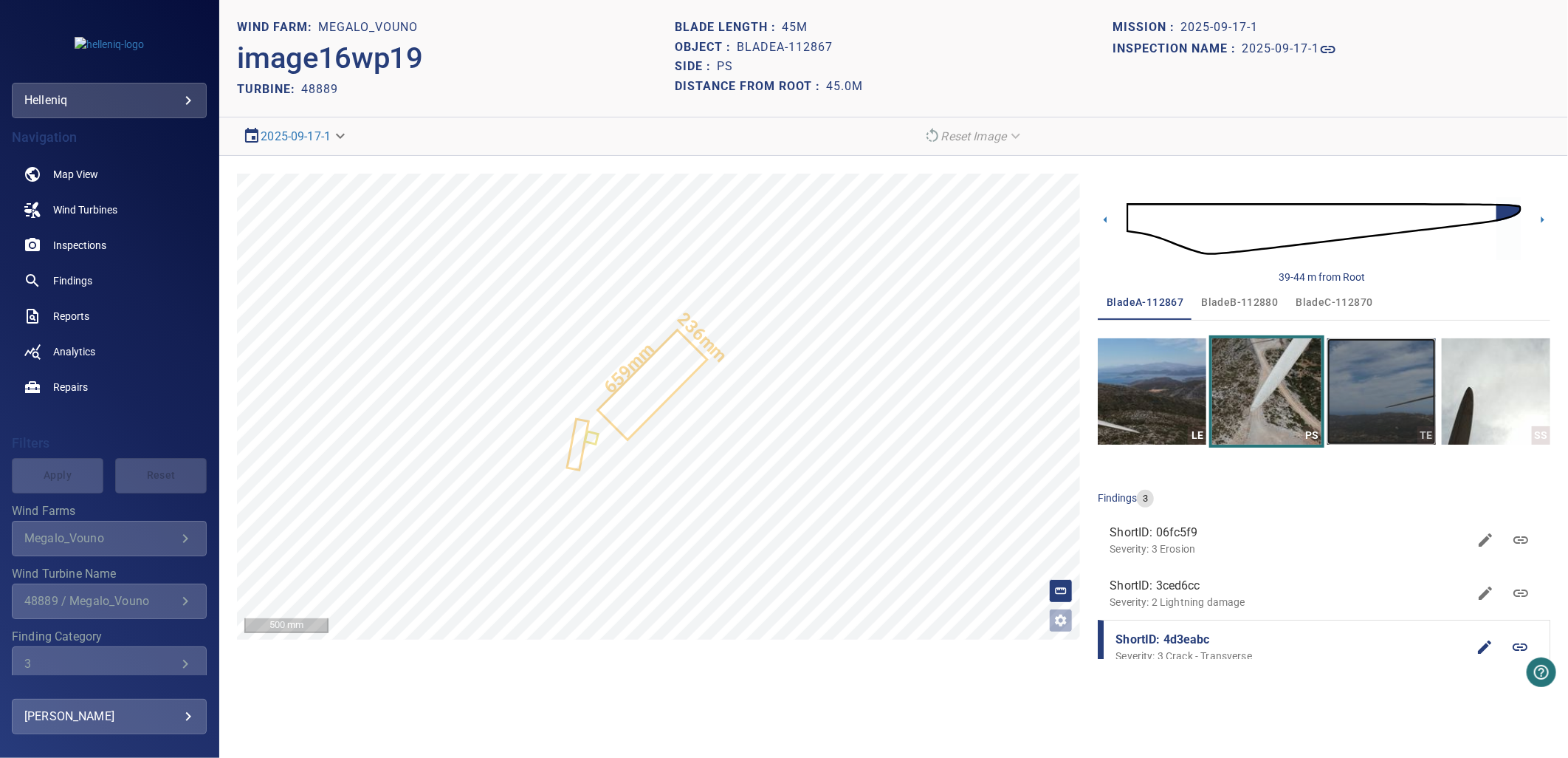
click at [1375, 385] on img "button" at bounding box center [1382, 391] width 109 height 106
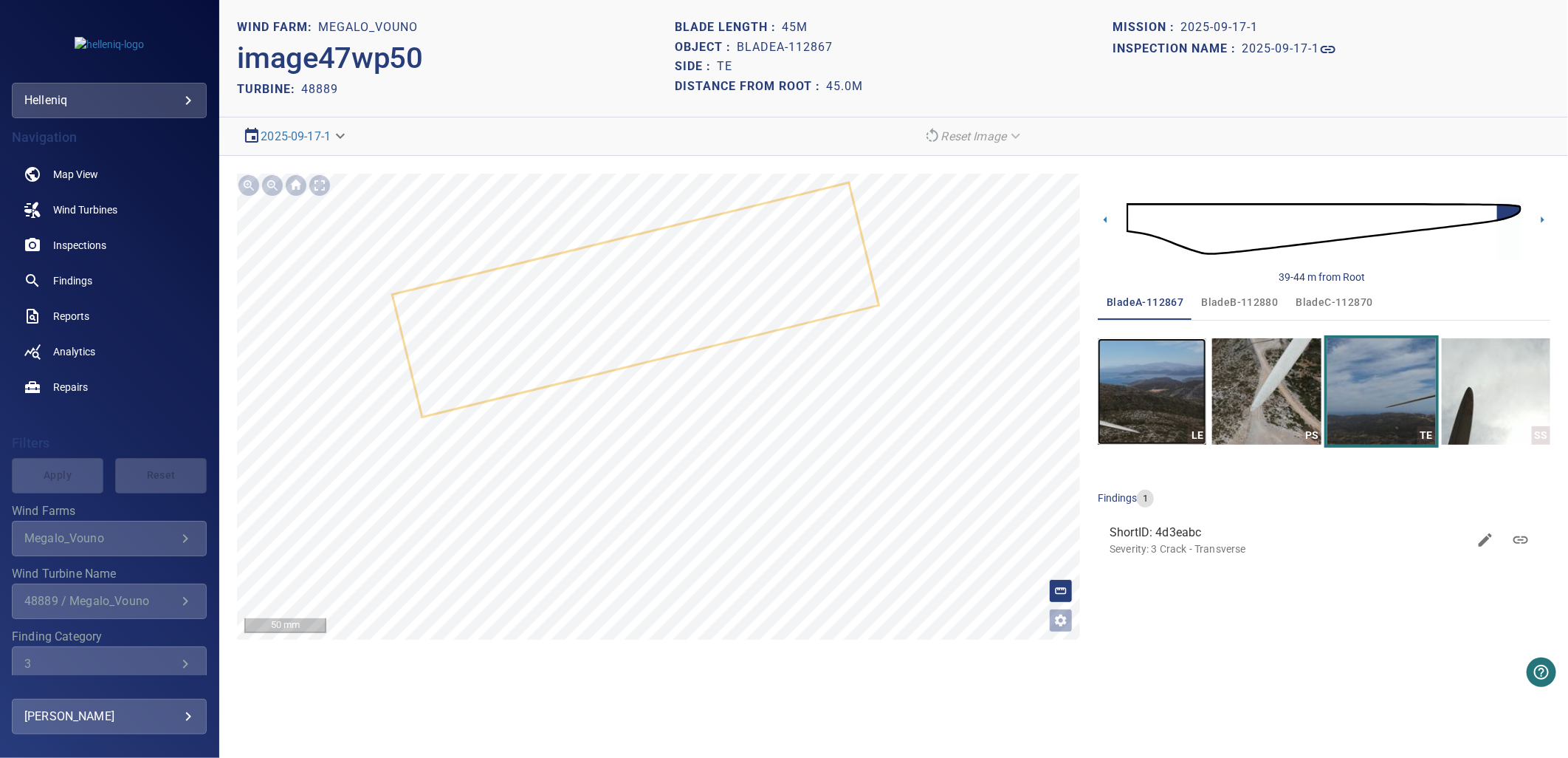
click at [1140, 394] on img "button" at bounding box center [1152, 391] width 109 height 106
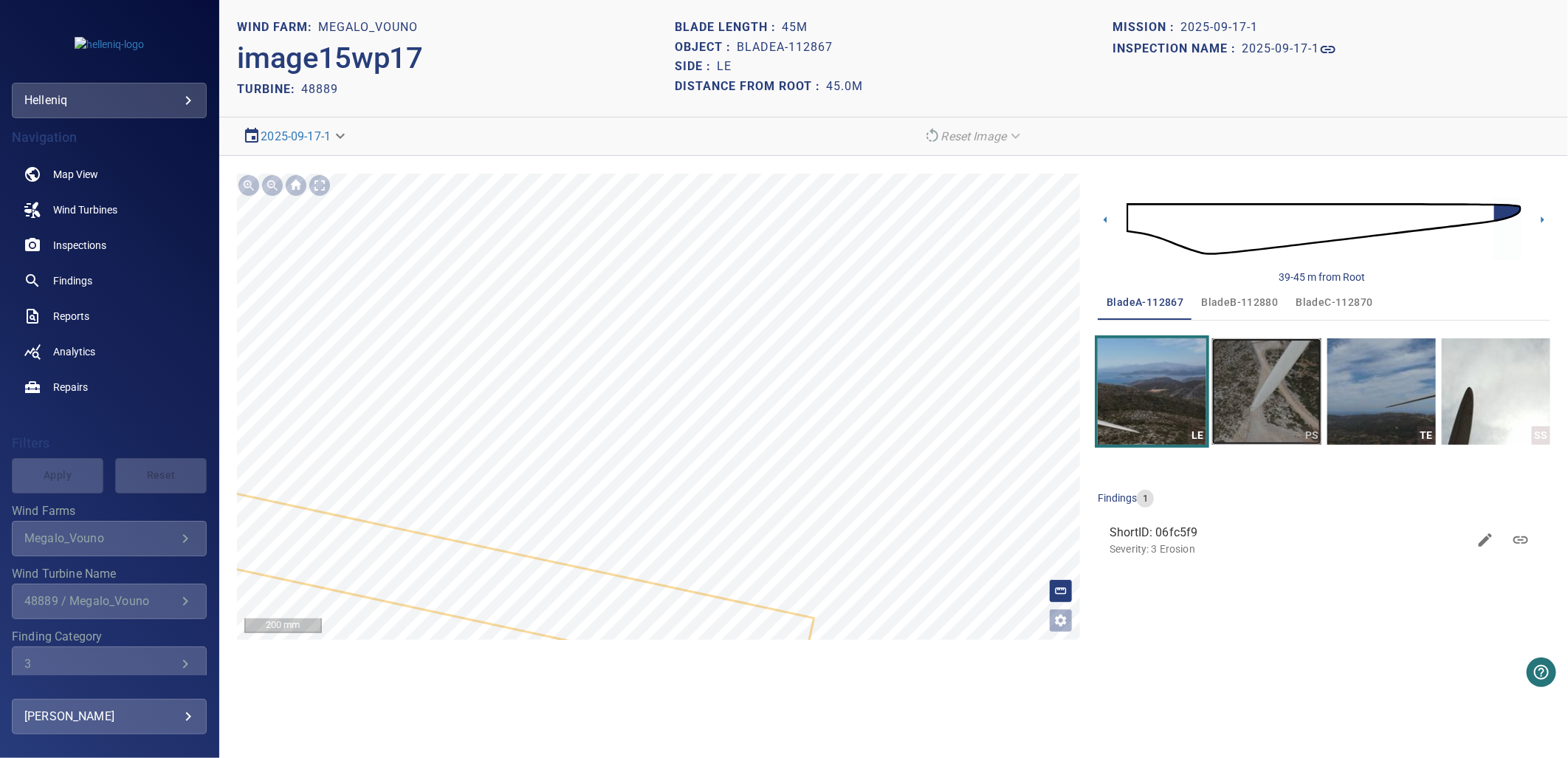
click at [1303, 391] on img "button" at bounding box center [1267, 391] width 109 height 106
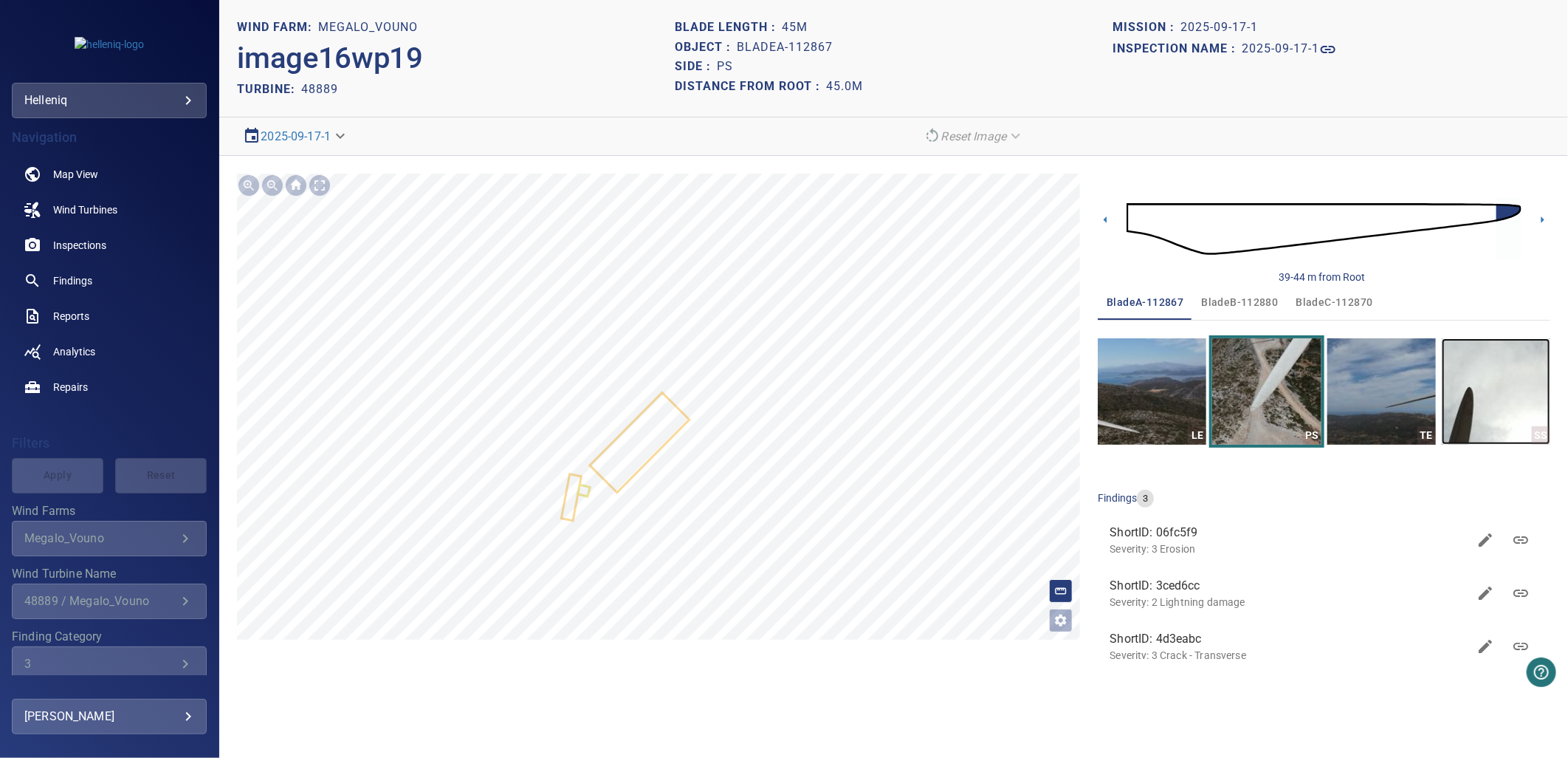
drag, startPoint x: 1478, startPoint y: 380, endPoint x: 1461, endPoint y: 378, distance: 17.1
click at [1478, 379] on img "button" at bounding box center [1496, 391] width 109 height 106
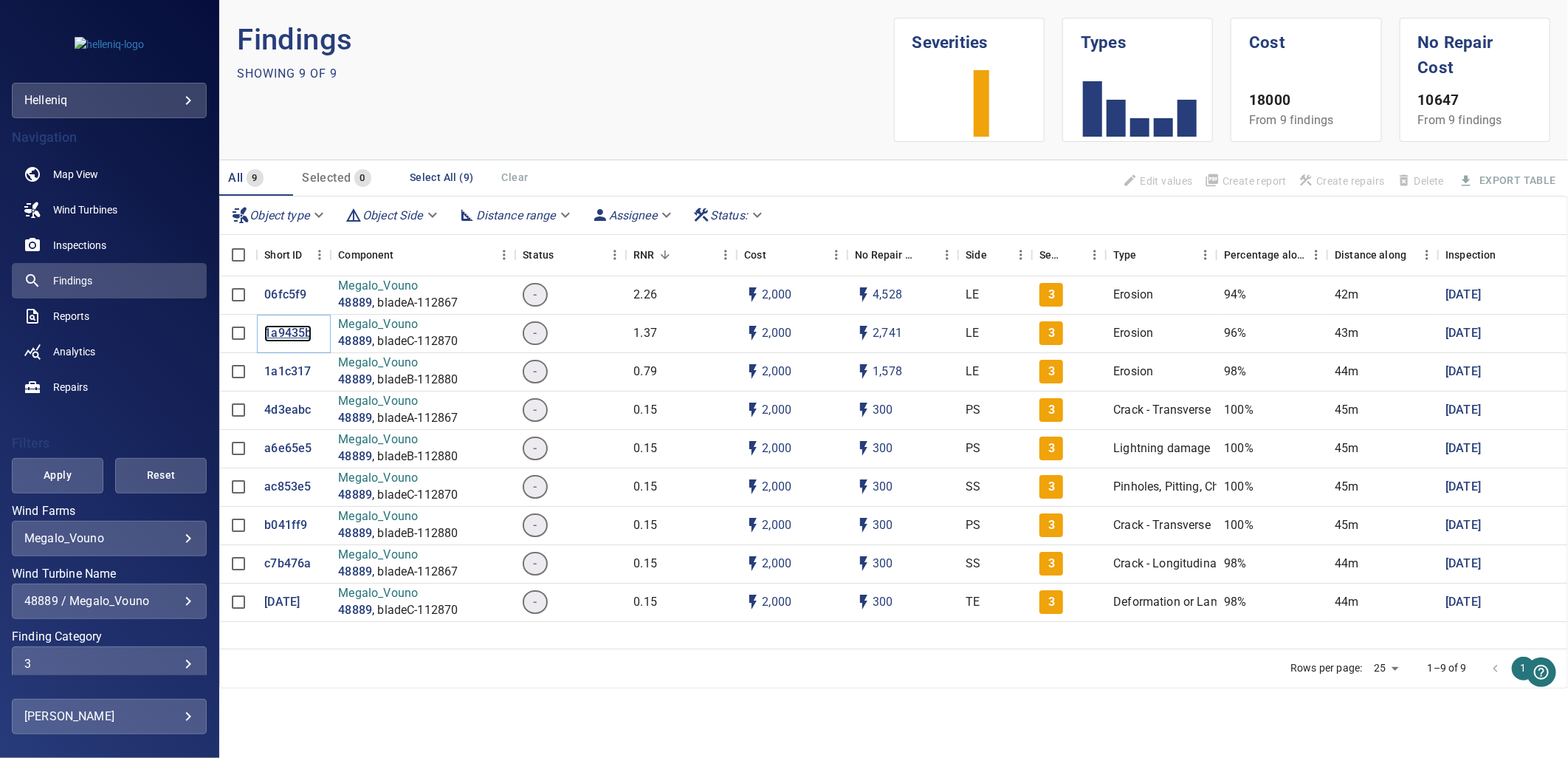
click at [294, 331] on p "1a9435b" at bounding box center [288, 333] width 47 height 17
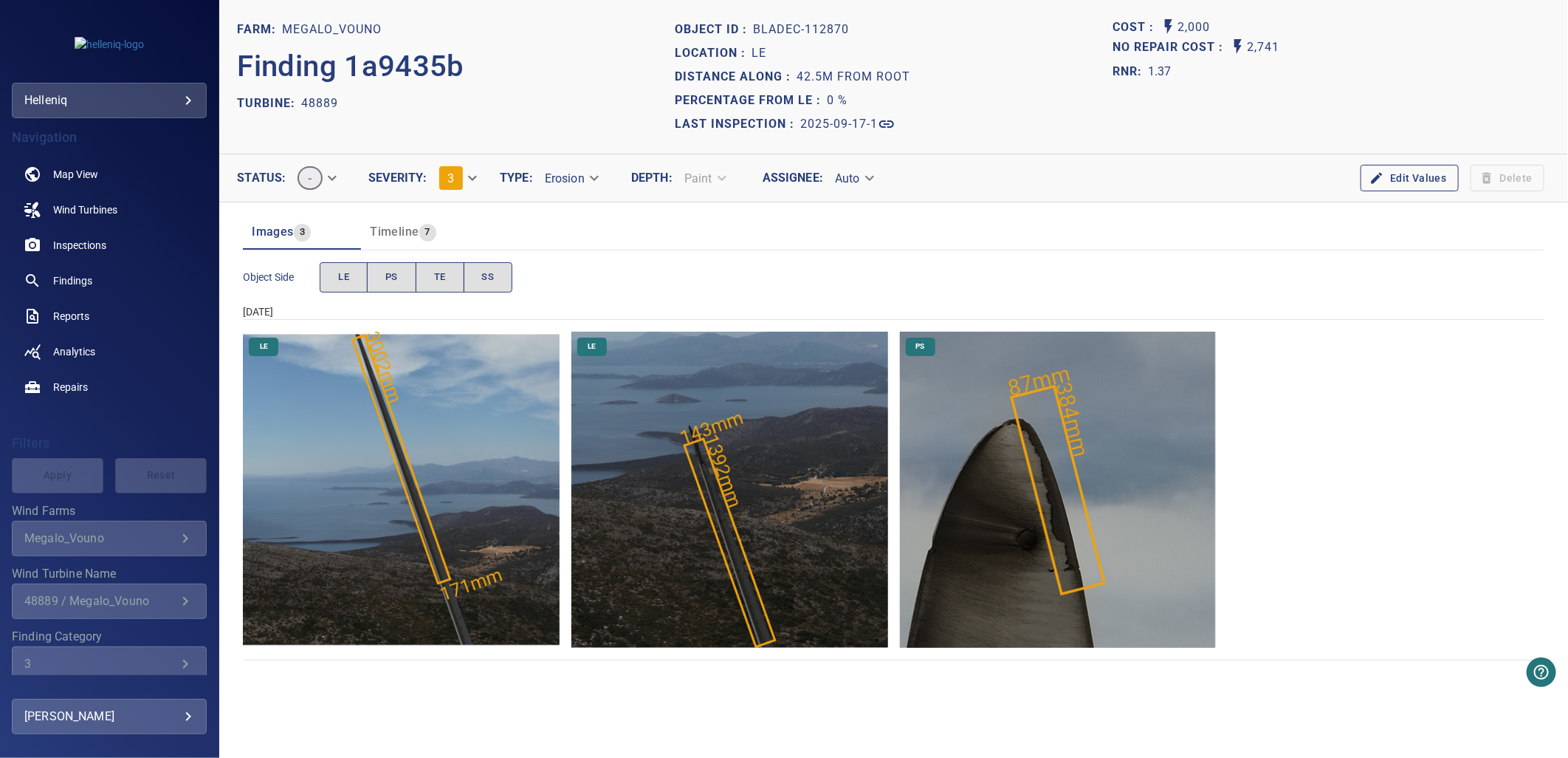
click at [436, 487] on img "Megalo_Vouno/48889/2025-09-17-1/2025-09-17-1/image142wp150.jpg" at bounding box center [401, 490] width 316 height 317
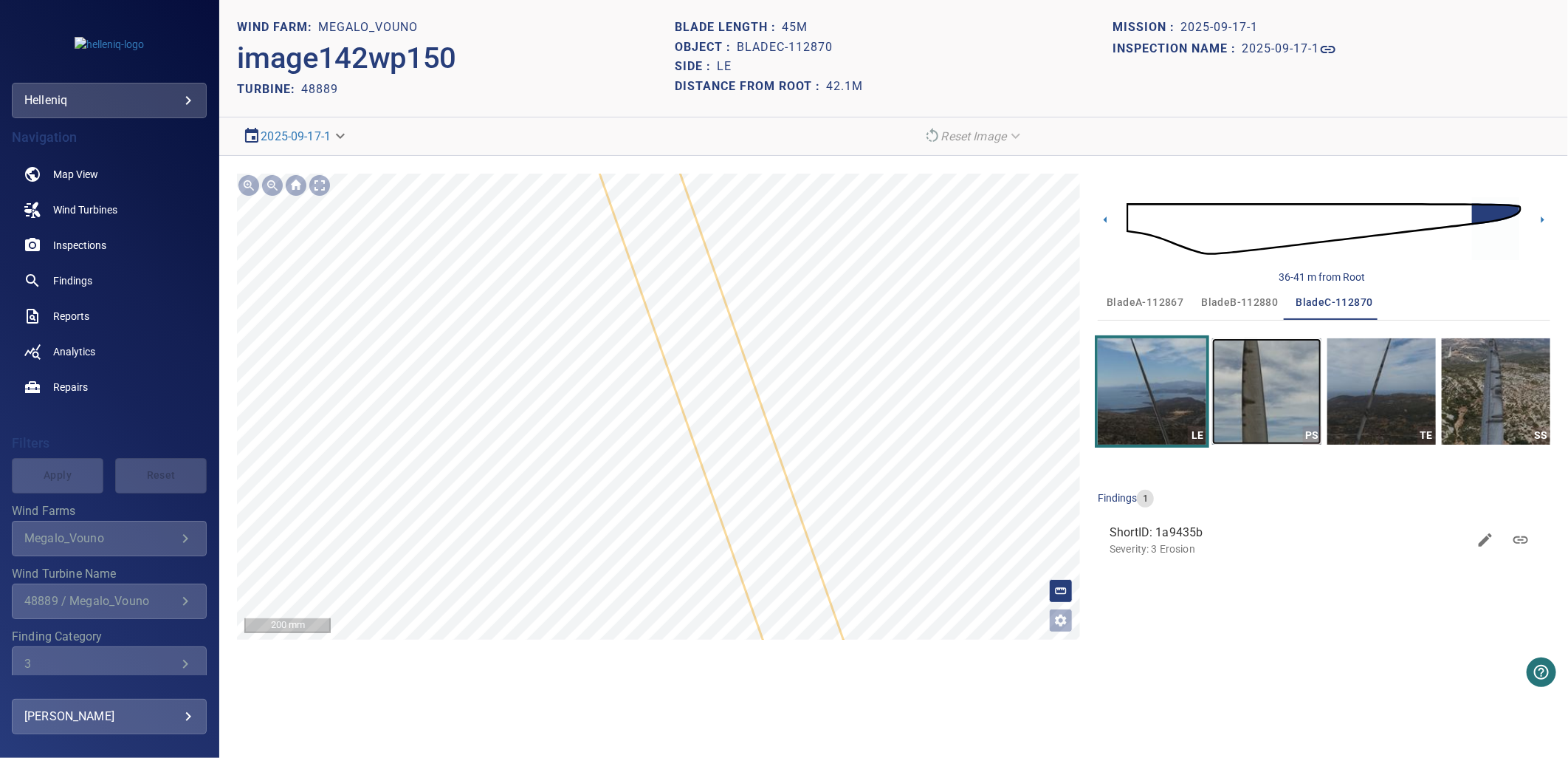
click at [1261, 384] on img "button" at bounding box center [1267, 391] width 109 height 106
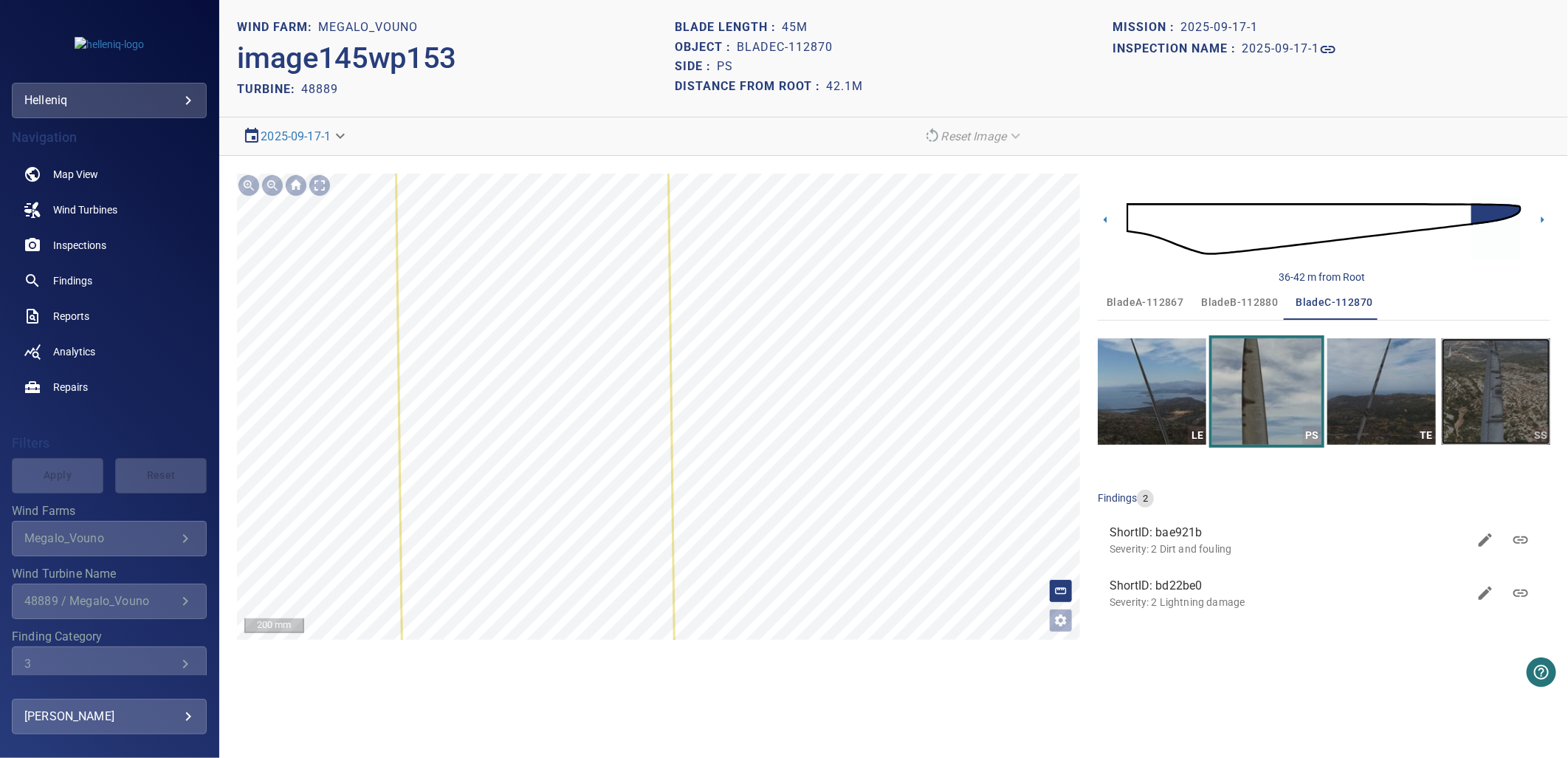
drag, startPoint x: 1492, startPoint y: 389, endPoint x: 1162, endPoint y: 348, distance: 332.5
click at [1492, 390] on img "button" at bounding box center [1496, 391] width 109 height 106
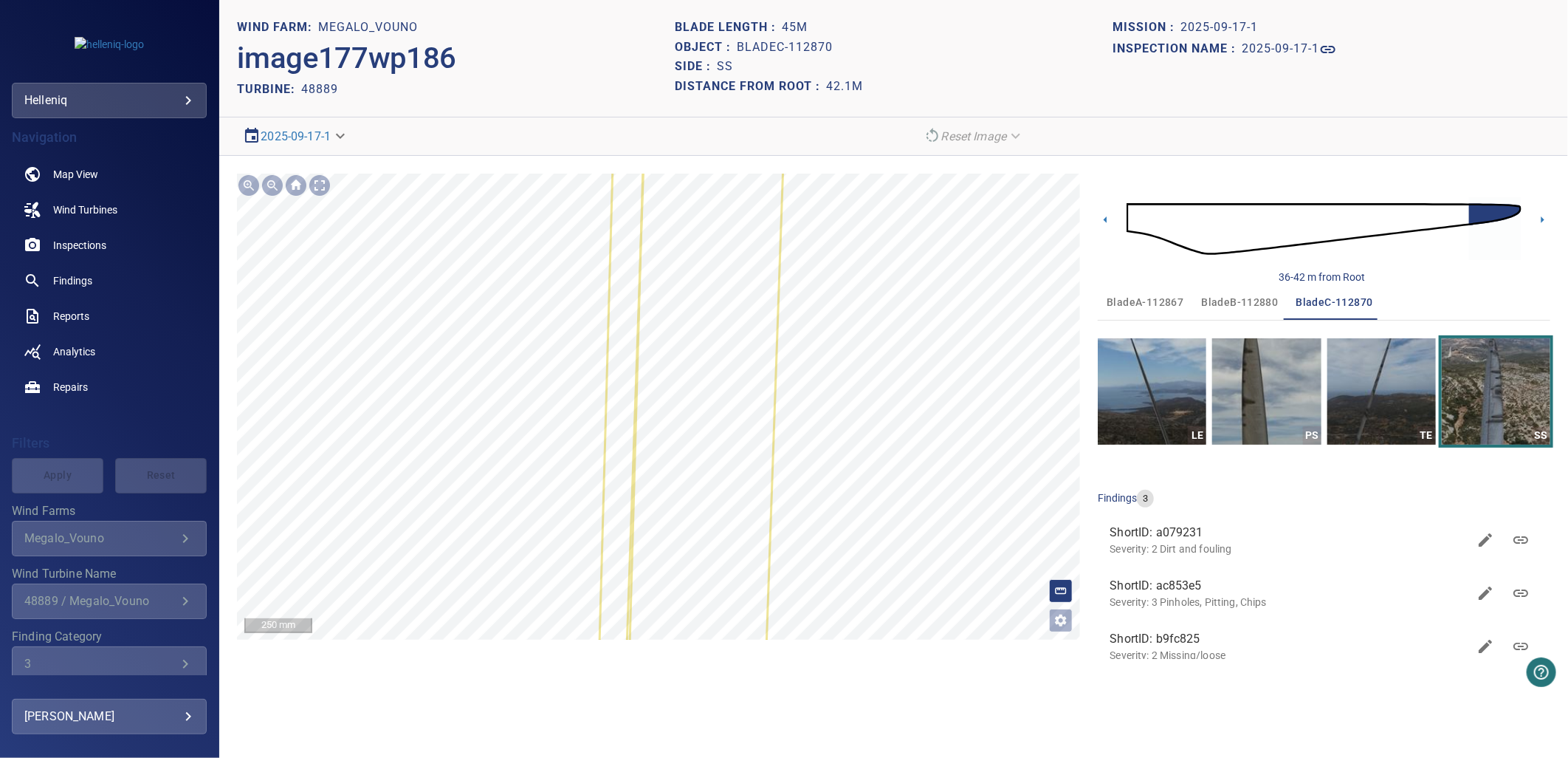
click at [643, 504] on icon at bounding box center [700, 544] width 167 height 883
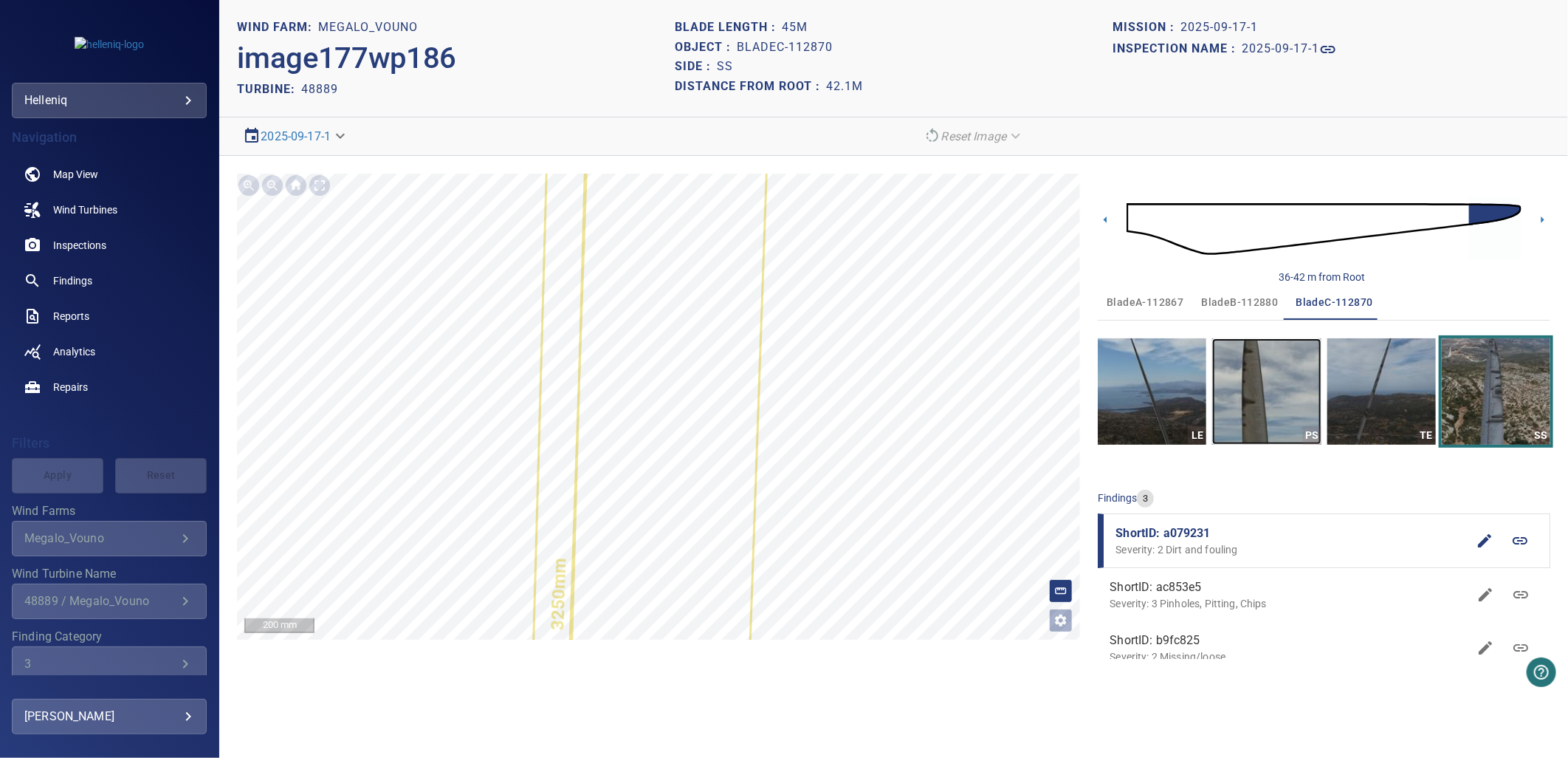
click at [1251, 372] on img "button" at bounding box center [1267, 391] width 109 height 106
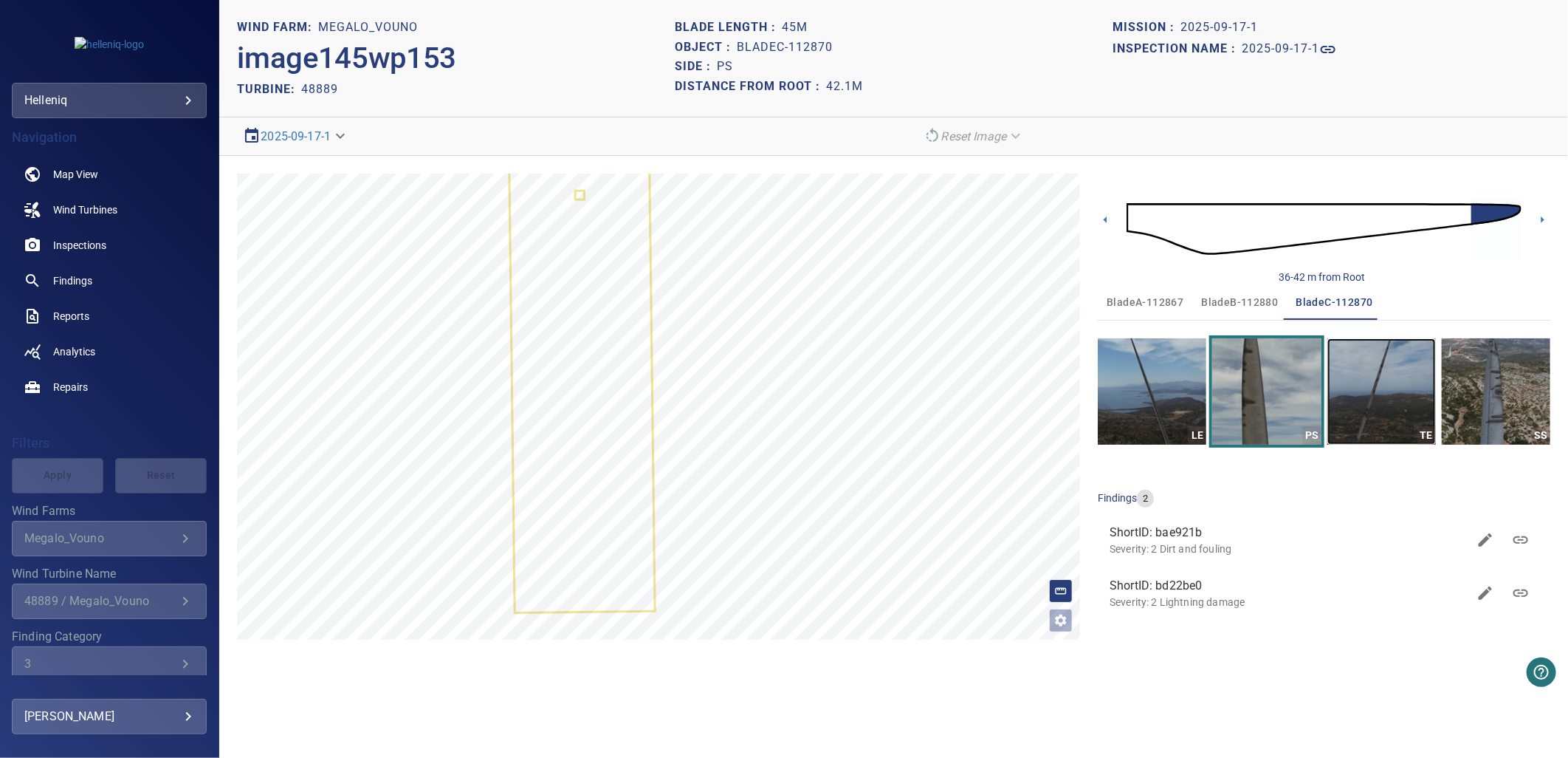
click at [1419, 389] on img "button" at bounding box center [1382, 391] width 109 height 106
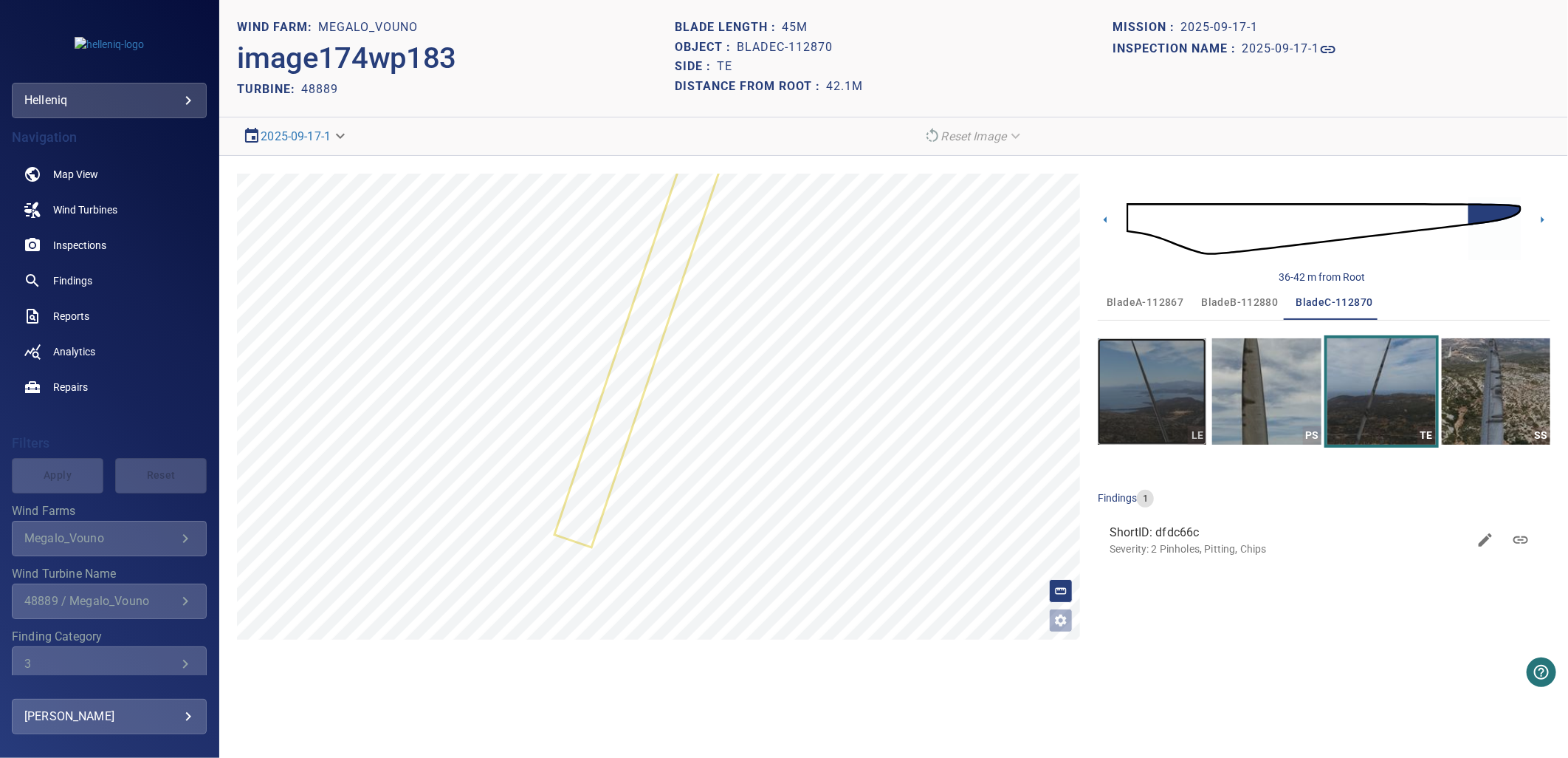
click at [1175, 395] on img "button" at bounding box center [1152, 391] width 109 height 106
